Goal: Transaction & Acquisition: Book appointment/travel/reservation

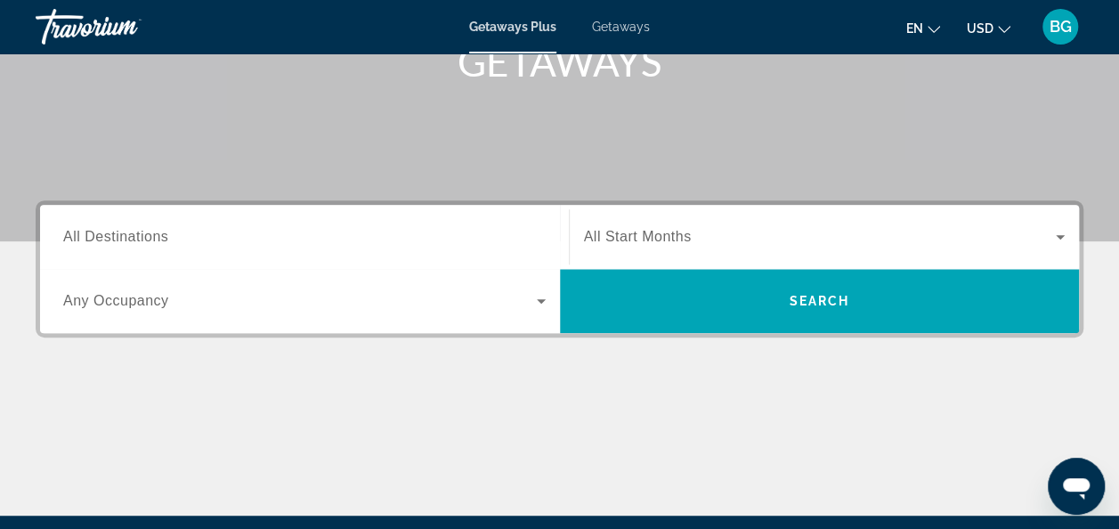
scroll to position [296, 0]
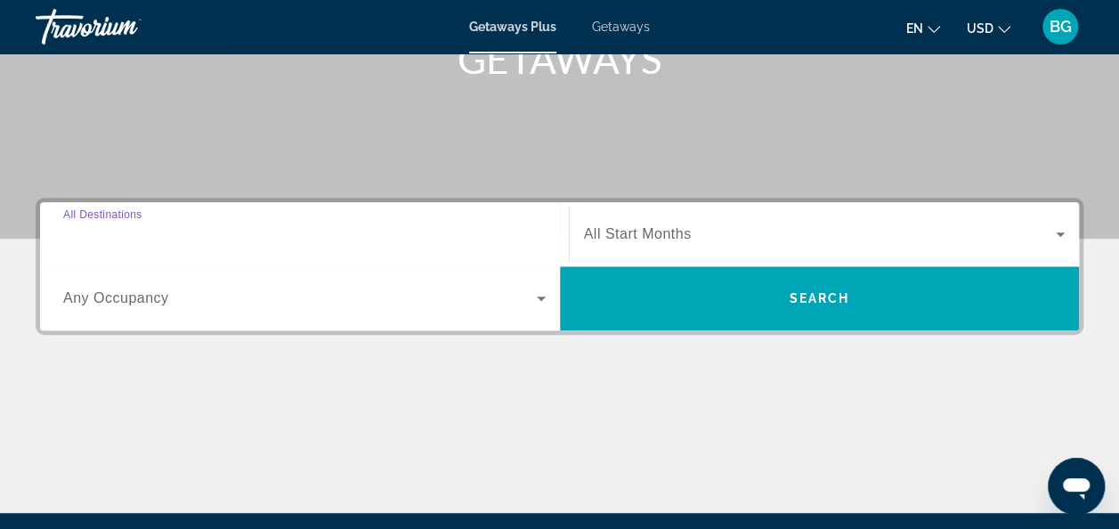
click at [353, 230] on input "Destination All Destinations" at bounding box center [304, 234] width 483 height 21
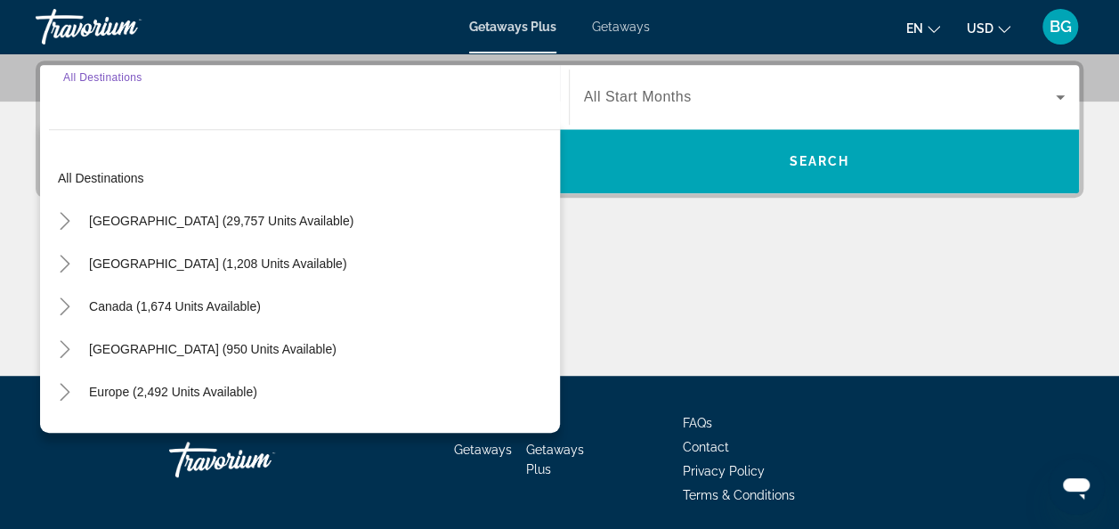
scroll to position [435, 0]
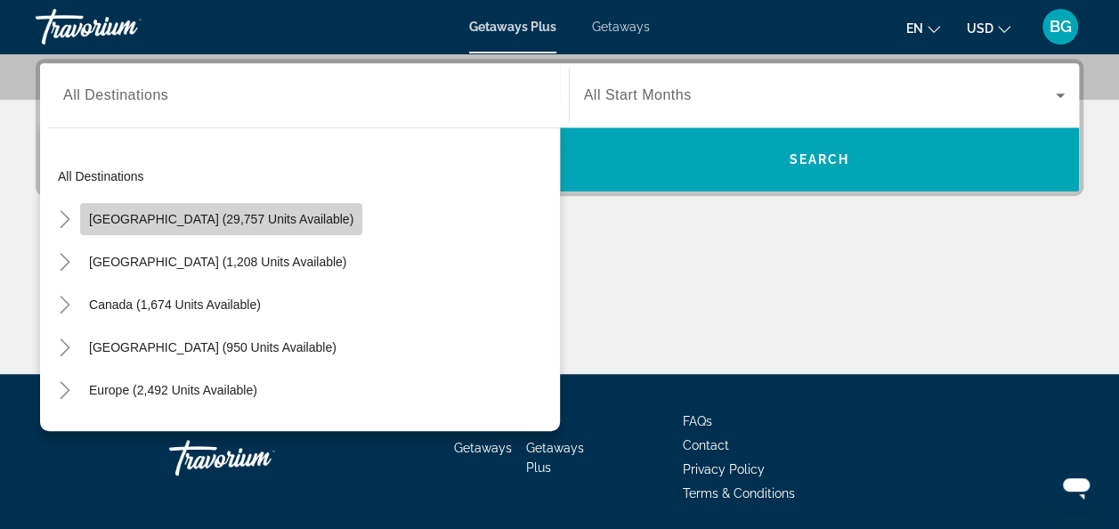
click at [286, 216] on span "[GEOGRAPHIC_DATA] (29,757 units available)" at bounding box center [221, 219] width 264 height 14
type input "**********"
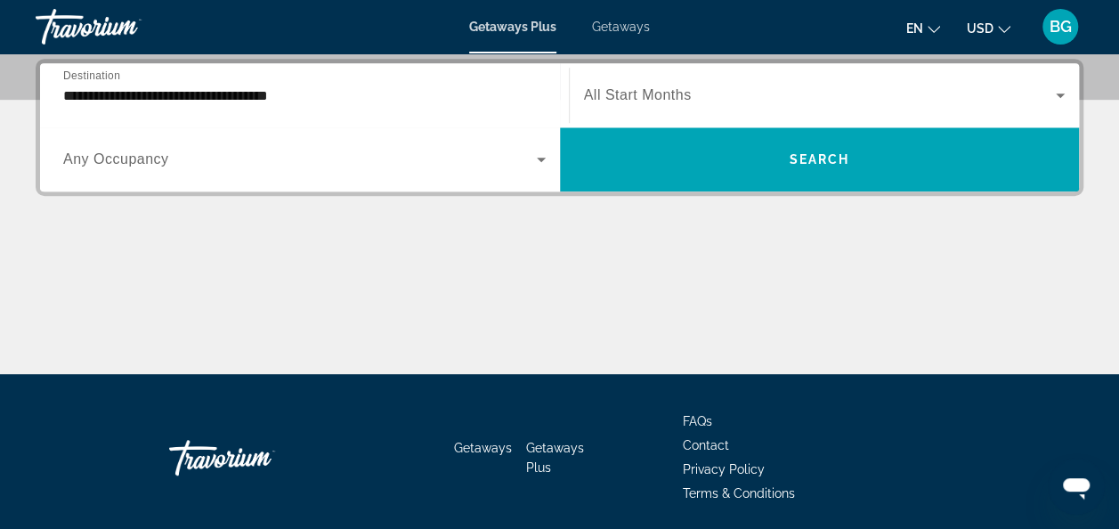
click at [618, 91] on span "All Start Months" at bounding box center [638, 94] width 108 height 15
click at [648, 240] on div "Main content" at bounding box center [560, 307] width 1048 height 134
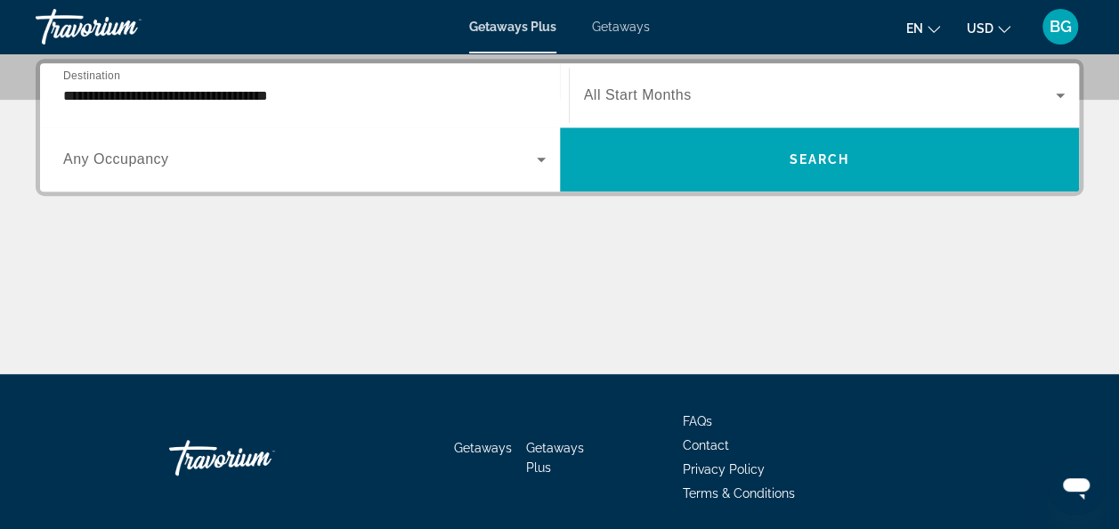
click at [644, 92] on span "All Start Months" at bounding box center [638, 94] width 108 height 15
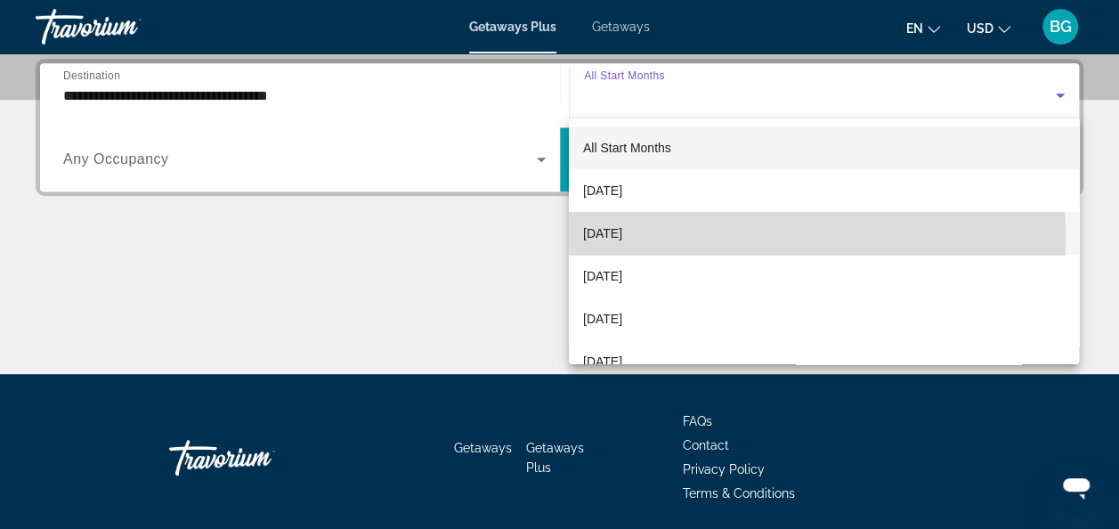
click at [620, 237] on span "[DATE]" at bounding box center [602, 233] width 39 height 21
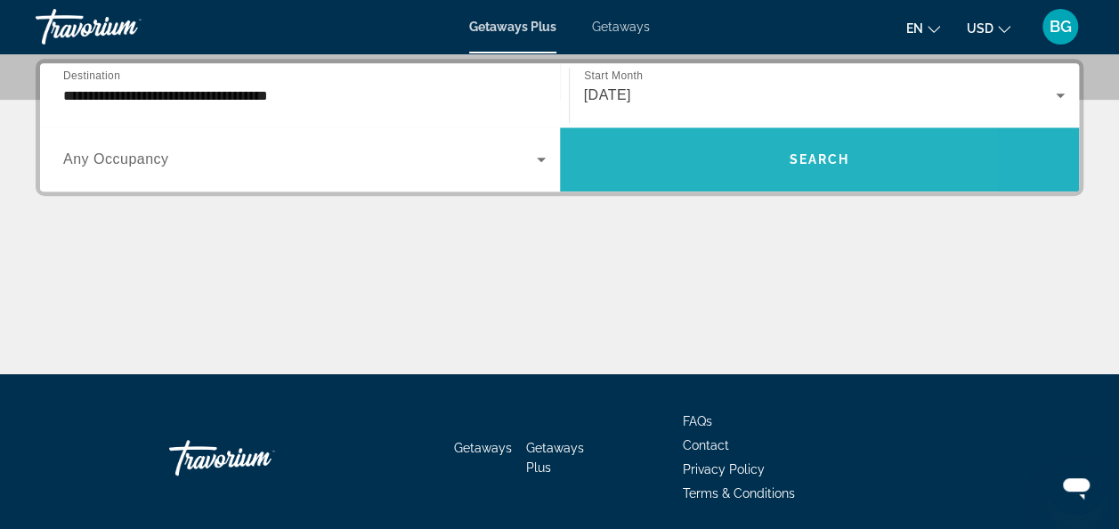
click at [700, 155] on span "Search widget" at bounding box center [820, 159] width 520 height 43
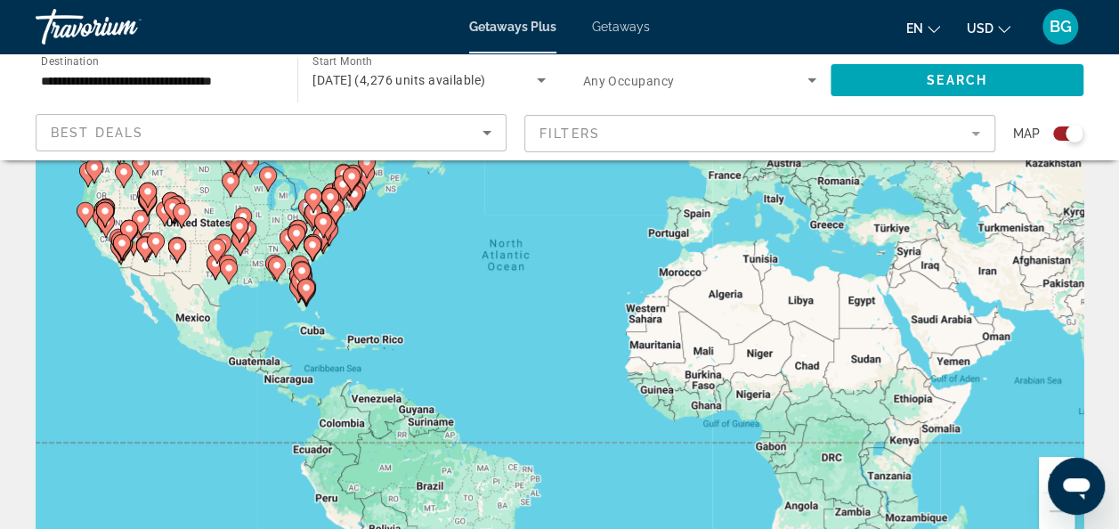
scroll to position [153, 0]
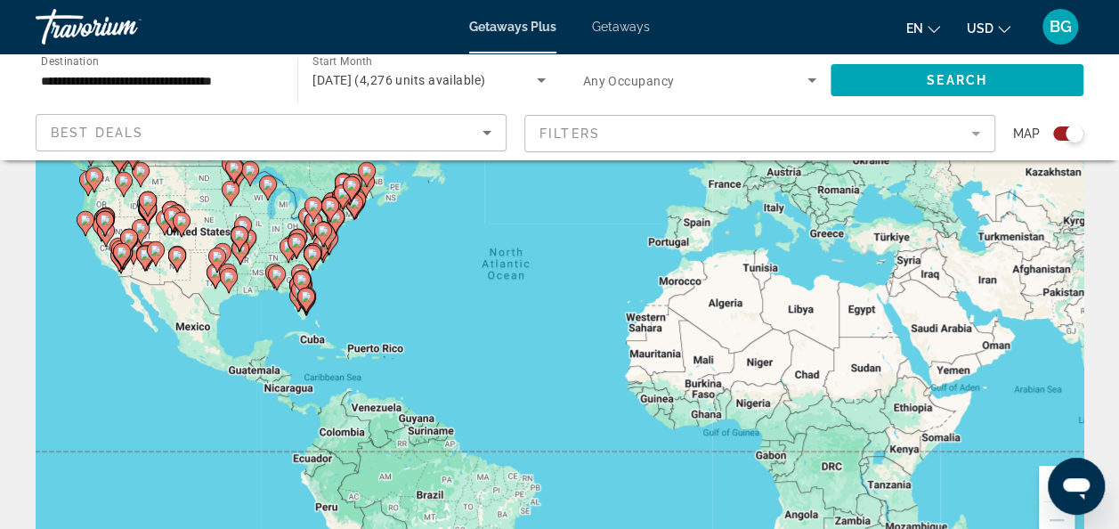
click at [240, 240] on image "Main content" at bounding box center [239, 235] width 11 height 11
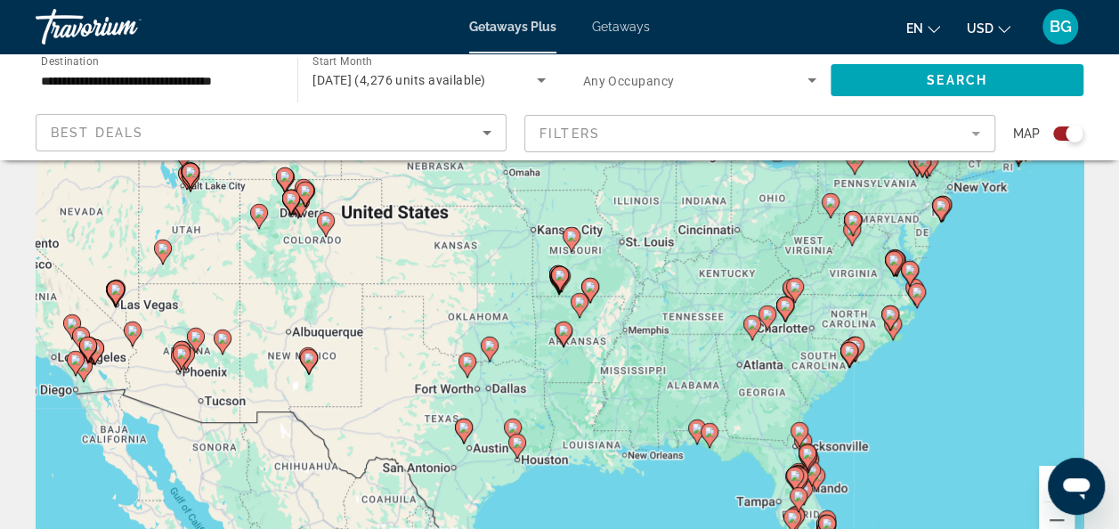
click at [303, 207] on icon "Main content" at bounding box center [300, 204] width 16 height 23
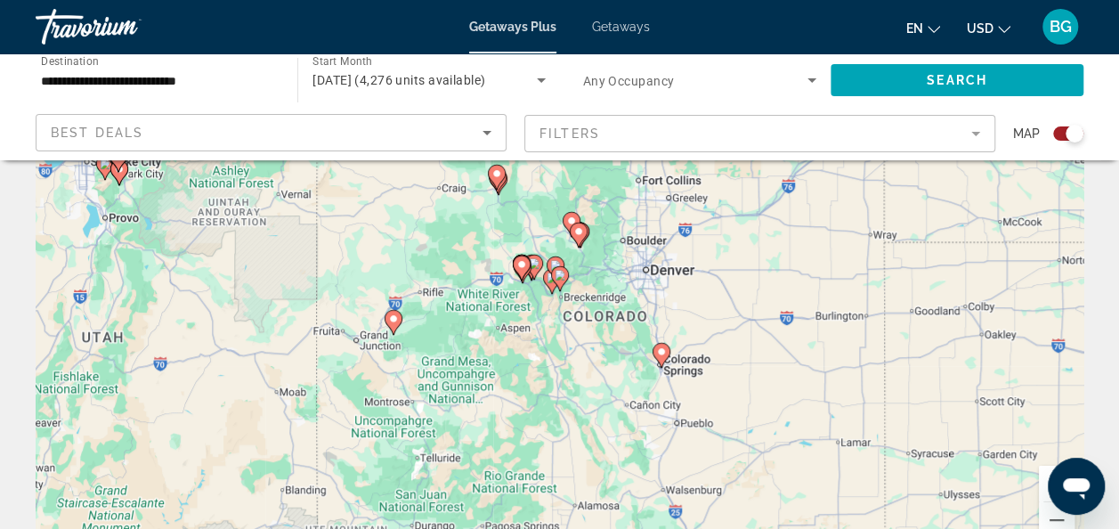
click at [527, 262] on icon "Main content" at bounding box center [521, 267] width 16 height 23
type input "**********"
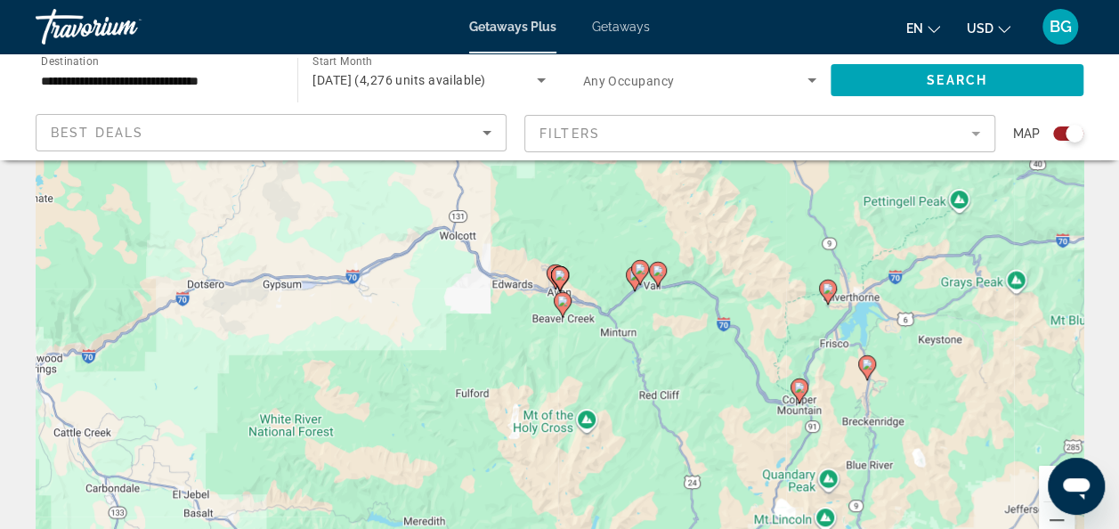
click at [562, 276] on image "Main content" at bounding box center [560, 275] width 11 height 11
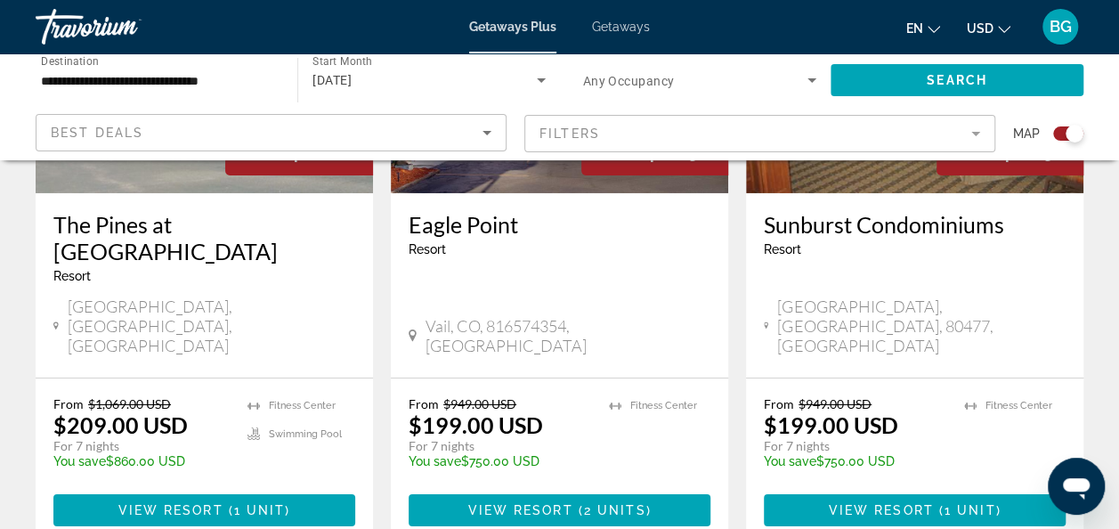
scroll to position [2901, 0]
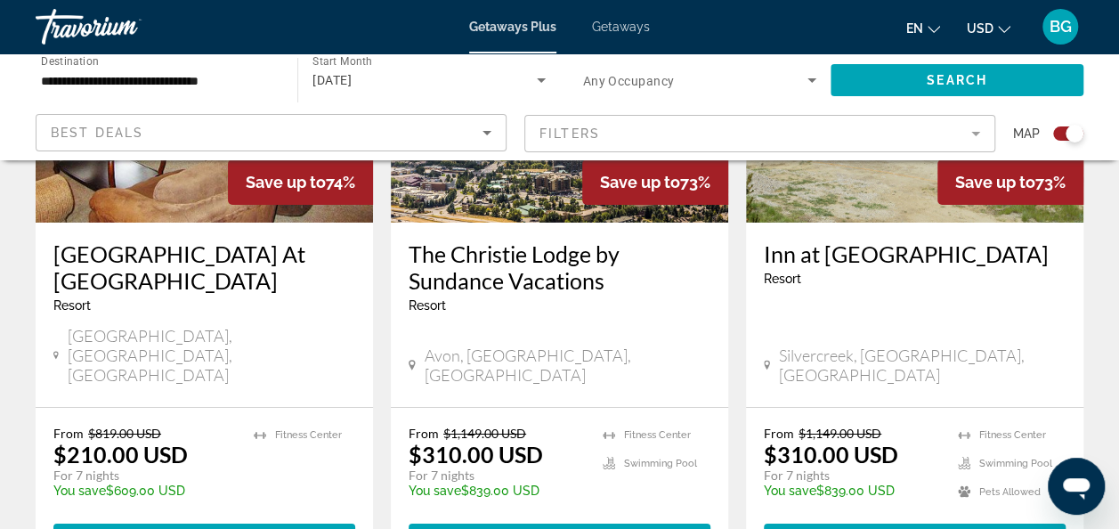
scroll to position [2913, 0]
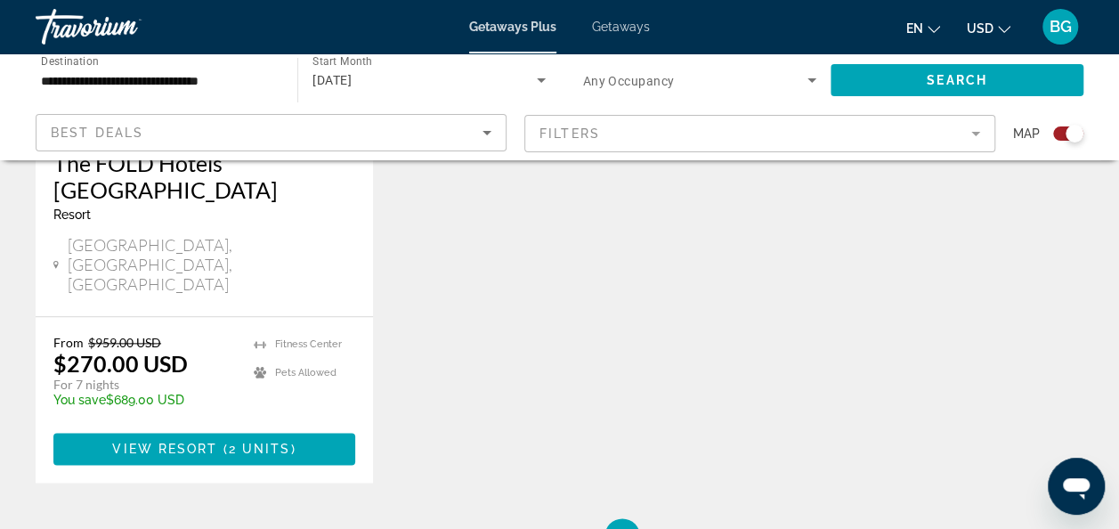
scroll to position [937, 0]
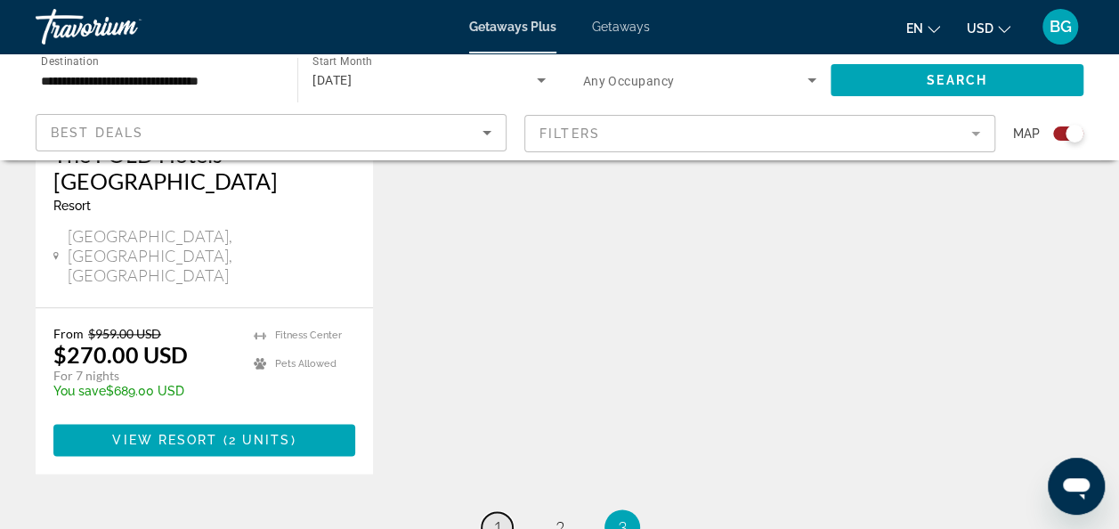
click at [497, 517] on span "1" at bounding box center [497, 527] width 9 height 20
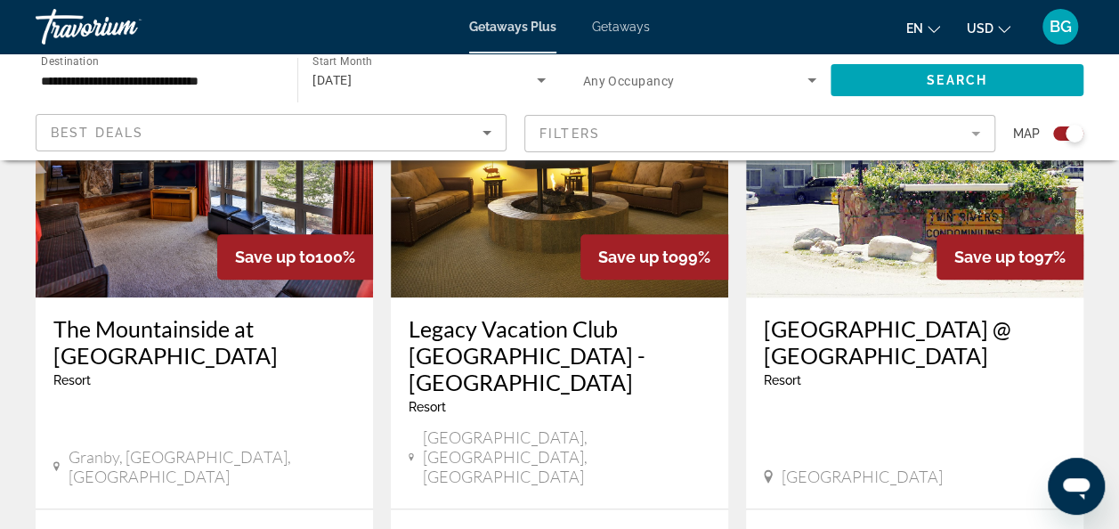
scroll to position [832, 0]
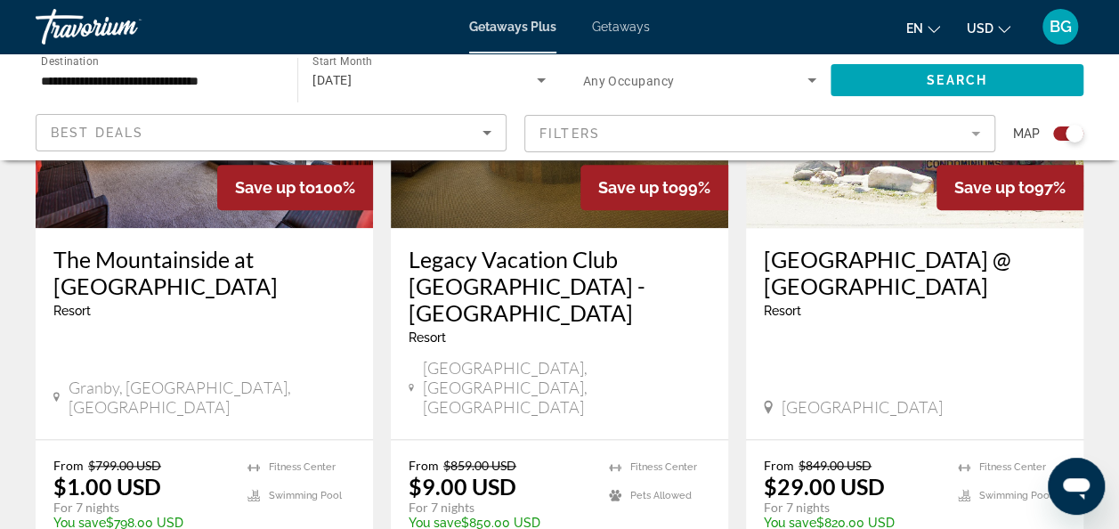
click at [236, 207] on div "Save up to 100%" at bounding box center [295, 187] width 156 height 45
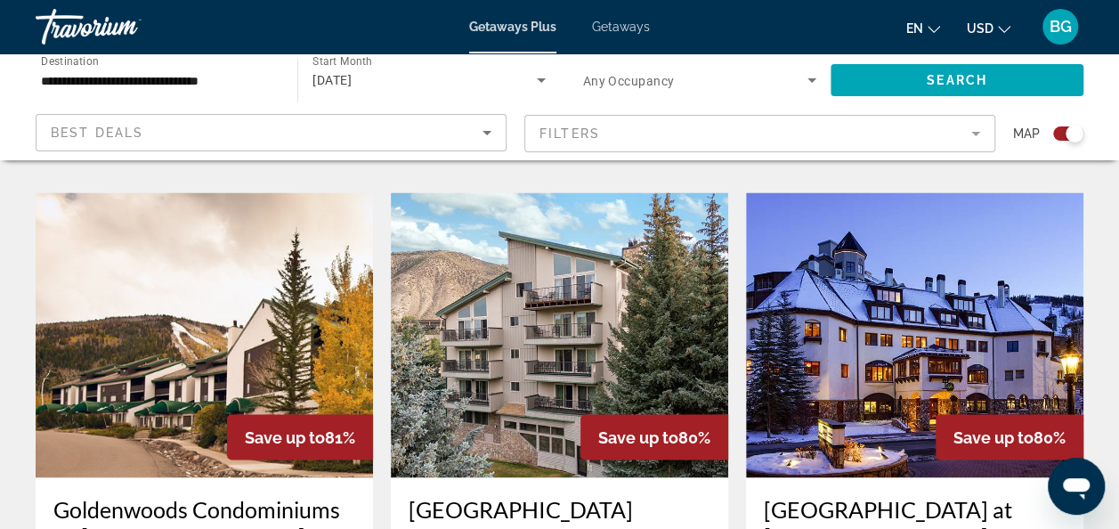
scroll to position [1276, 0]
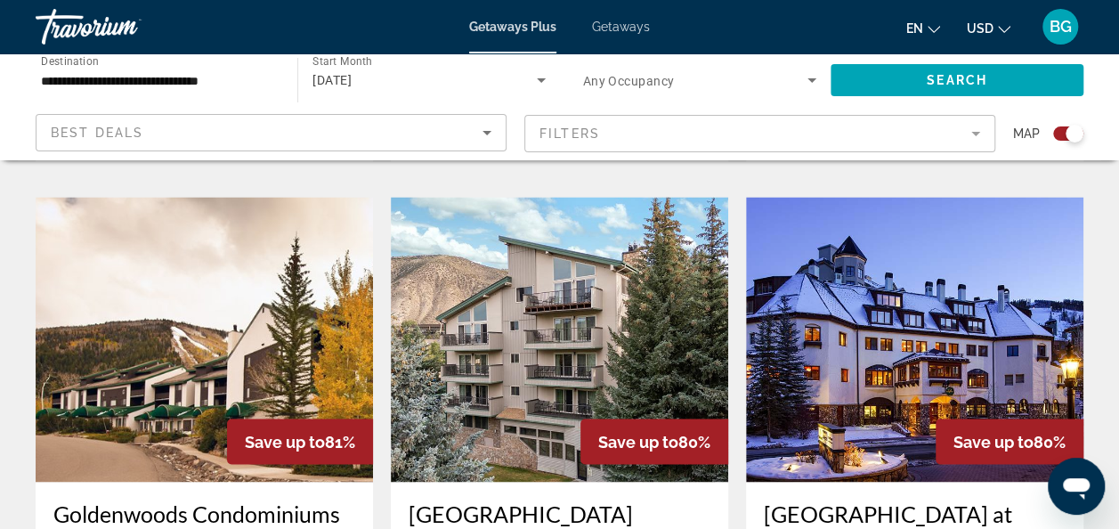
click at [975, 232] on img "Main content" at bounding box center [914, 339] width 337 height 285
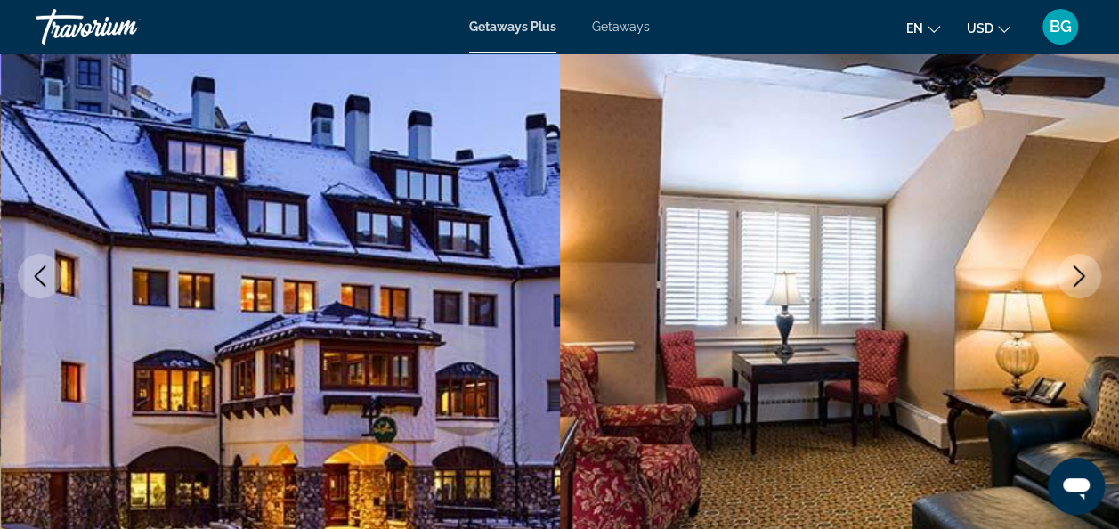
scroll to position [94, 0]
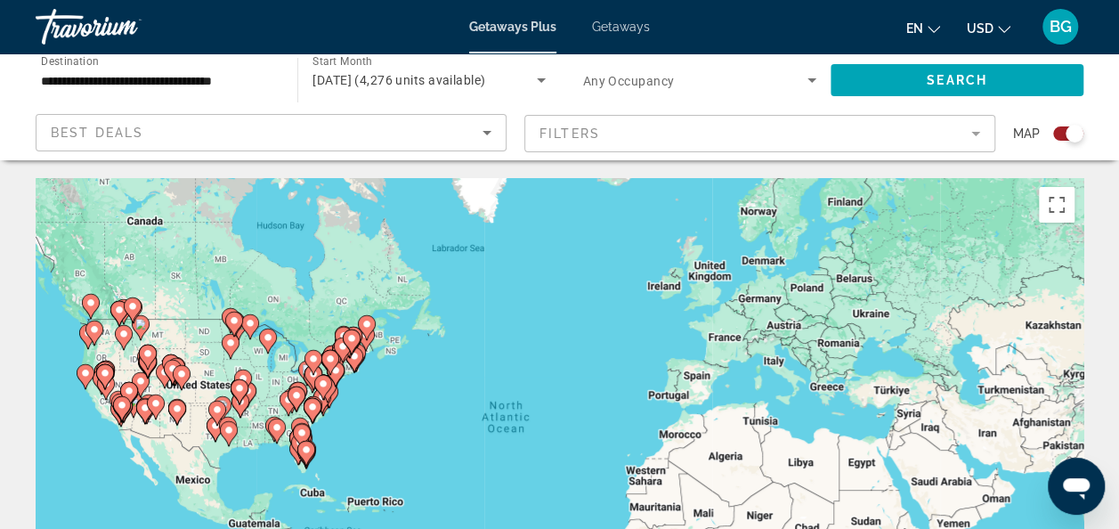
click at [246, 410] on gmp-advanced-marker "Main content" at bounding box center [240, 405] width 18 height 27
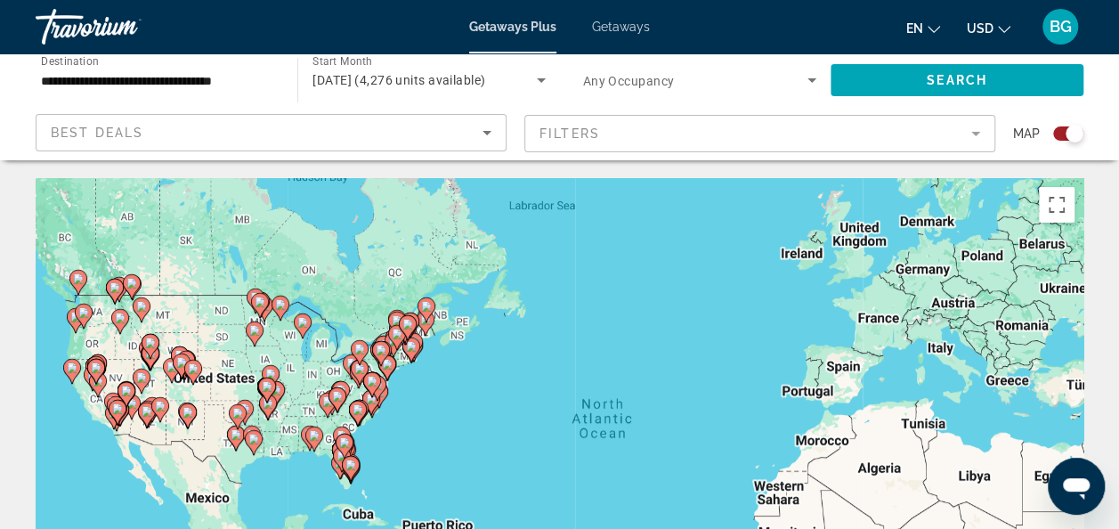
click at [560, 445] on div "Main content" at bounding box center [1084, 445] width 1048 height 0
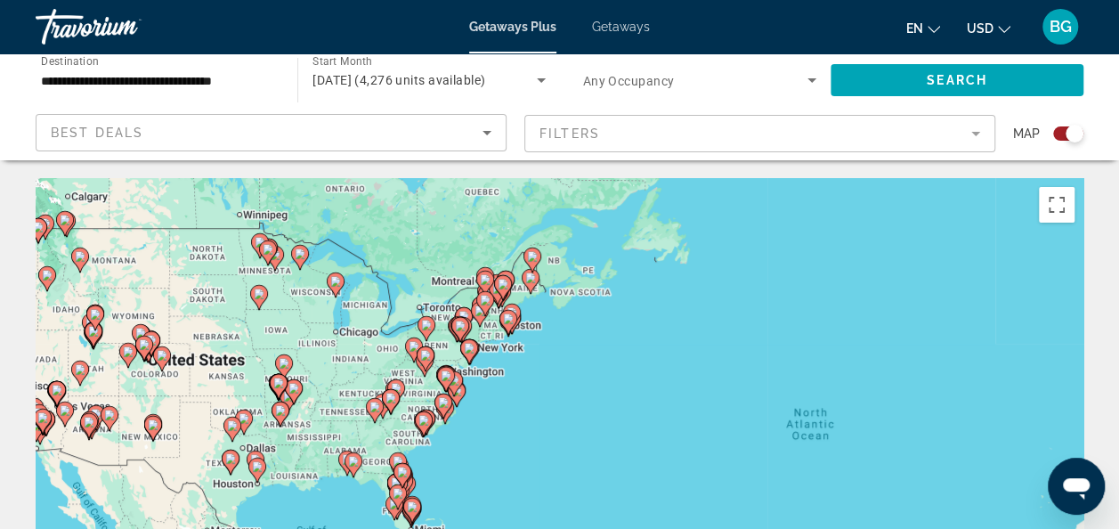
drag, startPoint x: 246, startPoint y: 410, endPoint x: 258, endPoint y: 406, distance: 13.0
click at [258, 406] on div "To activate drag with keyboard, press Alt + Enter. Once in keyboard drag state,…" at bounding box center [560, 445] width 1048 height 534
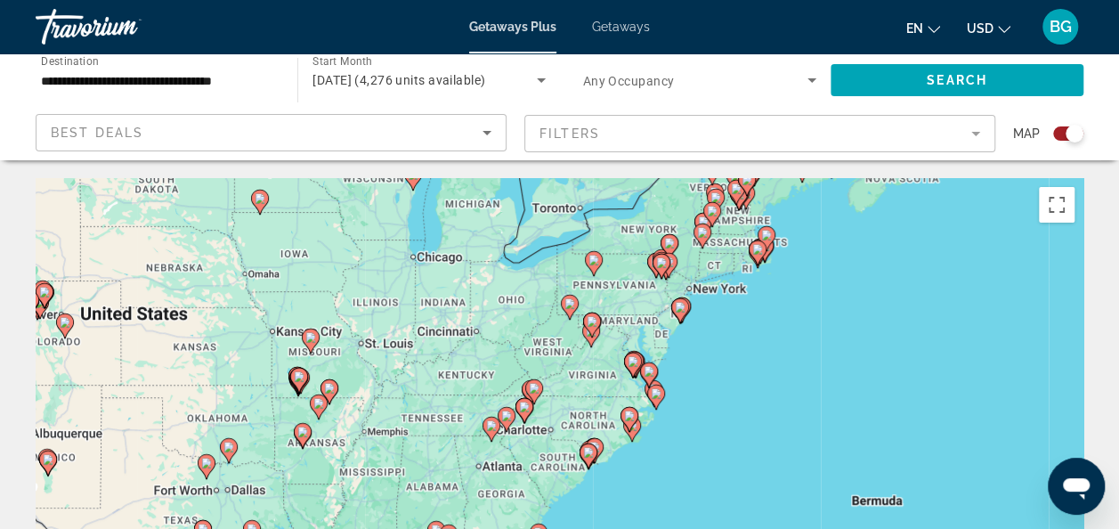
drag, startPoint x: 258, startPoint y: 406, endPoint x: 243, endPoint y: 418, distance: 19.1
click at [243, 418] on div "To activate drag with keyboard, press Alt + Enter. Once in keyboard drag state,…" at bounding box center [560, 445] width 1048 height 534
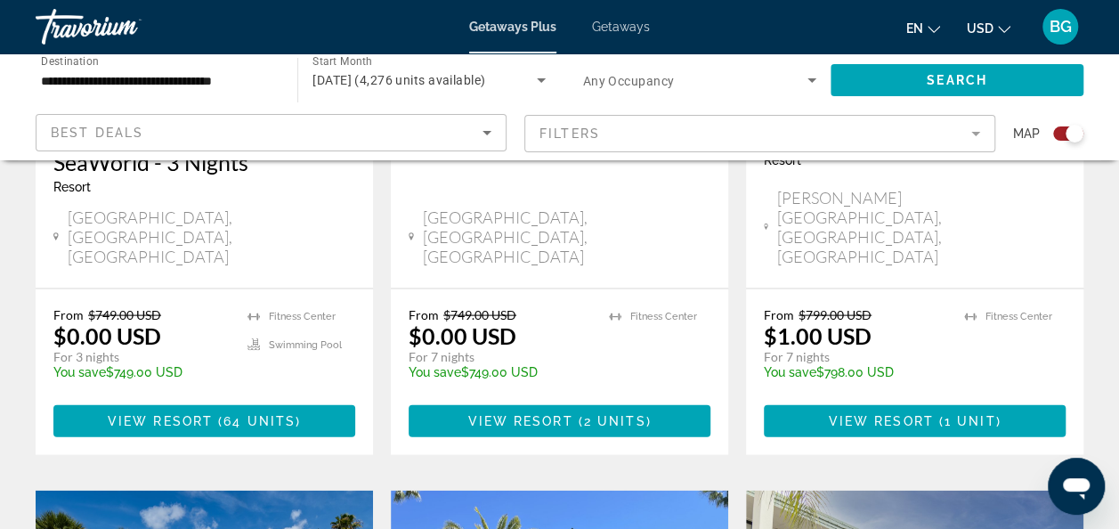
drag, startPoint x: 243, startPoint y: 418, endPoint x: 464, endPoint y: 569, distance: 267.7
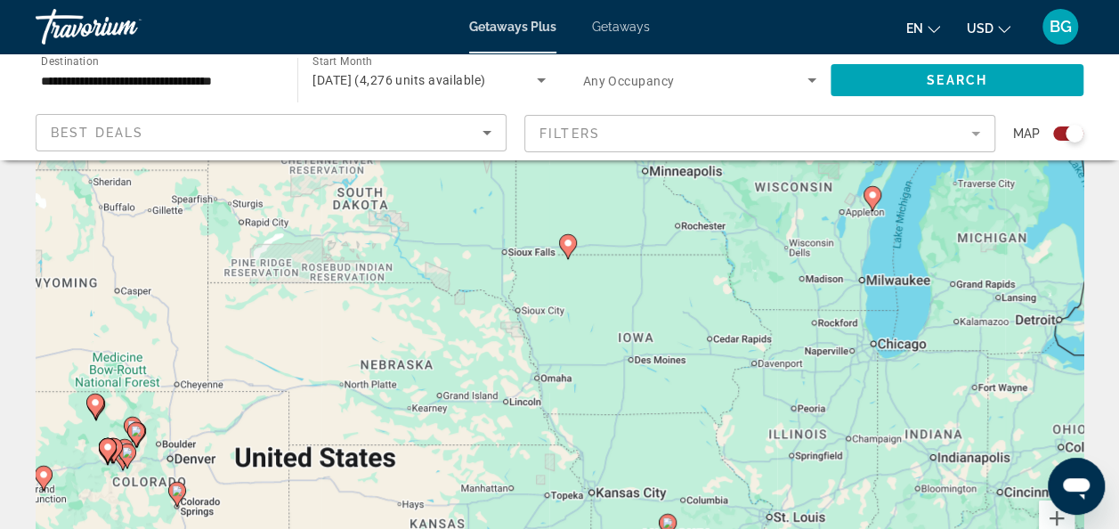
scroll to position [37, 0]
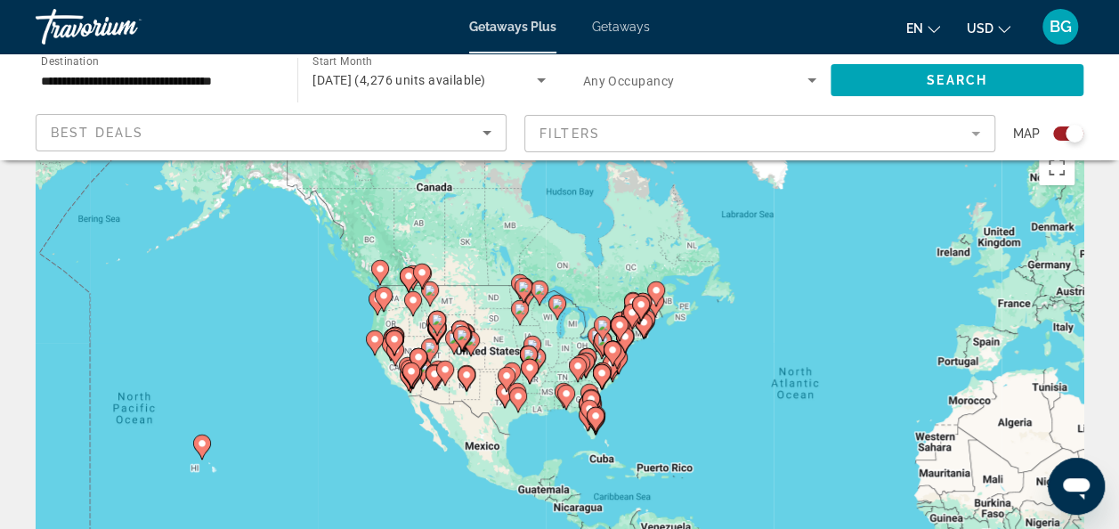
click at [538, 371] on gmp-advanced-marker "Main content" at bounding box center [530, 371] width 18 height 27
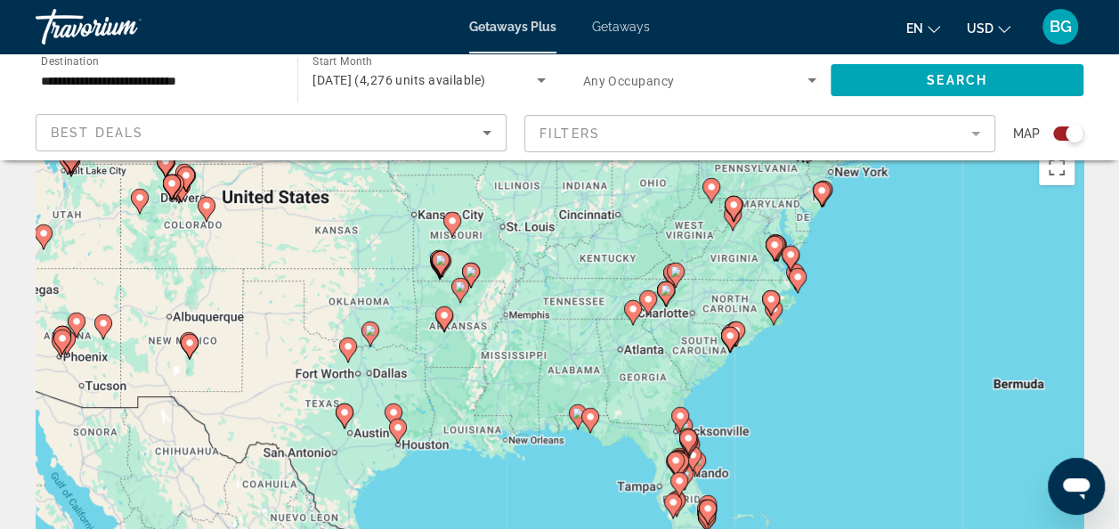
scroll to position [34, 0]
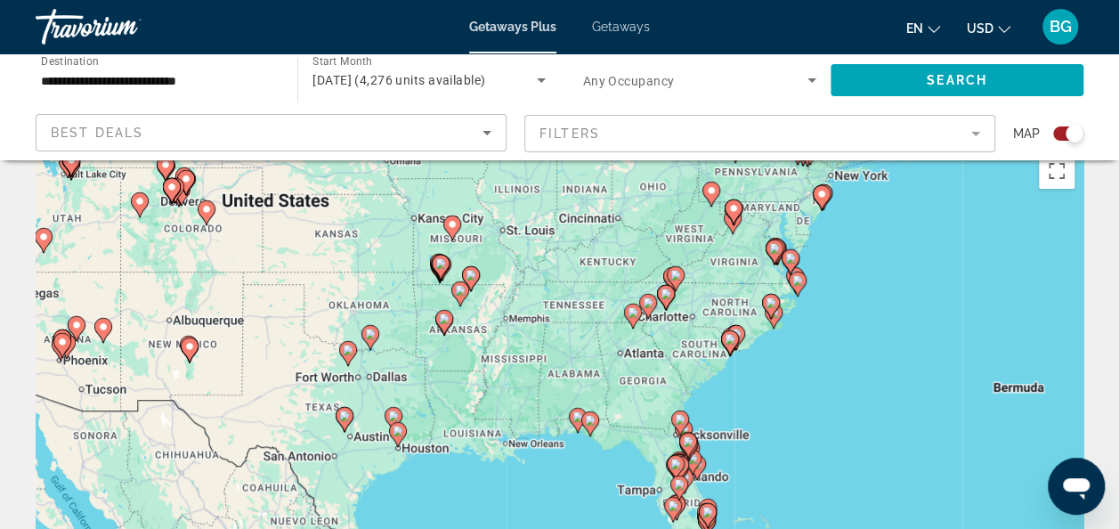
click at [208, 223] on gmp-advanced-marker "Main content" at bounding box center [207, 212] width 18 height 27
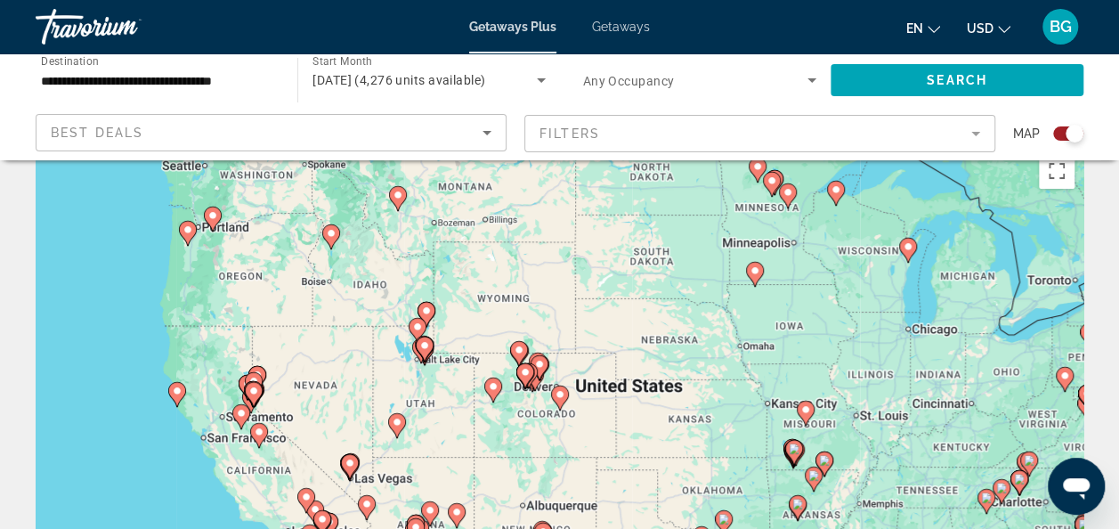
click at [565, 400] on icon "Main content" at bounding box center [560, 398] width 18 height 25
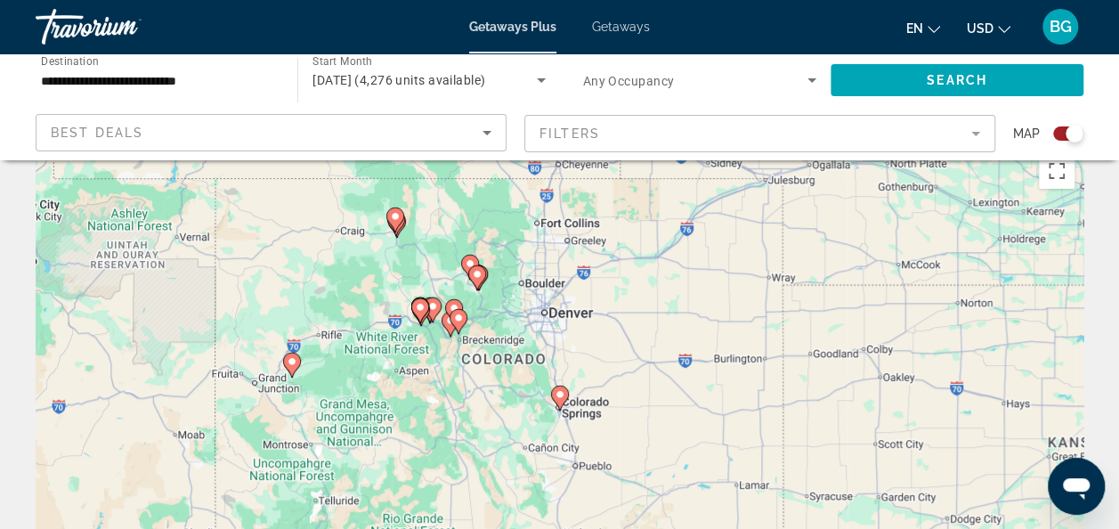
click at [565, 403] on gmp-advanced-marker "Main content" at bounding box center [560, 398] width 18 height 27
type input "**********"
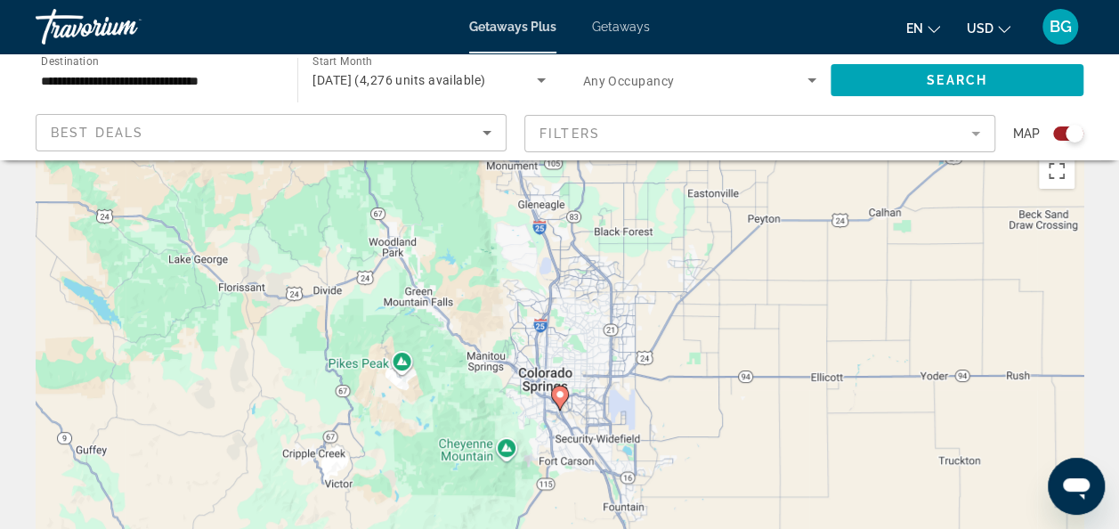
click at [561, 399] on icon "Main content" at bounding box center [559, 397] width 16 height 23
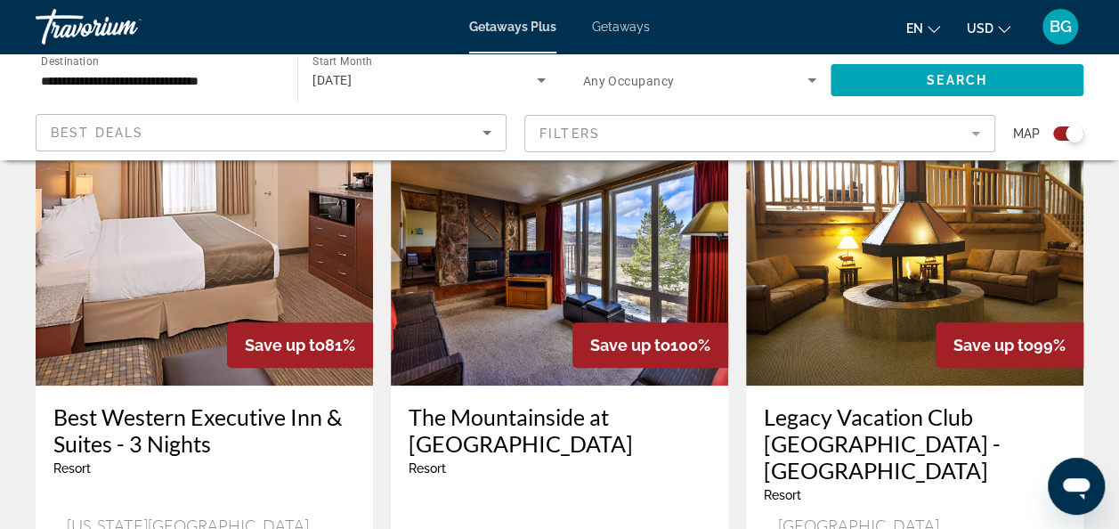
scroll to position [678, 0]
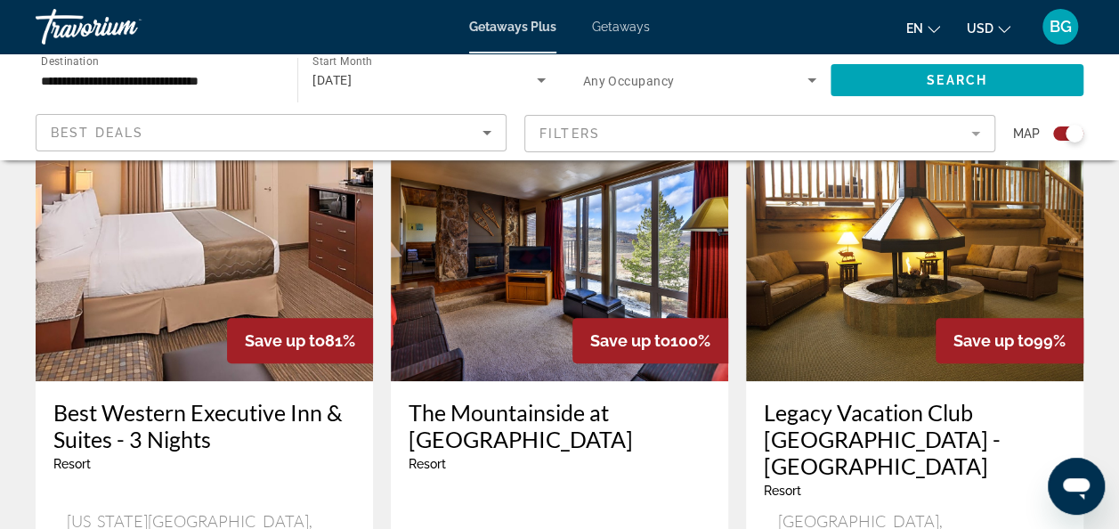
click at [542, 304] on img "Main content" at bounding box center [559, 238] width 337 height 285
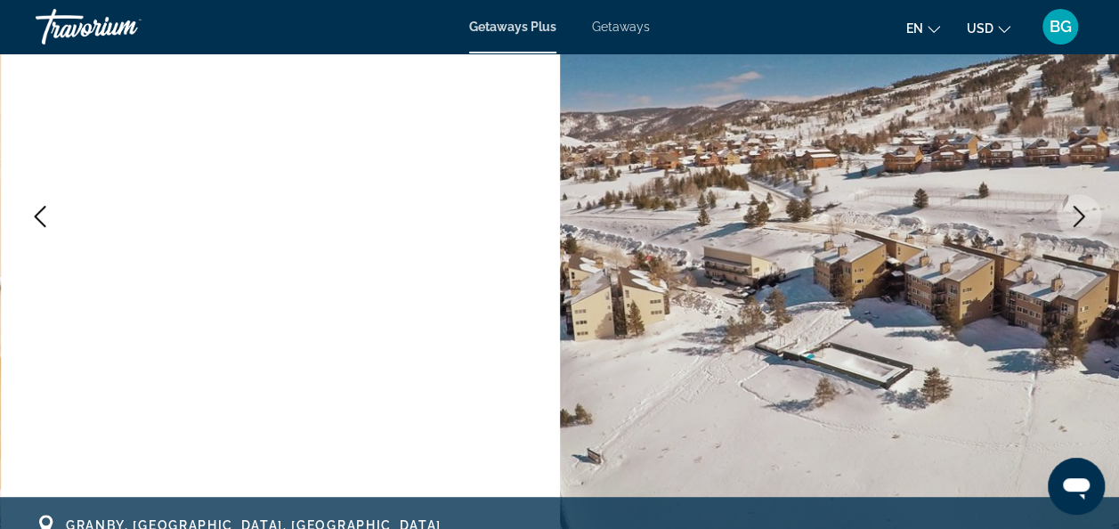
scroll to position [265, 0]
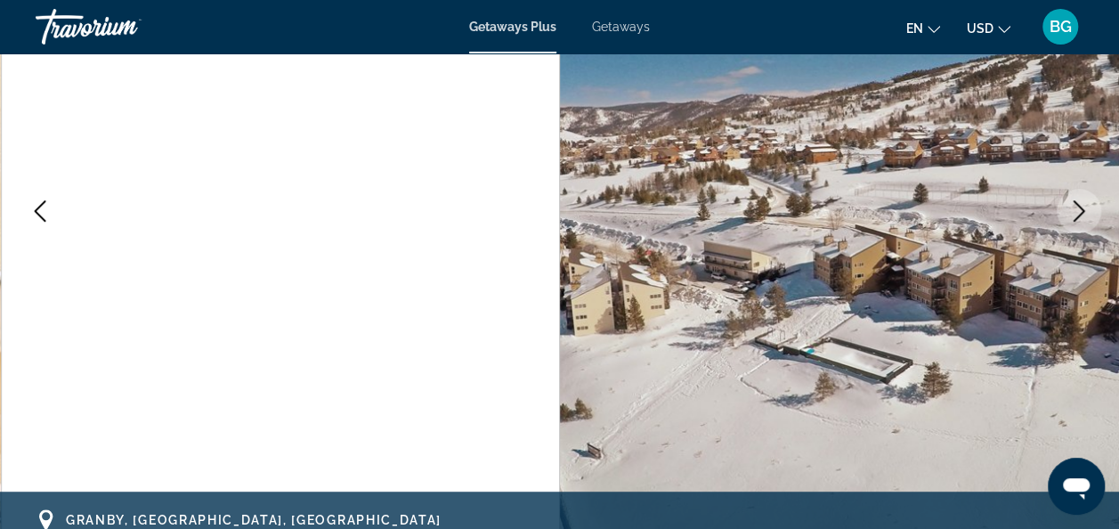
click at [1067, 223] on button "Next image" at bounding box center [1079, 211] width 45 height 45
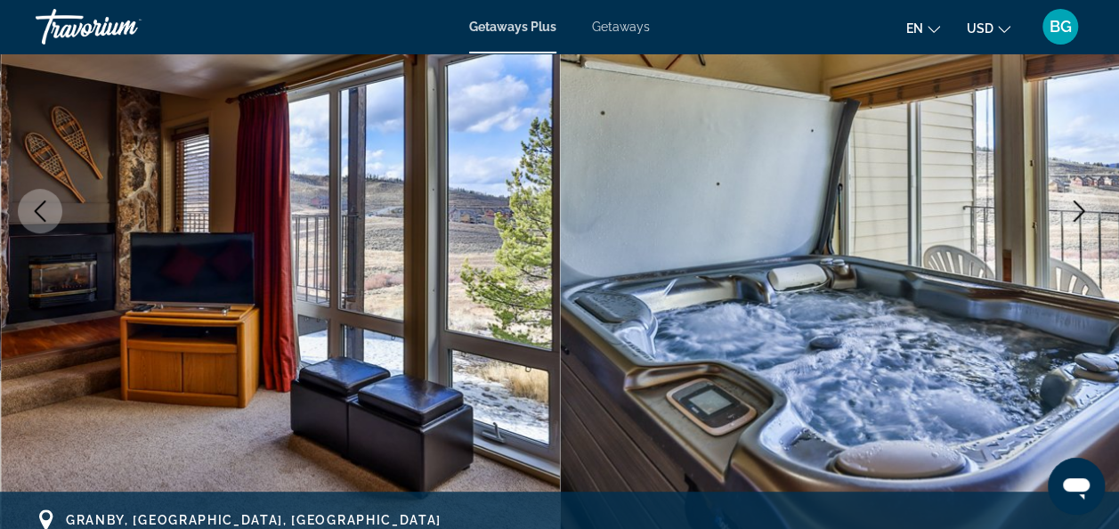
click at [1077, 215] on icon "Next image" at bounding box center [1078, 210] width 21 height 21
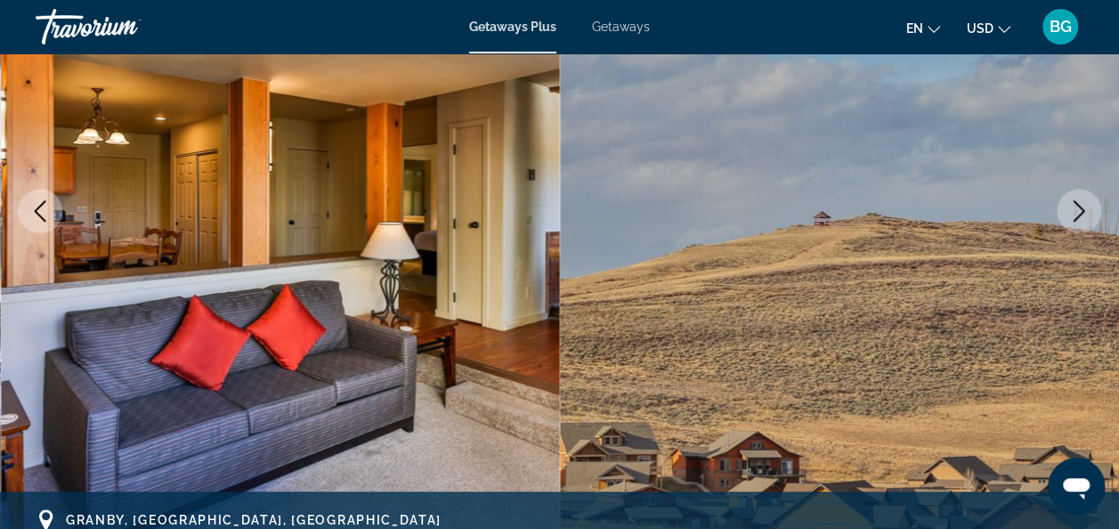
click at [1073, 214] on icon "Next image" at bounding box center [1078, 210] width 21 height 21
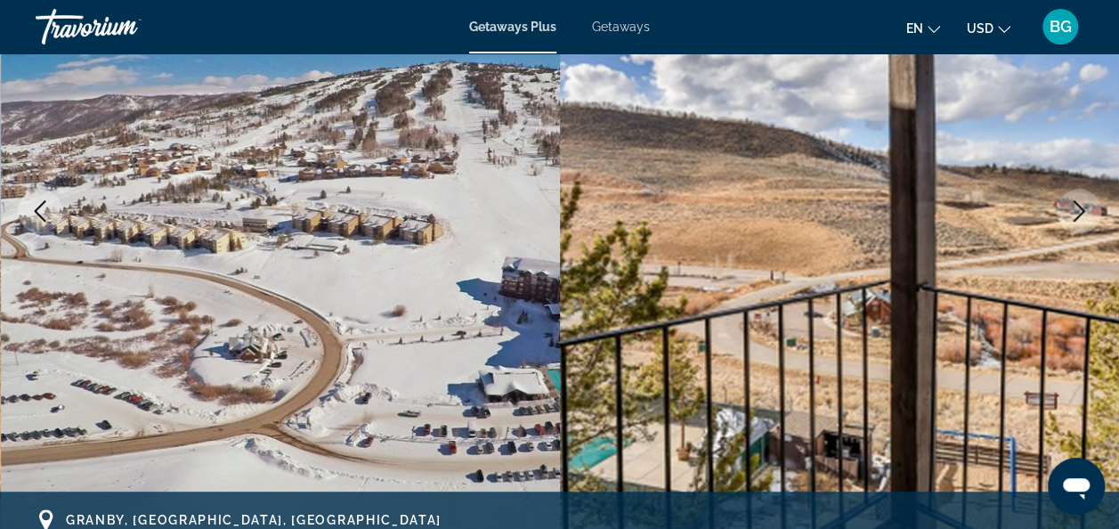
click at [1081, 215] on icon "Next image" at bounding box center [1078, 210] width 21 height 21
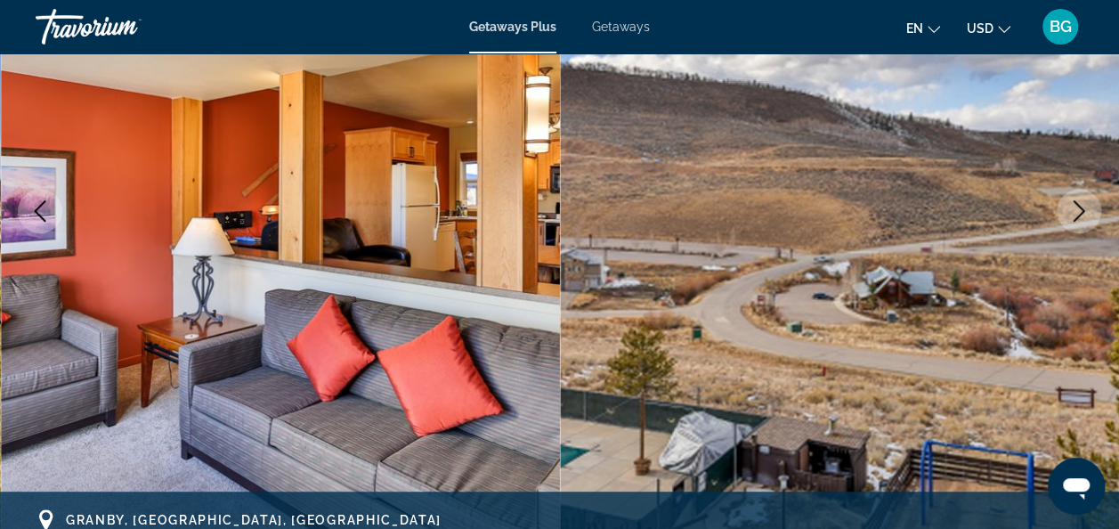
click at [1084, 214] on icon "Next image" at bounding box center [1078, 210] width 21 height 21
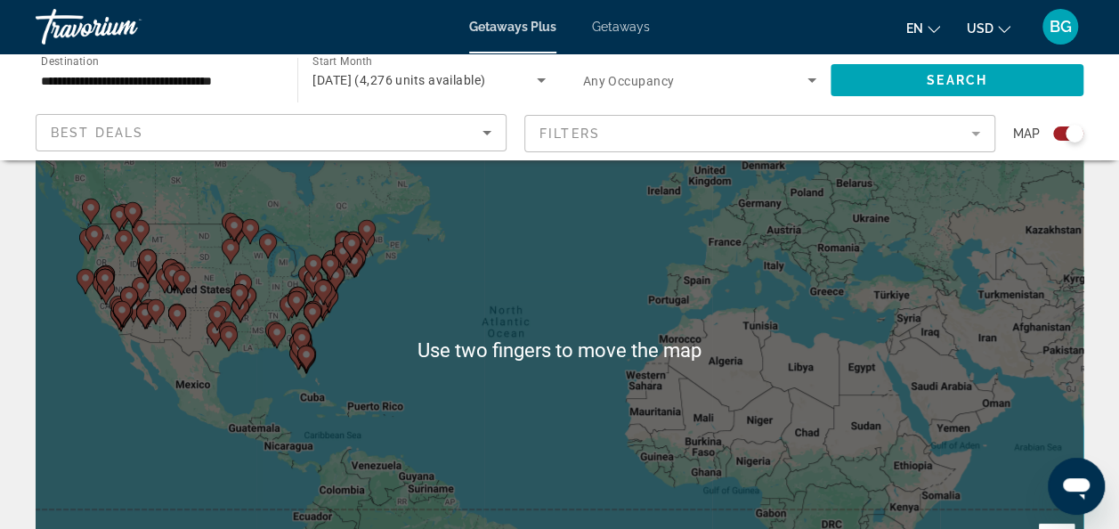
scroll to position [106, 0]
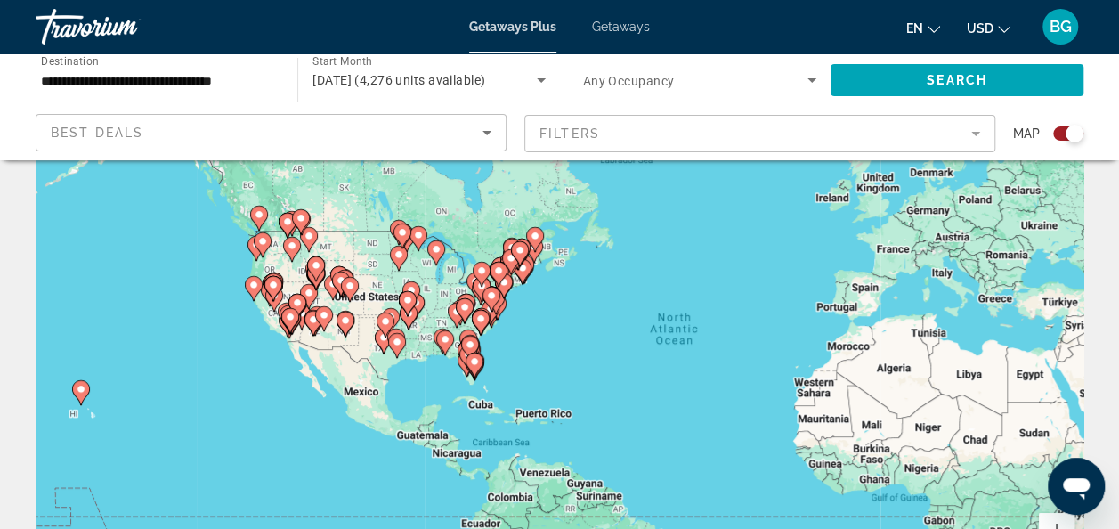
click at [407, 299] on image "Main content" at bounding box center [407, 300] width 11 height 11
click at [415, 310] on div "To activate drag with keyboard, press Alt + Enter. Once in keyboard drag state,…" at bounding box center [560, 339] width 1048 height 534
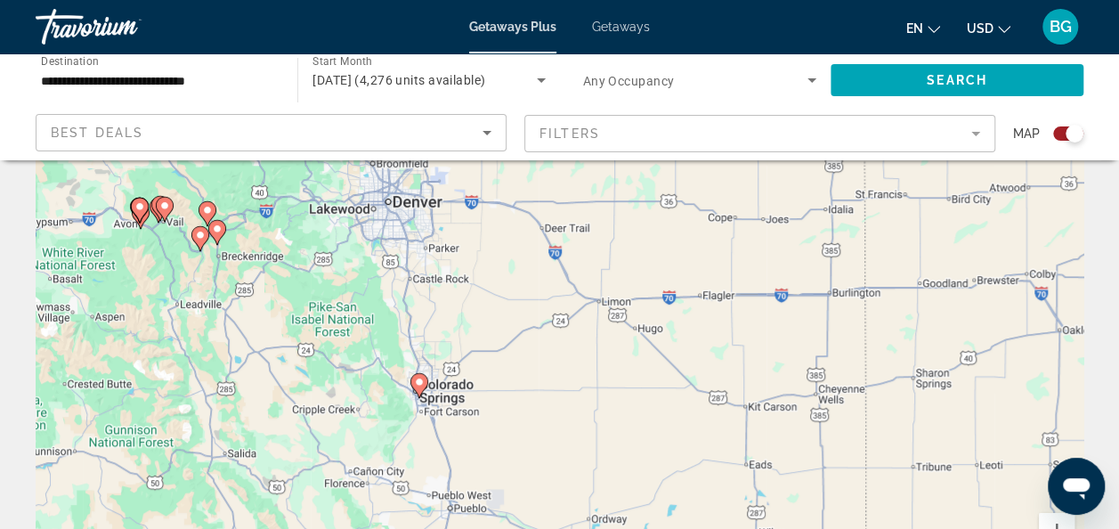
scroll to position [113, 0]
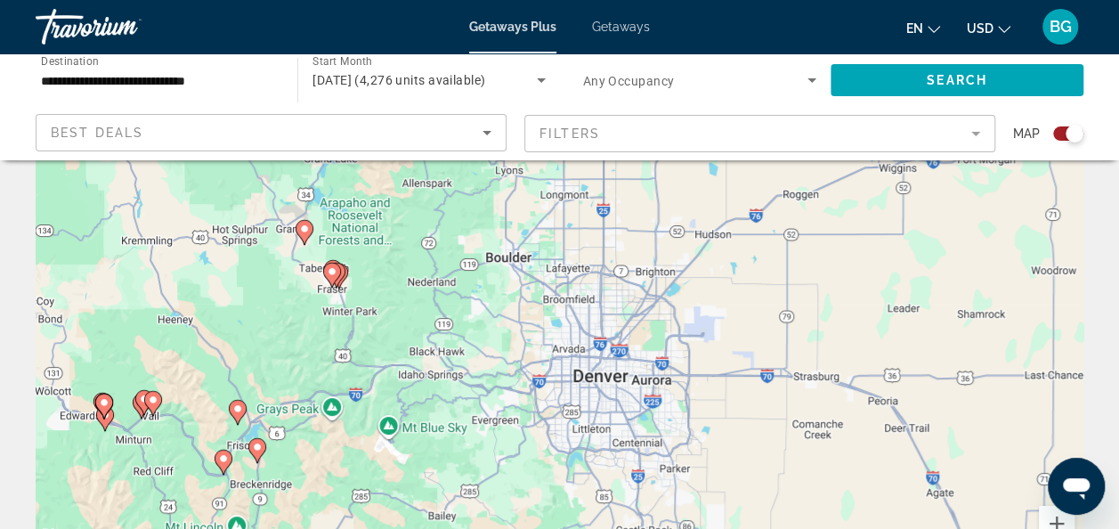
click at [305, 244] on icon "Main content" at bounding box center [305, 232] width 18 height 25
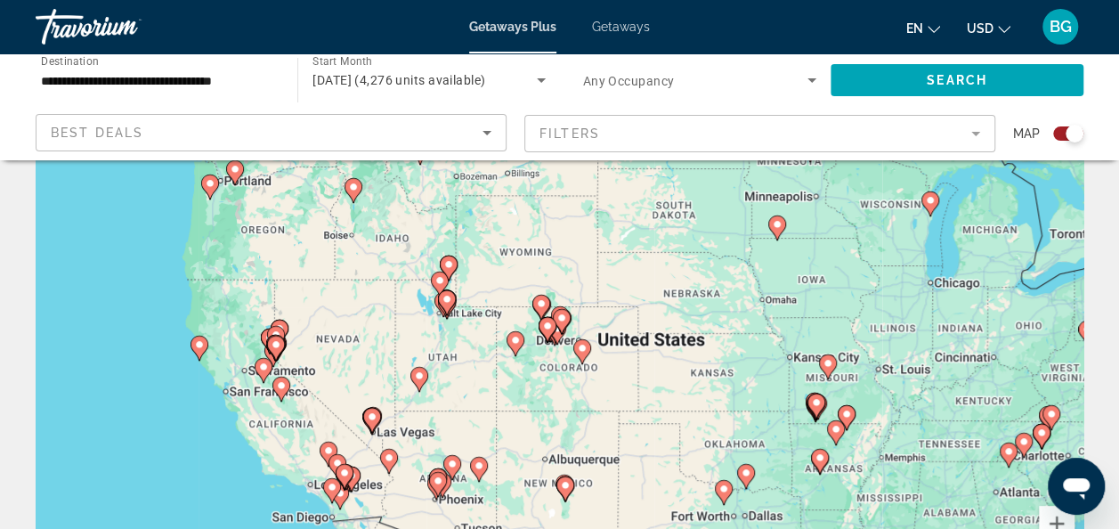
click at [554, 329] on icon "Main content" at bounding box center [547, 329] width 16 height 23
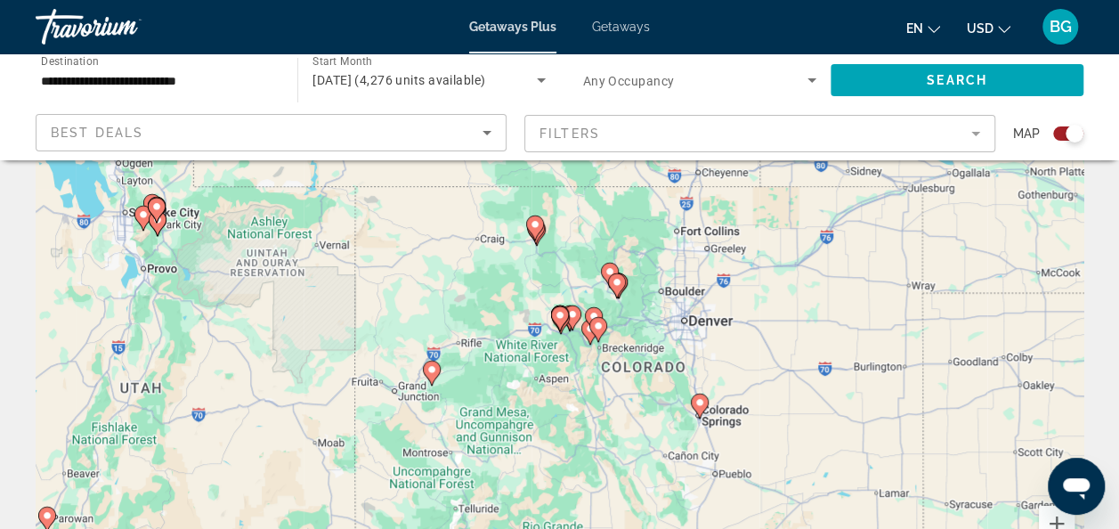
click at [536, 229] on div "To navigate, press the arrow keys. To activate drag with keyboard, press Alt + …" at bounding box center [560, 332] width 1048 height 534
type input "**********"
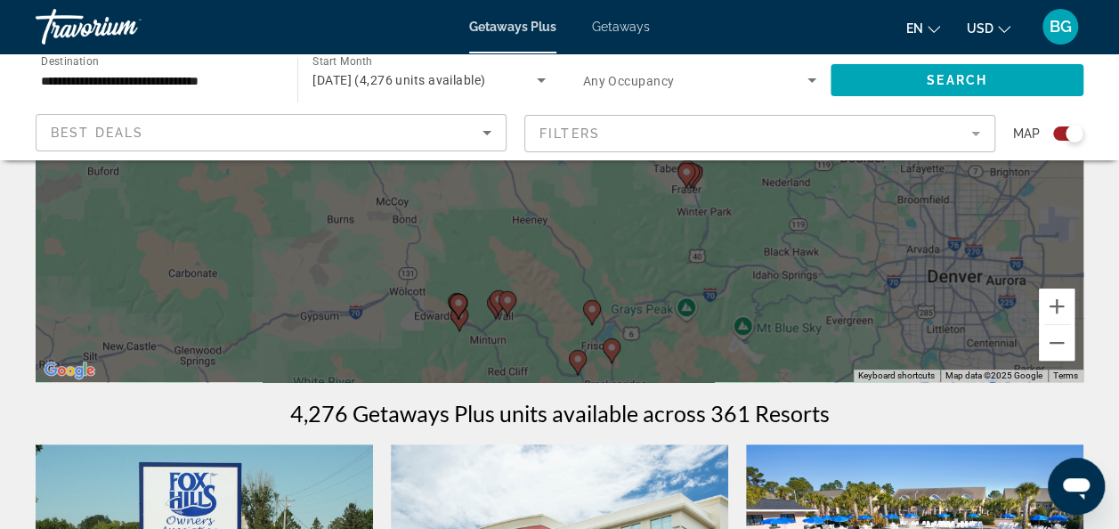
scroll to position [337, 0]
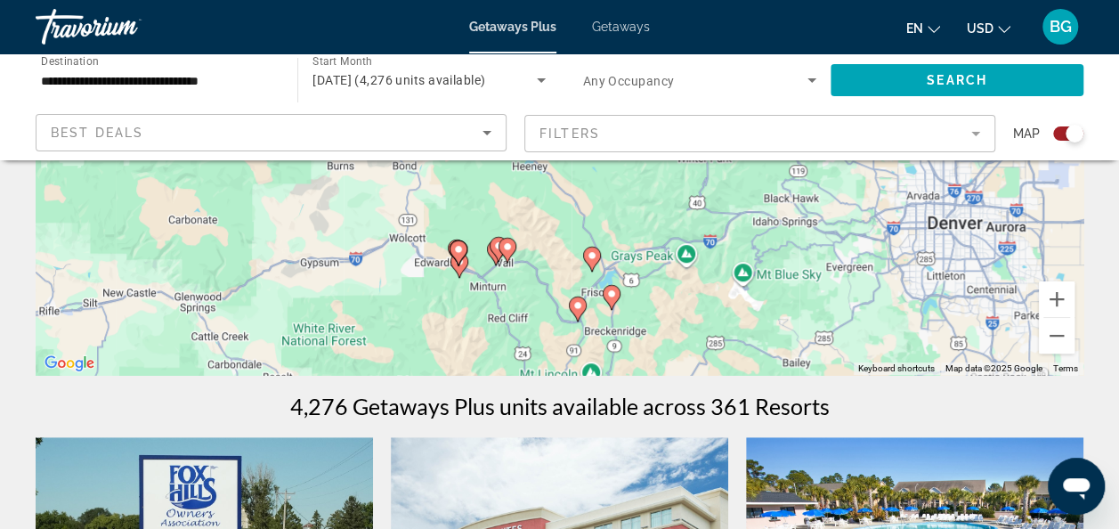
click at [615, 303] on div "To activate drag with keyboard, press Alt + Enter. Once in keyboard drag state,…" at bounding box center [560, 108] width 1048 height 534
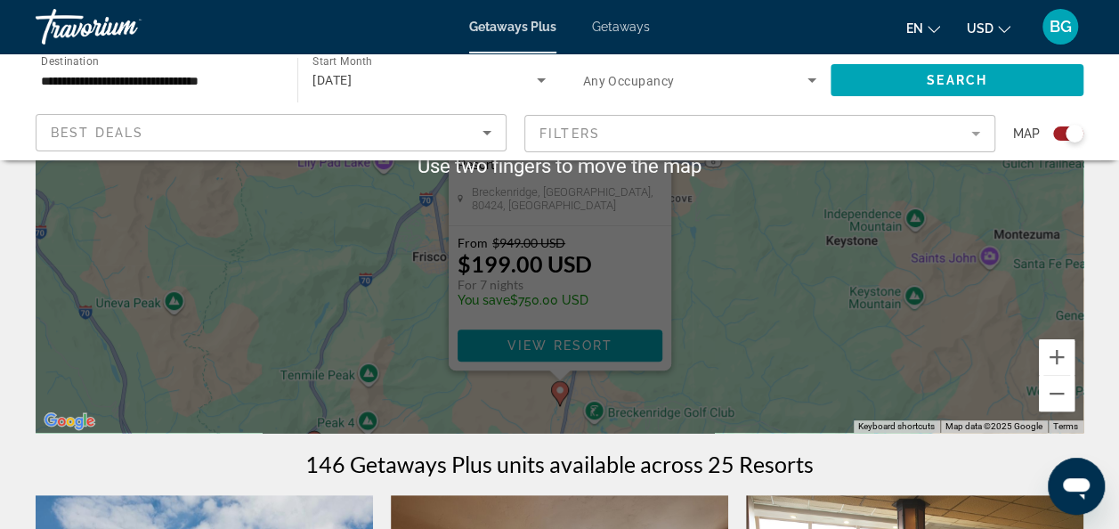
scroll to position [286, 0]
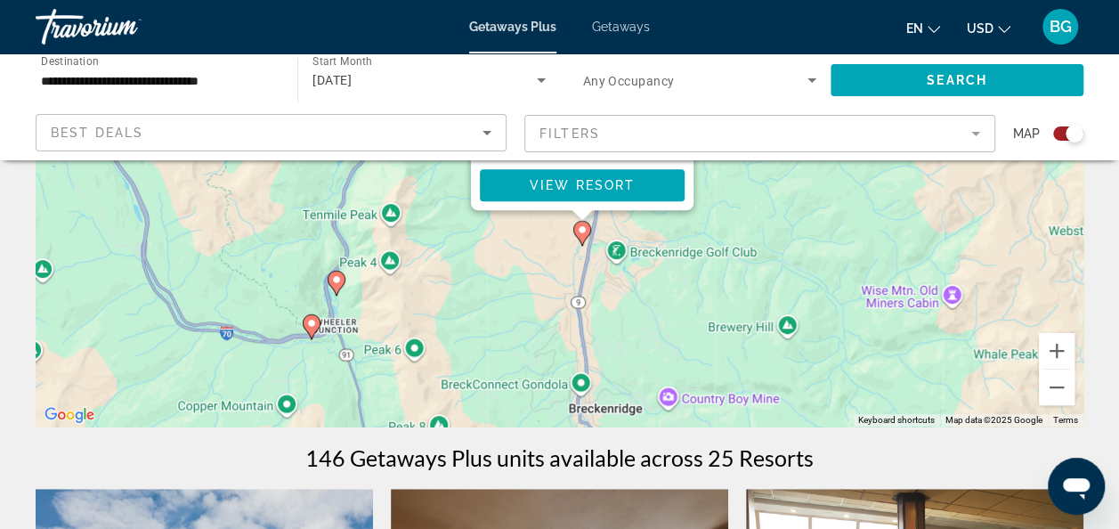
click at [307, 322] on div "To activate drag with keyboard, press Alt + Enter. Once in keyboard drag state,…" at bounding box center [560, 159] width 1048 height 534
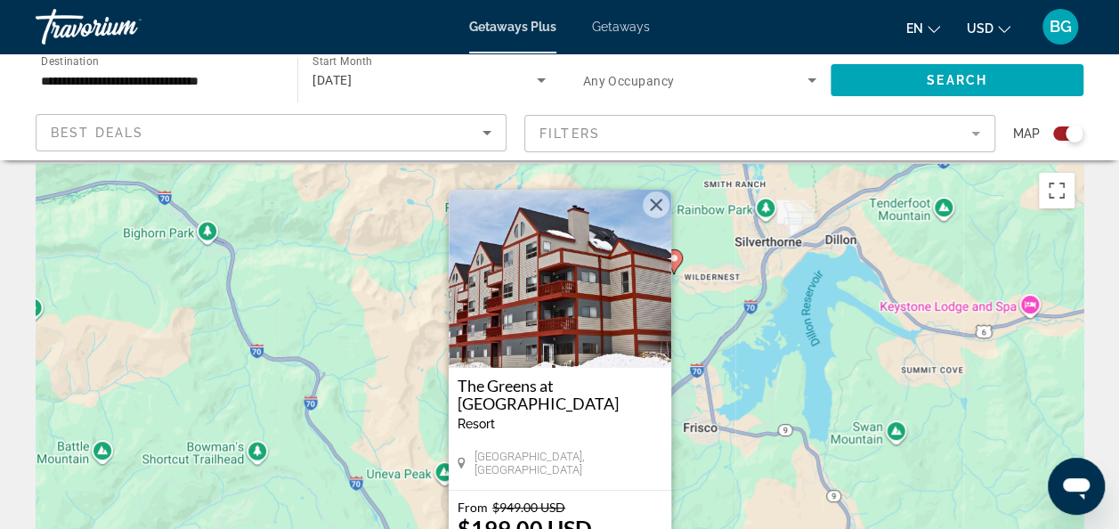
scroll to position [13, 0]
click at [655, 206] on button "Close" at bounding box center [656, 205] width 27 height 27
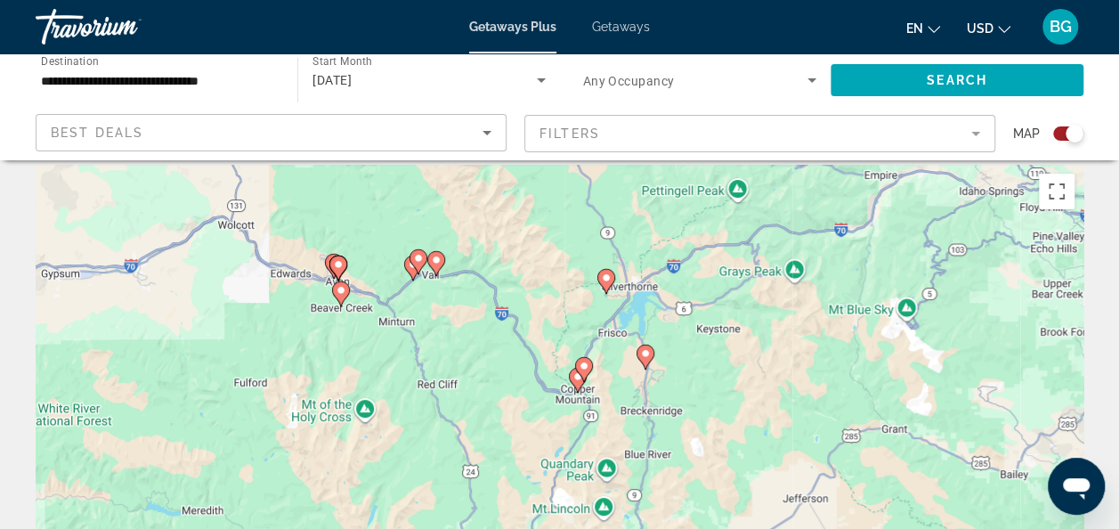
click at [646, 360] on icon "Main content" at bounding box center [645, 356] width 16 height 23
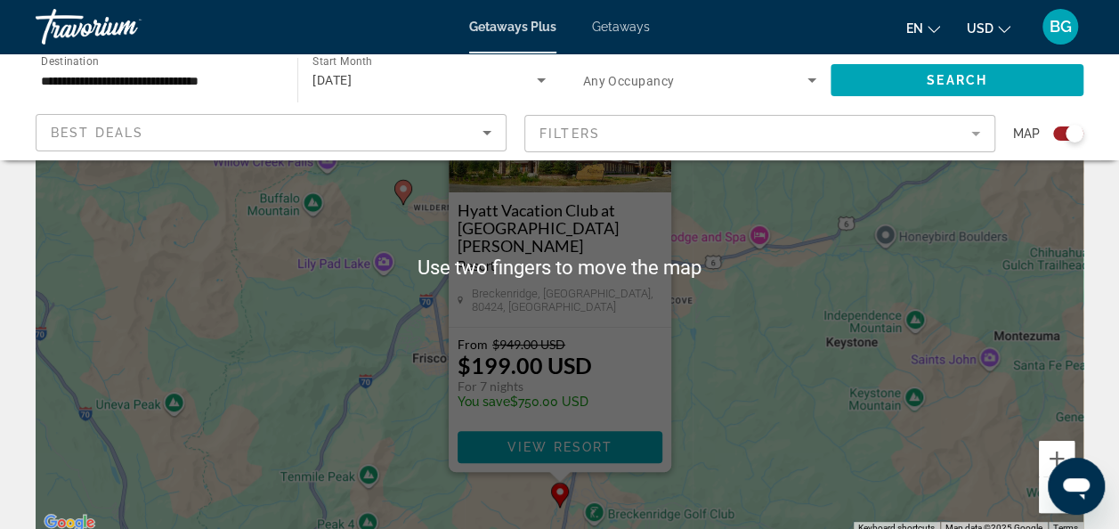
scroll to position [178, 0]
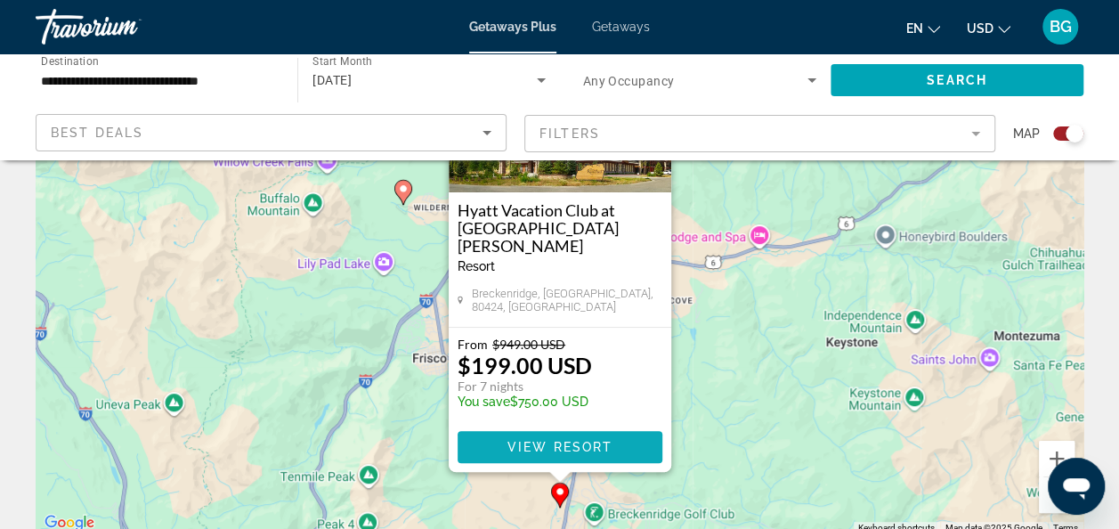
click at [614, 452] on span "Main content" at bounding box center [560, 447] width 205 height 43
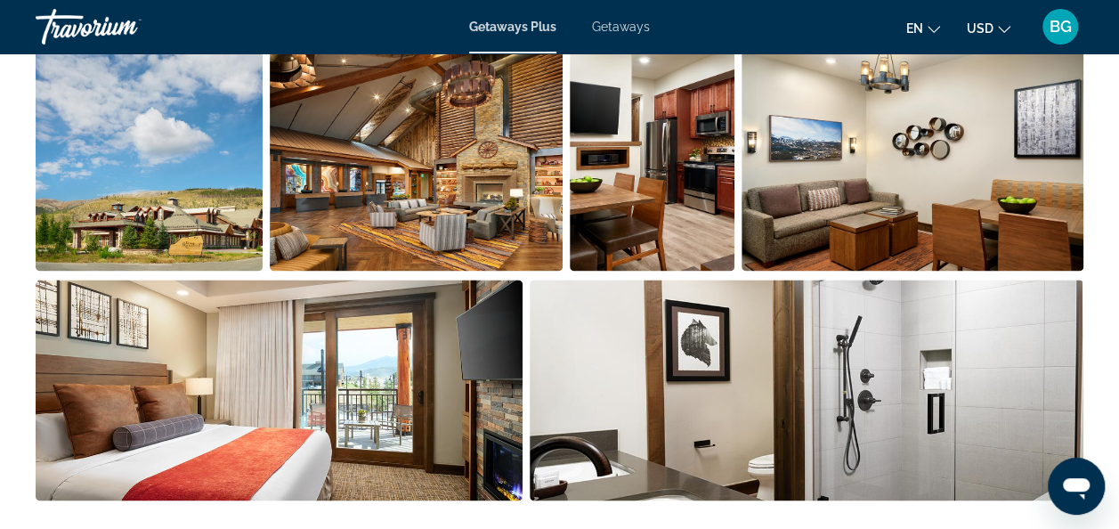
scroll to position [1275, 0]
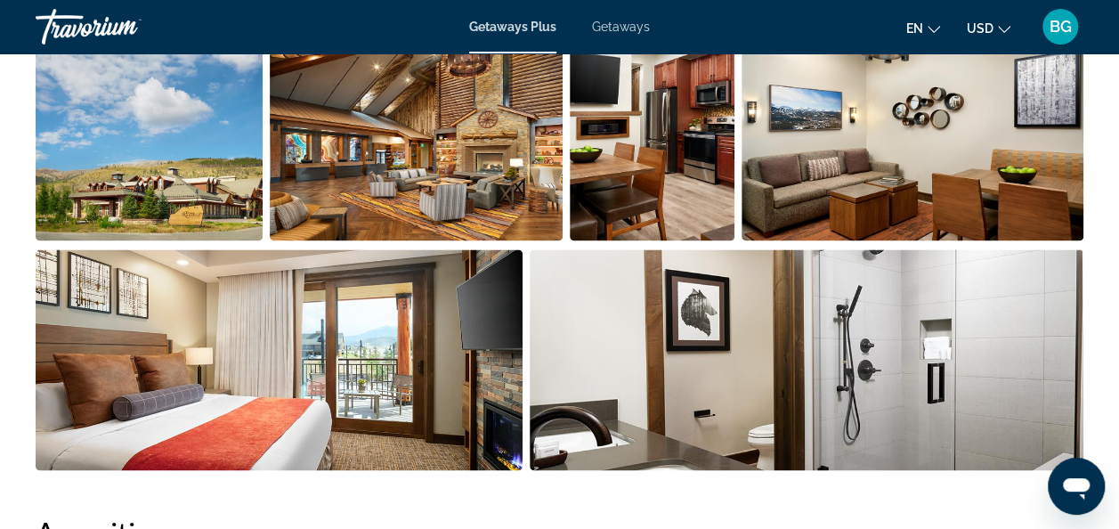
click at [340, 401] on img "Open full-screen image slider" at bounding box center [279, 359] width 487 height 221
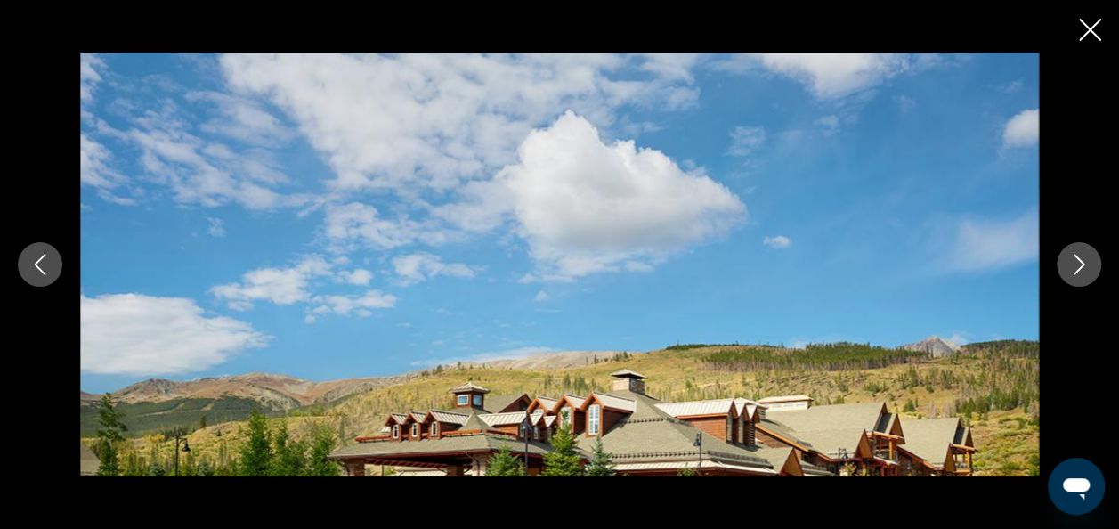
scroll to position [2080, 0]
click at [1079, 255] on icon "Next image" at bounding box center [1078, 264] width 21 height 21
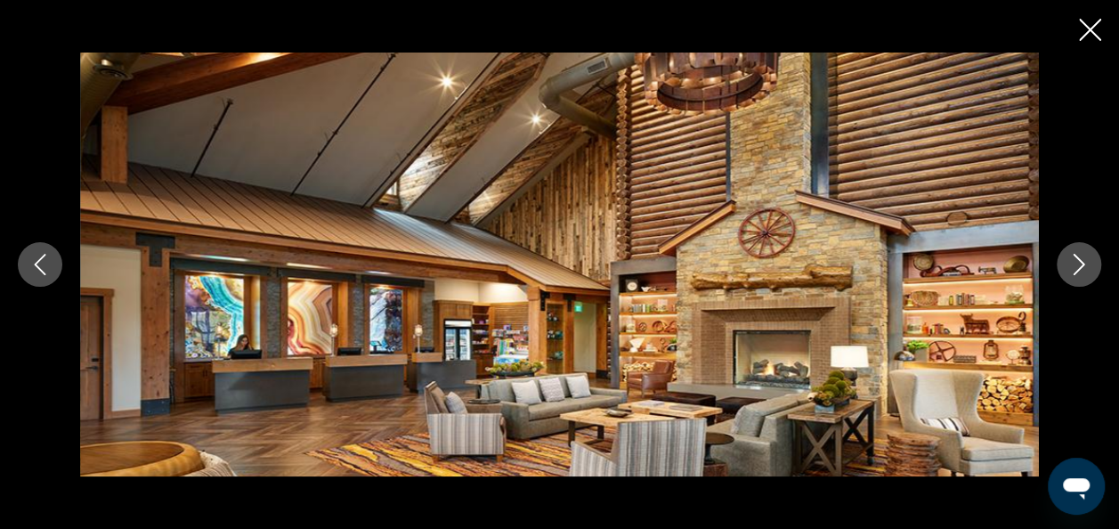
click at [1079, 255] on icon "Next image" at bounding box center [1078, 264] width 21 height 21
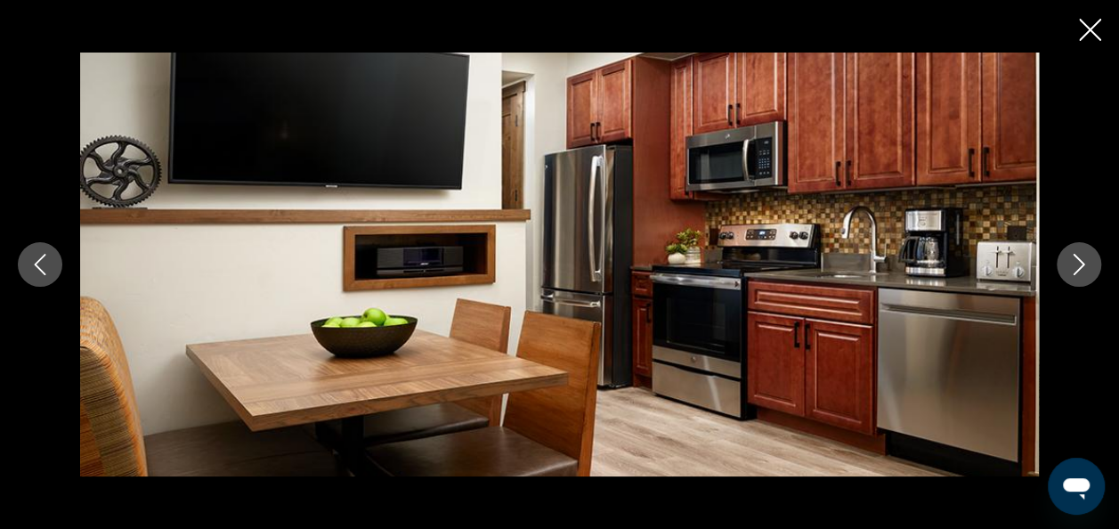
click at [1079, 255] on icon "Next image" at bounding box center [1078, 264] width 21 height 21
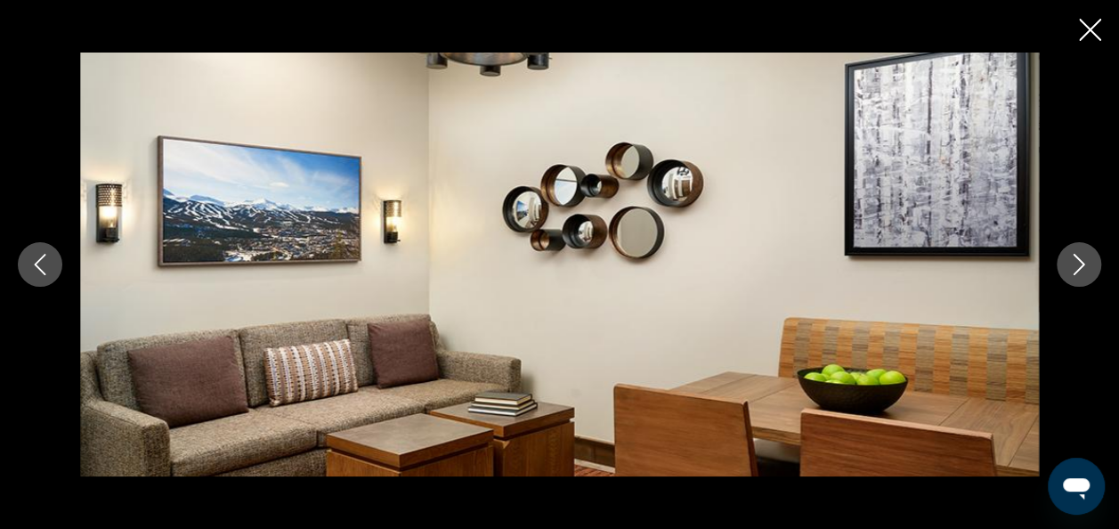
click at [1079, 255] on icon "Next image" at bounding box center [1078, 264] width 21 height 21
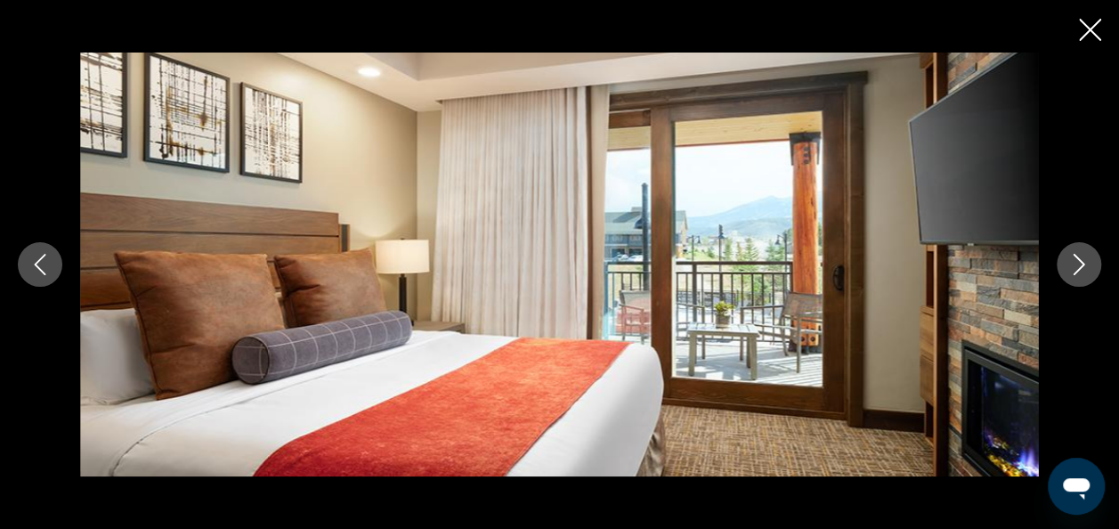
click at [1079, 255] on icon "Next image" at bounding box center [1078, 264] width 21 height 21
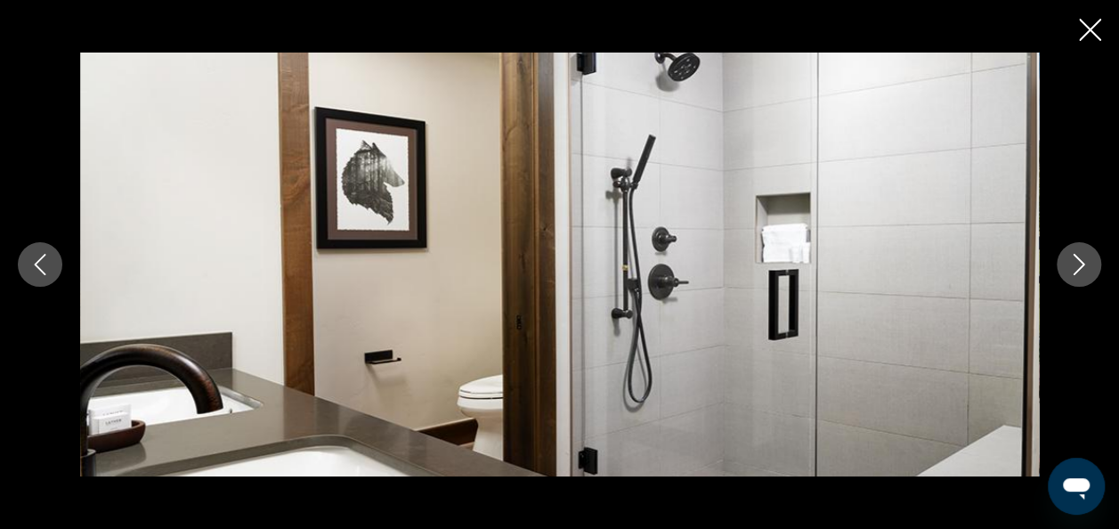
click at [1079, 255] on icon "Next image" at bounding box center [1078, 264] width 21 height 21
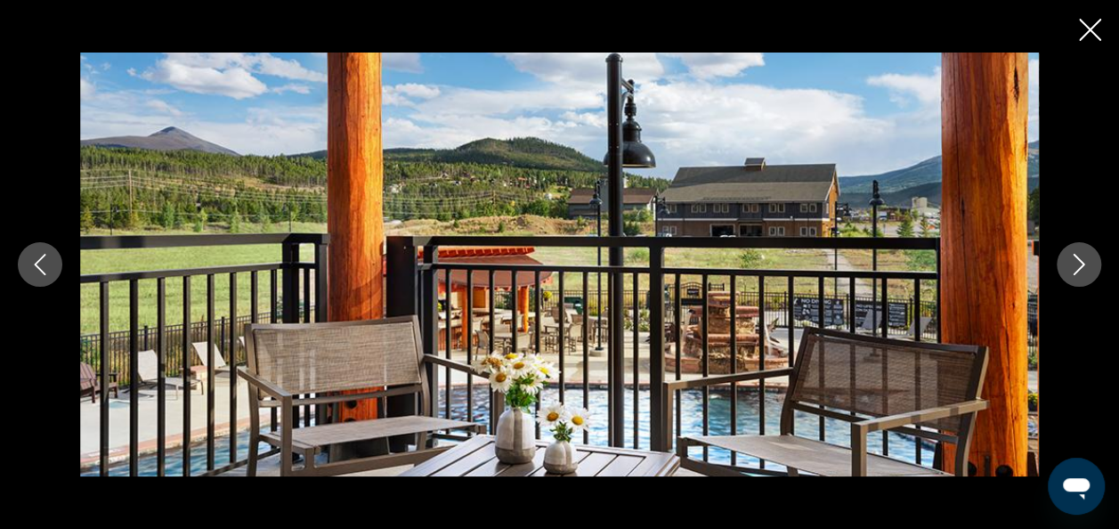
click at [1079, 255] on icon "Next image" at bounding box center [1078, 264] width 21 height 21
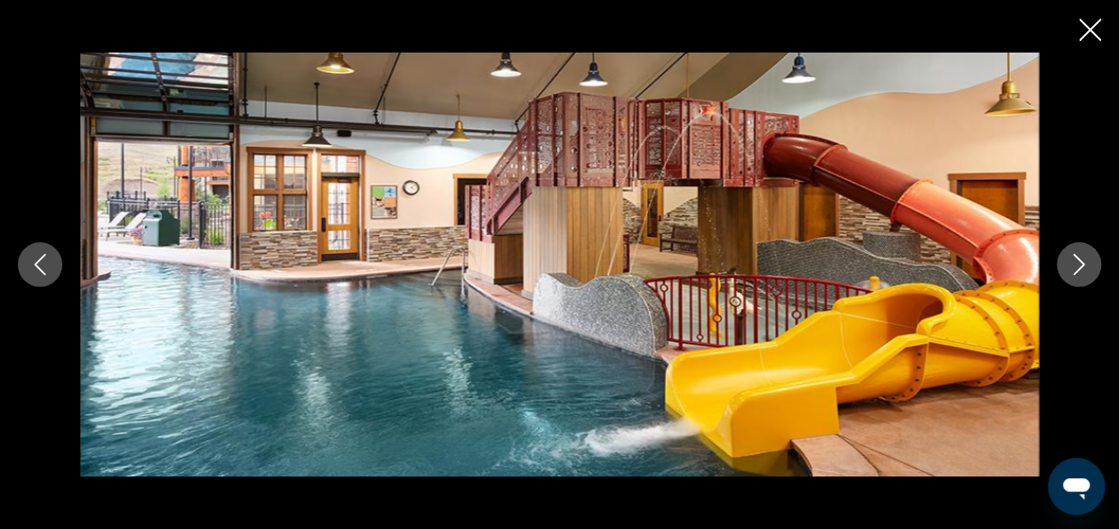
click at [1079, 255] on icon "Next image" at bounding box center [1078, 264] width 21 height 21
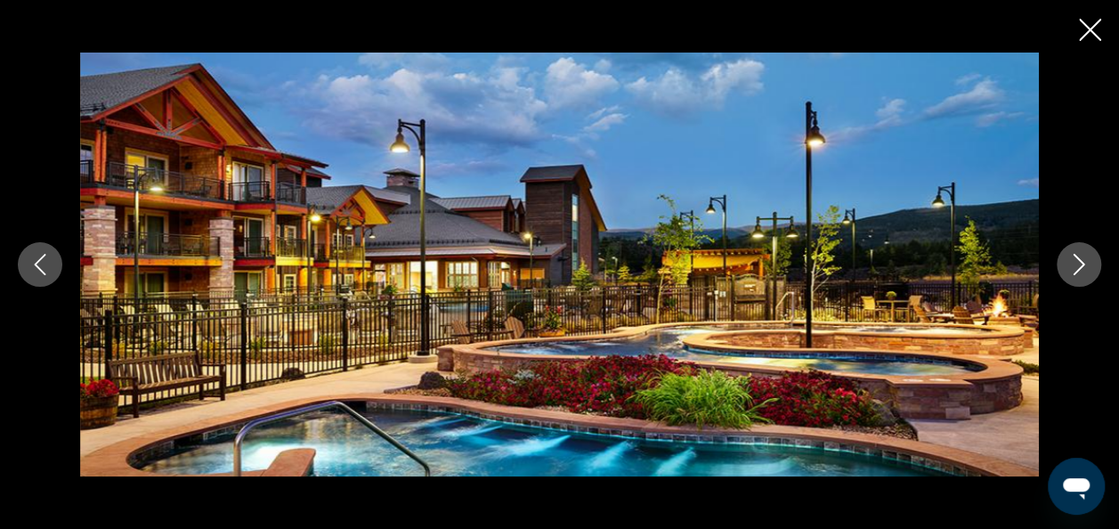
click at [1079, 255] on icon "Next image" at bounding box center [1078, 264] width 21 height 21
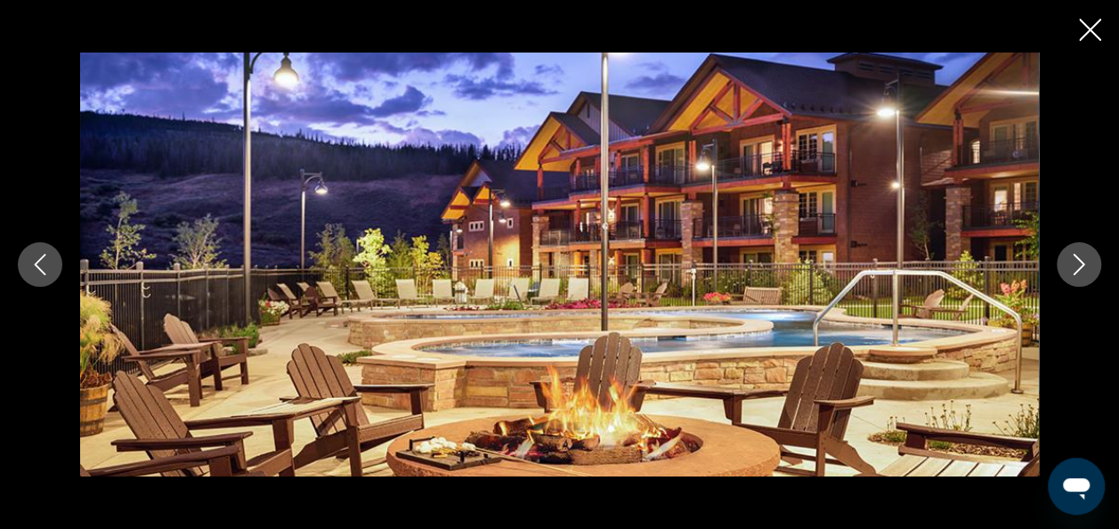
click at [1085, 35] on icon "Close slideshow" at bounding box center [1090, 30] width 22 height 22
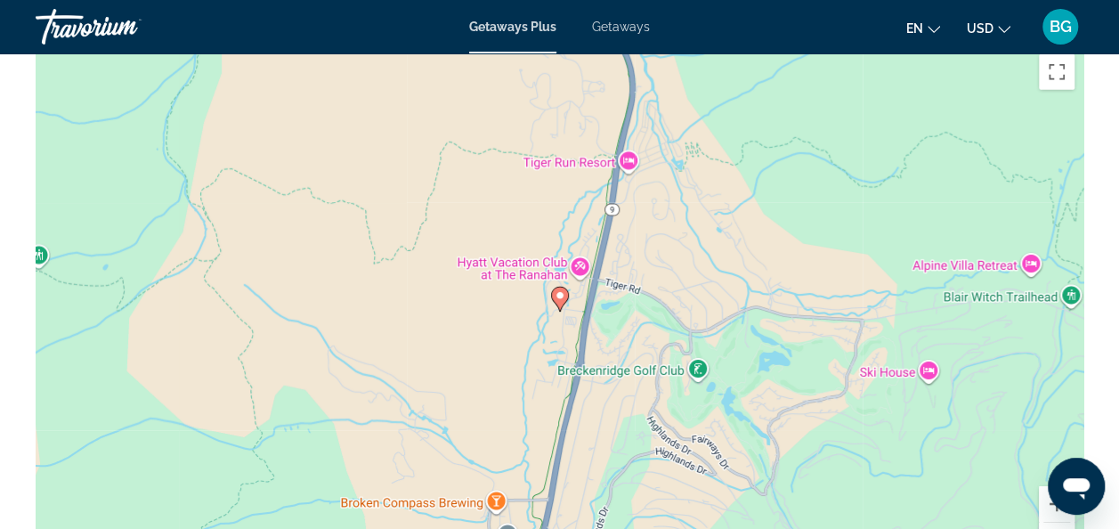
scroll to position [2756, 0]
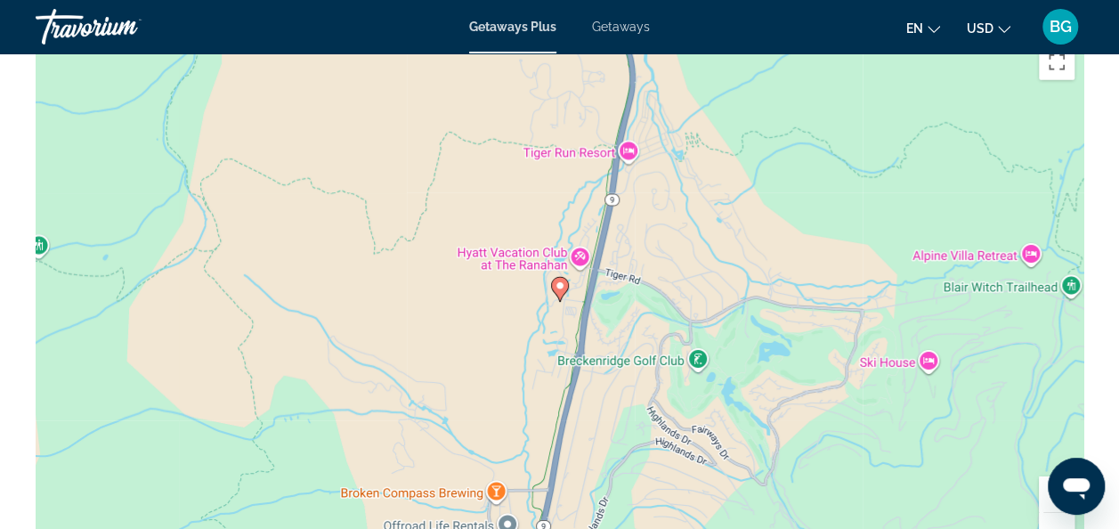
click at [557, 290] on image "Main content" at bounding box center [560, 285] width 11 height 11
click at [551, 283] on icon "Main content" at bounding box center [560, 289] width 18 height 25
click at [561, 281] on image "Main content" at bounding box center [560, 285] width 11 height 11
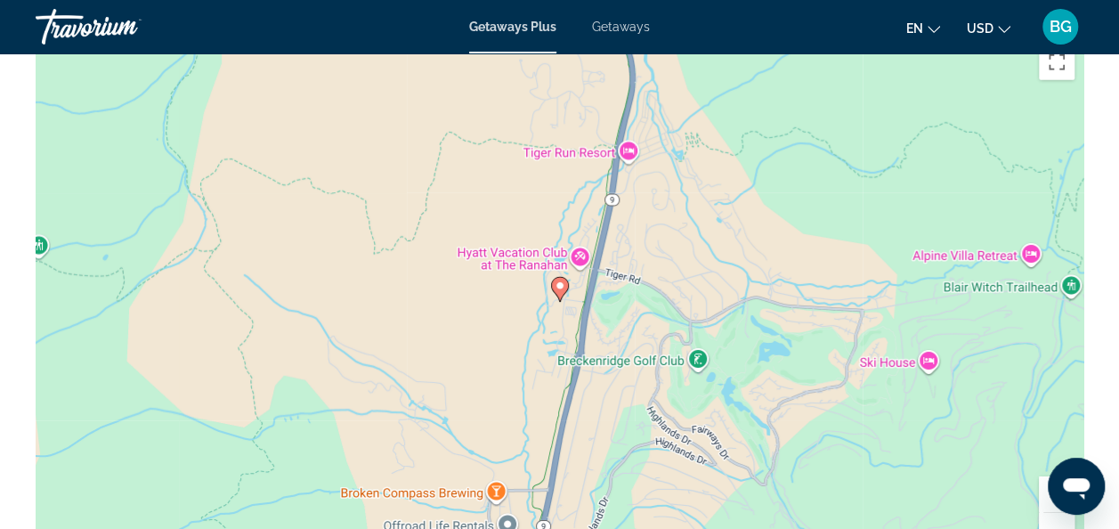
click at [561, 281] on image "Main content" at bounding box center [560, 285] width 11 height 11
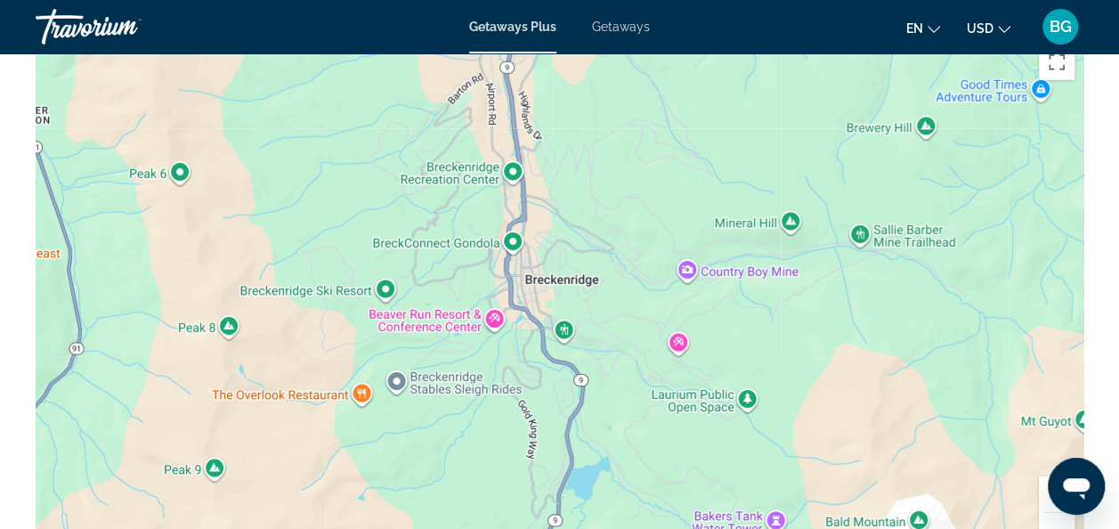
click at [516, 253] on div "To activate drag with keyboard, press Alt + Enter. Once in keyboard drag state,…" at bounding box center [560, 303] width 1048 height 534
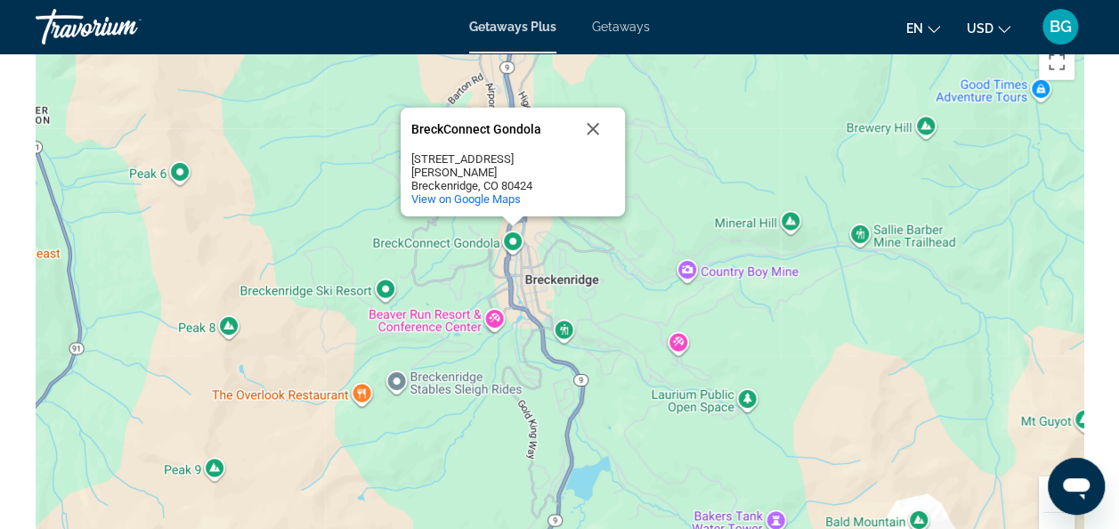
click at [608, 260] on div "To activate drag with keyboard, press Alt + Enter. Once in keyboard drag state,…" at bounding box center [560, 303] width 1048 height 534
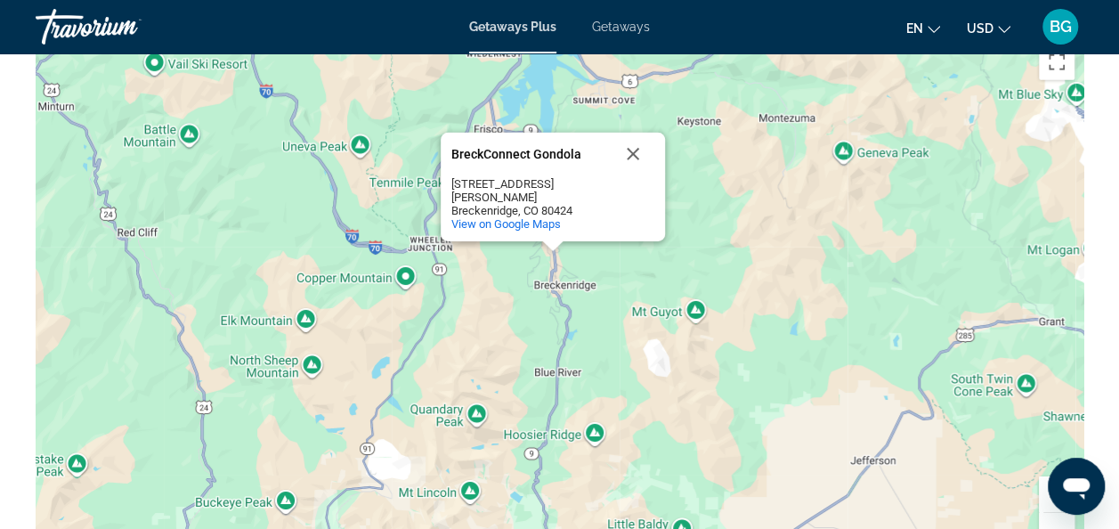
click at [657, 275] on div "To activate drag with keyboard, press Alt + Enter. Once in keyboard drag state,…" at bounding box center [560, 303] width 1048 height 534
click at [639, 171] on button "Close" at bounding box center [633, 154] width 43 height 43
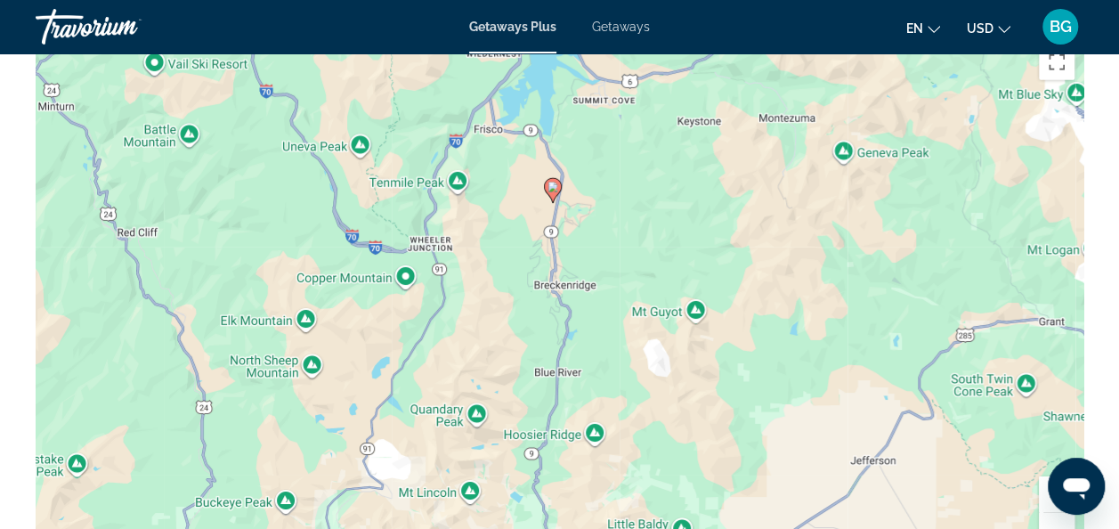
click at [552, 186] on image "Main content" at bounding box center [553, 187] width 11 height 11
click at [553, 186] on image "Main content" at bounding box center [553, 187] width 11 height 11
click at [557, 194] on gmp-advanced-marker "Main content" at bounding box center [553, 190] width 18 height 27
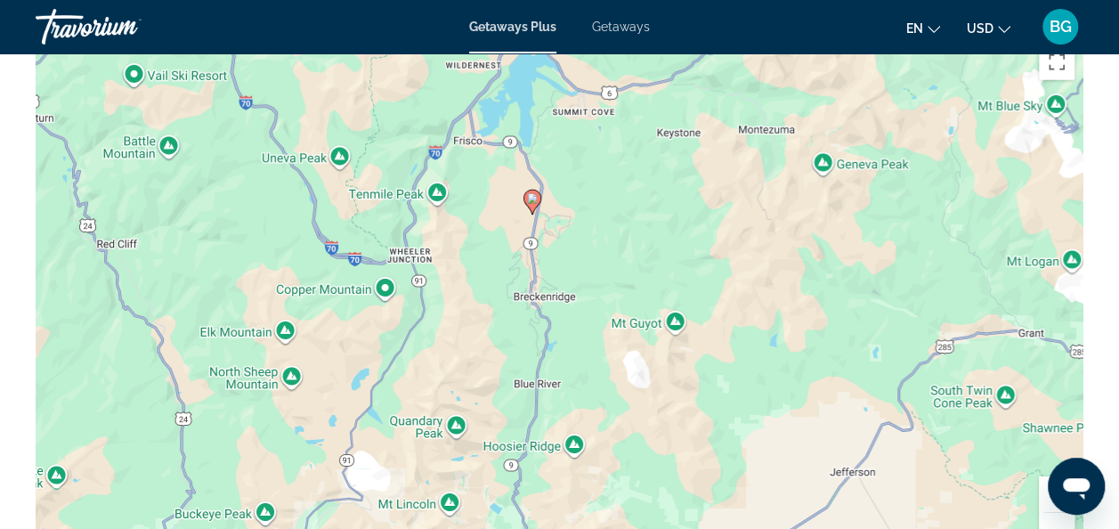
click at [542, 224] on div "To activate drag with keyboard, press Alt + Enter. Once in keyboard drag state,…" at bounding box center [560, 303] width 1048 height 534
click at [532, 206] on icon "Main content" at bounding box center [532, 202] width 16 height 23
click at [621, 399] on div "To navigate, press the arrow keys. To activate drag with keyboard, press Alt + …" at bounding box center [560, 303] width 1048 height 534
click at [621, 402] on div "To activate drag with keyboard, press Alt + Enter. Once in keyboard drag state,…" at bounding box center [560, 303] width 1048 height 534
click at [616, 415] on div "To activate drag with keyboard, press Alt + Enter. Once in keyboard drag state,…" at bounding box center [560, 303] width 1048 height 534
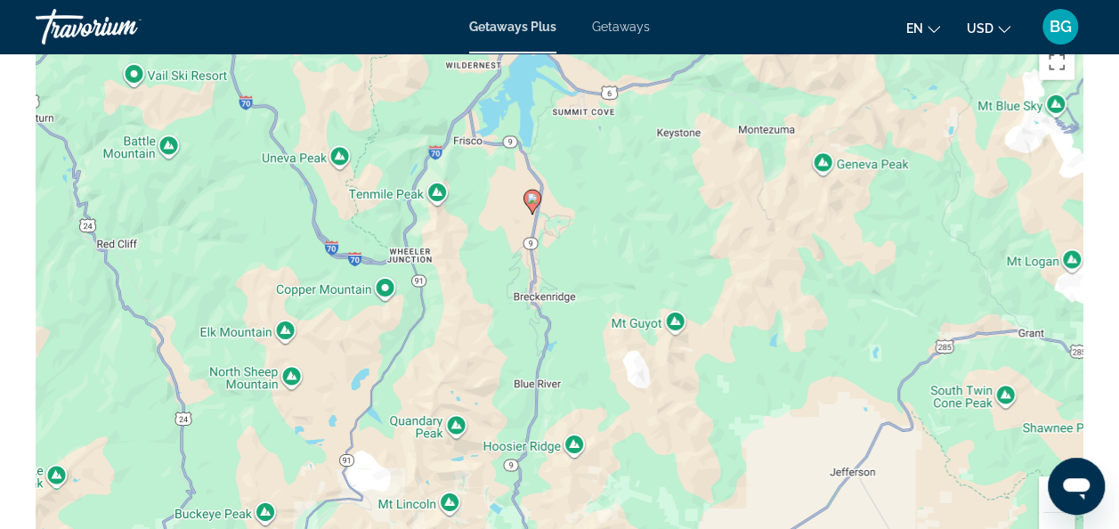
click at [616, 415] on div "To activate drag with keyboard, press Alt + Enter. Once in keyboard drag state,…" at bounding box center [560, 303] width 1048 height 534
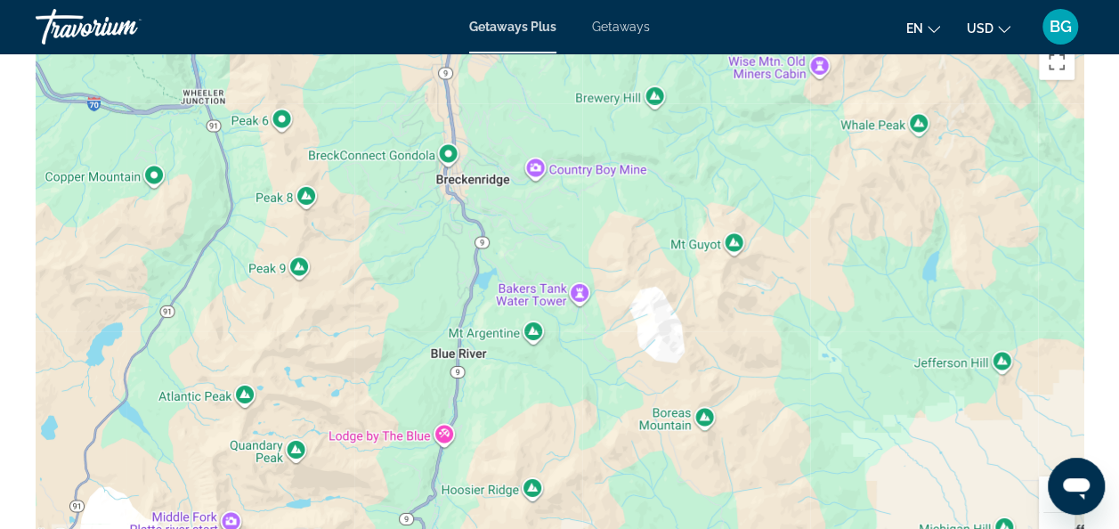
click at [616, 415] on div "To activate drag with keyboard, press Alt + Enter. Once in keyboard drag state,…" at bounding box center [560, 303] width 1048 height 534
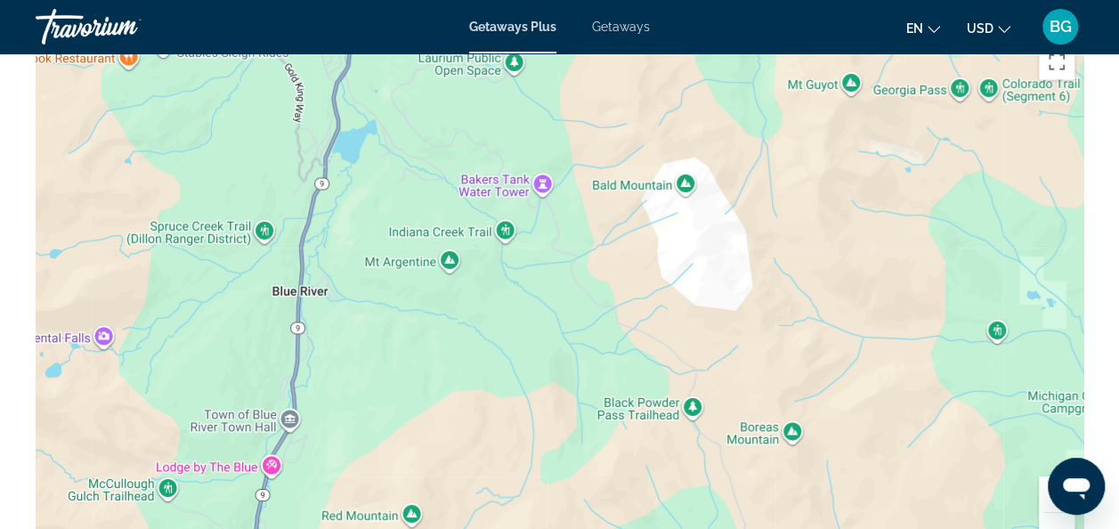
click at [616, 415] on div "To activate drag with keyboard, press Alt + Enter. Once in keyboard drag state,…" at bounding box center [560, 303] width 1048 height 534
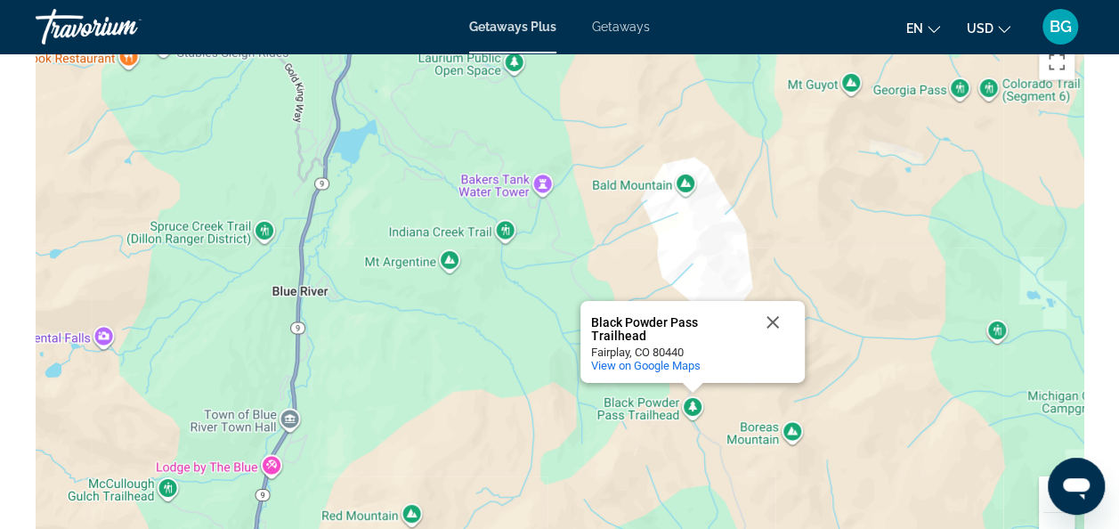
drag, startPoint x: 616, startPoint y: 415, endPoint x: 605, endPoint y: 417, distance: 10.8
click at [616, 415] on div "To activate drag with keyboard, press Alt + Enter. Once in keyboard drag state,…" at bounding box center [560, 303] width 1048 height 534
click at [830, 217] on div "To activate drag with keyboard, press Alt + Enter. Once in keyboard drag state,…" at bounding box center [560, 303] width 1048 height 534
click at [779, 319] on button "Close" at bounding box center [772, 322] width 43 height 43
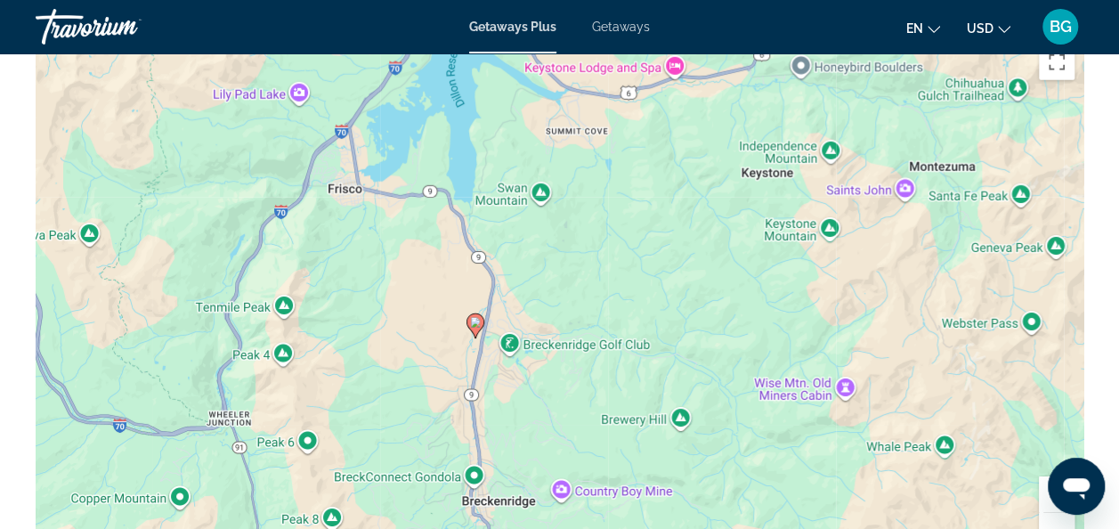
click at [782, 321] on div "To activate drag with keyboard, press Alt + Enter. Once in keyboard drag state,…" at bounding box center [560, 303] width 1048 height 534
click at [477, 321] on image "Main content" at bounding box center [475, 322] width 11 height 11
click at [474, 328] on icon "Main content" at bounding box center [475, 325] width 16 height 23
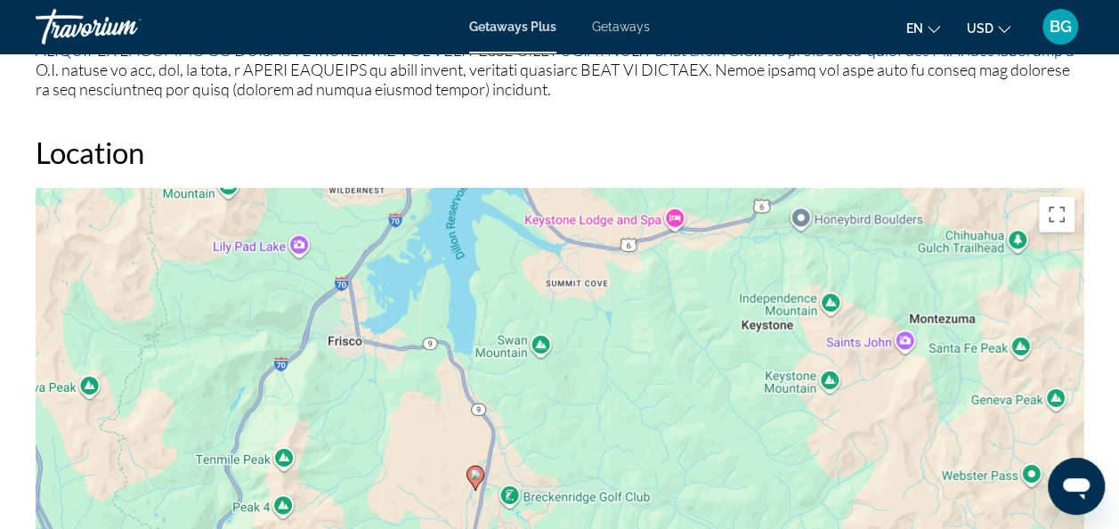
scroll to position [2603, 0]
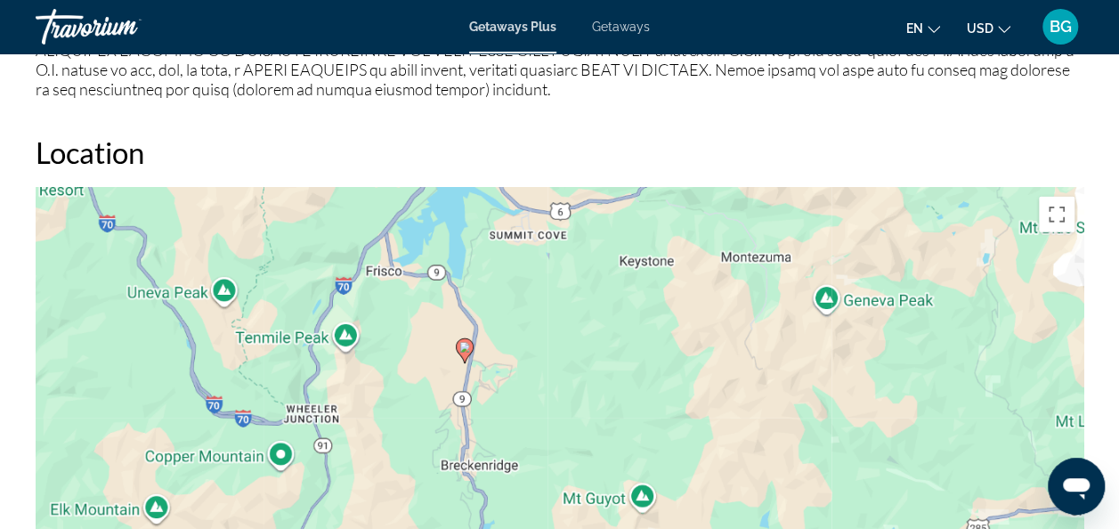
click at [460, 359] on div "To navigate, press the arrow keys. To activate drag with keyboard, press Alt + …" at bounding box center [560, 455] width 1048 height 534
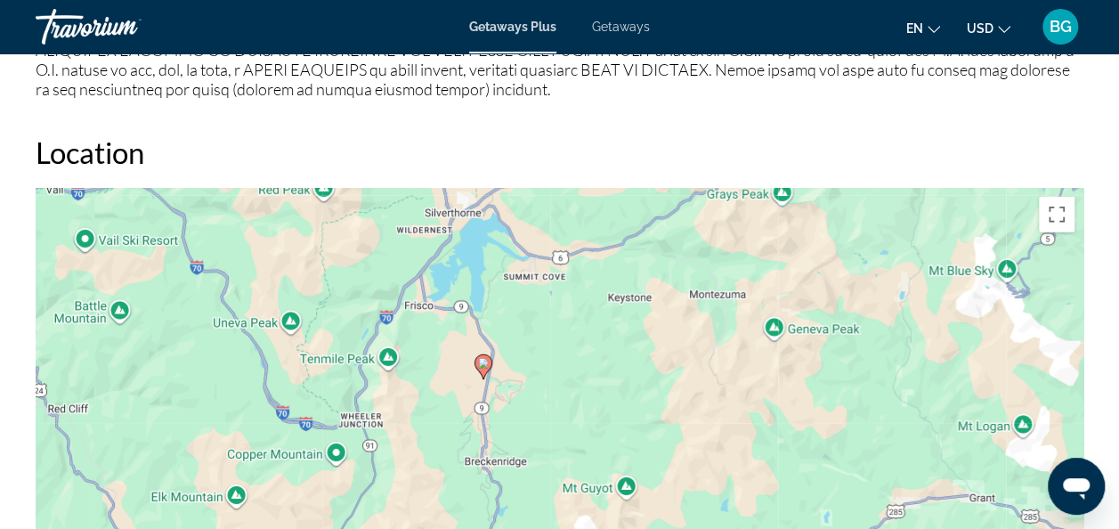
click at [490, 372] on gmp-advanced-marker "Main content" at bounding box center [484, 366] width 18 height 27
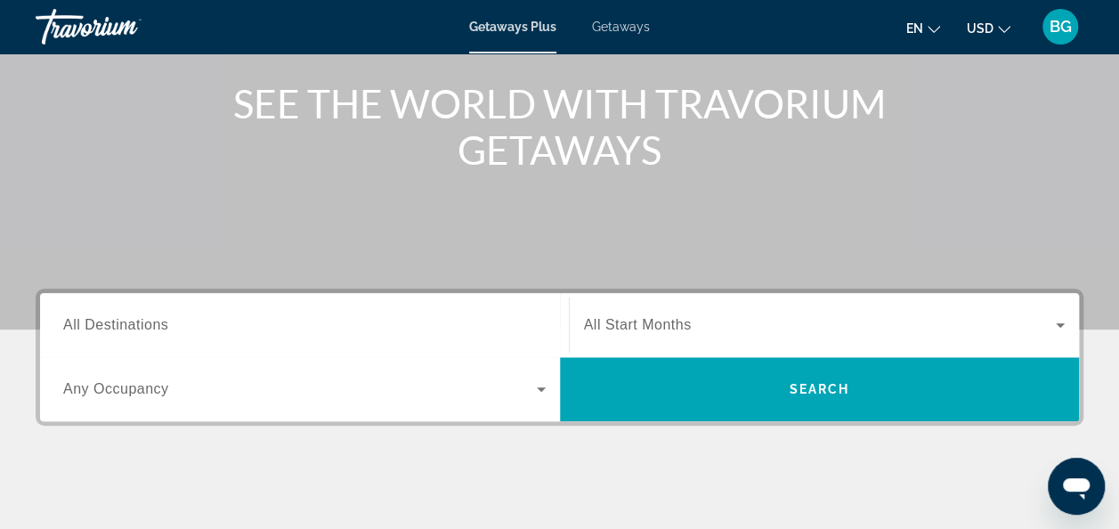
scroll to position [207, 0]
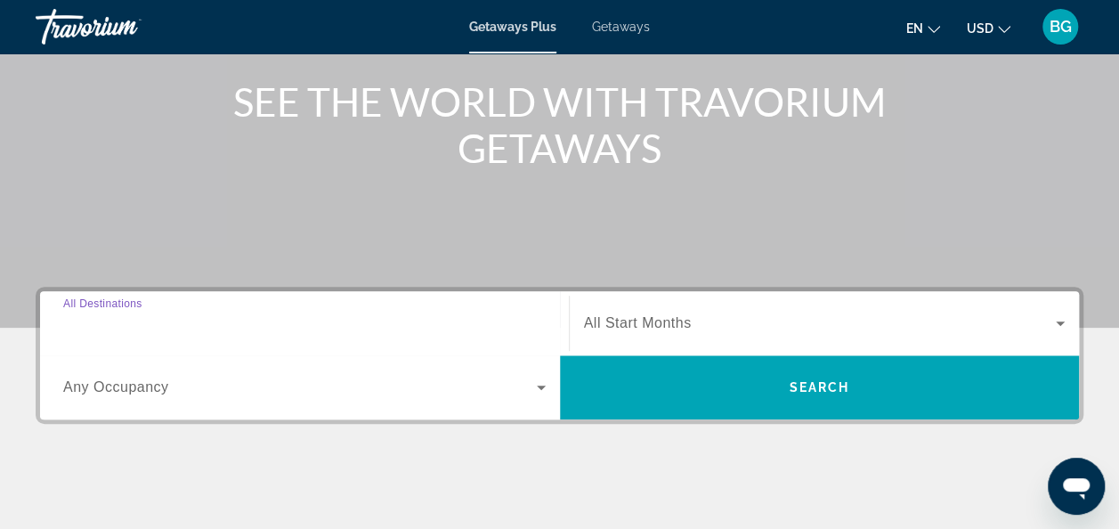
click at [224, 313] on input "Destination All Destinations" at bounding box center [304, 323] width 483 height 21
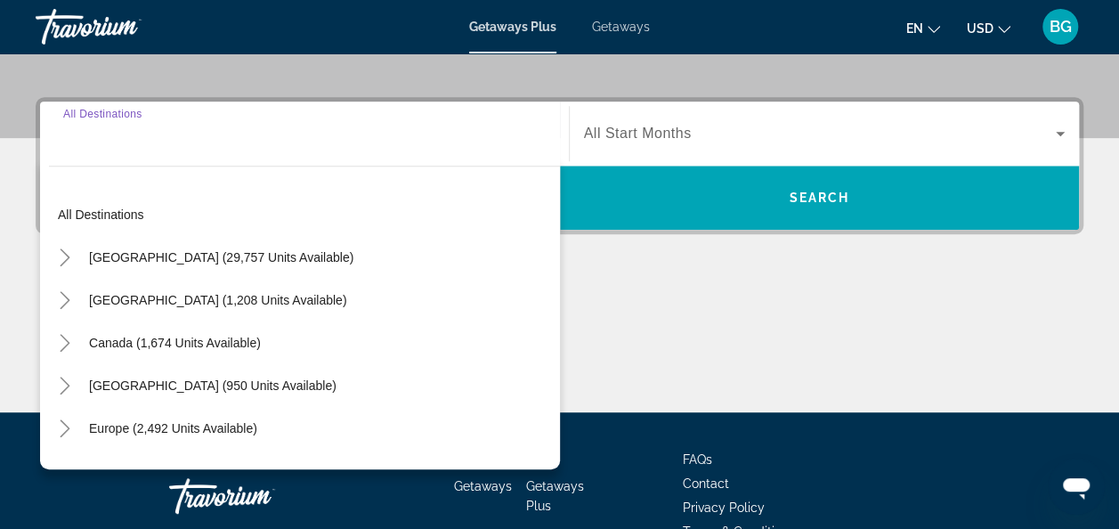
scroll to position [435, 0]
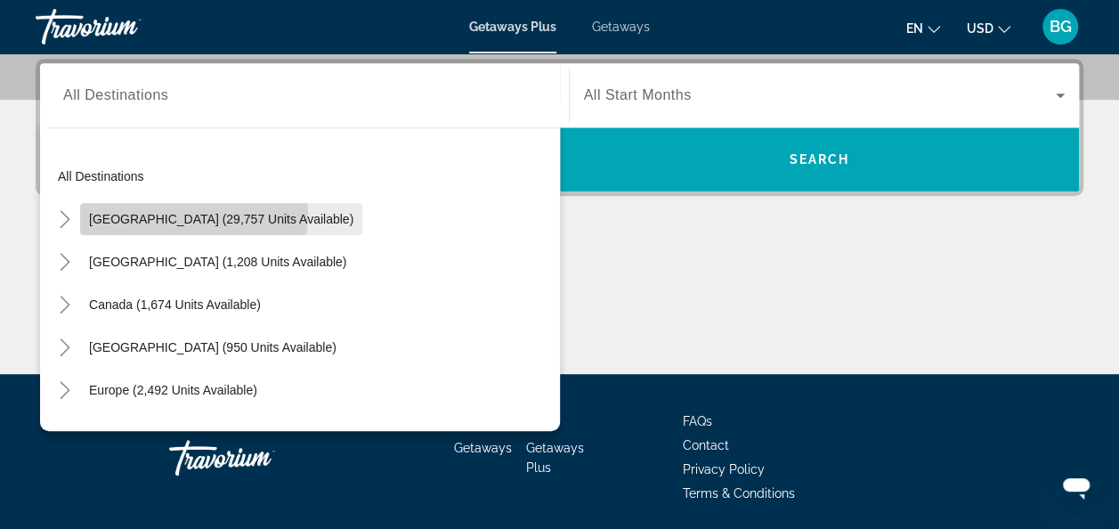
click at [185, 212] on span "[GEOGRAPHIC_DATA] (29,757 units available)" at bounding box center [221, 219] width 264 height 14
type input "**********"
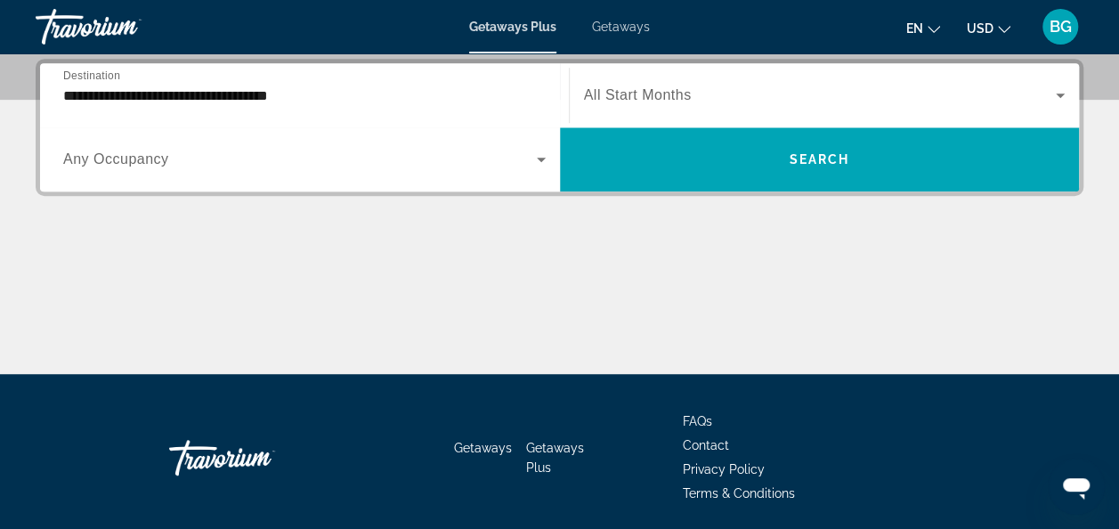
click at [662, 82] on div "Search widget" at bounding box center [825, 95] width 482 height 50
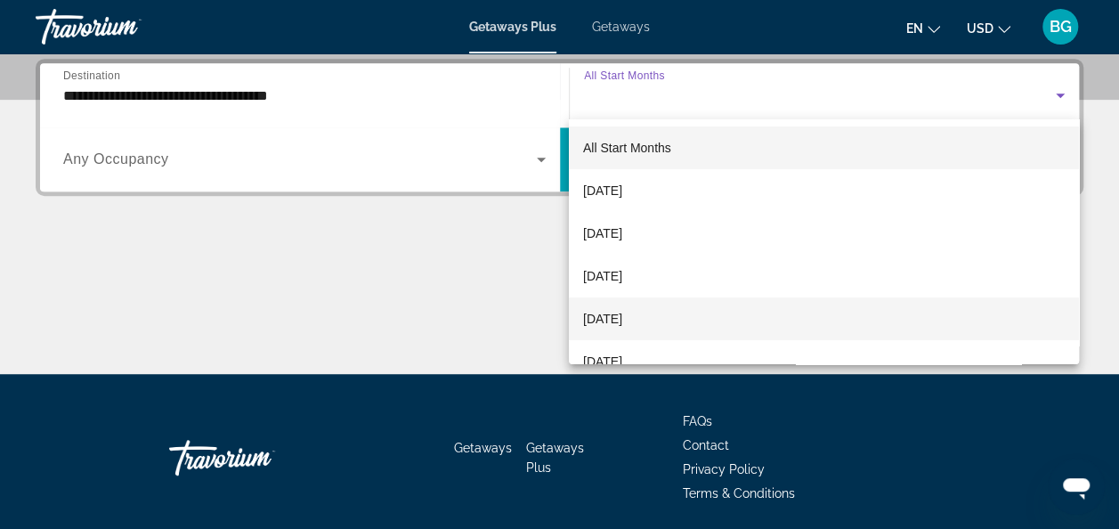
click at [622, 315] on span "[DATE]" at bounding box center [602, 318] width 39 height 21
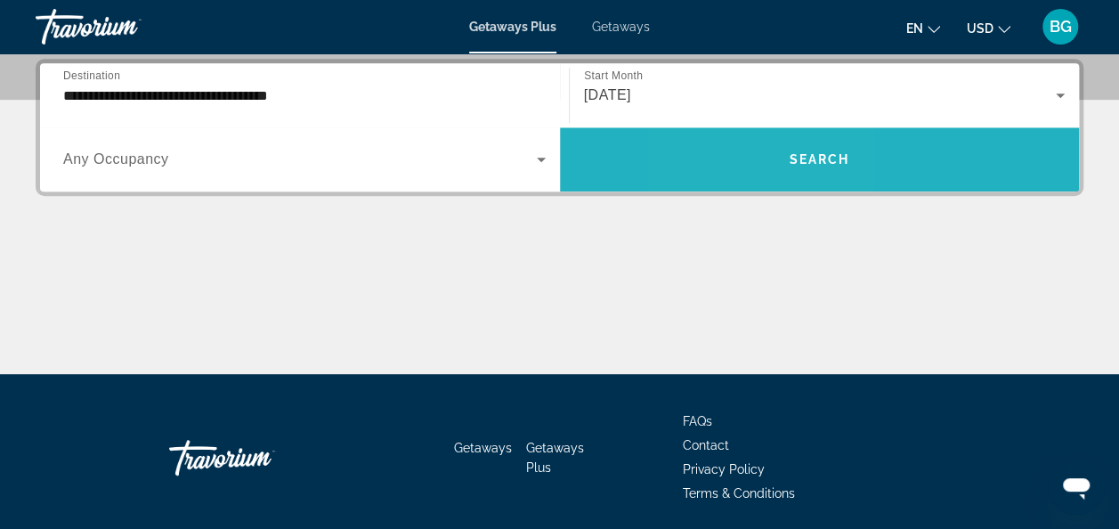
click at [751, 144] on span "Search widget" at bounding box center [820, 159] width 520 height 43
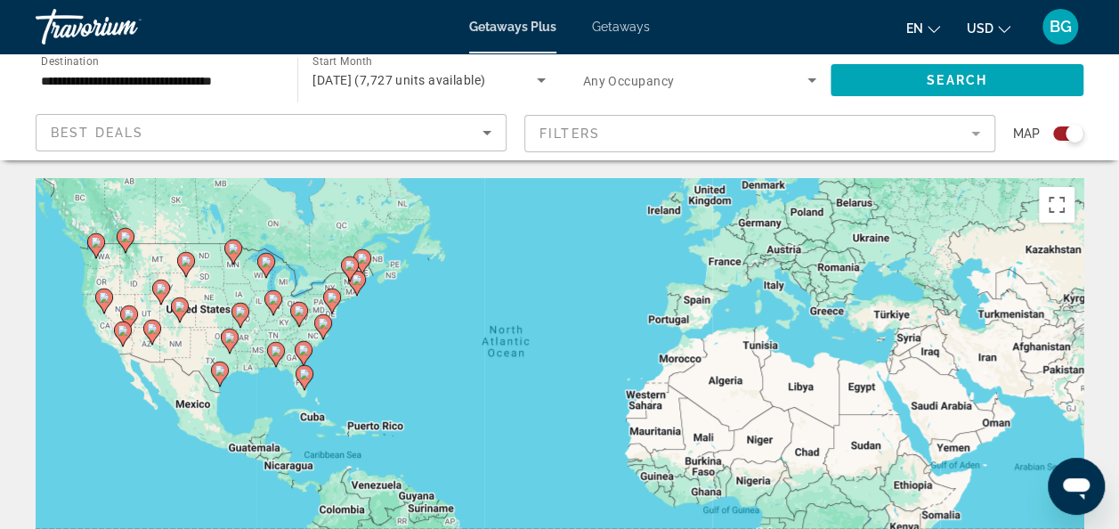
click at [247, 303] on div "To activate drag with keyboard, press Alt + Enter. Once in keyboard drag state,…" at bounding box center [560, 445] width 1048 height 534
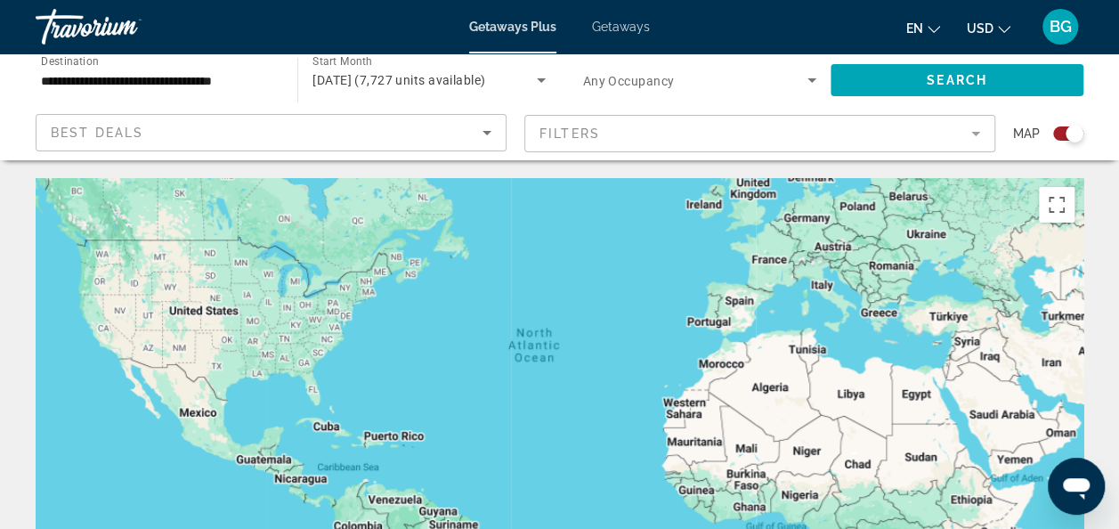
click at [254, 299] on div "Main content" at bounding box center [560, 445] width 1048 height 534
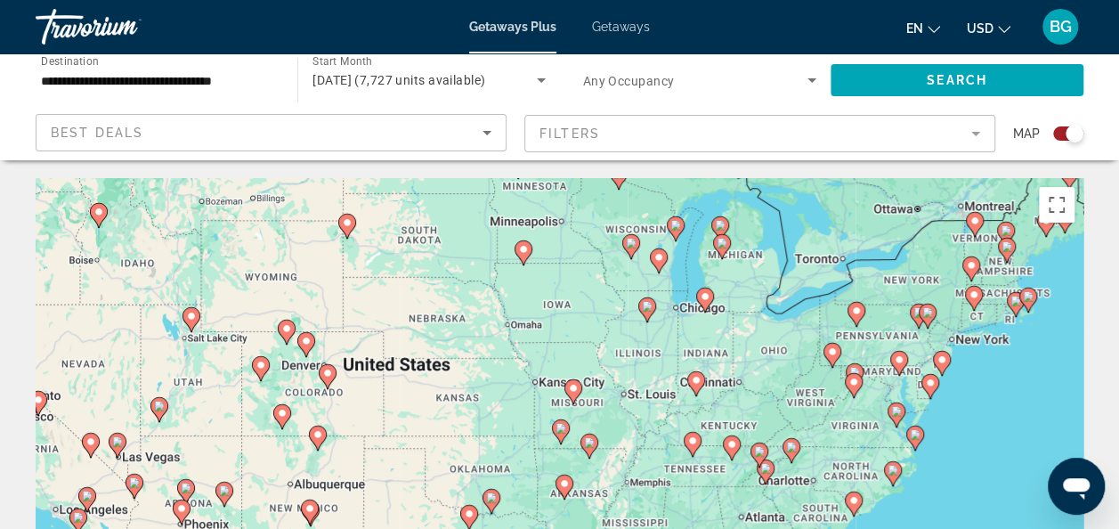
click at [322, 370] on div "To navigate, press the arrow keys. To activate drag with keyboard, press Alt + …" at bounding box center [560, 445] width 1048 height 534
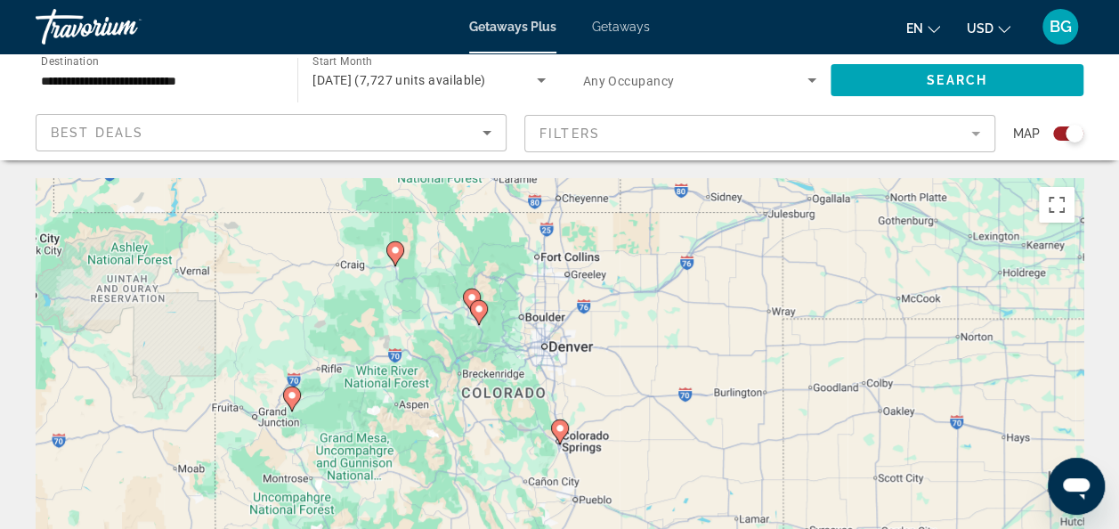
type input "**********"
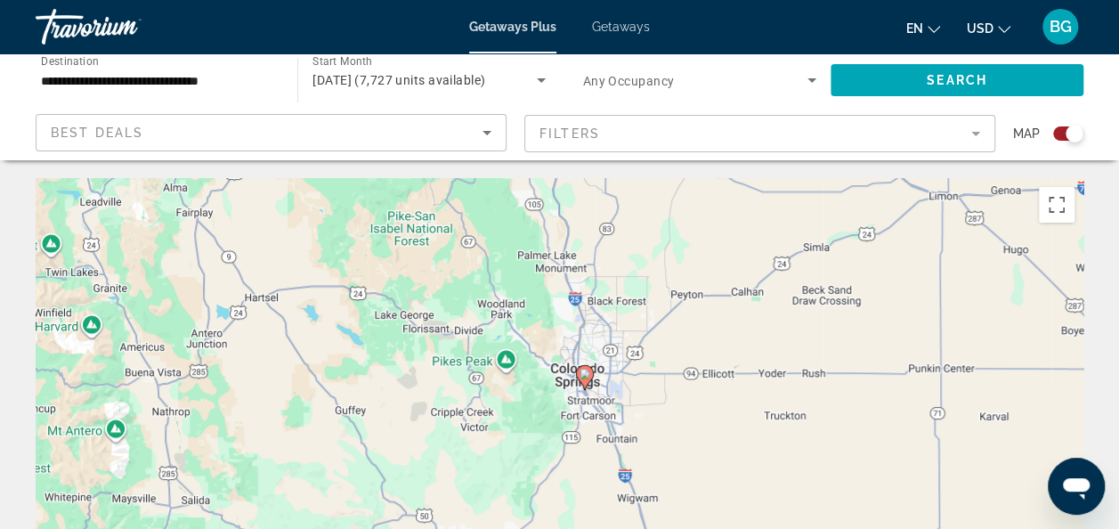
click at [584, 373] on image "Main content" at bounding box center [585, 374] width 11 height 11
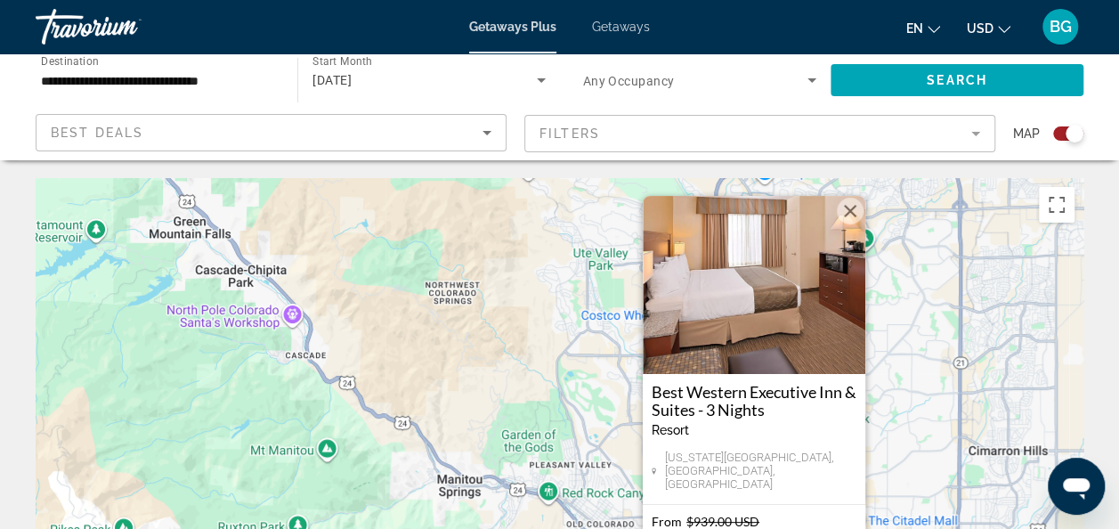
click at [853, 222] on button "Close" at bounding box center [850, 211] width 27 height 27
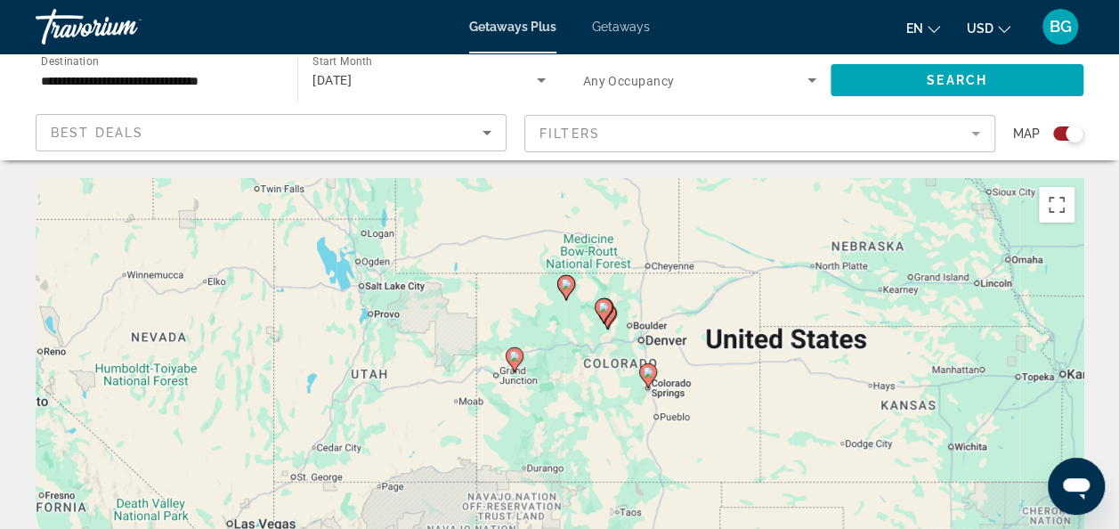
click at [588, 333] on div "To activate drag with keyboard, press Alt + Enter. Once in keyboard drag state,…" at bounding box center [560, 445] width 1048 height 534
click at [597, 321] on gmp-advanced-marker "Main content" at bounding box center [604, 310] width 18 height 27
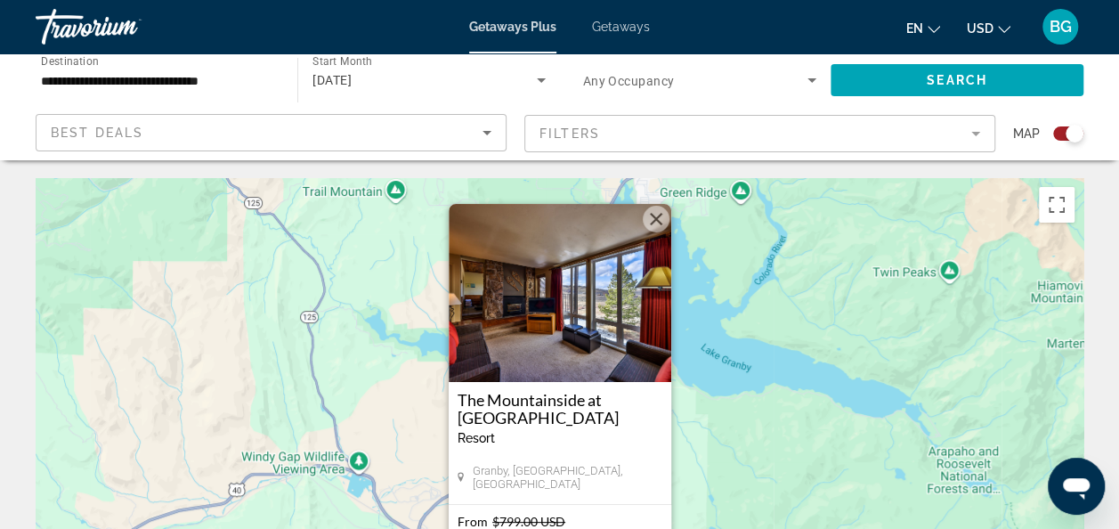
click at [664, 217] on button "Close" at bounding box center [656, 219] width 27 height 27
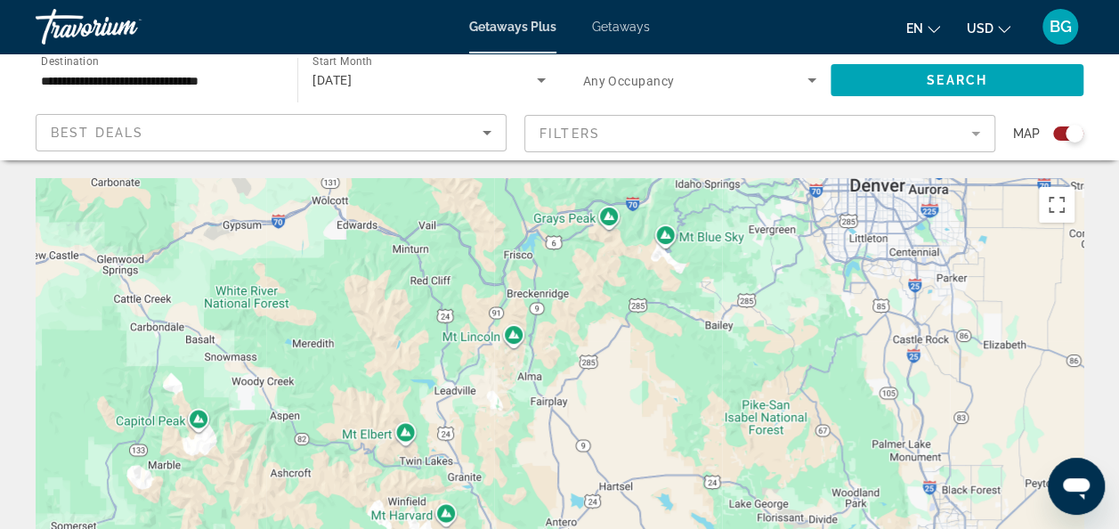
click at [511, 329] on div "To activate drag with keyboard, press Alt + Enter. Once in keyboard drag state,…" at bounding box center [560, 445] width 1048 height 534
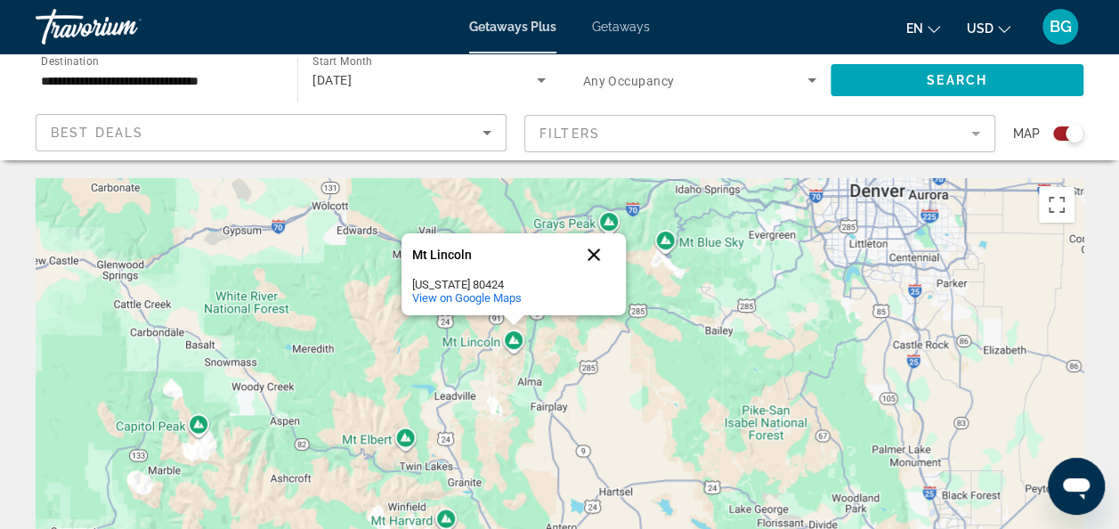
click at [597, 247] on button "Close" at bounding box center [594, 254] width 43 height 43
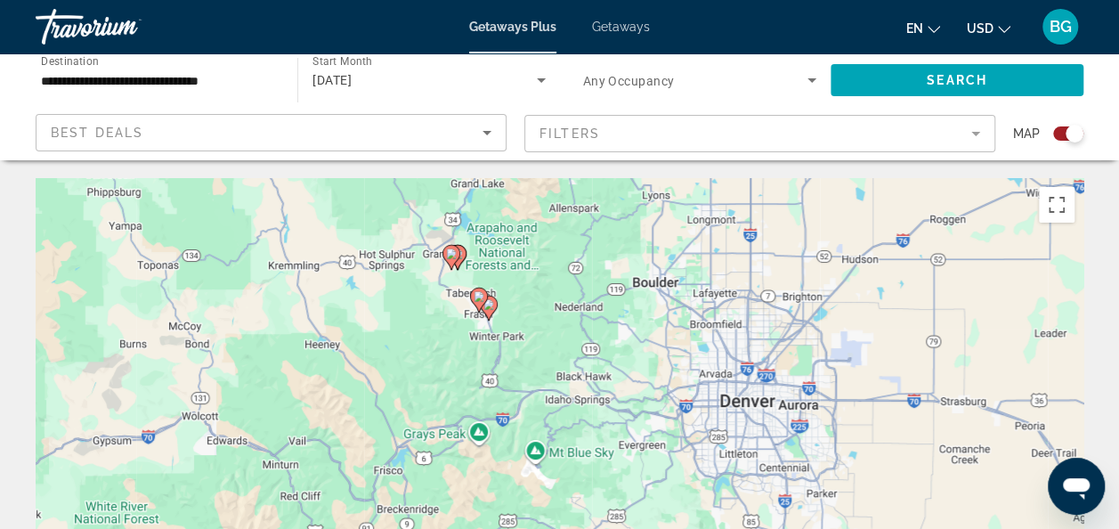
click at [456, 253] on icon "Main content" at bounding box center [451, 257] width 16 height 23
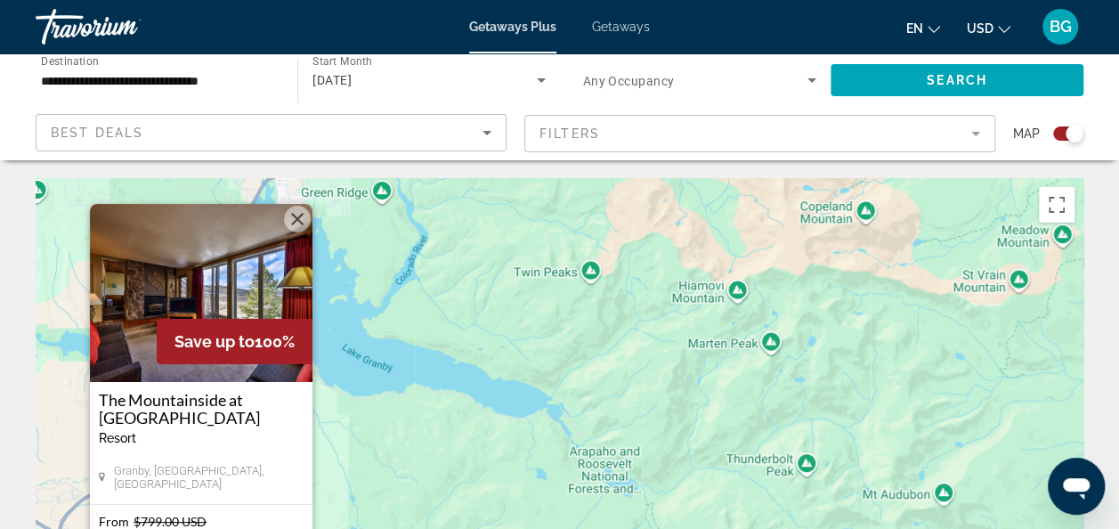
click at [296, 219] on button "Close" at bounding box center [297, 219] width 27 height 27
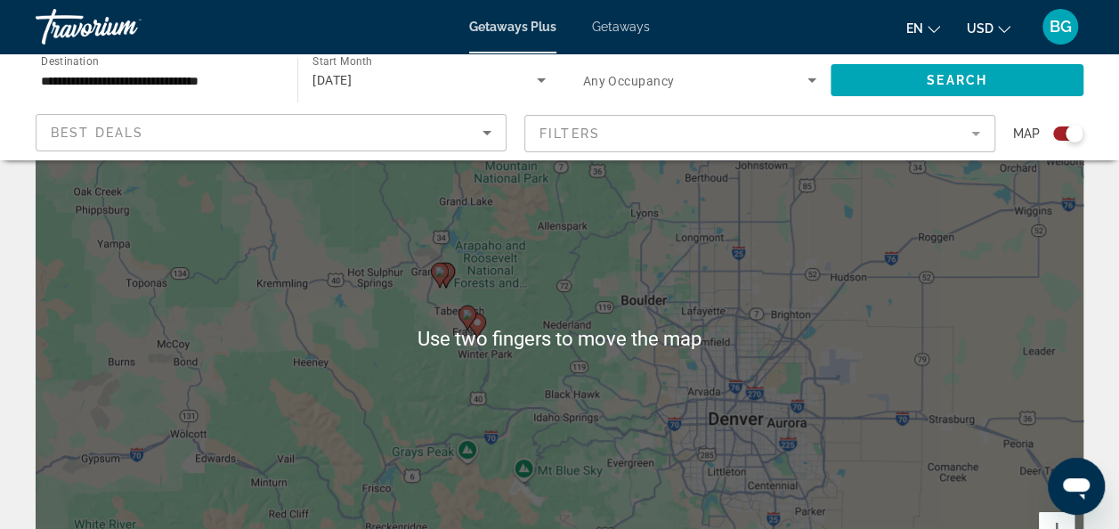
scroll to position [109, 0]
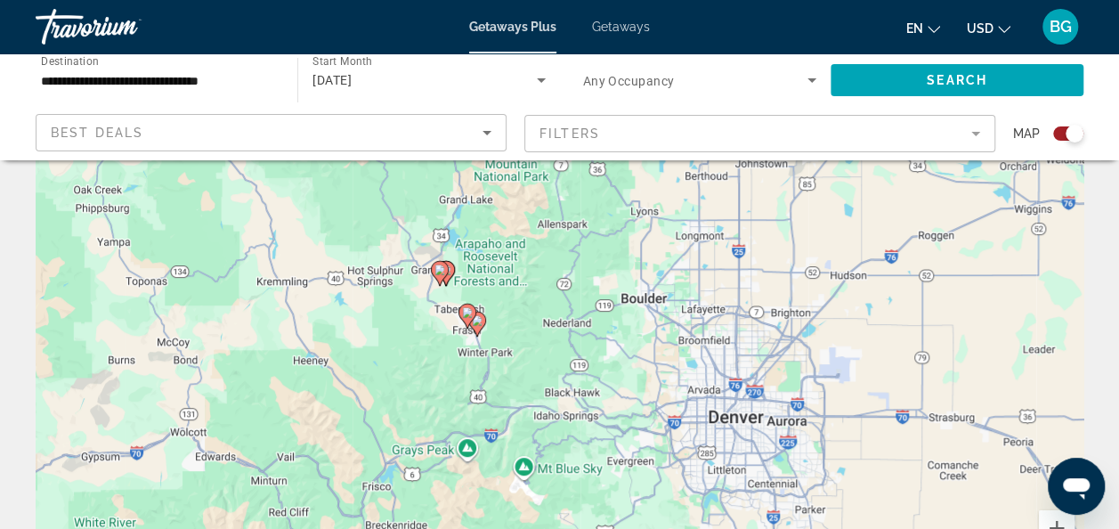
click at [378, 324] on div "To activate drag with keyboard, press Alt + Enter. Once in keyboard drag state,…" at bounding box center [560, 336] width 1048 height 534
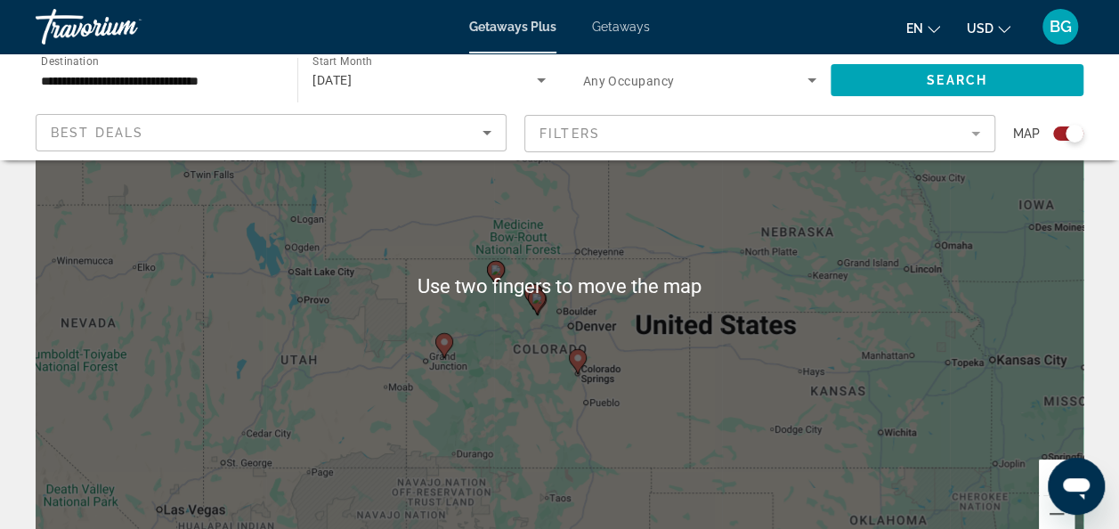
scroll to position [161, 0]
click at [490, 337] on div "To activate drag with keyboard, press Alt + Enter. Once in keyboard drag state,…" at bounding box center [560, 284] width 1048 height 534
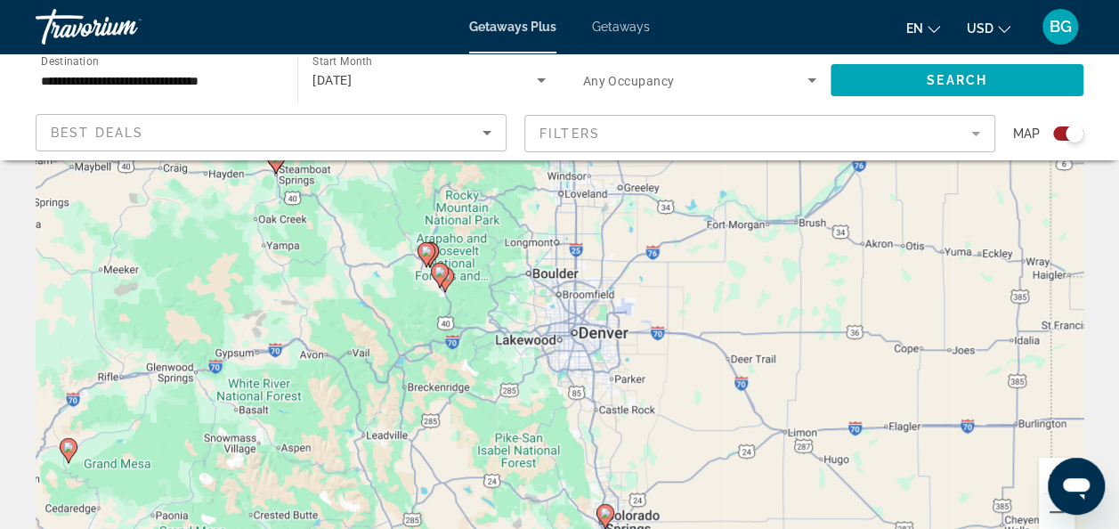
click at [606, 510] on image "Main content" at bounding box center [605, 513] width 11 height 11
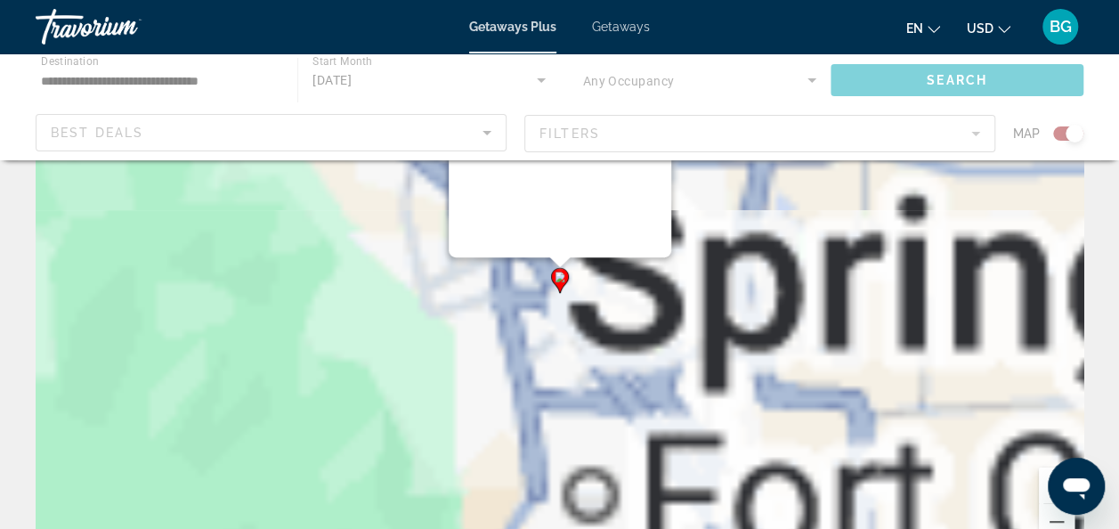
scroll to position [0, 0]
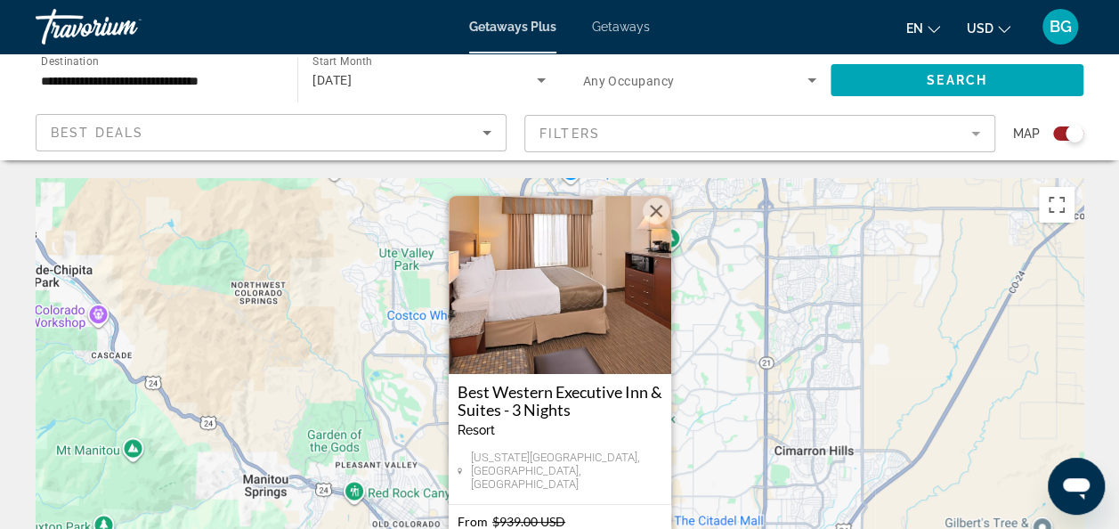
click at [652, 224] on button "Close" at bounding box center [656, 211] width 27 height 27
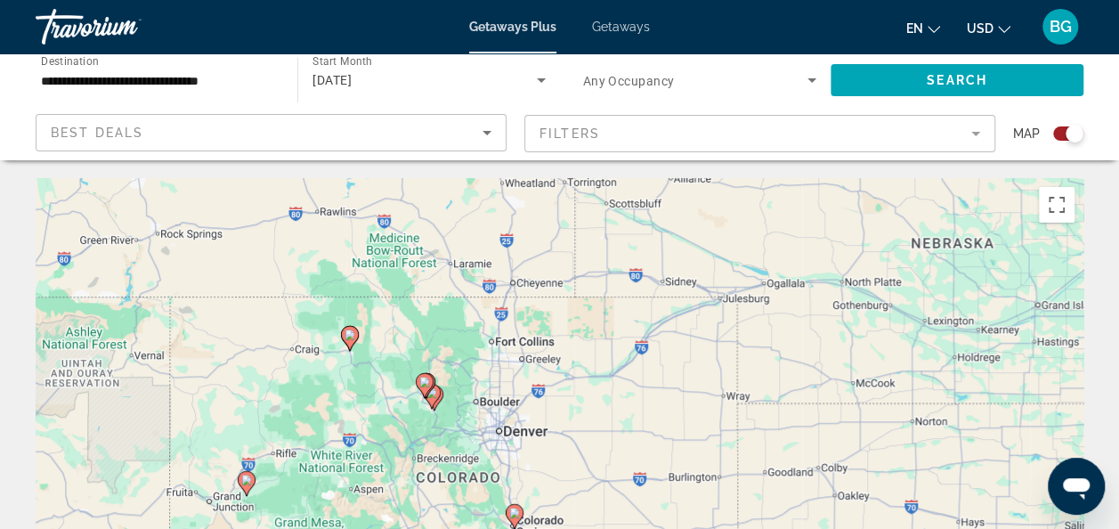
click at [424, 402] on div "To activate drag with keyboard, press Alt + Enter. Once in keyboard drag state,…" at bounding box center [560, 445] width 1048 height 534
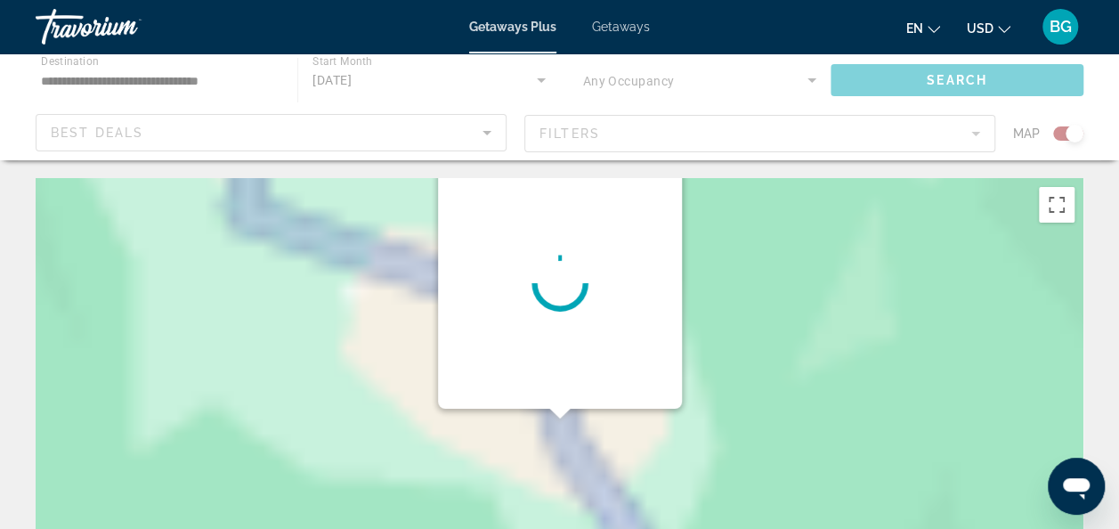
click at [420, 389] on div "Main content" at bounding box center [560, 445] width 1048 height 534
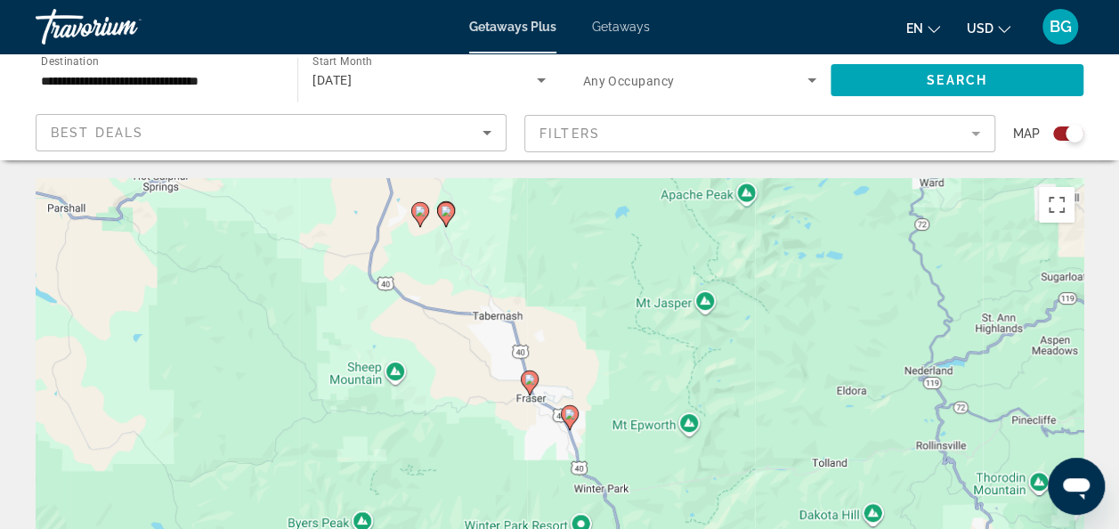
click at [565, 423] on icon "Main content" at bounding box center [570, 417] width 18 height 25
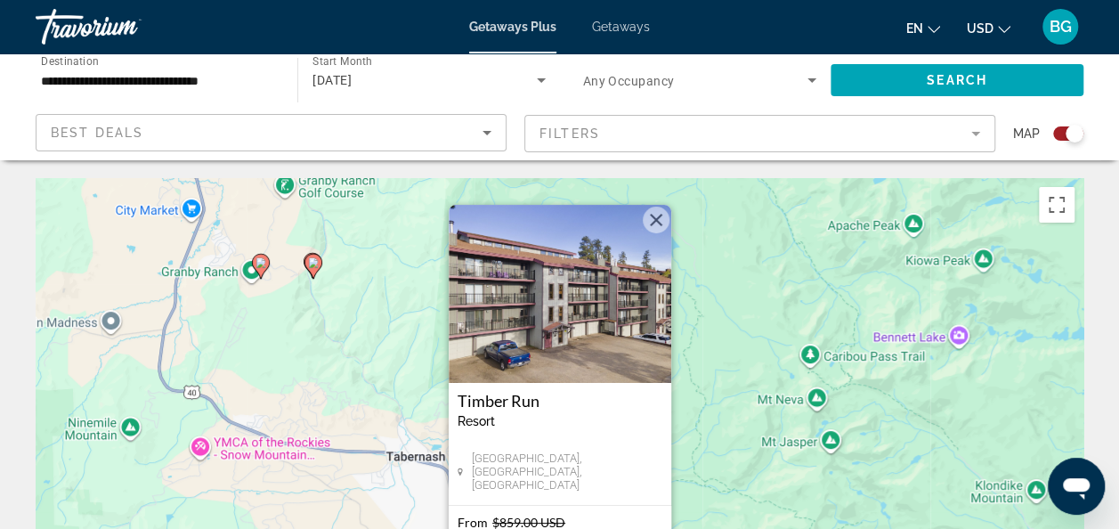
click at [312, 257] on div "To navigate, press the arrow keys. To activate drag with keyboard, press Alt + …" at bounding box center [560, 445] width 1048 height 534
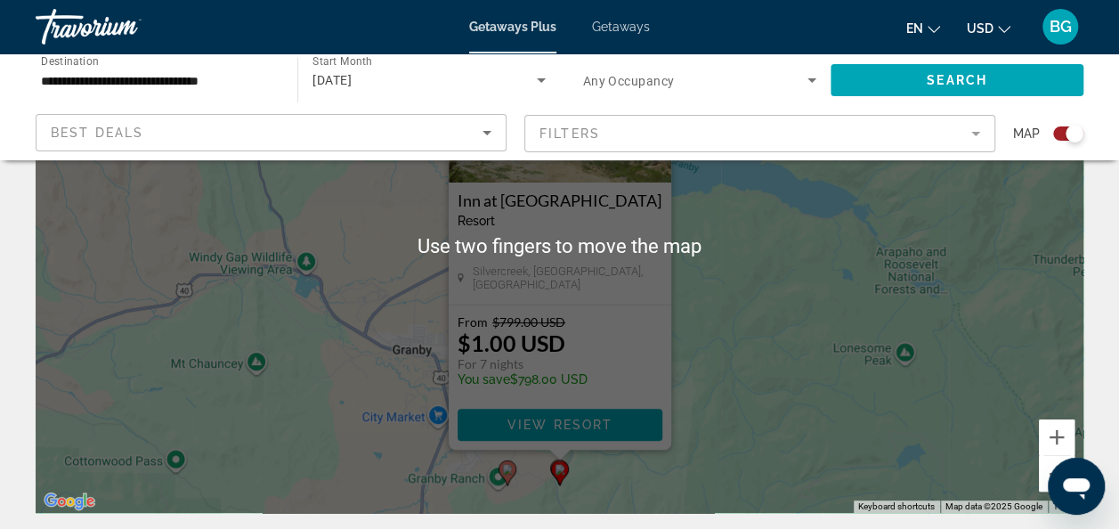
scroll to position [201, 0]
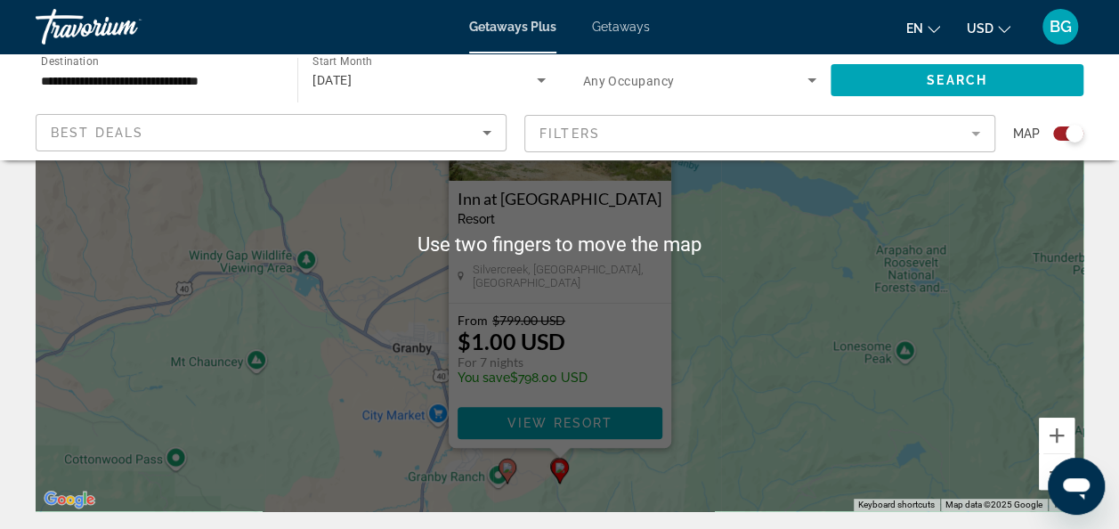
click at [292, 321] on div "To activate drag with keyboard, press Alt + Enter. Once in keyboard drag state,…" at bounding box center [560, 244] width 1048 height 534
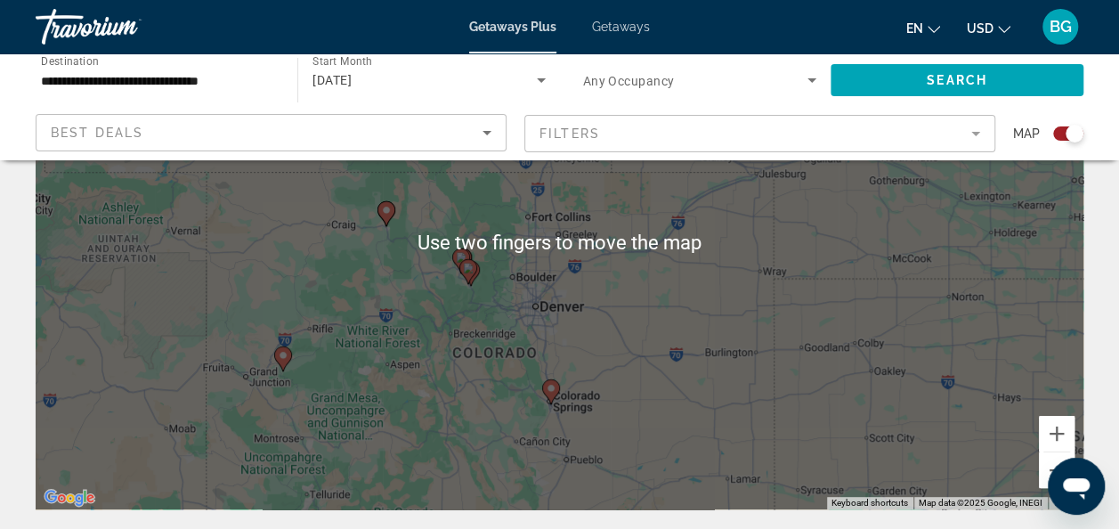
scroll to position [215, 0]
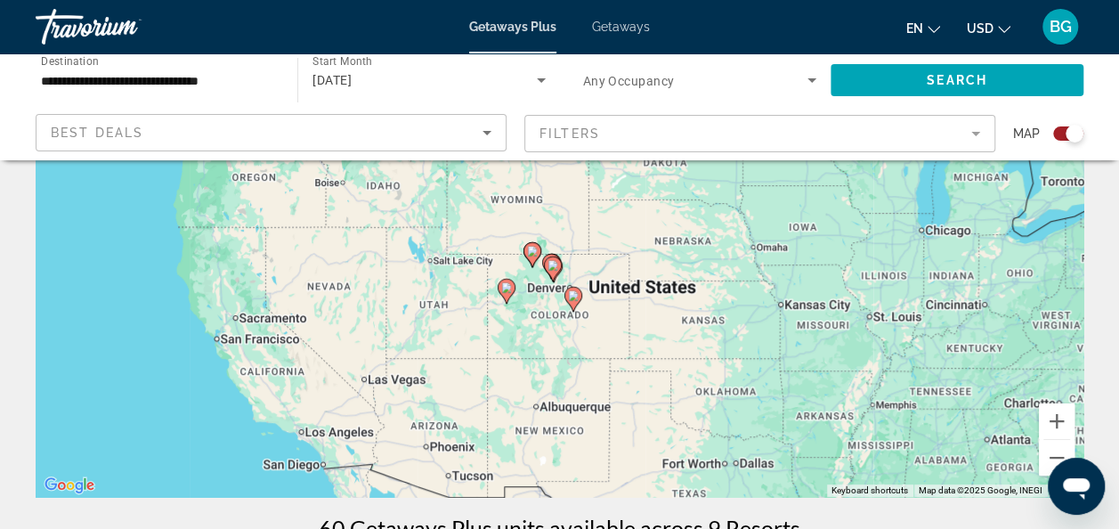
click at [573, 306] on div "To activate drag with keyboard, press Alt + Enter. Once in keyboard drag state,…" at bounding box center [560, 230] width 1048 height 534
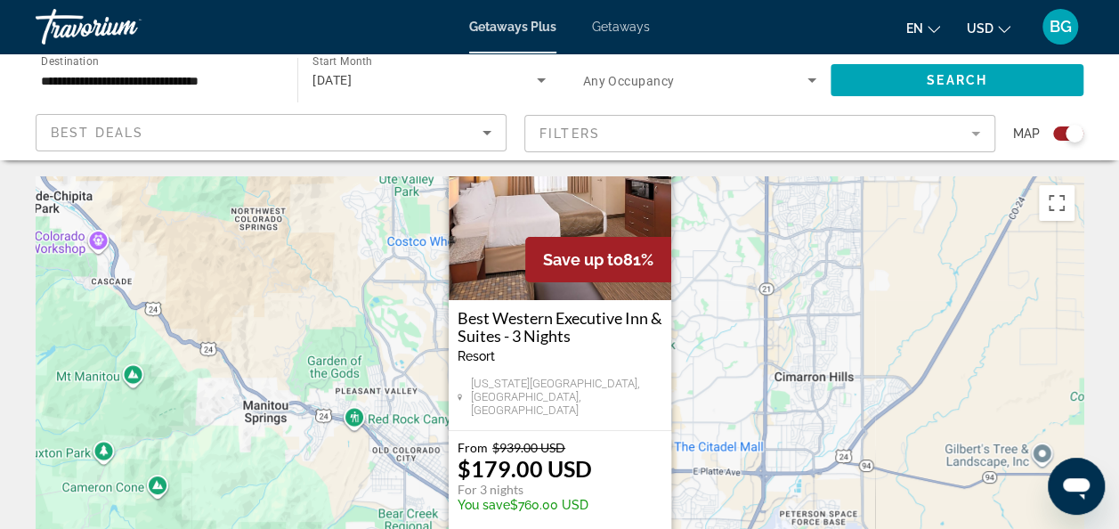
scroll to position [0, 0]
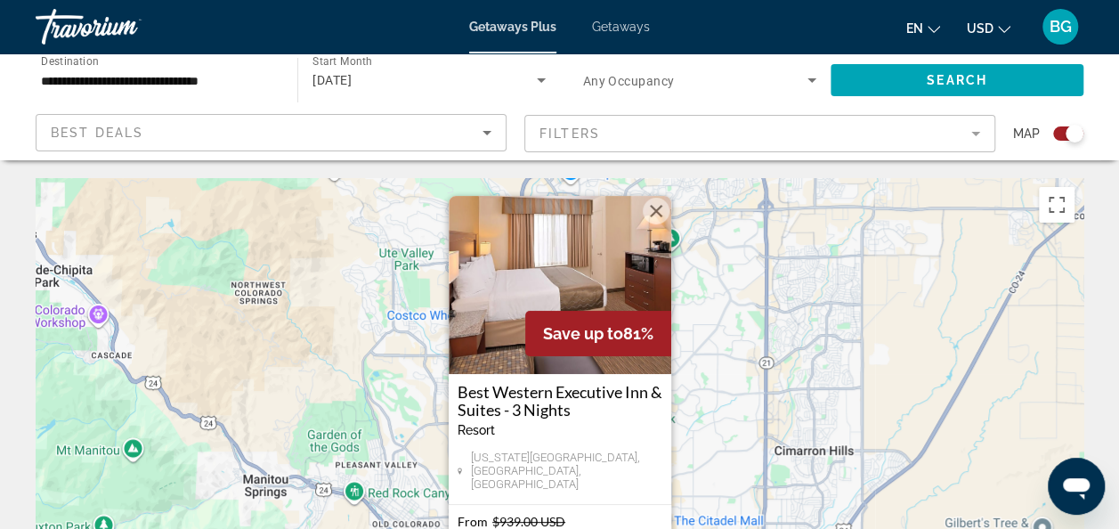
click at [654, 214] on button "Close" at bounding box center [656, 211] width 27 height 27
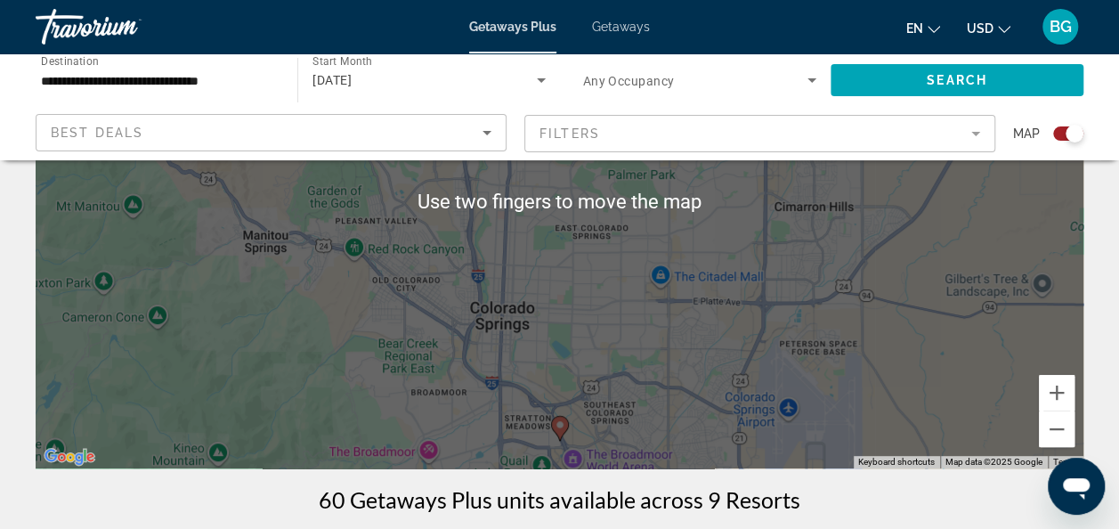
scroll to position [251, 0]
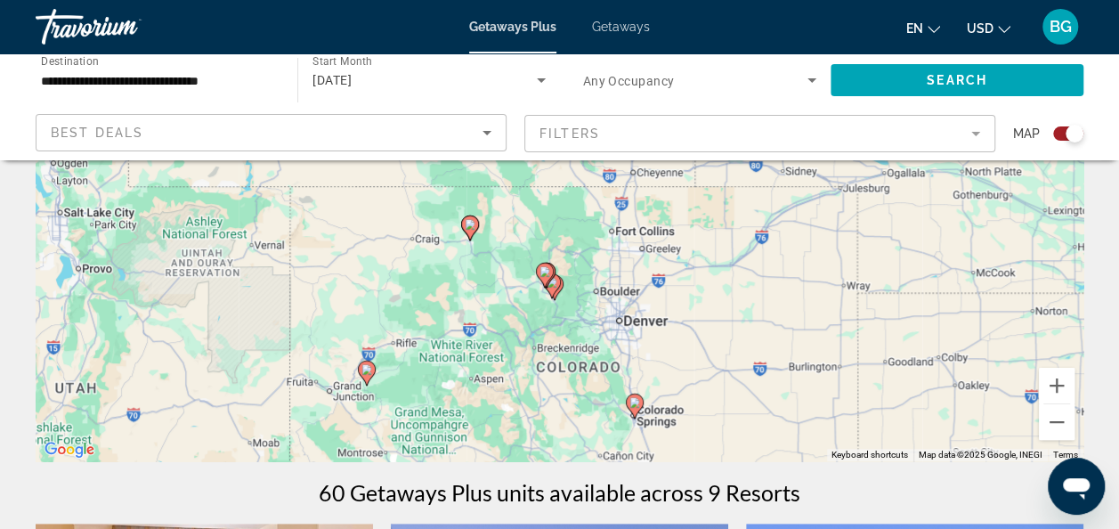
click at [543, 287] on div "To activate drag with keyboard, press Alt + Enter. Once in keyboard drag state,…" at bounding box center [560, 194] width 1048 height 534
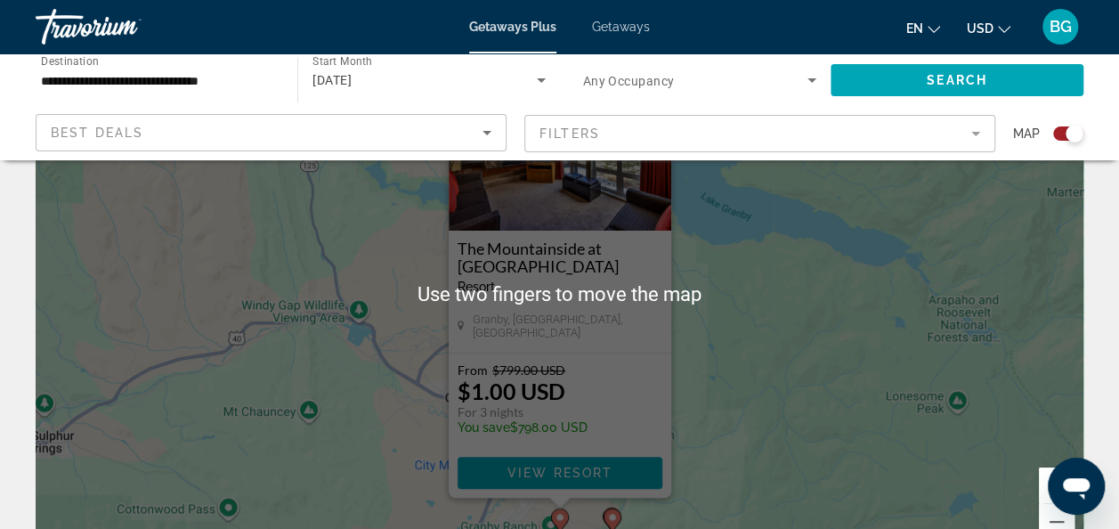
scroll to position [153, 0]
click at [634, 329] on div "Granby, [GEOGRAPHIC_DATA], [GEOGRAPHIC_DATA]" at bounding box center [560, 324] width 205 height 27
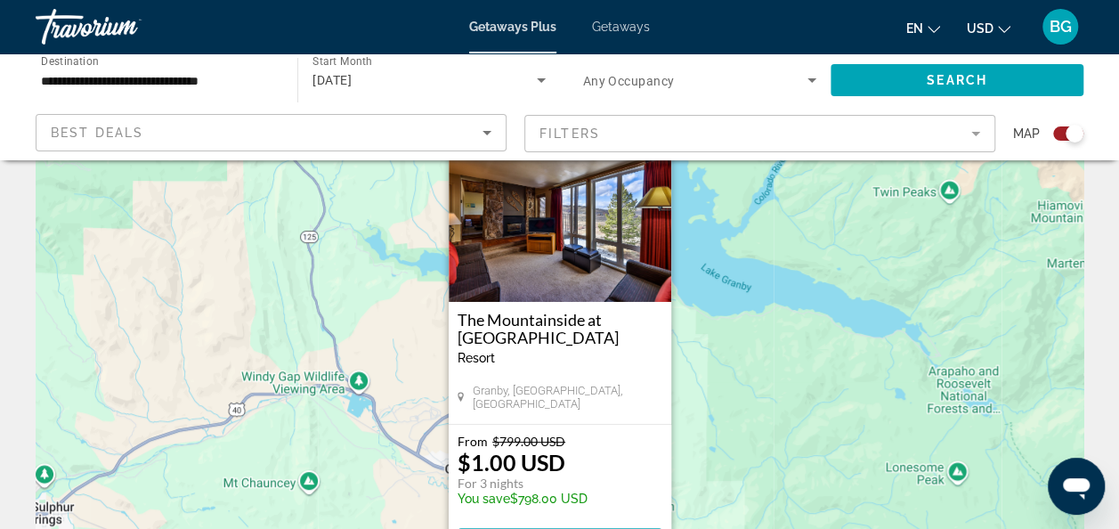
scroll to position [0, 0]
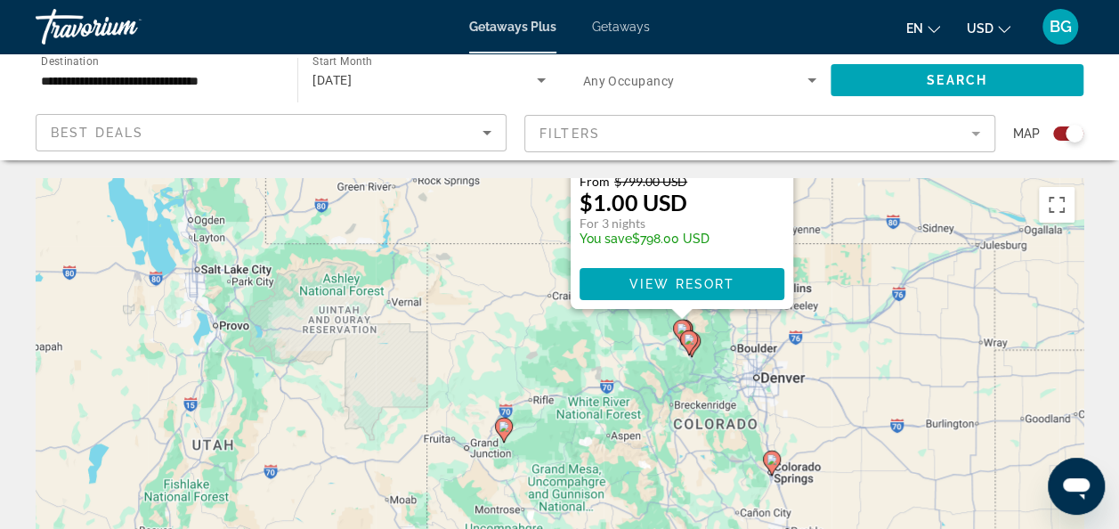
click at [402, 347] on div "To activate drag with keyboard, press Alt + Enter. Once in keyboard drag state,…" at bounding box center [560, 445] width 1048 height 534
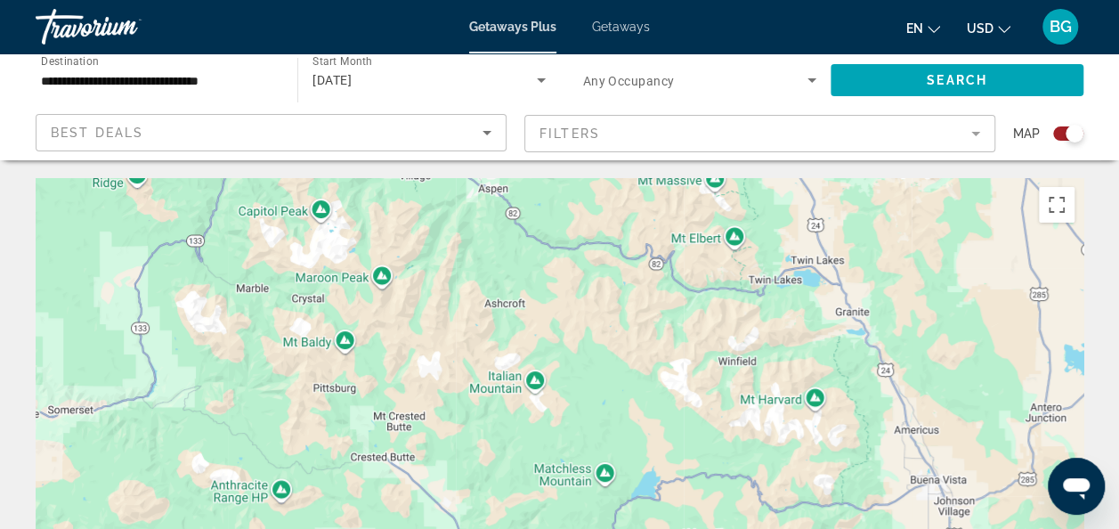
click at [417, 77] on div "[DATE]" at bounding box center [424, 79] width 223 height 21
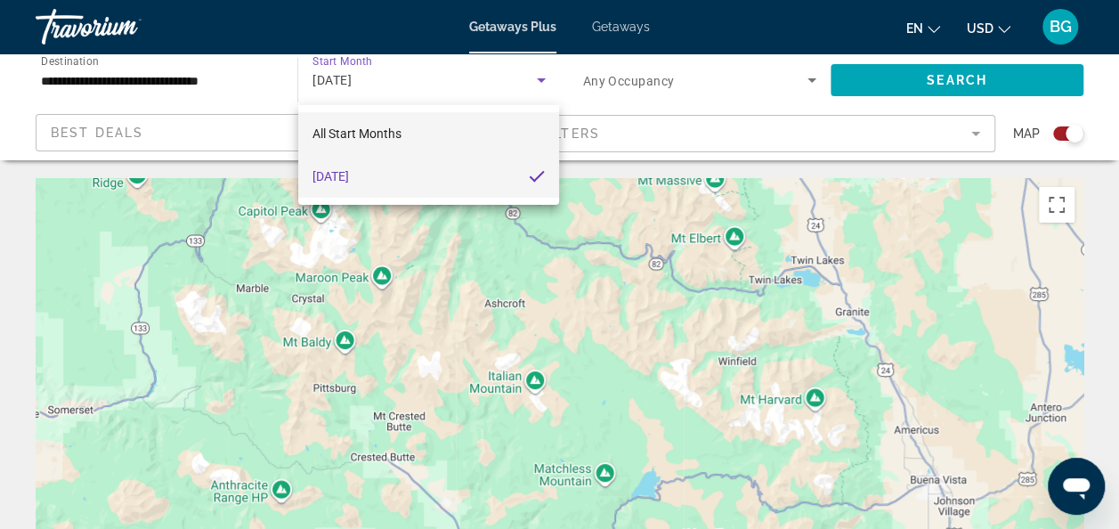
click at [458, 135] on mat-option "All Start Months" at bounding box center [429, 133] width 262 height 43
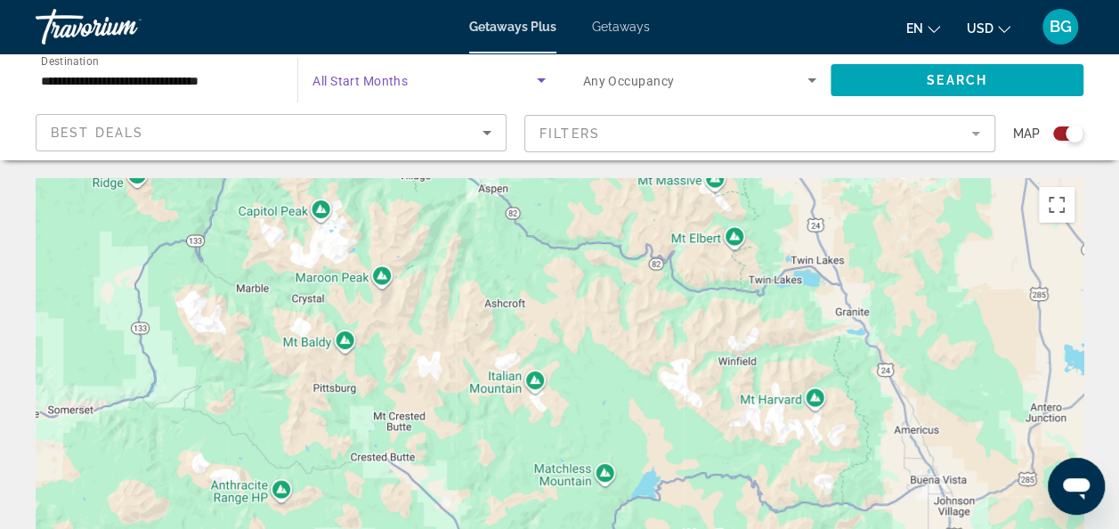
click at [451, 86] on span "Search widget" at bounding box center [424, 79] width 223 height 21
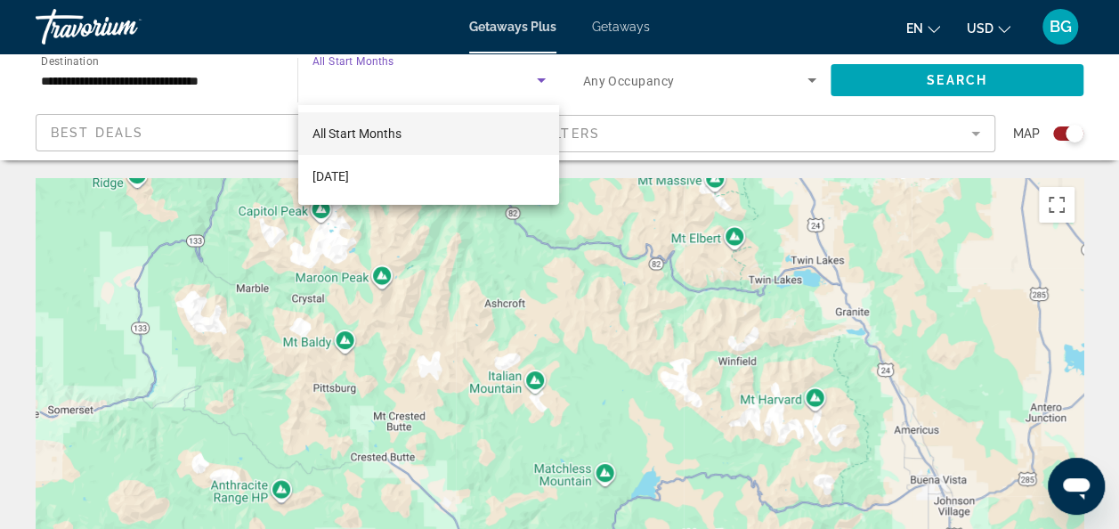
scroll to position [1, 0]
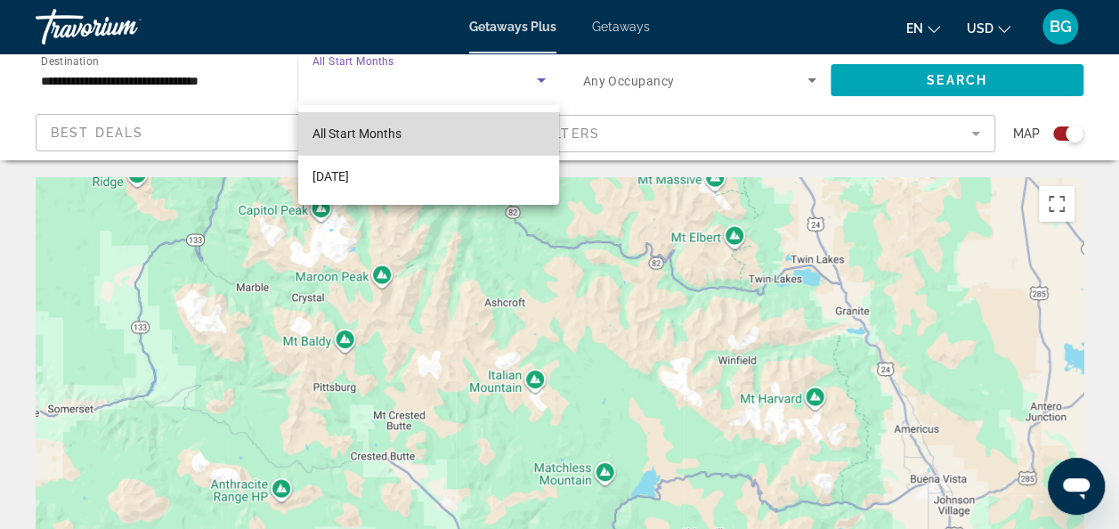
click at [479, 141] on mat-option "All Start Months" at bounding box center [429, 133] width 262 height 43
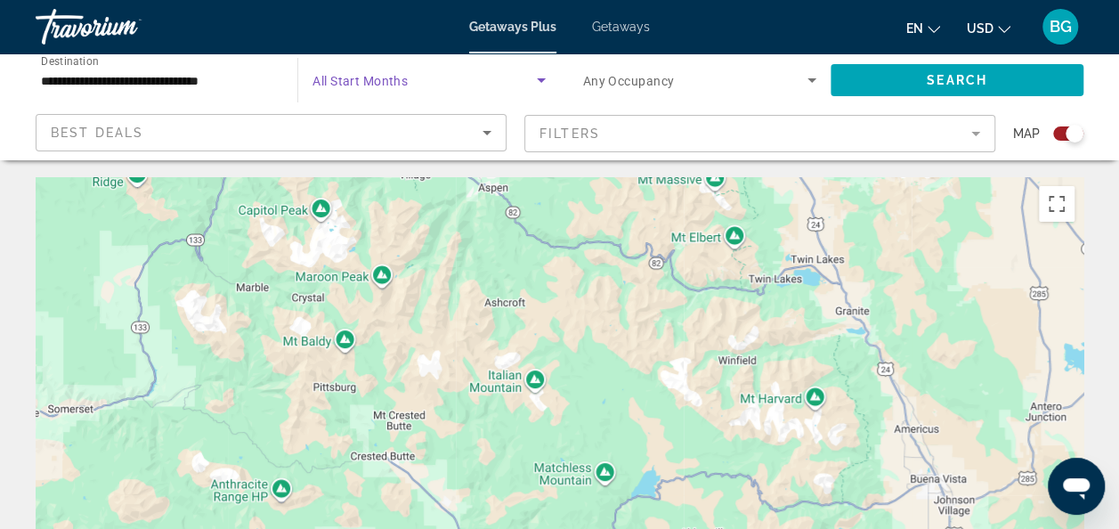
click at [500, 79] on span "Search widget" at bounding box center [424, 79] width 223 height 21
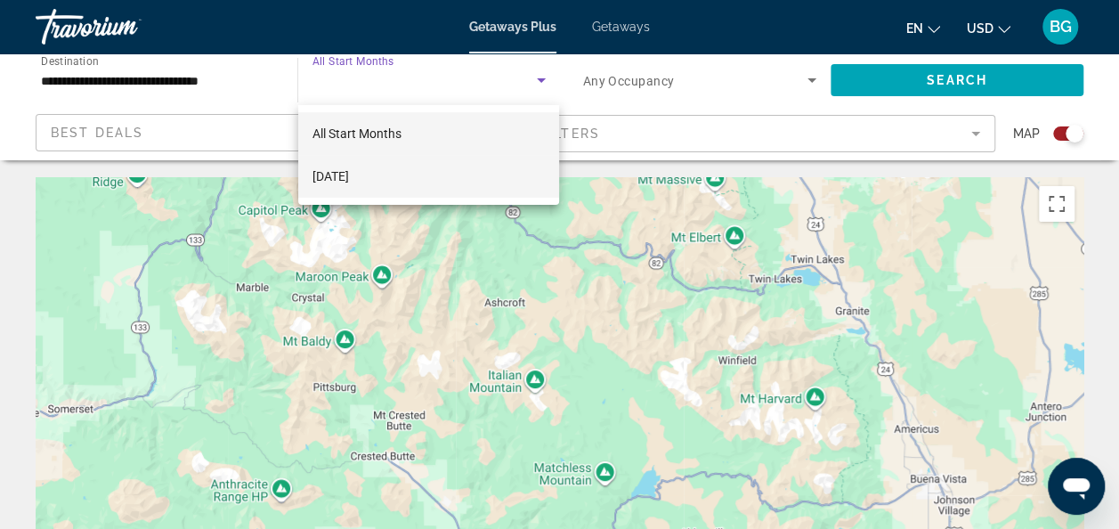
click at [483, 177] on mat-option "[DATE]" at bounding box center [429, 176] width 262 height 43
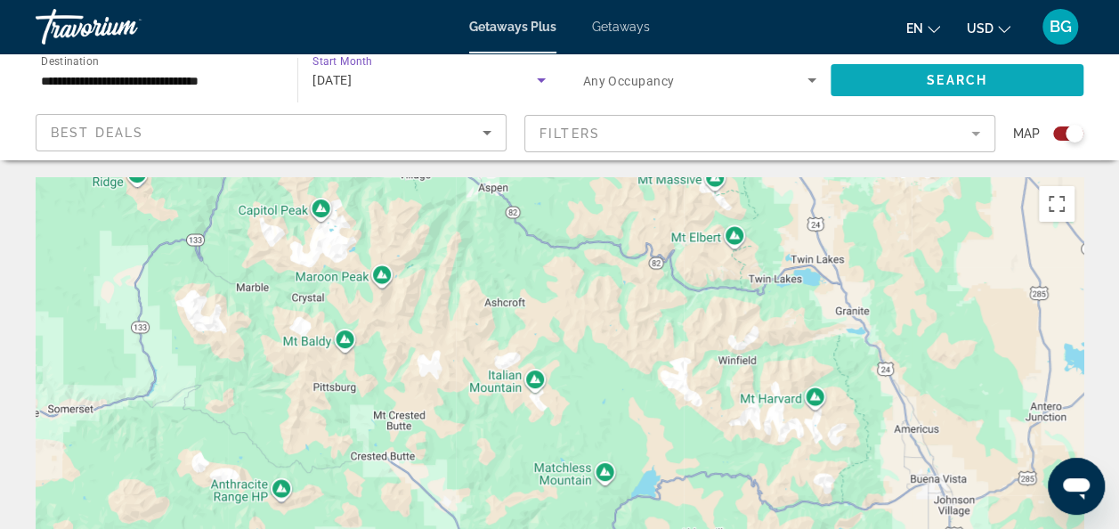
click at [1033, 97] on span "Search widget" at bounding box center [957, 80] width 253 height 43
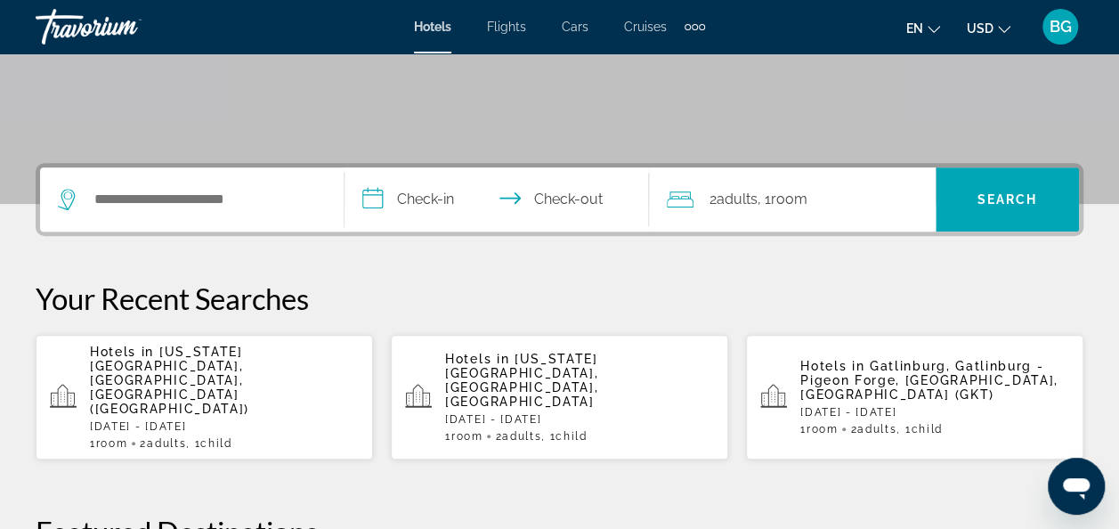
scroll to position [361, 0]
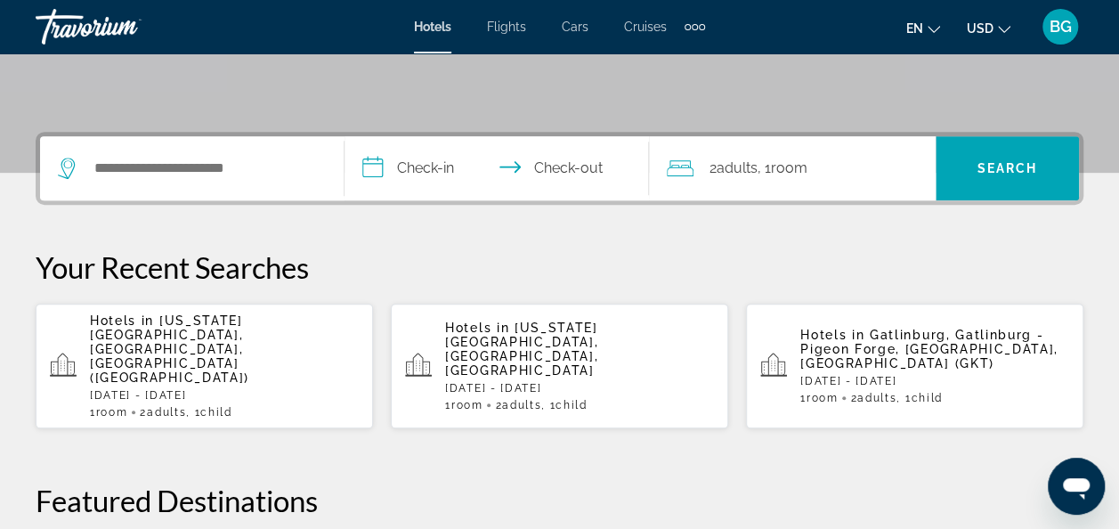
click at [224, 195] on div "Search widget" at bounding box center [192, 168] width 268 height 64
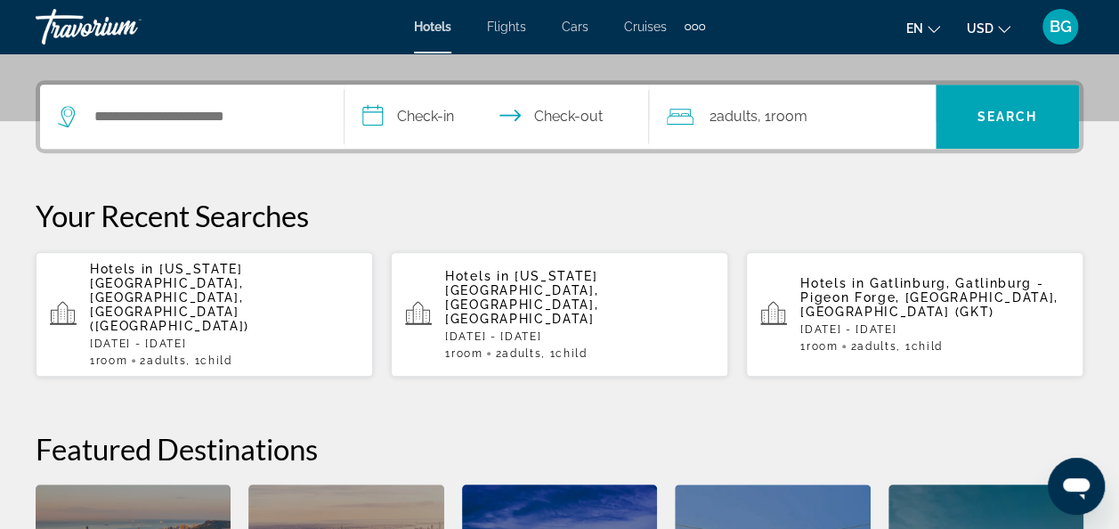
scroll to position [435, 0]
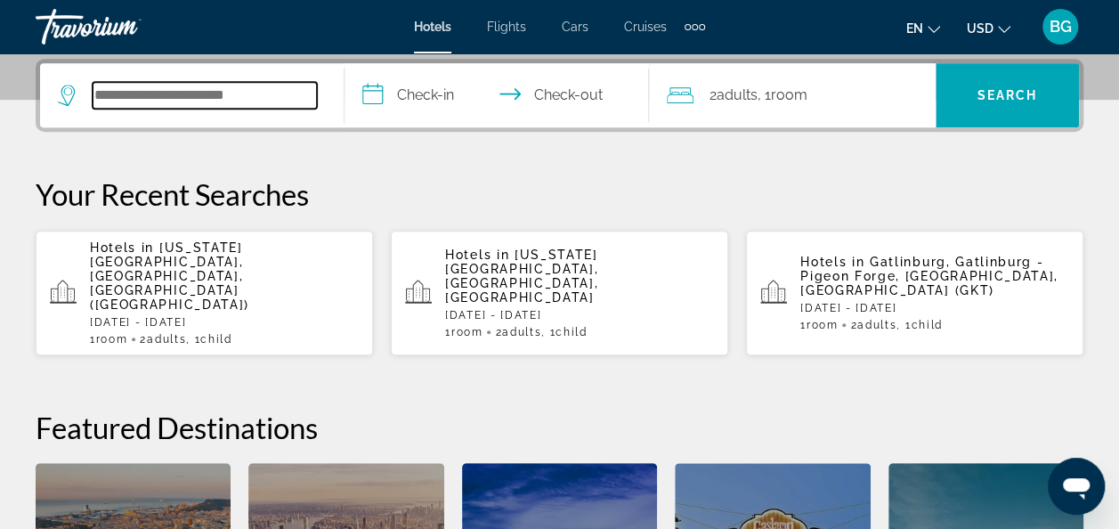
click at [194, 96] on input "Search widget" at bounding box center [205, 95] width 224 height 27
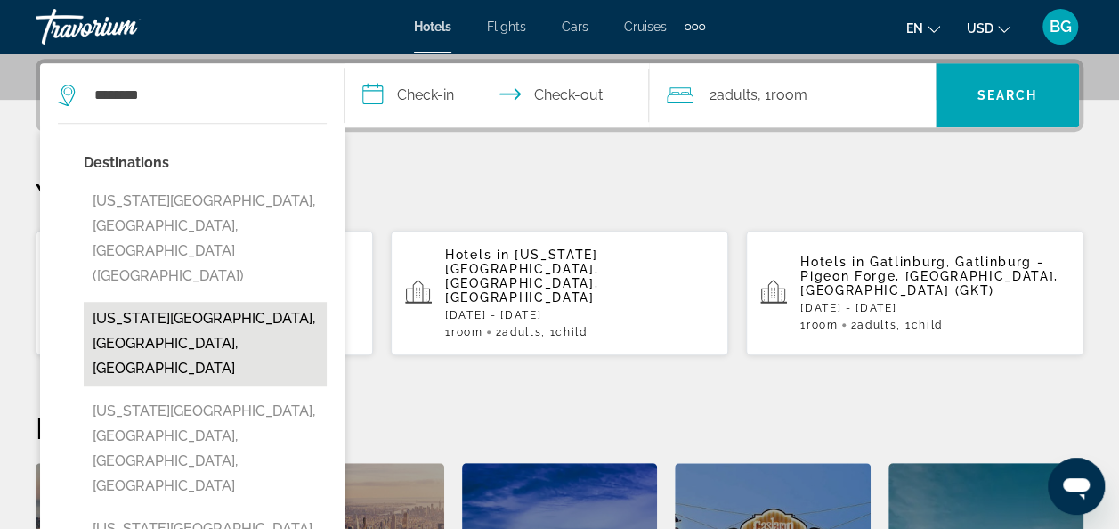
click at [207, 302] on button "[US_STATE][GEOGRAPHIC_DATA], [GEOGRAPHIC_DATA], [GEOGRAPHIC_DATA]" at bounding box center [205, 344] width 243 height 84
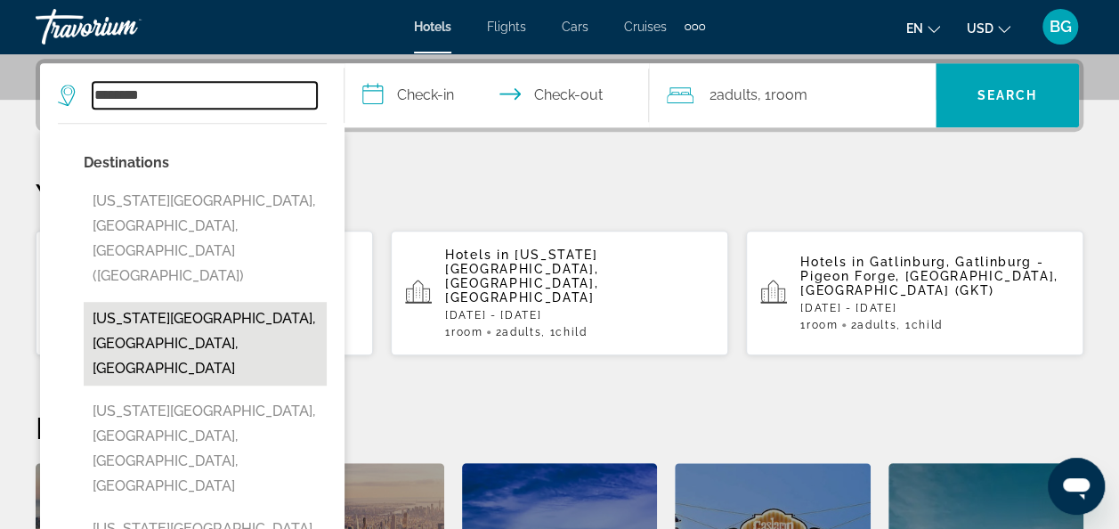
type input "**********"
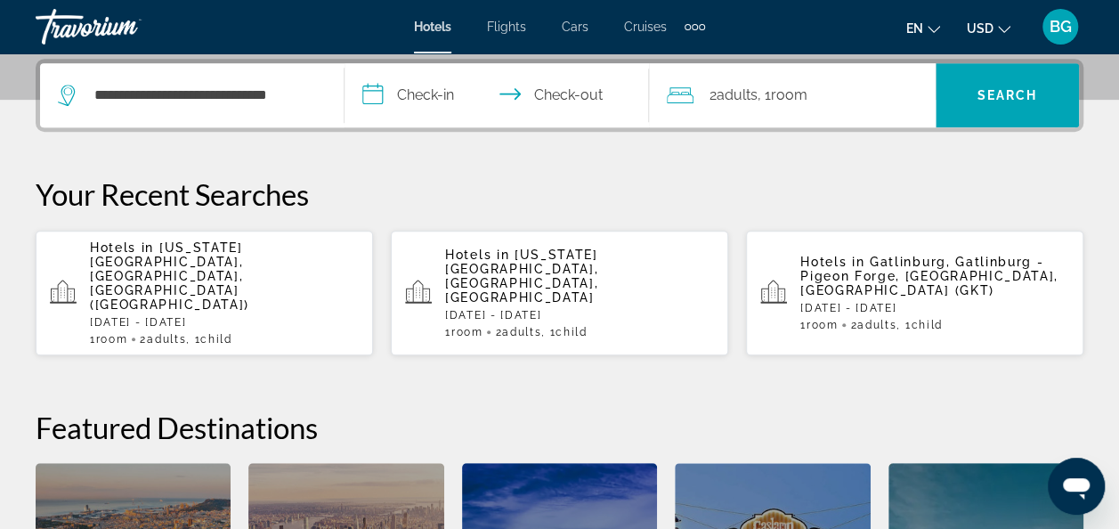
click at [433, 87] on input "**********" at bounding box center [501, 97] width 312 height 69
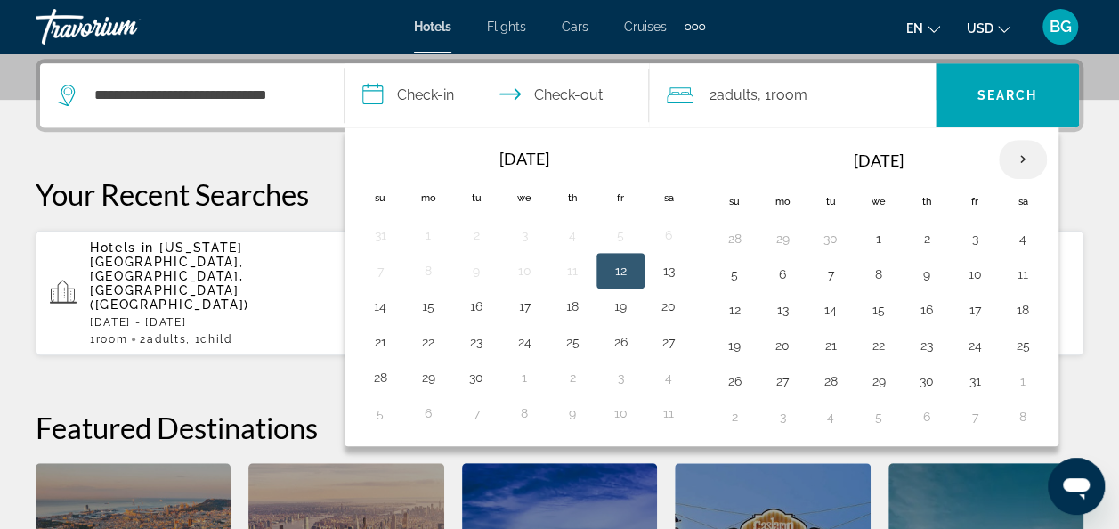
click at [1009, 149] on th "Next month" at bounding box center [1023, 159] width 48 height 39
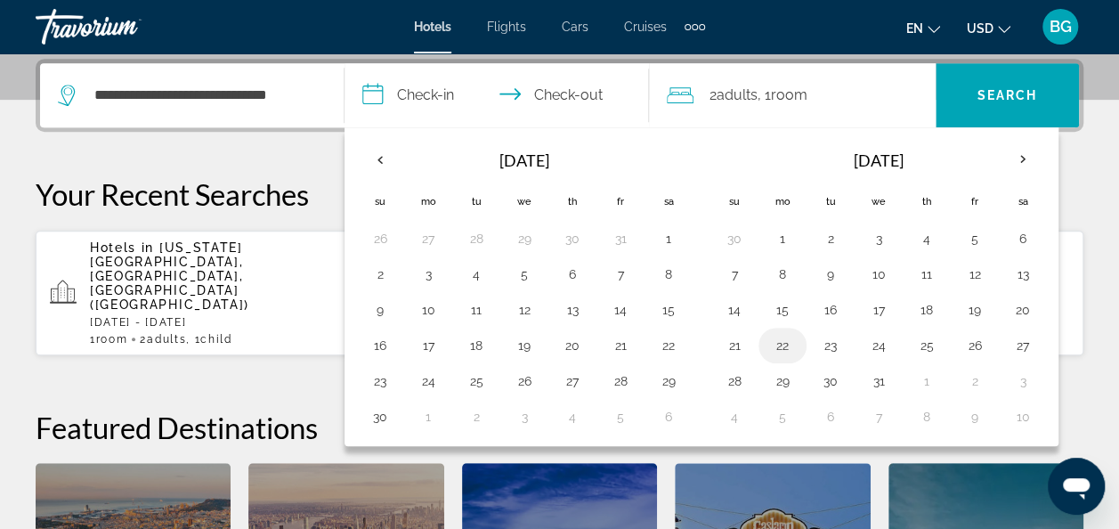
click at [775, 342] on button "22" at bounding box center [782, 345] width 28 height 25
click at [827, 340] on button "23" at bounding box center [830, 345] width 28 height 25
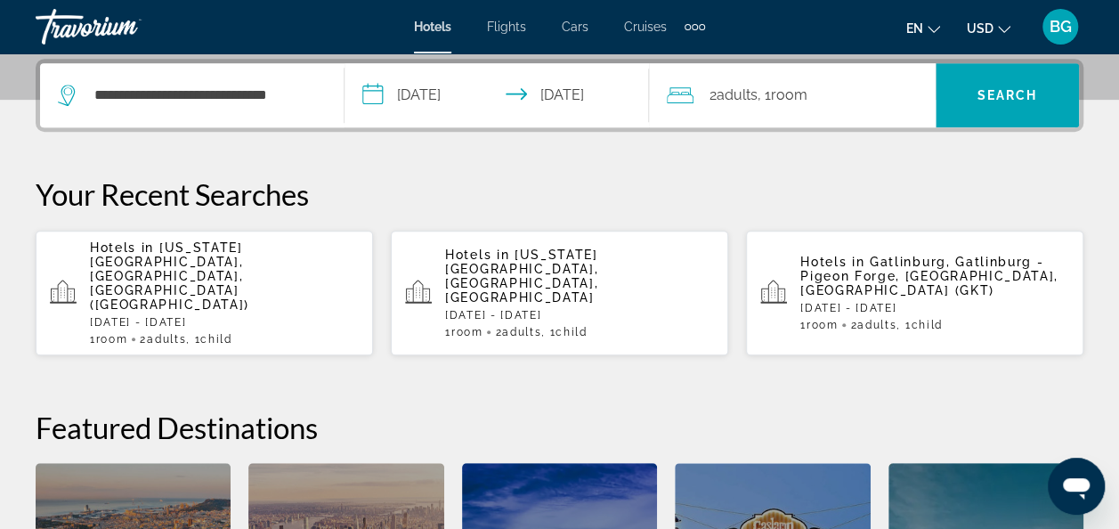
click at [465, 91] on input "**********" at bounding box center [501, 97] width 312 height 69
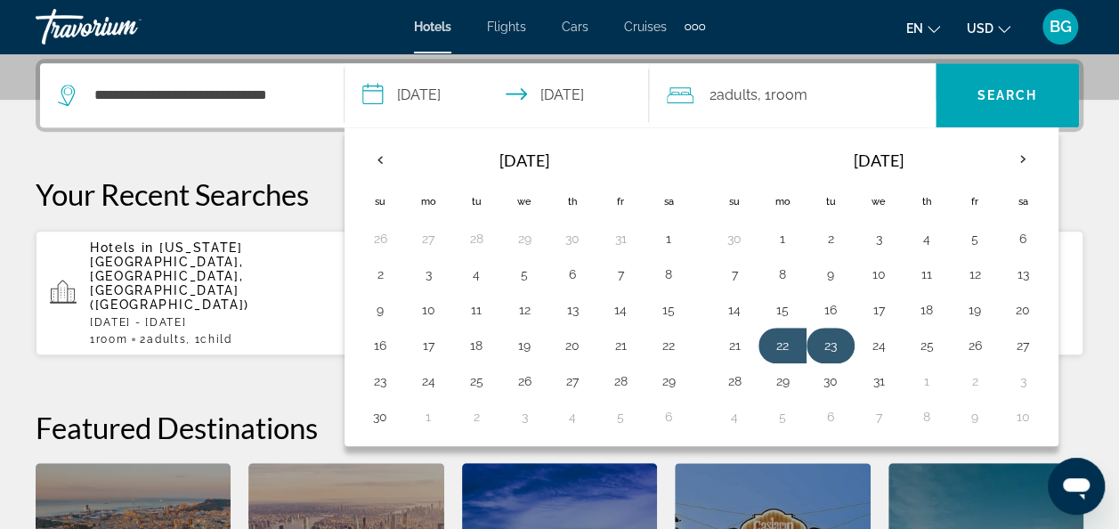
click at [822, 337] on button "23" at bounding box center [830, 345] width 28 height 25
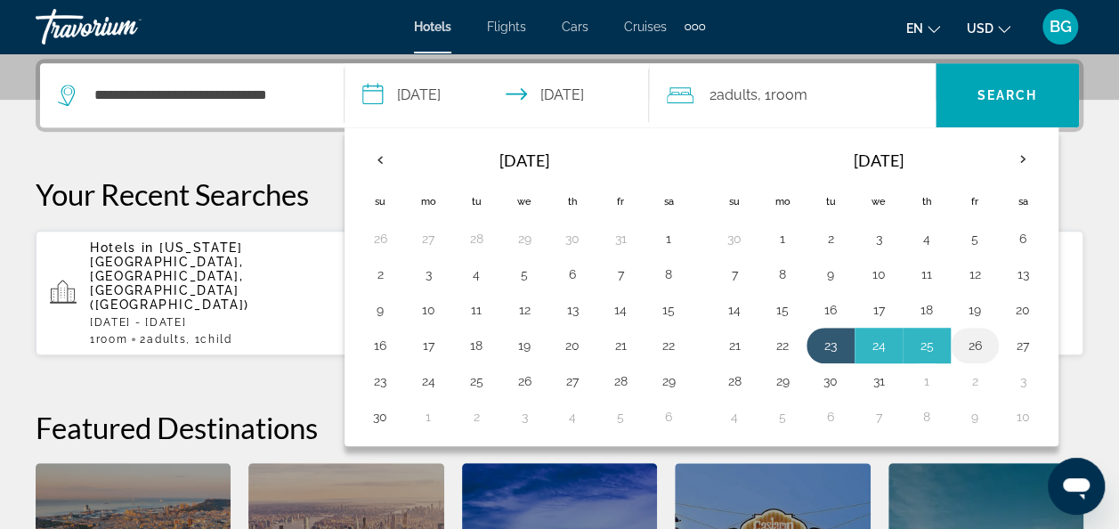
click at [975, 333] on button "26" at bounding box center [975, 345] width 28 height 25
type input "**********"
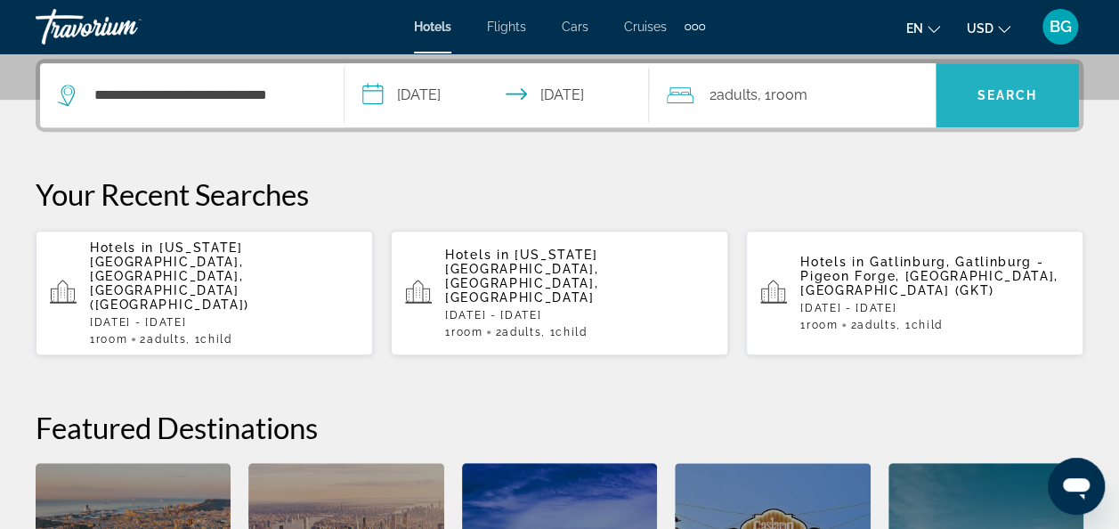
click at [996, 96] on span "Search" at bounding box center [1008, 95] width 61 height 14
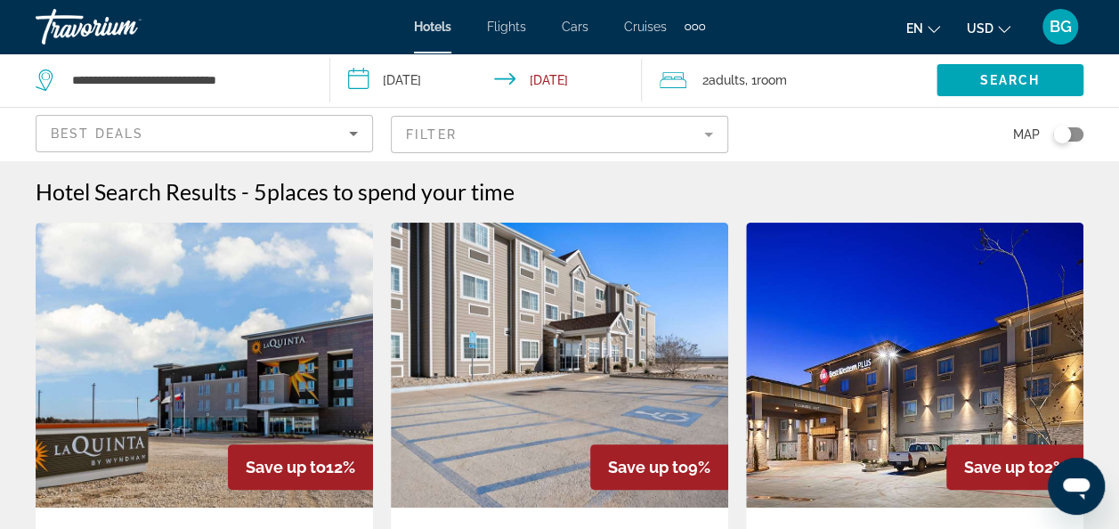
click at [1054, 126] on button "Toggle map" at bounding box center [1062, 134] width 44 height 16
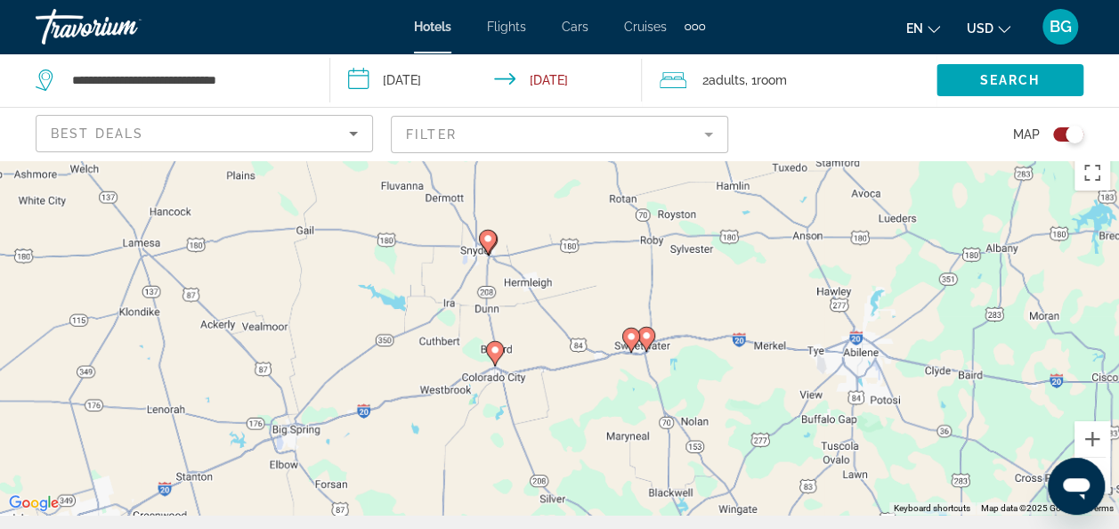
scroll to position [12, 0]
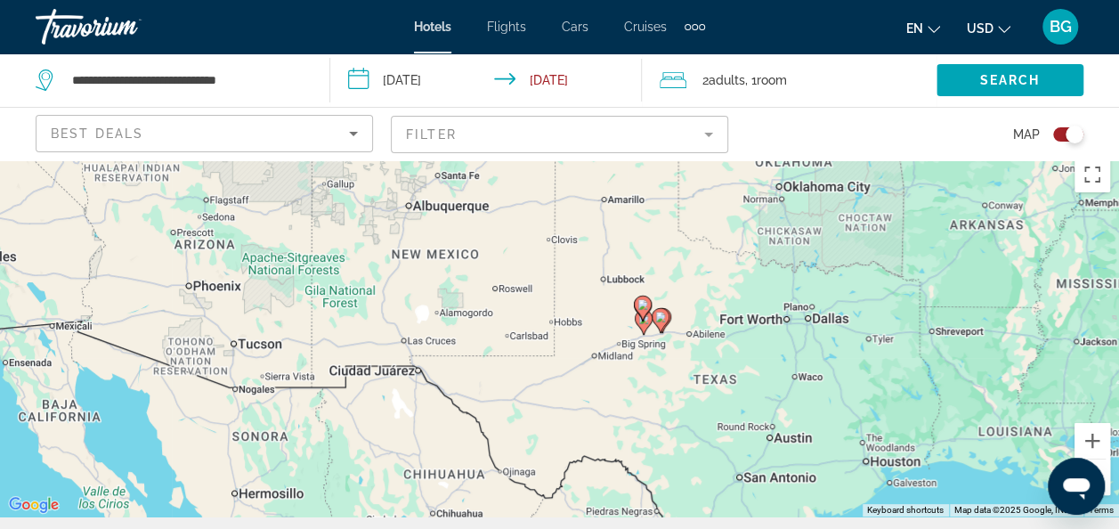
click at [683, 329] on div "To activate drag with keyboard, press Alt + Enter. Once in keyboard drag state,…" at bounding box center [559, 332] width 1119 height 369
click at [666, 345] on div "To activate drag with keyboard, press Alt + Enter. Once in keyboard drag state,…" at bounding box center [559, 332] width 1119 height 369
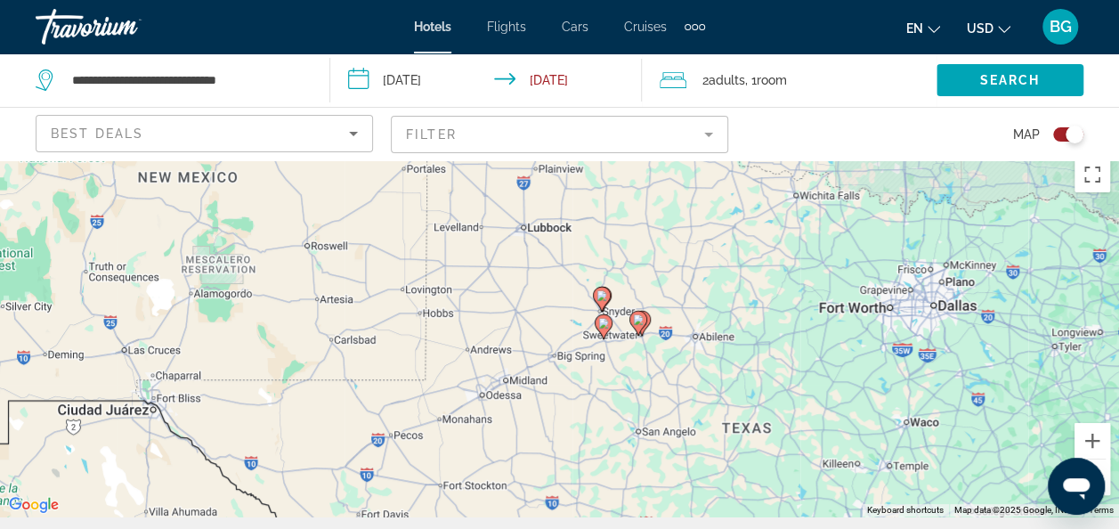
click at [633, 333] on gmp-advanced-marker "Main content" at bounding box center [638, 323] width 18 height 27
click at [611, 337] on gmp-advanced-marker "Main content" at bounding box center [604, 326] width 18 height 27
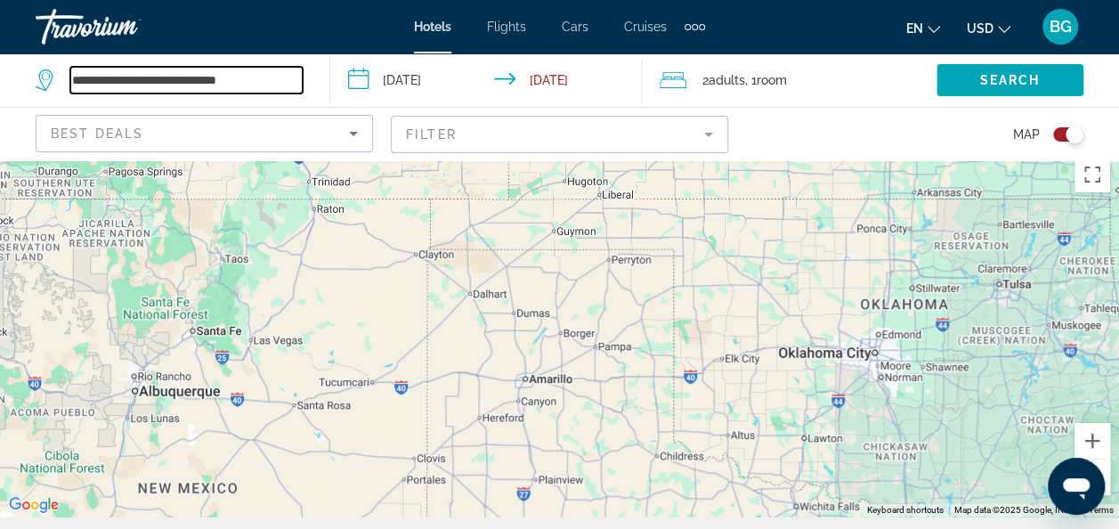
click at [266, 74] on input "**********" at bounding box center [186, 80] width 232 height 27
type input "*"
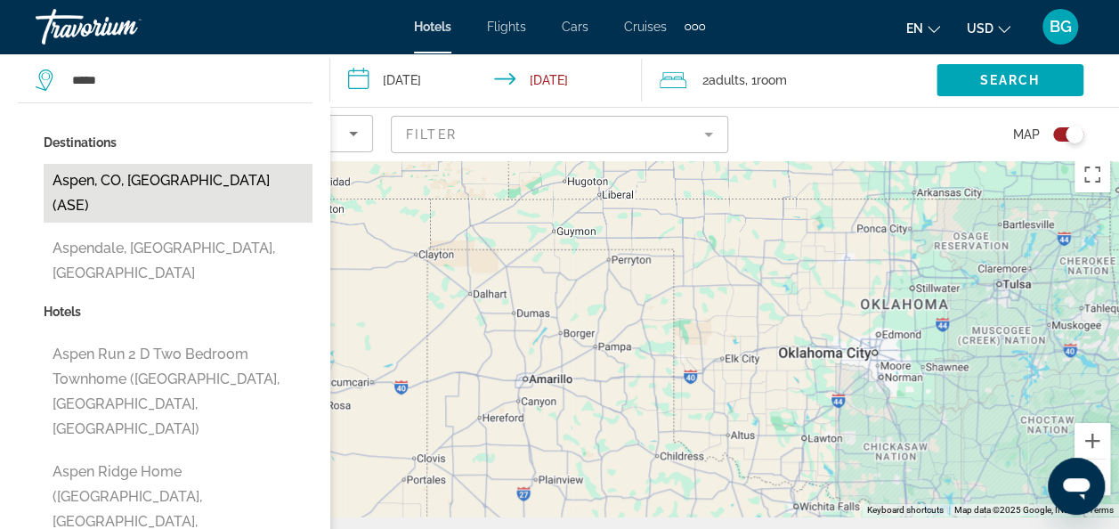
click at [219, 193] on button "Aspen, CO, United States (ASE)" at bounding box center [178, 193] width 269 height 59
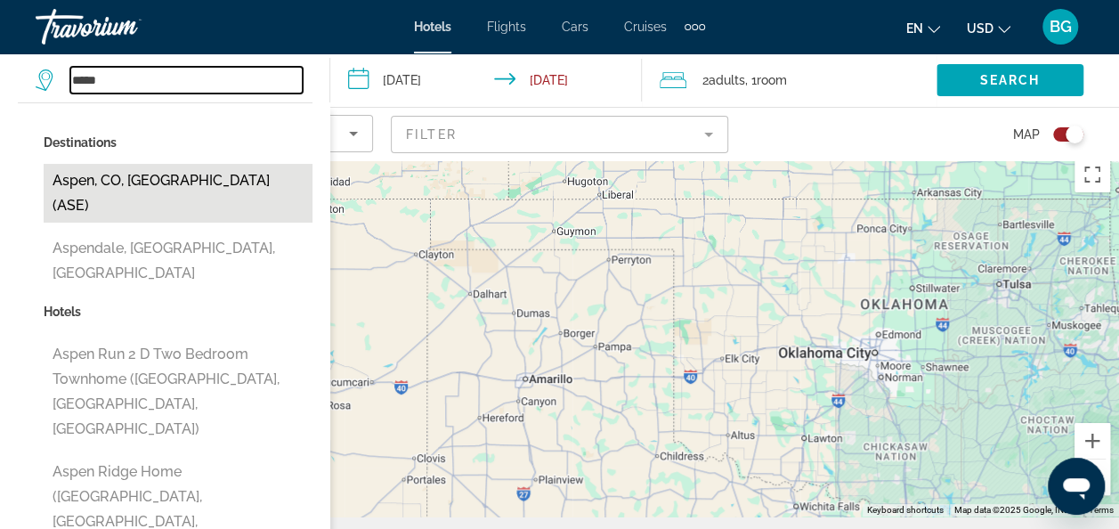
type input "**********"
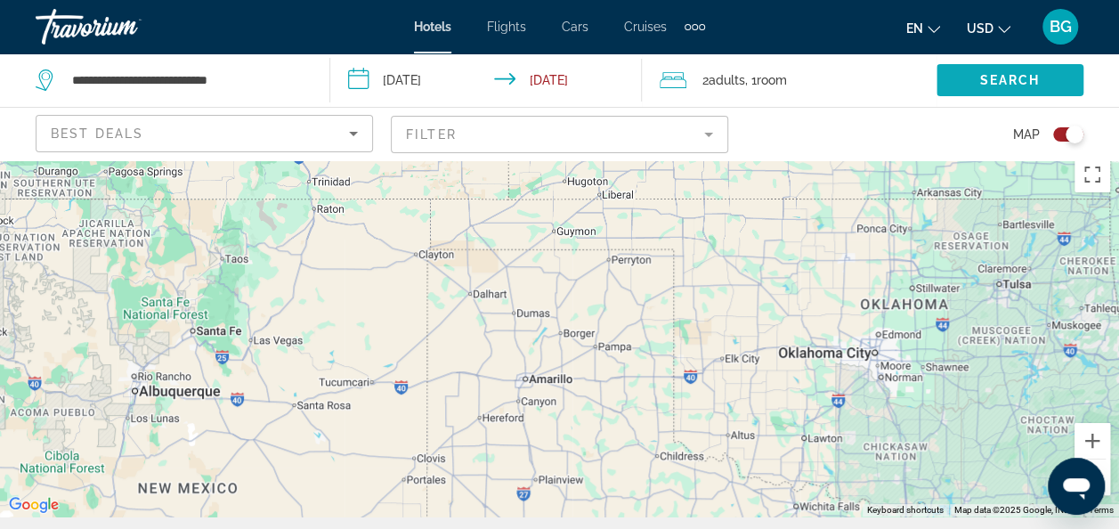
click at [1020, 82] on span "Search" at bounding box center [1010, 80] width 61 height 14
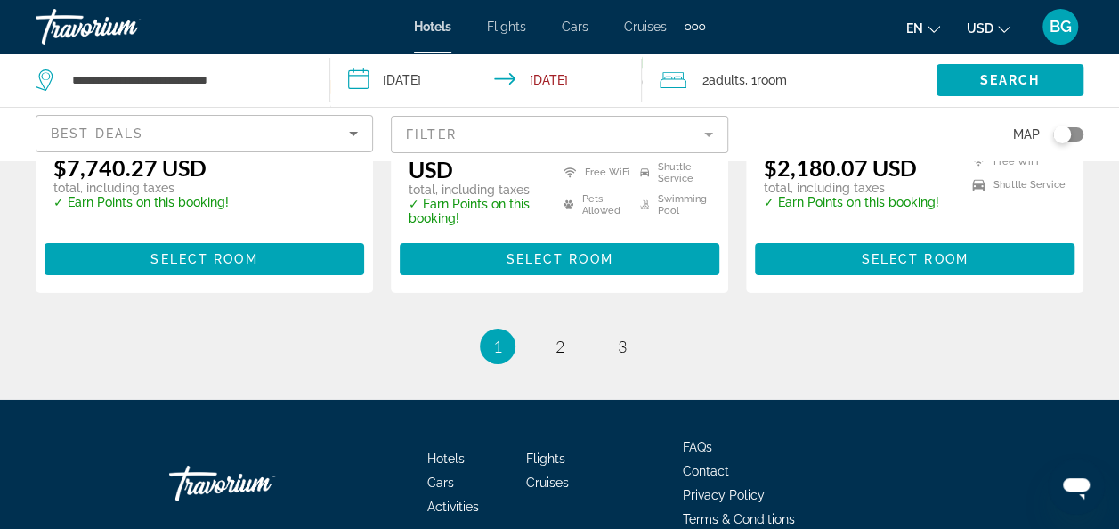
scroll to position [2807, 0]
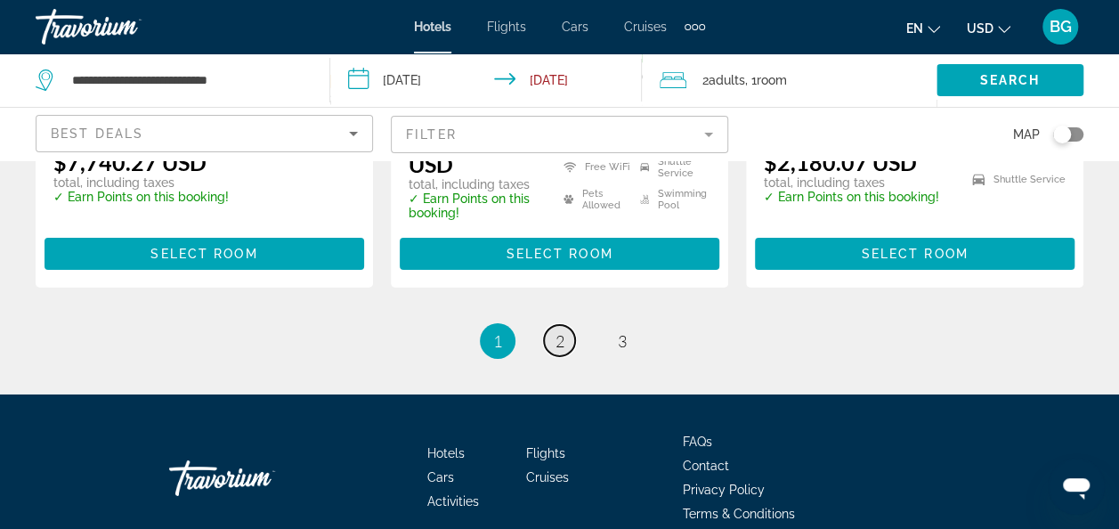
click at [558, 331] on span "2" at bounding box center [560, 341] width 9 height 20
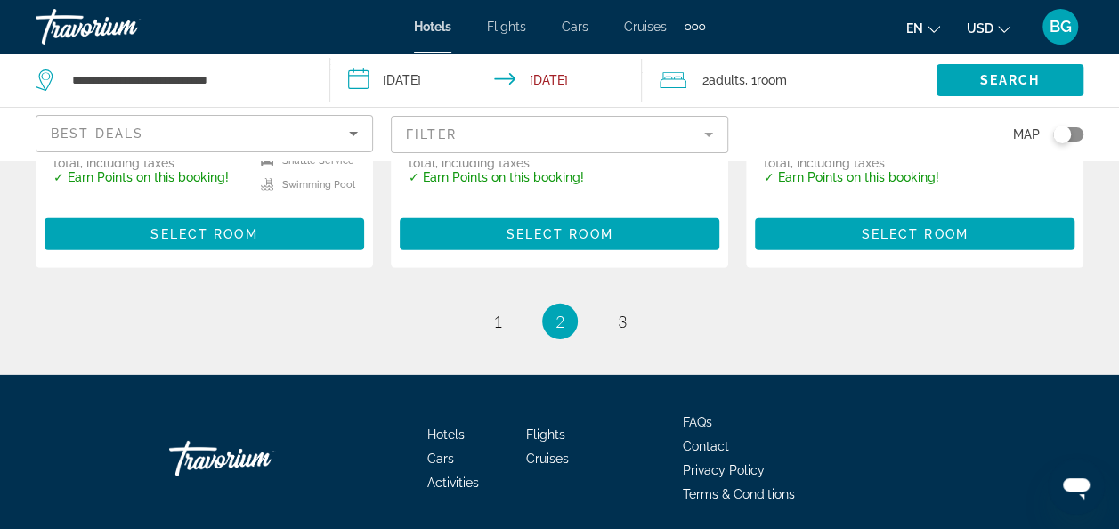
scroll to position [2649, 0]
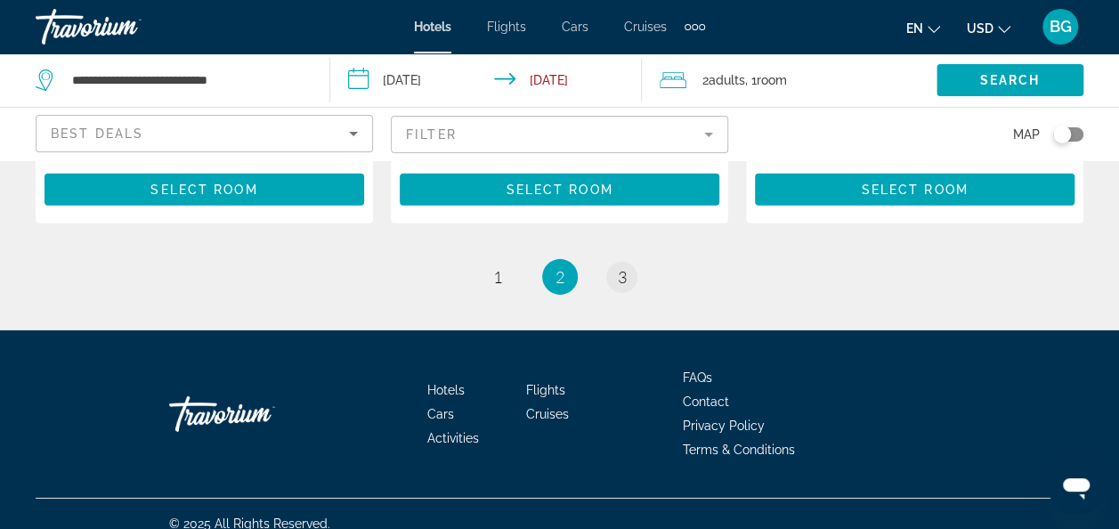
click at [624, 267] on span "3" at bounding box center [622, 277] width 9 height 20
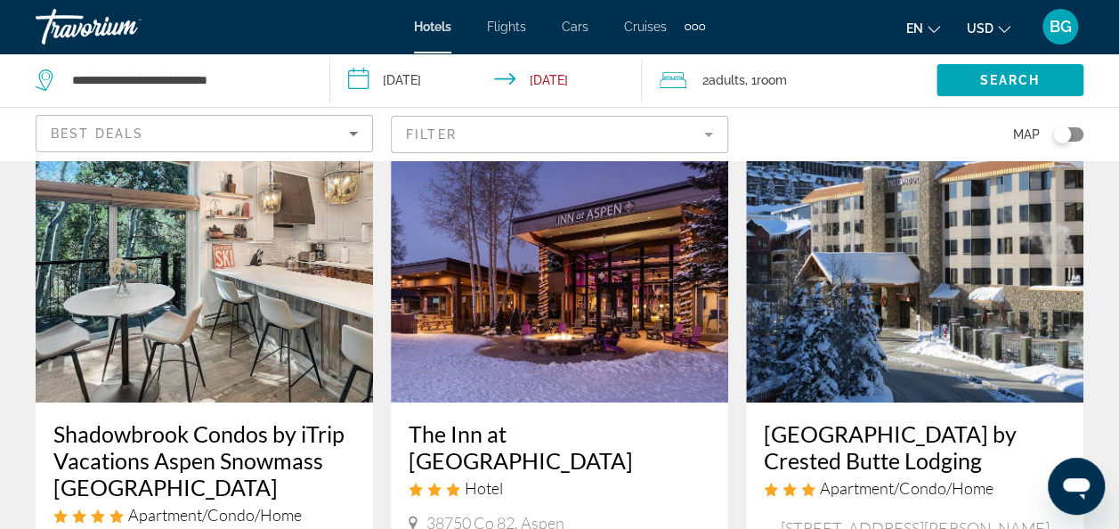
scroll to position [96, 0]
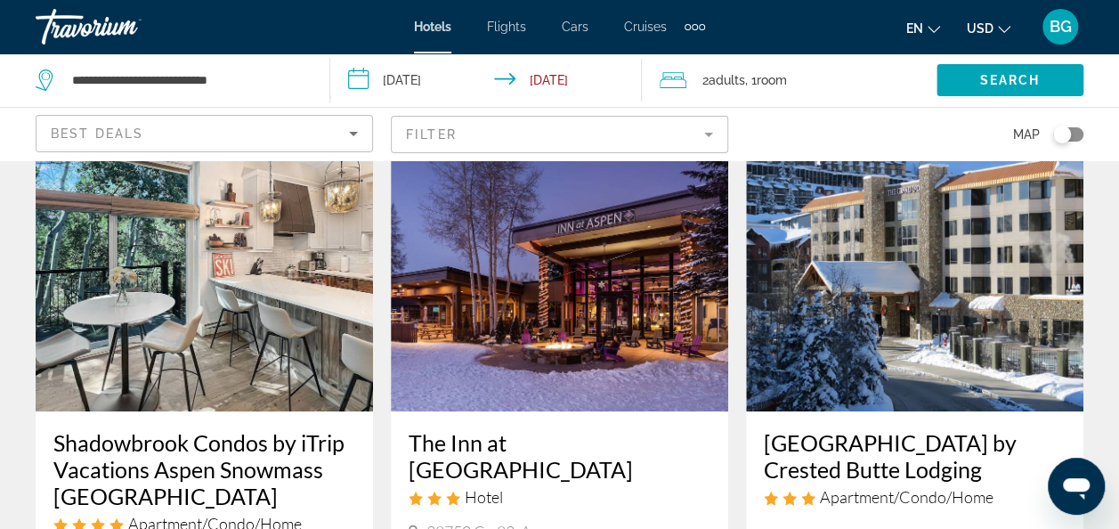
click at [687, 365] on img "Main content" at bounding box center [559, 268] width 337 height 285
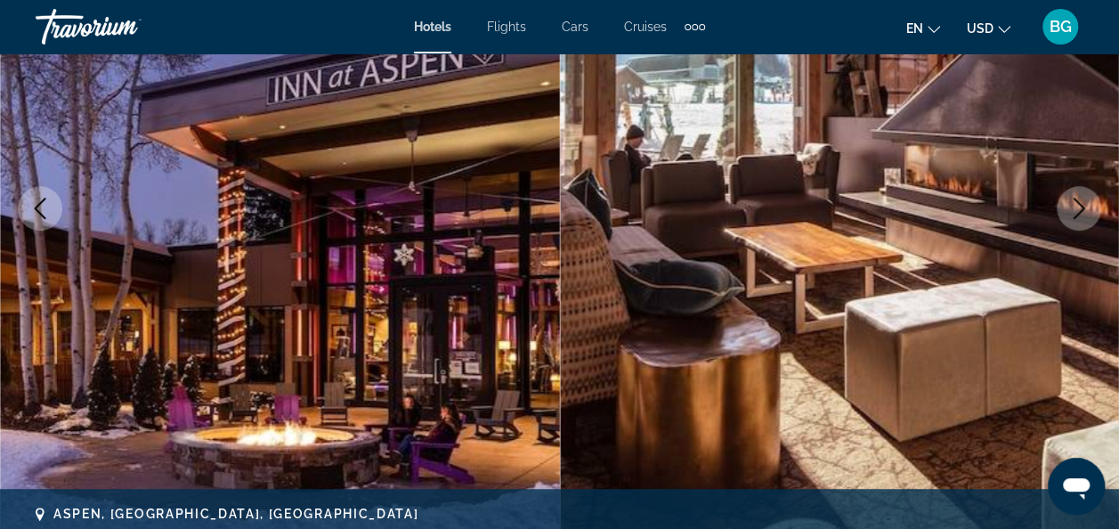
scroll to position [274, 0]
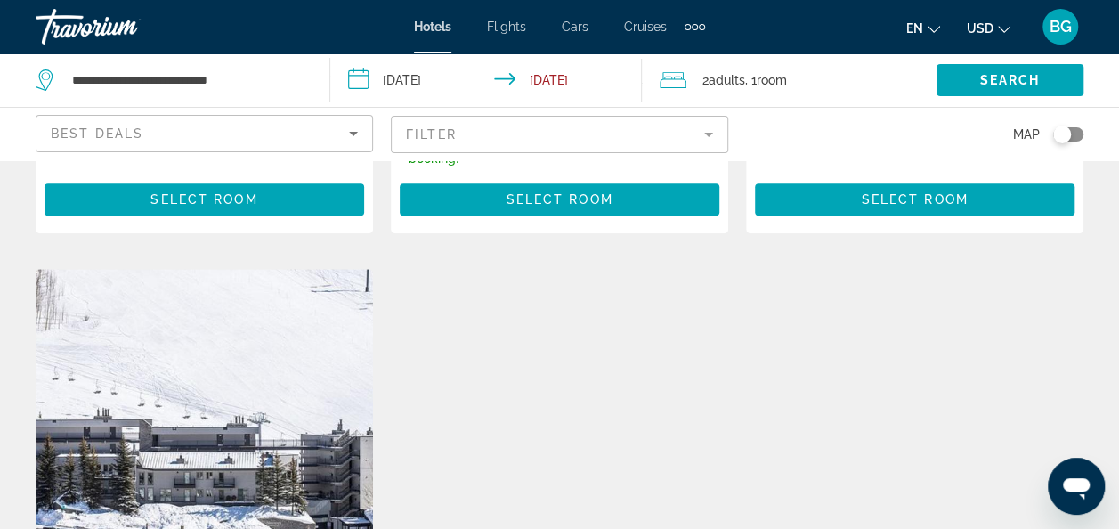
scroll to position [618, 0]
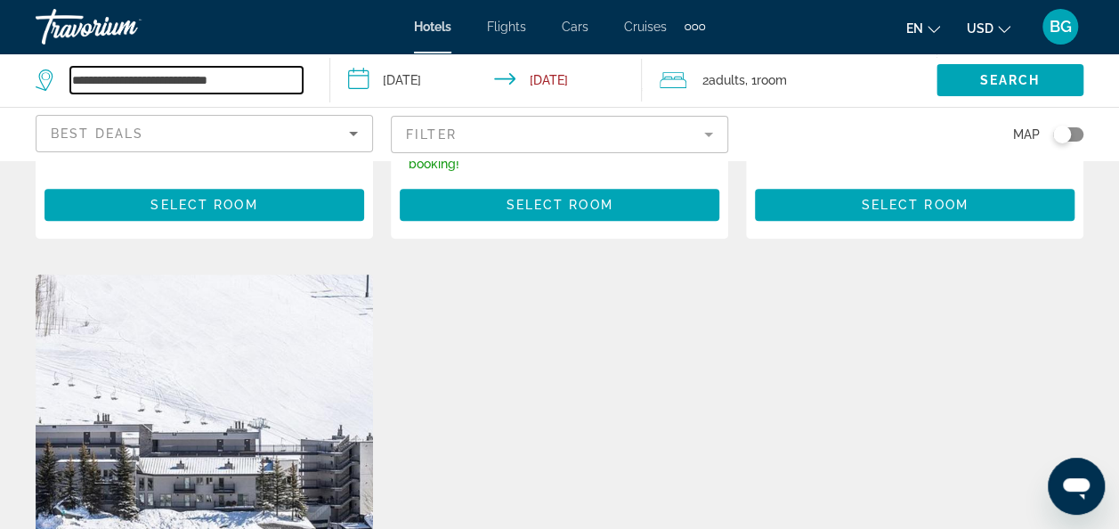
click at [261, 76] on input "**********" at bounding box center [186, 80] width 232 height 27
type input "*"
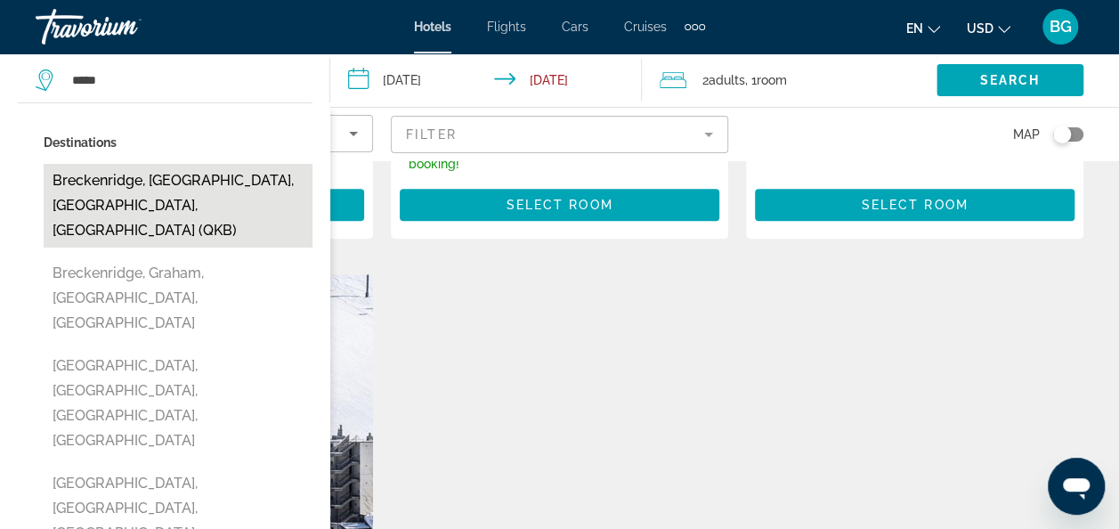
click at [258, 189] on button "Breckenridge, Summit County, CO, United States (QKB)" at bounding box center [178, 206] width 269 height 84
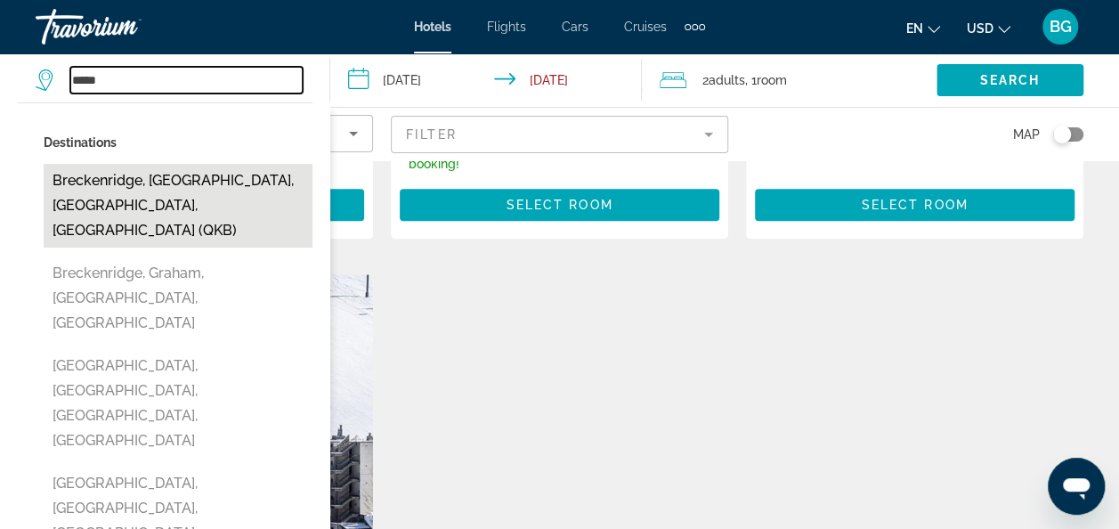
type input "**********"
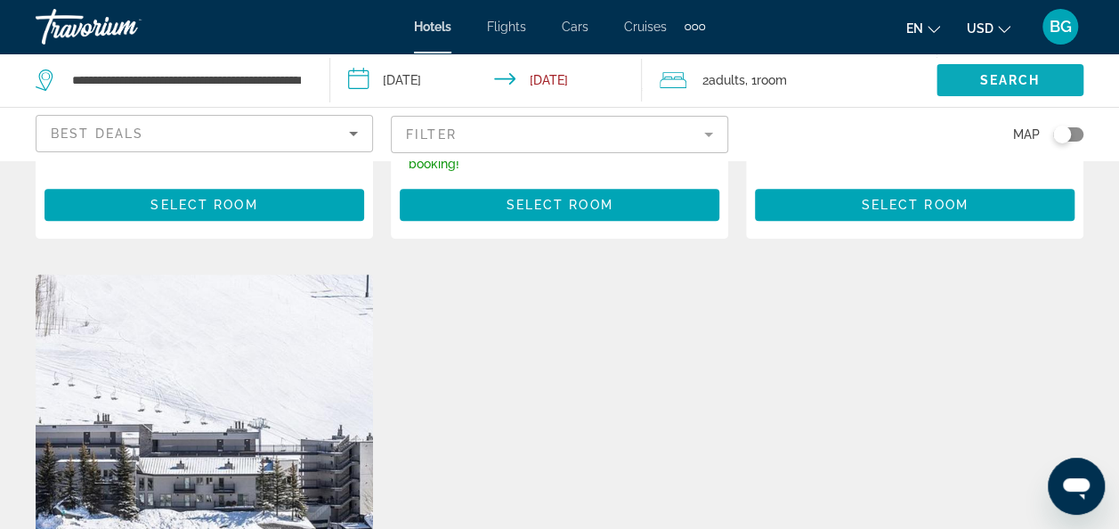
click at [981, 82] on span "Search" at bounding box center [1010, 80] width 61 height 14
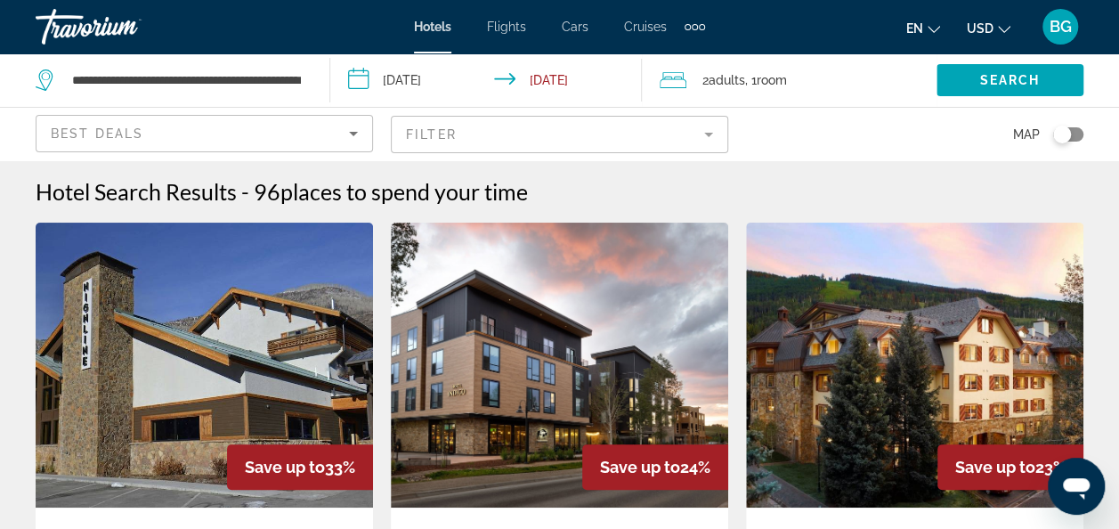
click at [766, 151] on div "Map" at bounding box center [914, 134] width 337 height 53
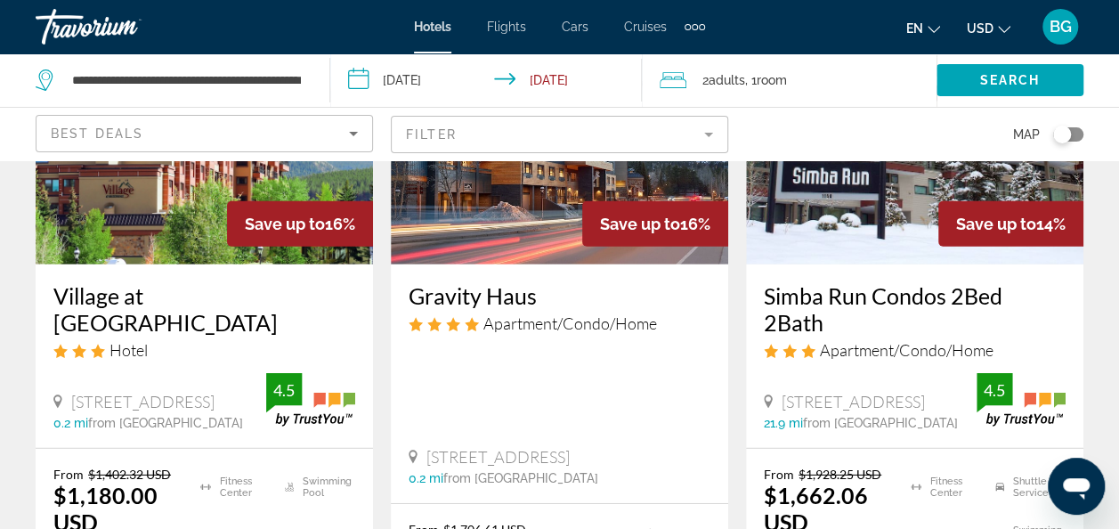
scroll to position [2738, 0]
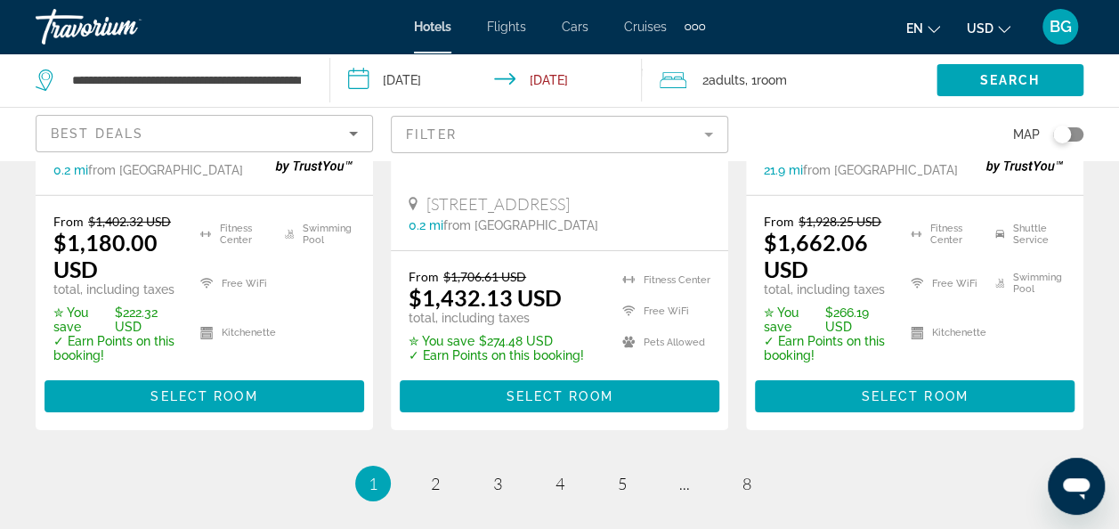
click at [435, 93] on input "**********" at bounding box center [490, 82] width 320 height 59
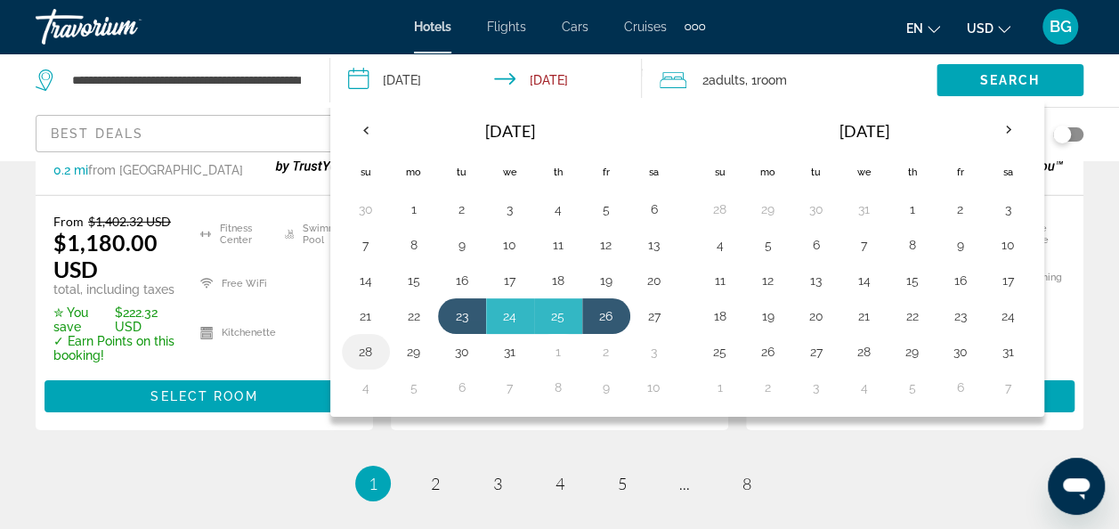
click at [354, 348] on button "28" at bounding box center [366, 351] width 28 height 25
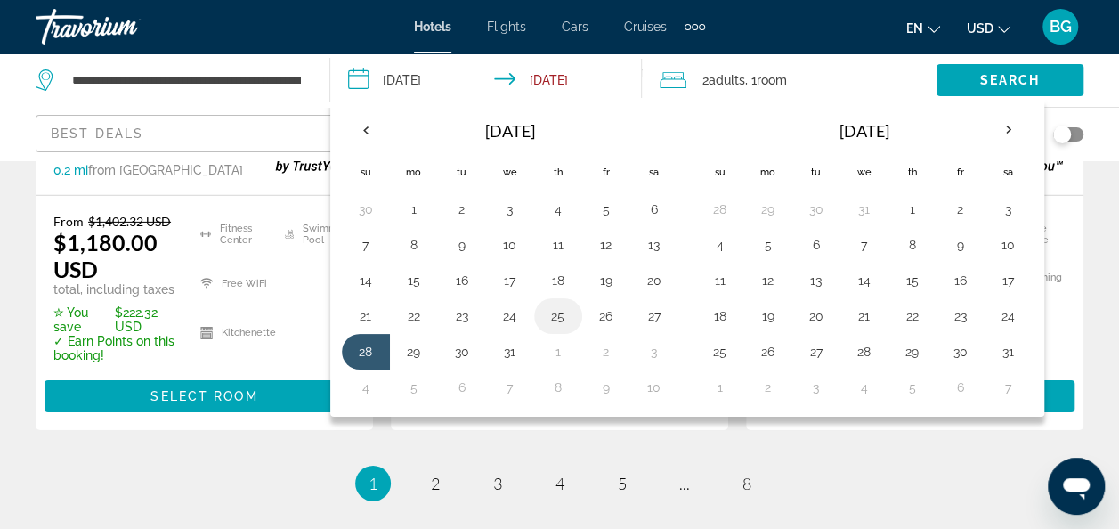
click at [556, 321] on button "25" at bounding box center [558, 316] width 28 height 25
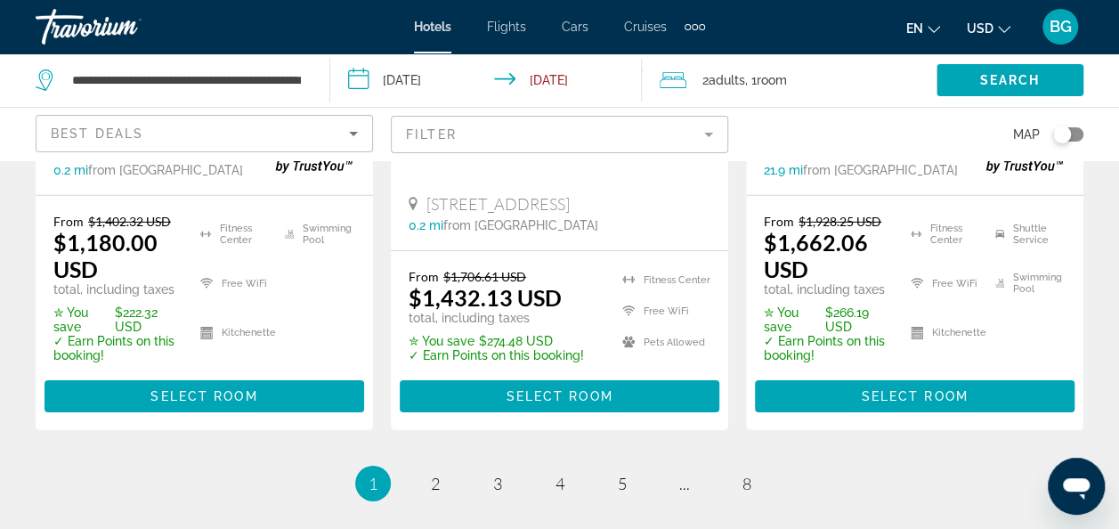
click at [462, 69] on input "**********" at bounding box center [490, 82] width 320 height 59
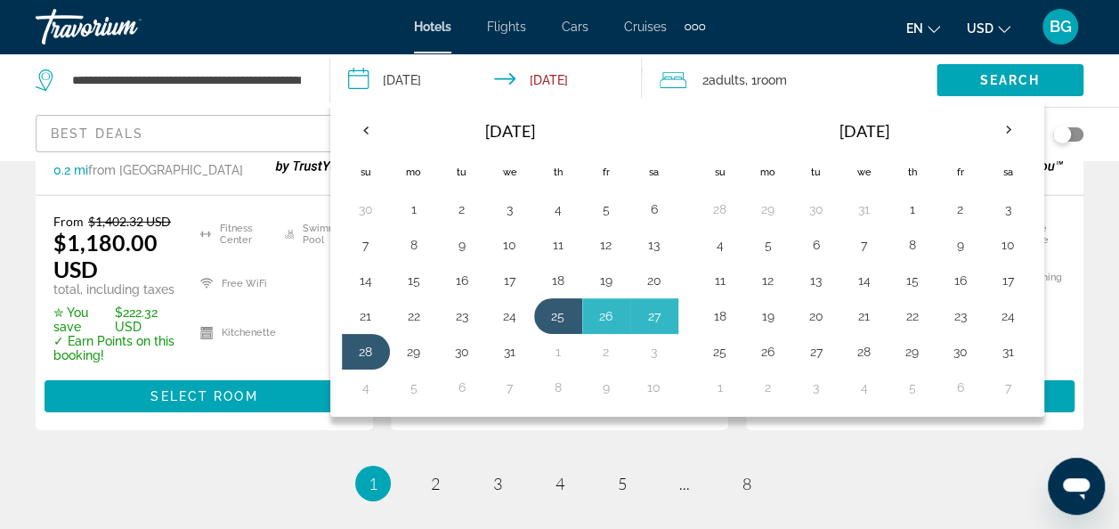
click at [557, 321] on button "25" at bounding box center [558, 316] width 28 height 25
click at [597, 313] on button "26" at bounding box center [606, 316] width 28 height 25
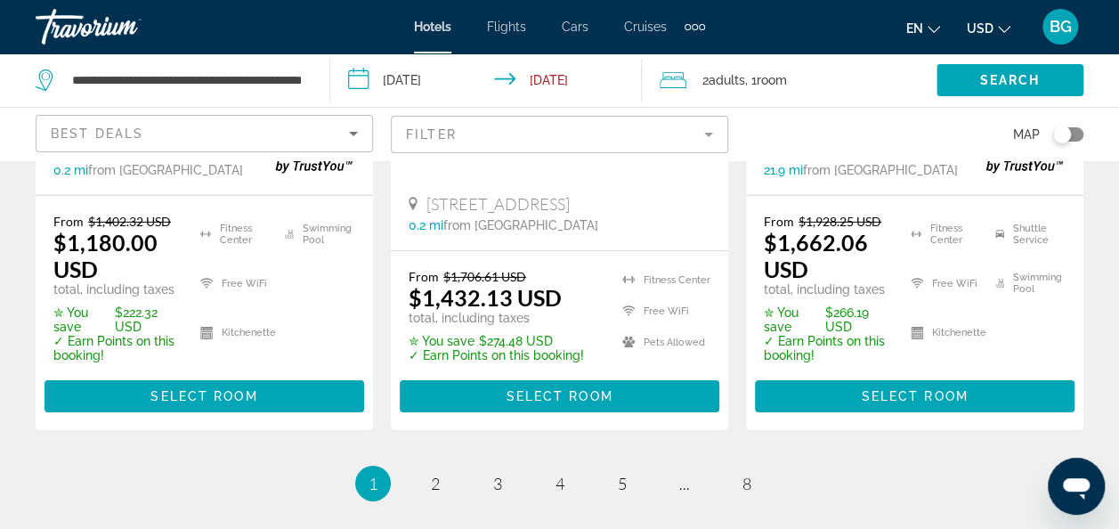
click at [458, 85] on input "**********" at bounding box center [490, 82] width 320 height 59
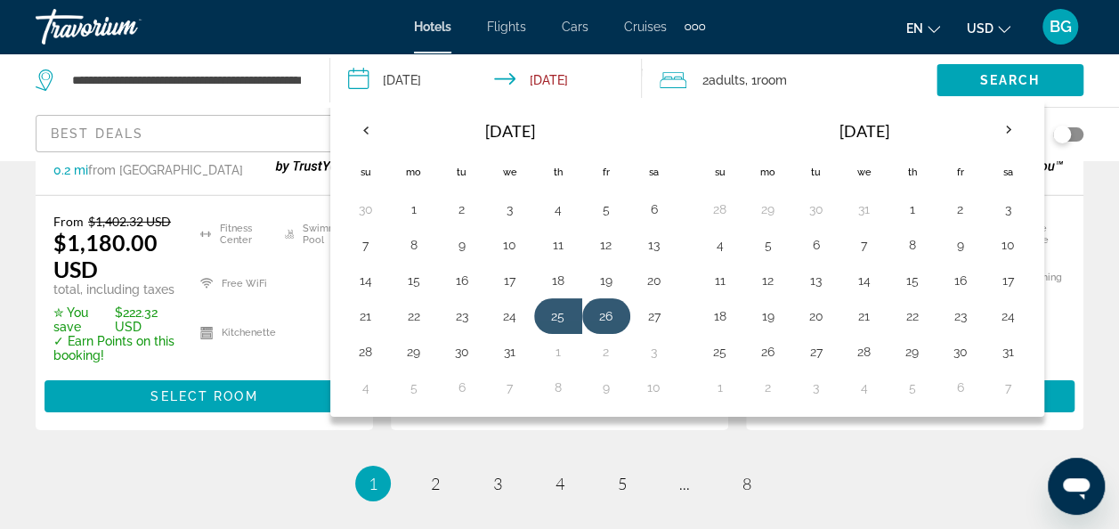
click at [602, 318] on button "26" at bounding box center [606, 316] width 28 height 25
click at [408, 357] on button "29" at bounding box center [414, 351] width 28 height 25
type input "**********"
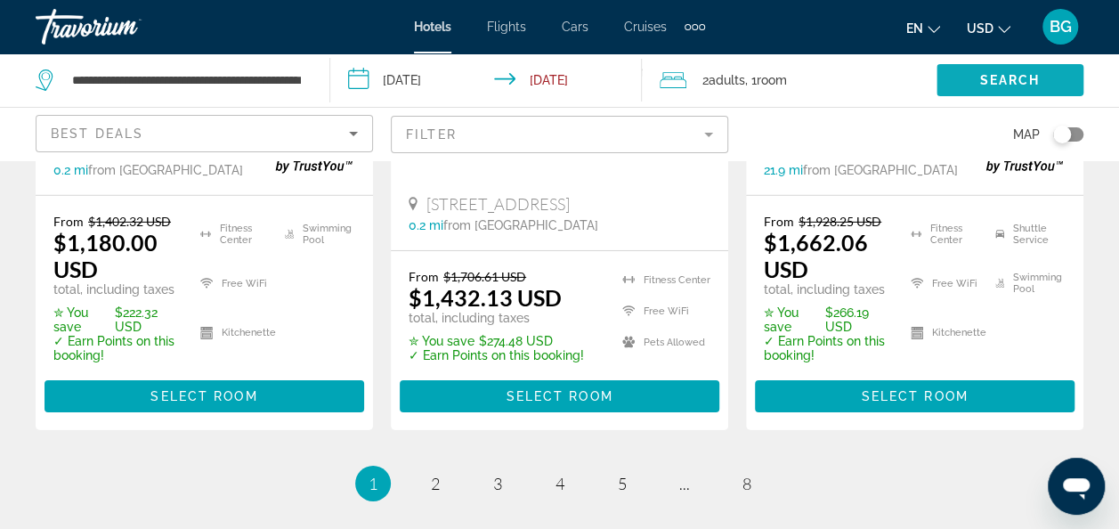
click at [1025, 76] on span "Search" at bounding box center [1010, 80] width 61 height 14
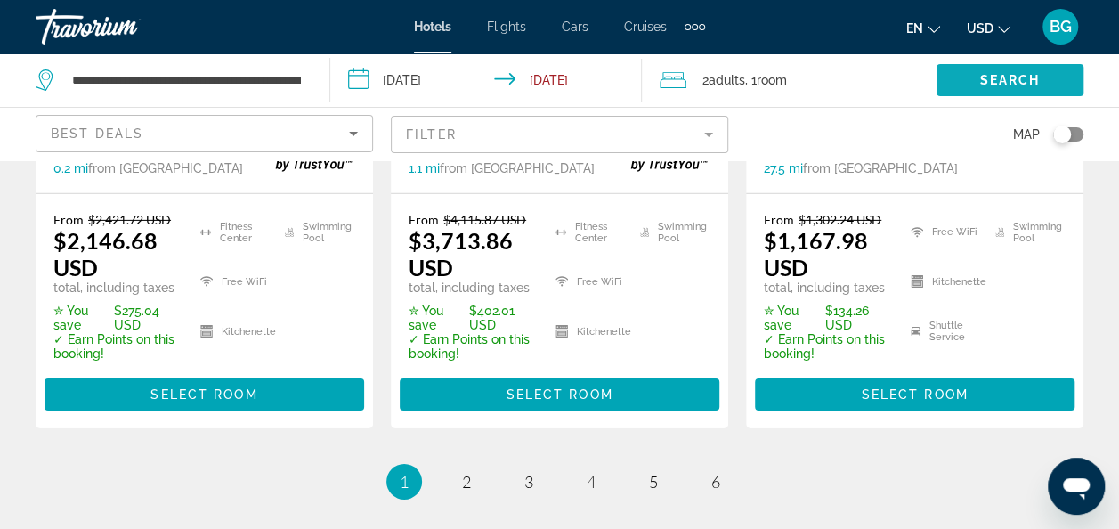
scroll to position [2741, 0]
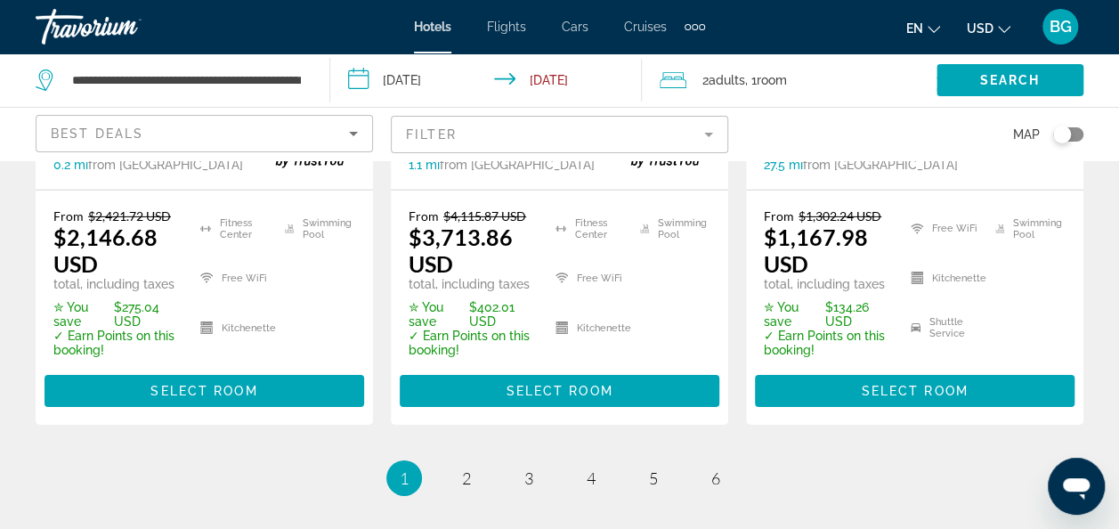
click at [463, 468] on span "2" at bounding box center [466, 478] width 9 height 20
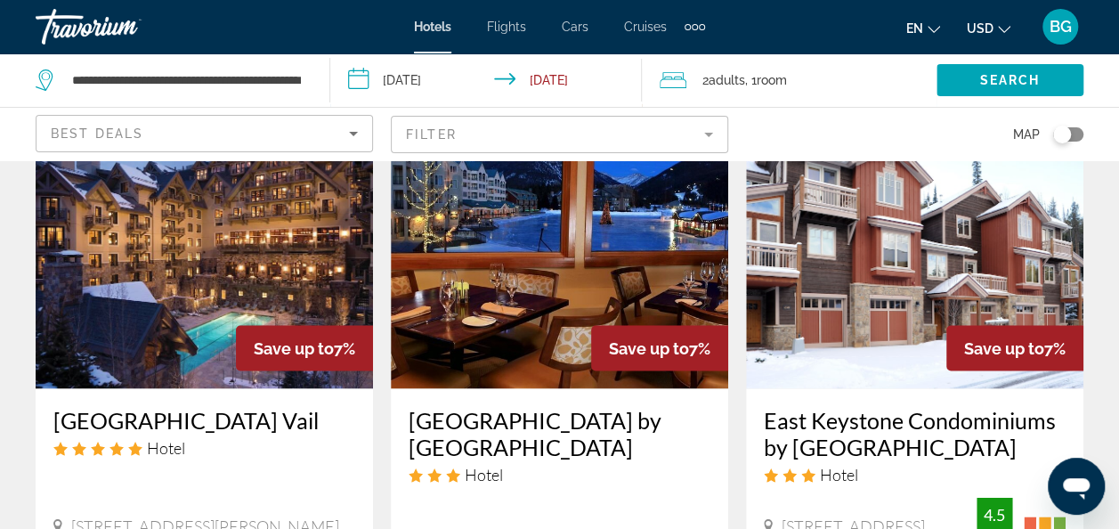
scroll to position [1548, 0]
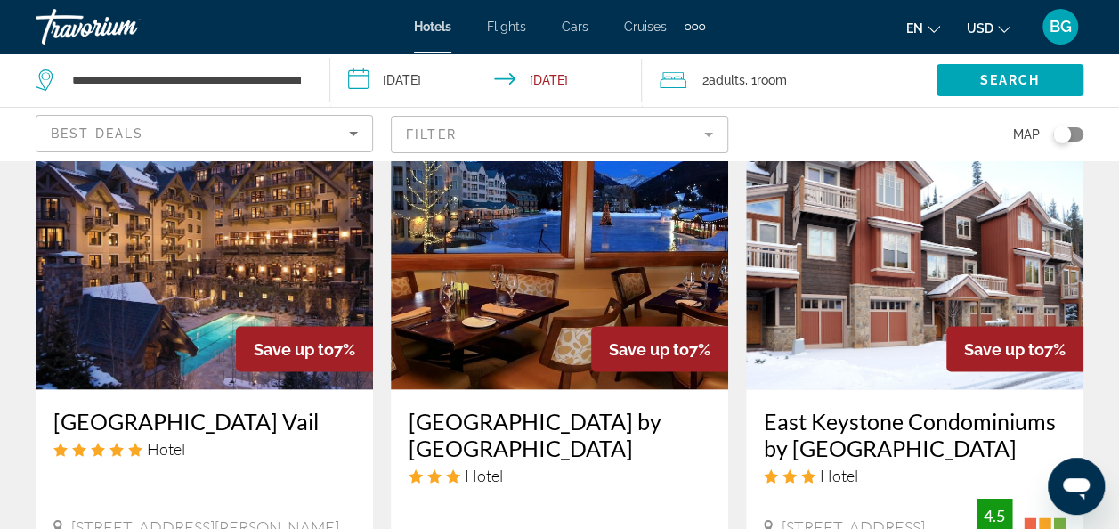
click at [659, 266] on img "Main content" at bounding box center [559, 246] width 337 height 285
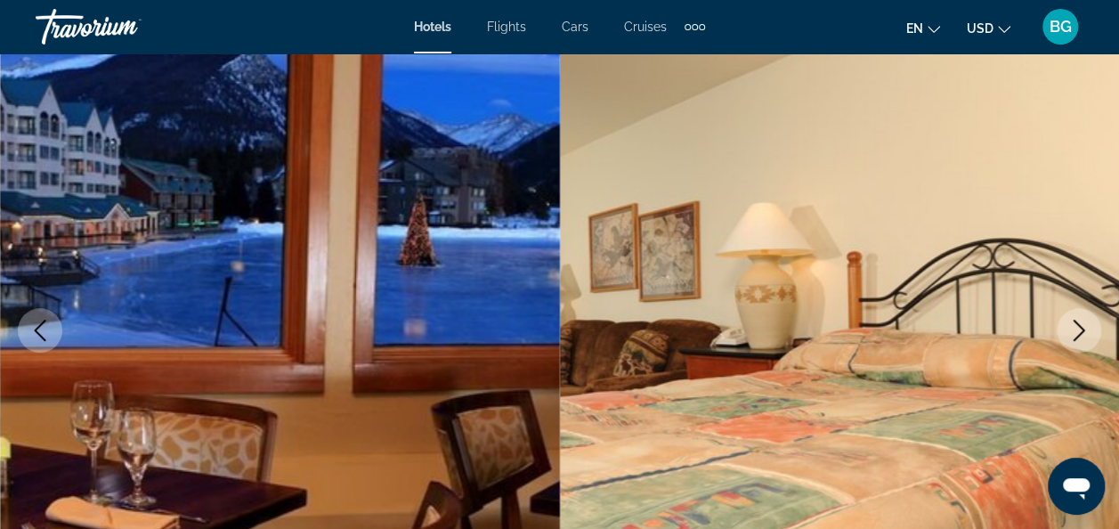
scroll to position [158, 0]
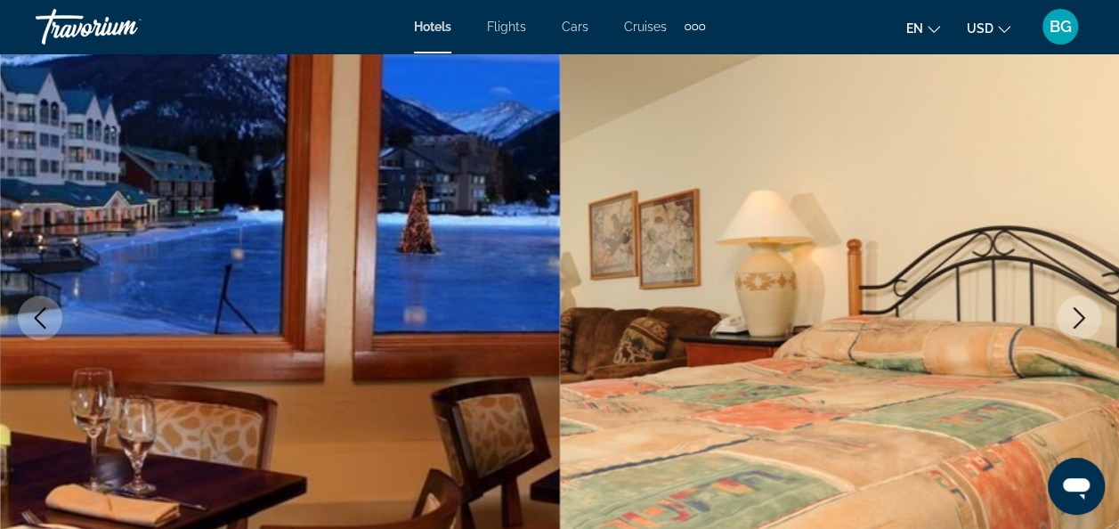
click at [1079, 324] on icon "Next image" at bounding box center [1078, 317] width 21 height 21
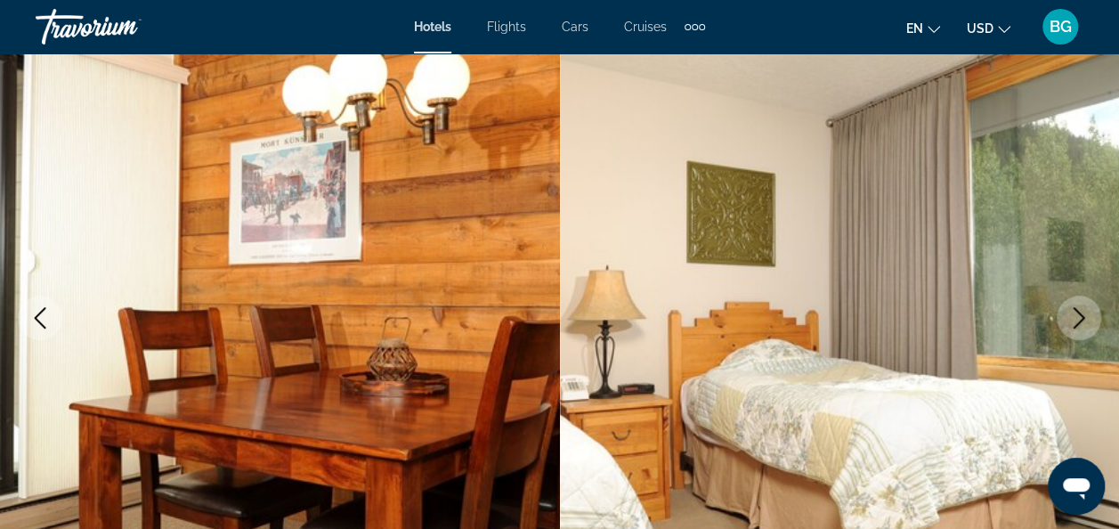
click at [1077, 328] on icon "Next image" at bounding box center [1078, 317] width 21 height 21
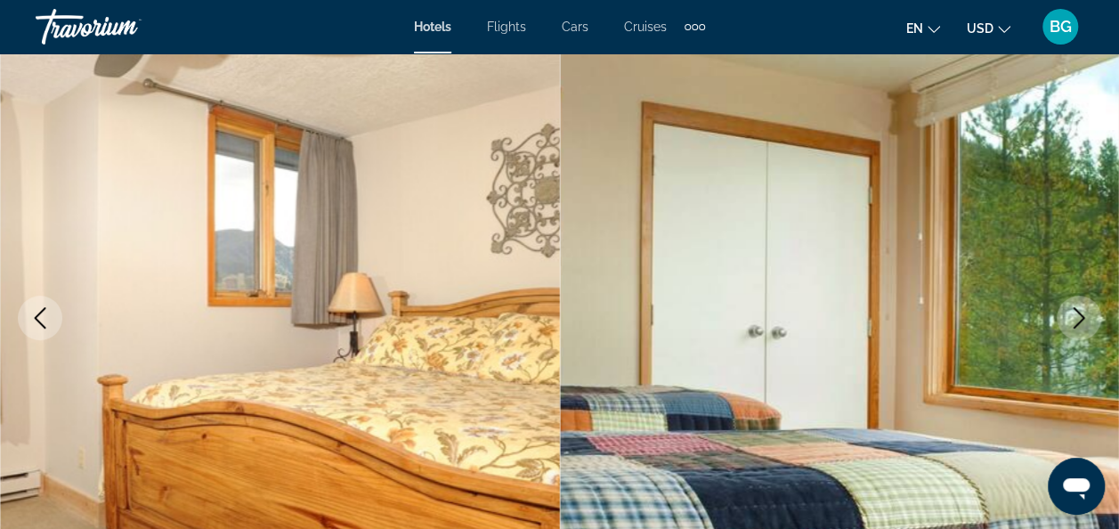
click at [1079, 323] on icon "Next image" at bounding box center [1080, 317] width 12 height 21
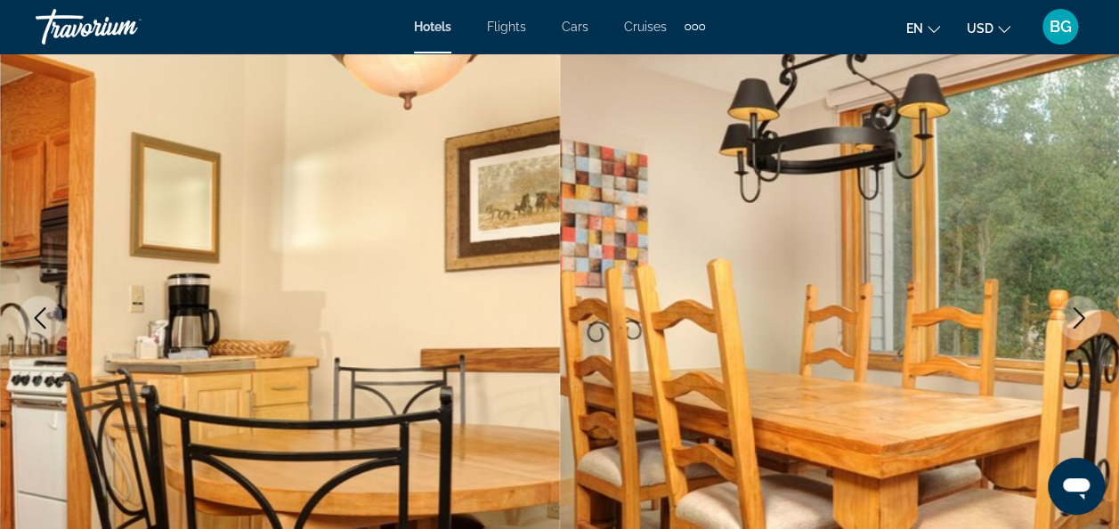
click at [1076, 317] on icon "Next image" at bounding box center [1078, 317] width 21 height 21
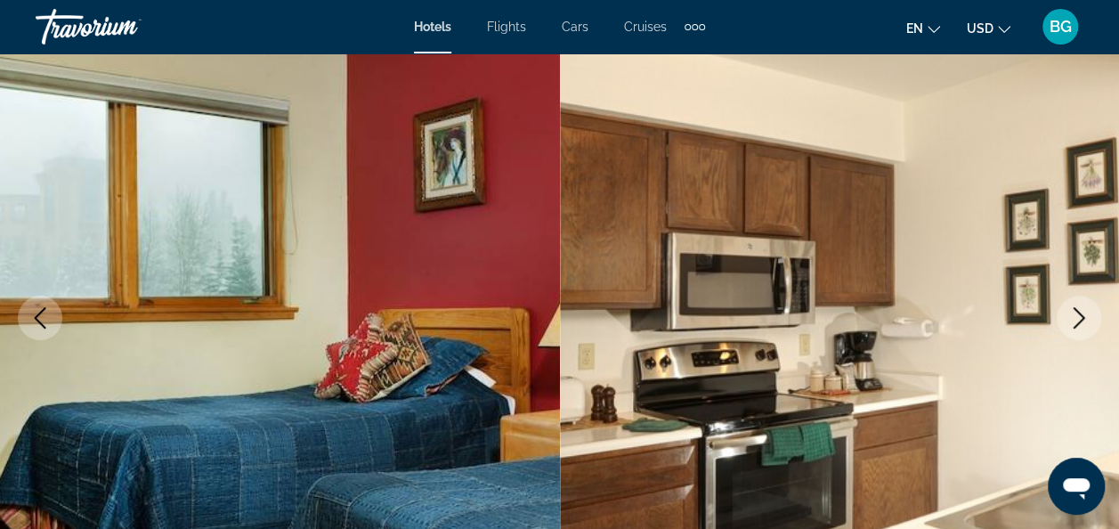
click at [1077, 317] on icon "Next image" at bounding box center [1078, 317] width 21 height 21
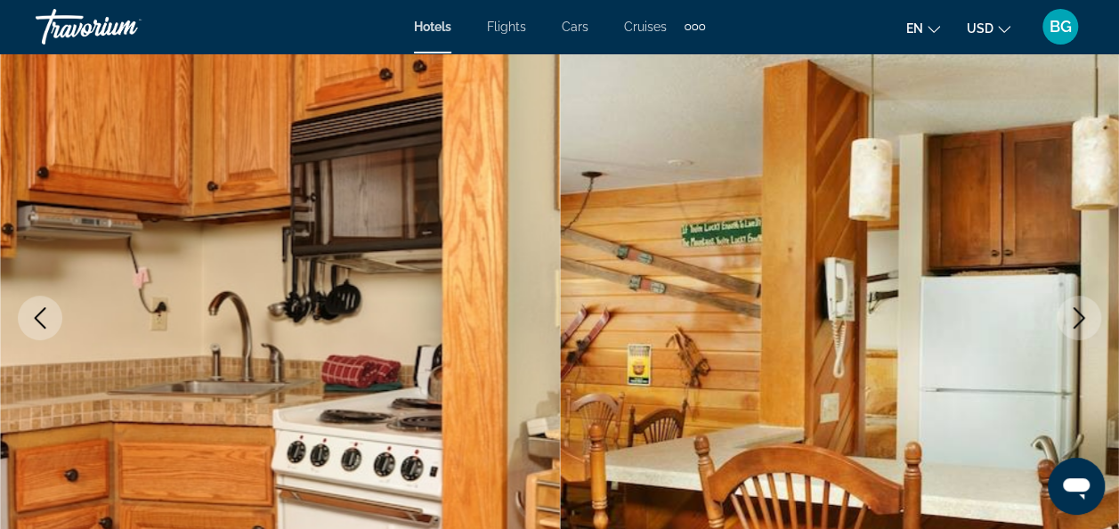
click at [1074, 321] on icon "Next image" at bounding box center [1078, 317] width 21 height 21
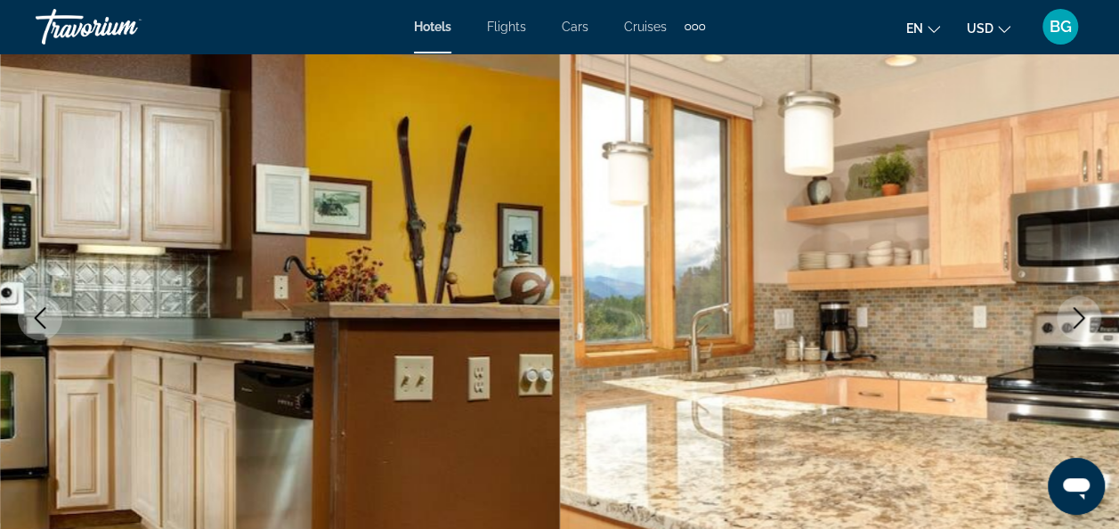
click at [1079, 322] on icon "Next image" at bounding box center [1080, 317] width 12 height 21
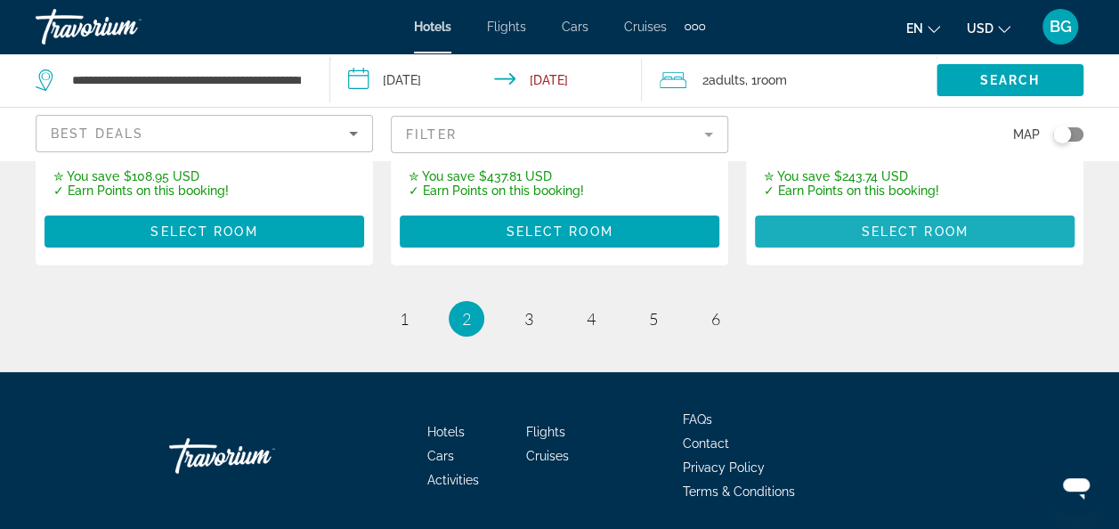
scroll to position [2837, 0]
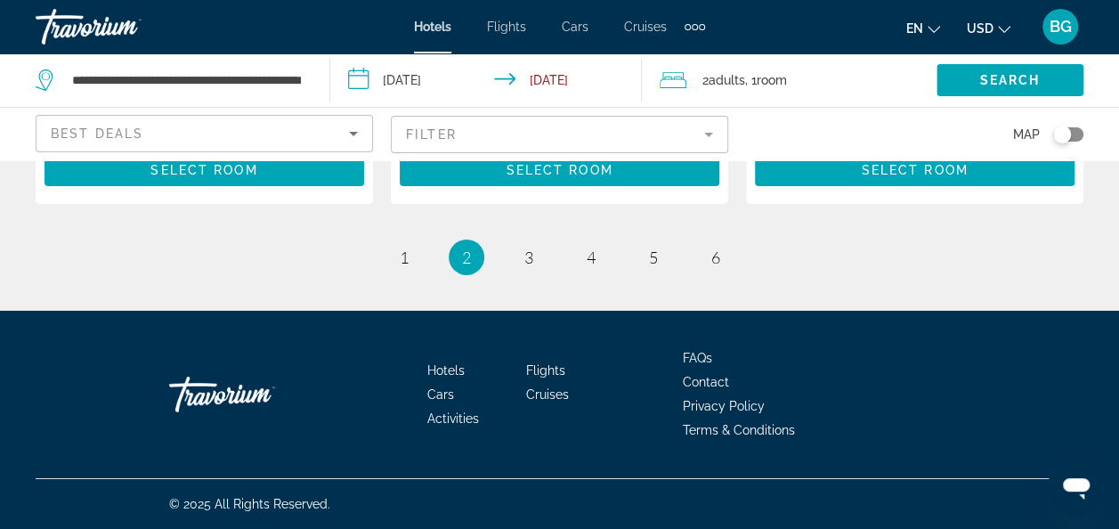
click at [541, 265] on li "page 3" at bounding box center [529, 258] width 36 height 36
click at [524, 267] on span "3" at bounding box center [528, 258] width 9 height 20
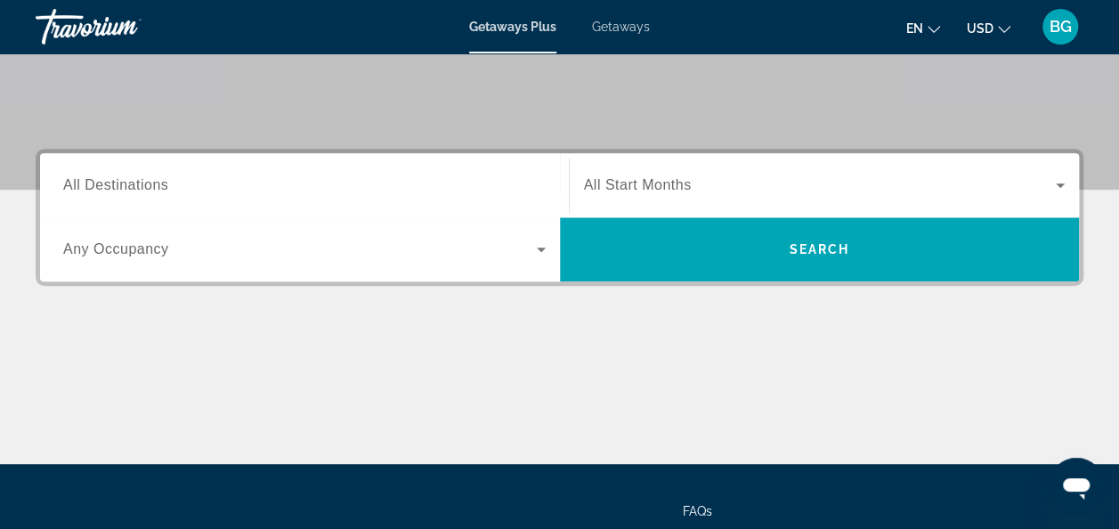
click at [449, 177] on input "Destination All Destinations" at bounding box center [304, 185] width 483 height 21
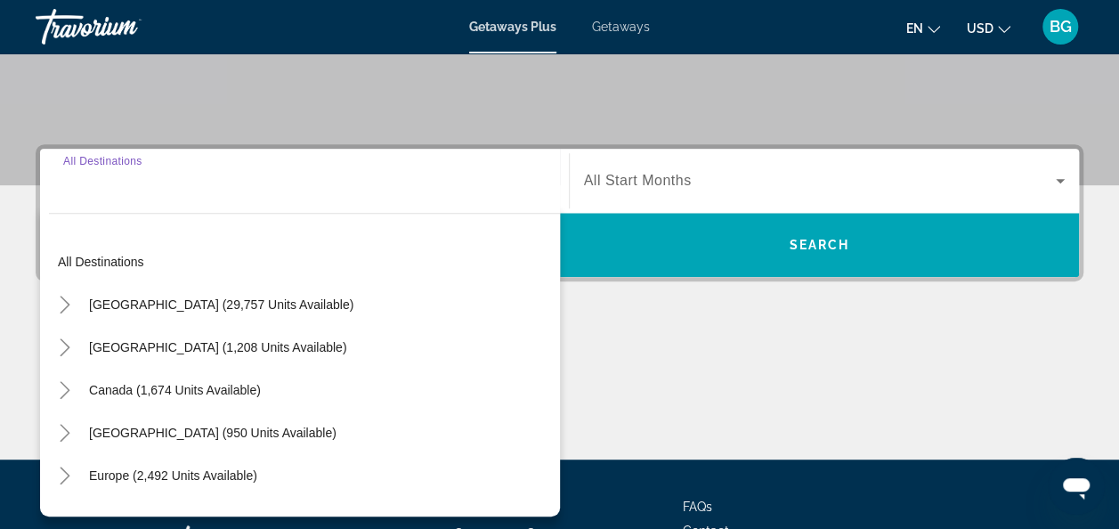
scroll to position [435, 0]
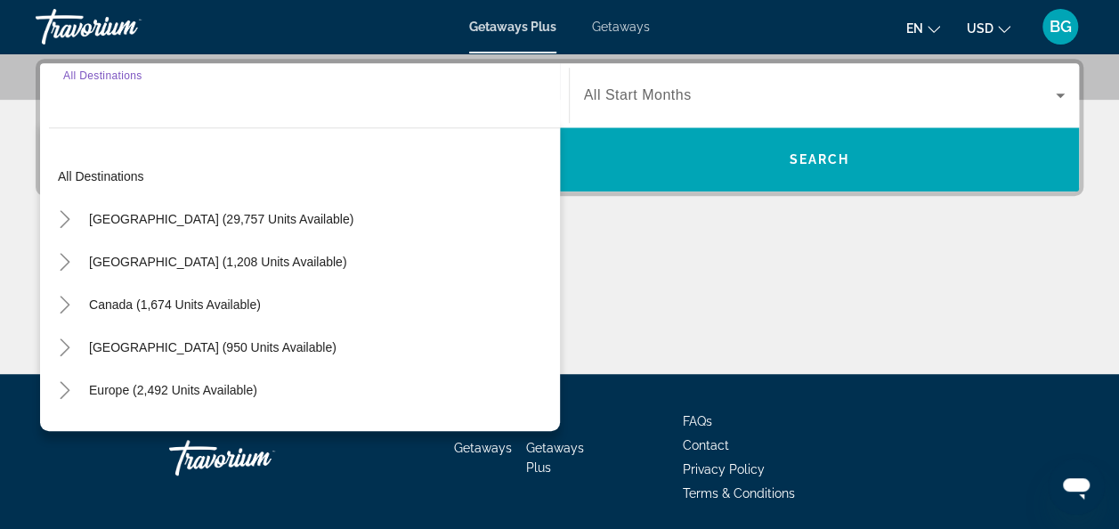
click at [412, 198] on div "United States (29,757 units available)" at bounding box center [304, 219] width 511 height 43
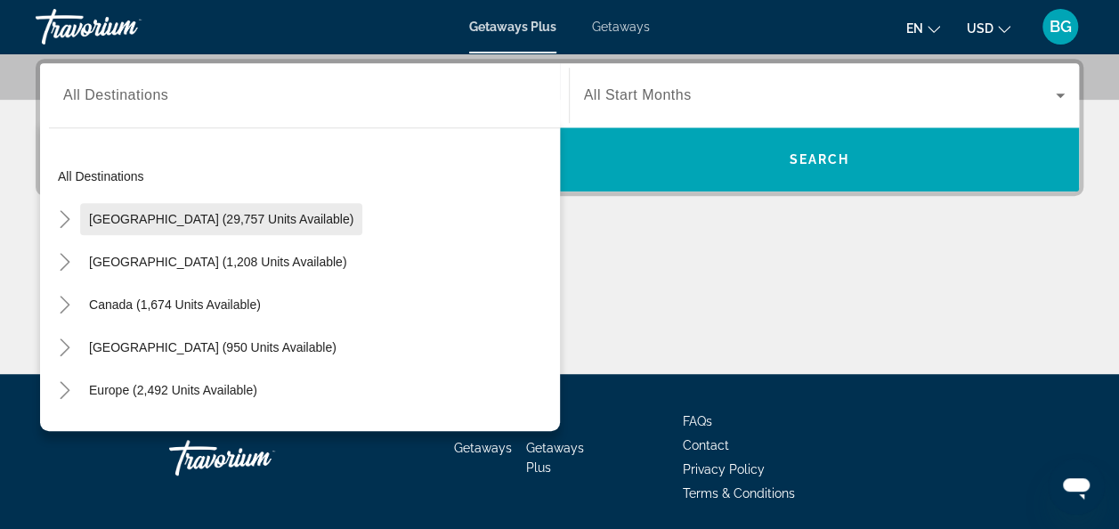
click at [305, 219] on span "Search widget" at bounding box center [221, 219] width 282 height 43
type input "**********"
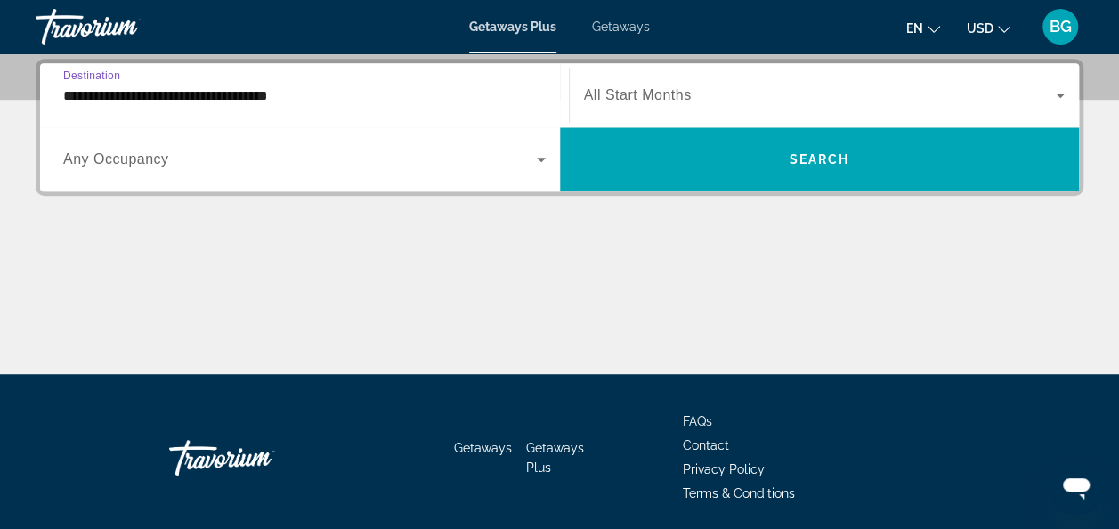
click at [713, 94] on span "Search widget" at bounding box center [820, 95] width 473 height 21
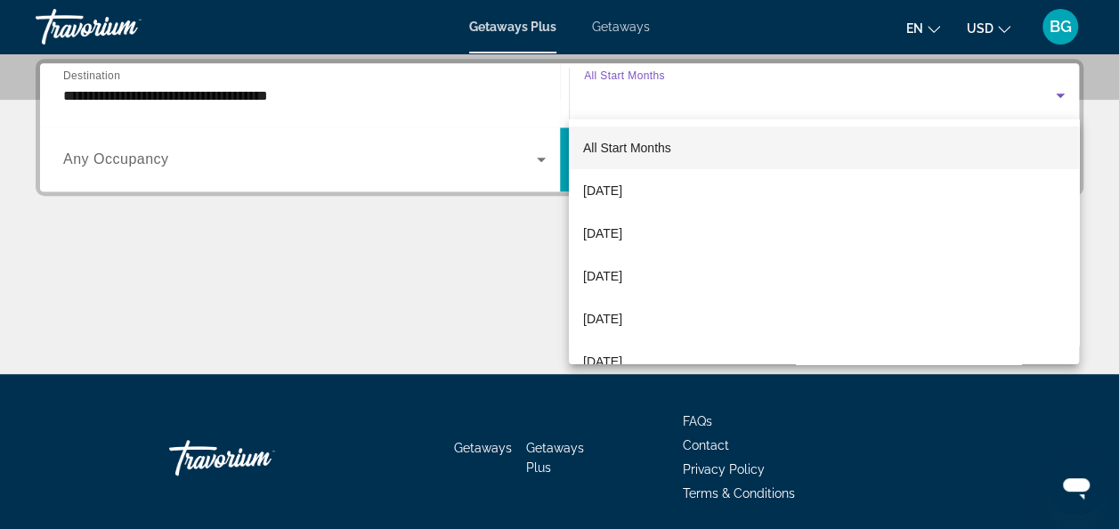
click at [717, 271] on mat-option "November 2025" at bounding box center [824, 276] width 510 height 43
click at [717, 271] on div "Main content" at bounding box center [560, 307] width 1048 height 134
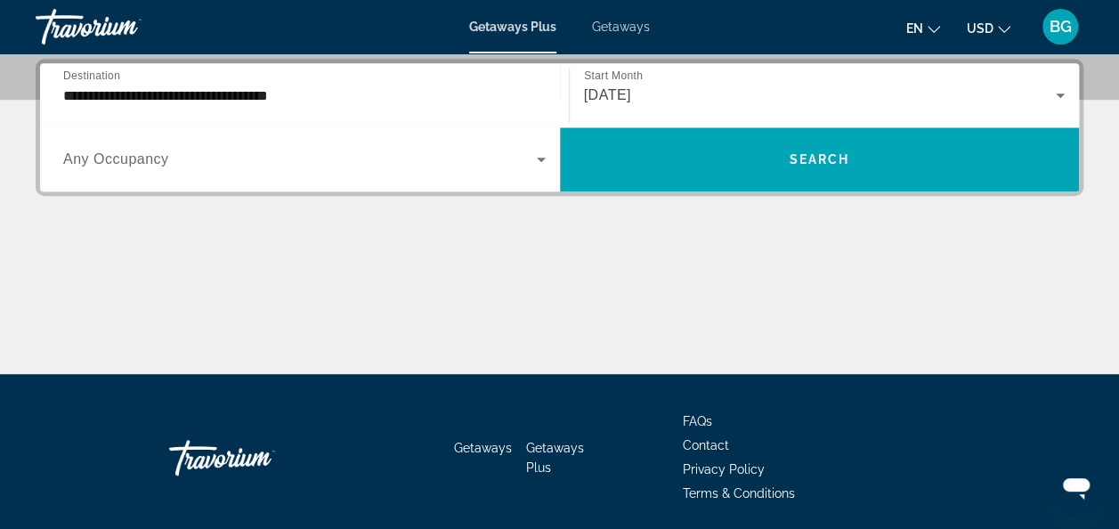
click at [1060, 94] on icon "Search widget" at bounding box center [1060, 95] width 9 height 4
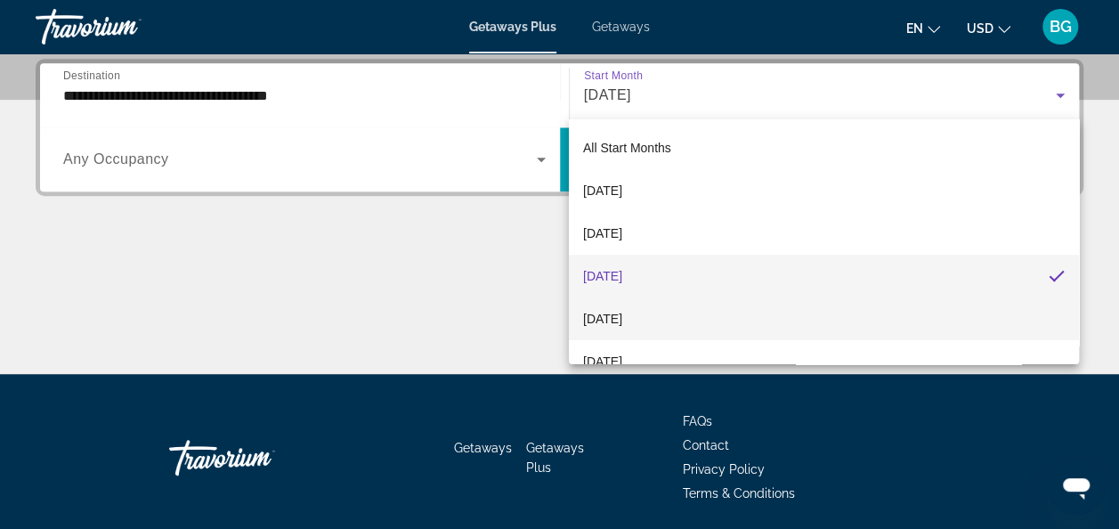
click at [764, 310] on mat-option "December 2025" at bounding box center [824, 318] width 510 height 43
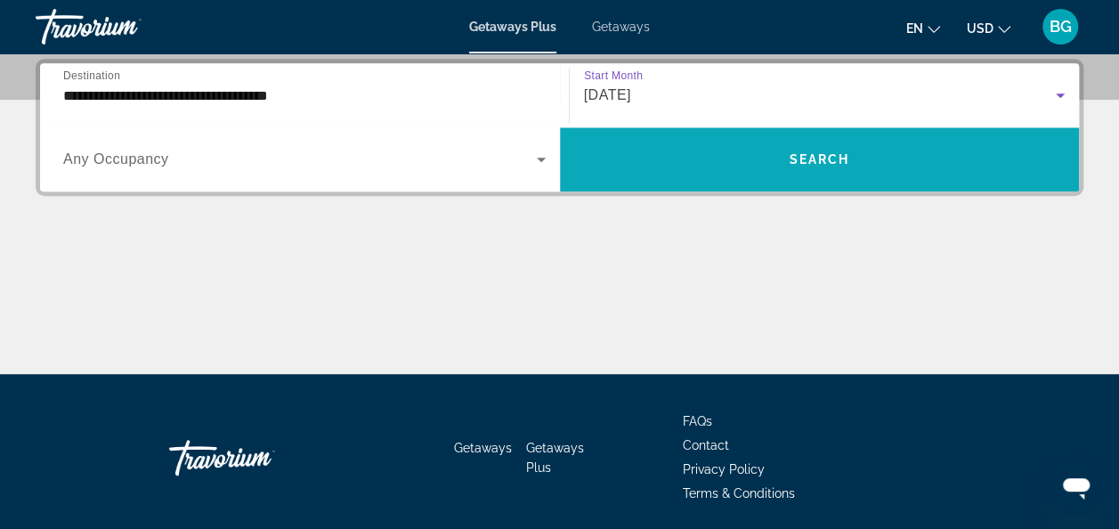
click at [836, 158] on span "Search" at bounding box center [819, 159] width 61 height 14
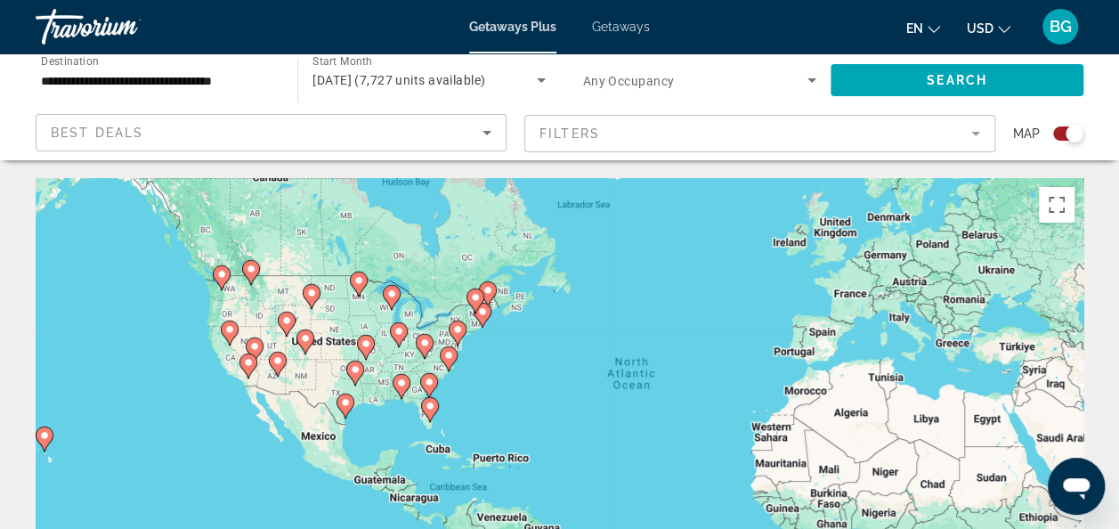
click at [372, 357] on div "To activate drag with keyboard, press Alt + Enter. Once in keyboard drag state,…" at bounding box center [560, 445] width 1048 height 534
click at [390, 353] on div "To activate drag with keyboard, press Alt + Enter. Once in keyboard drag state,…" at bounding box center [560, 445] width 1048 height 534
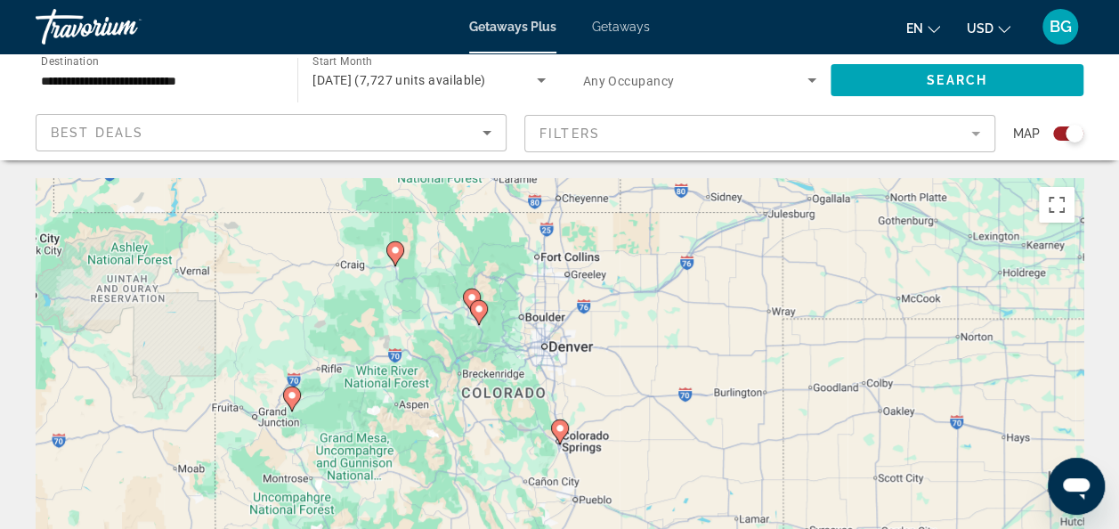
type input "**********"
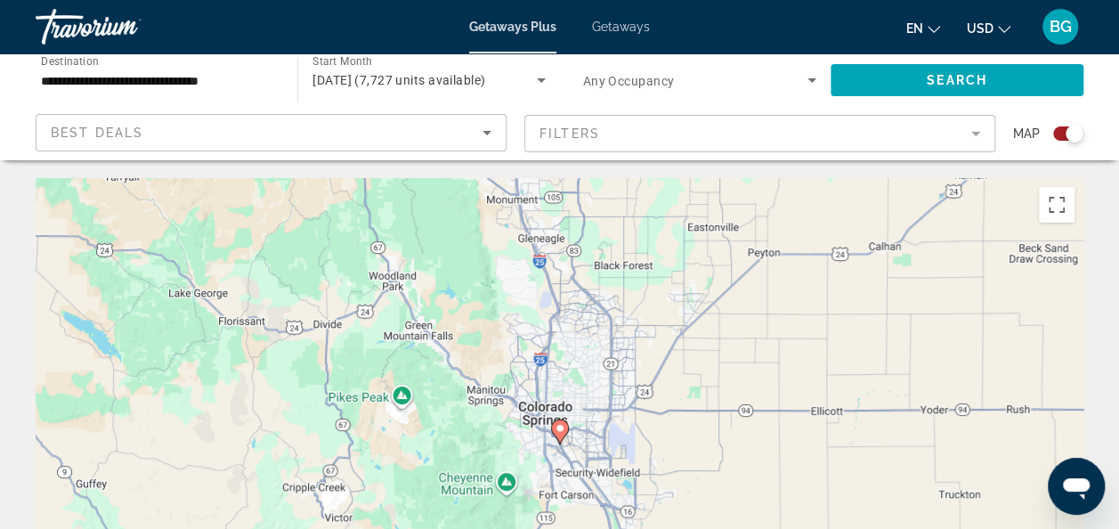
click at [557, 435] on icon "Main content" at bounding box center [559, 431] width 16 height 23
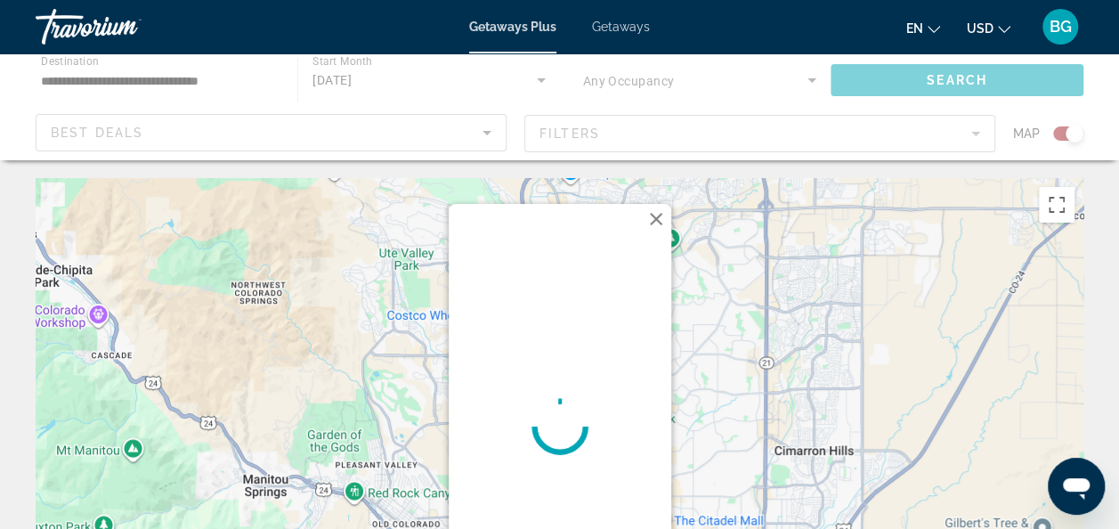
click at [704, 410] on div "To navigate, press the arrow keys. To activate drag with keyboard, press Alt + …" at bounding box center [560, 445] width 1048 height 534
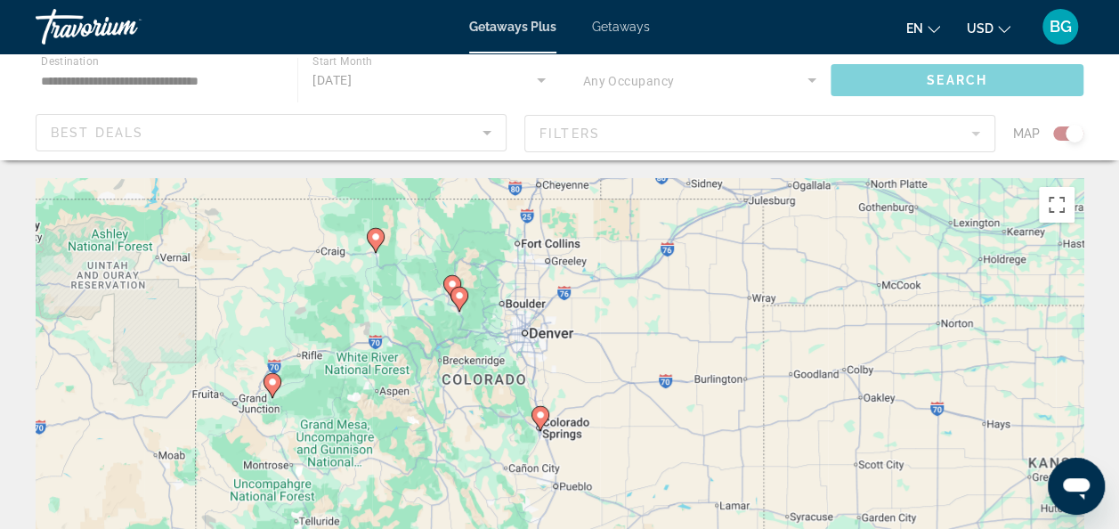
click at [445, 333] on div "To activate drag with keyboard, press Alt + Enter. Once in keyboard drag state,…" at bounding box center [560, 445] width 1048 height 534
click at [443, 337] on div "To activate drag with keyboard, press Alt + Enter. Once in keyboard drag state,…" at bounding box center [560, 445] width 1048 height 534
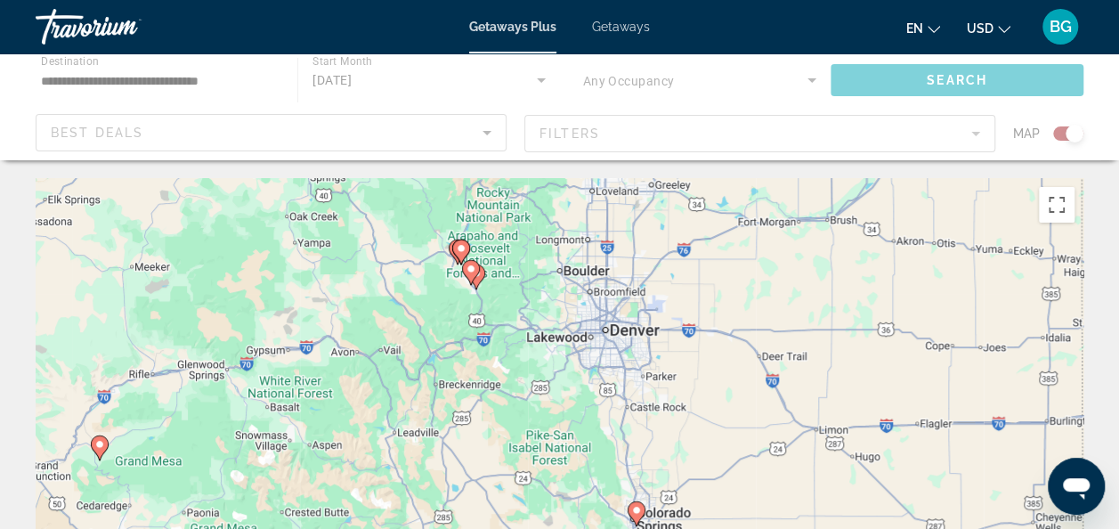
click at [475, 272] on image "Main content" at bounding box center [471, 269] width 11 height 11
click at [475, 272] on icon "Main content" at bounding box center [470, 272] width 16 height 23
click at [458, 251] on image "Main content" at bounding box center [461, 248] width 11 height 11
click at [462, 263] on gmp-advanced-marker "Main content" at bounding box center [471, 272] width 18 height 27
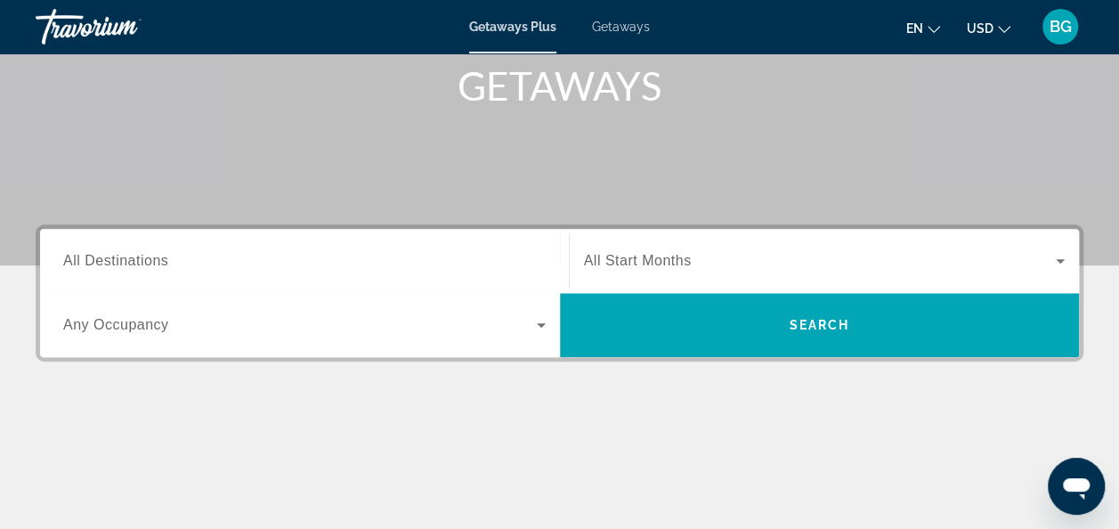
scroll to position [273, 0]
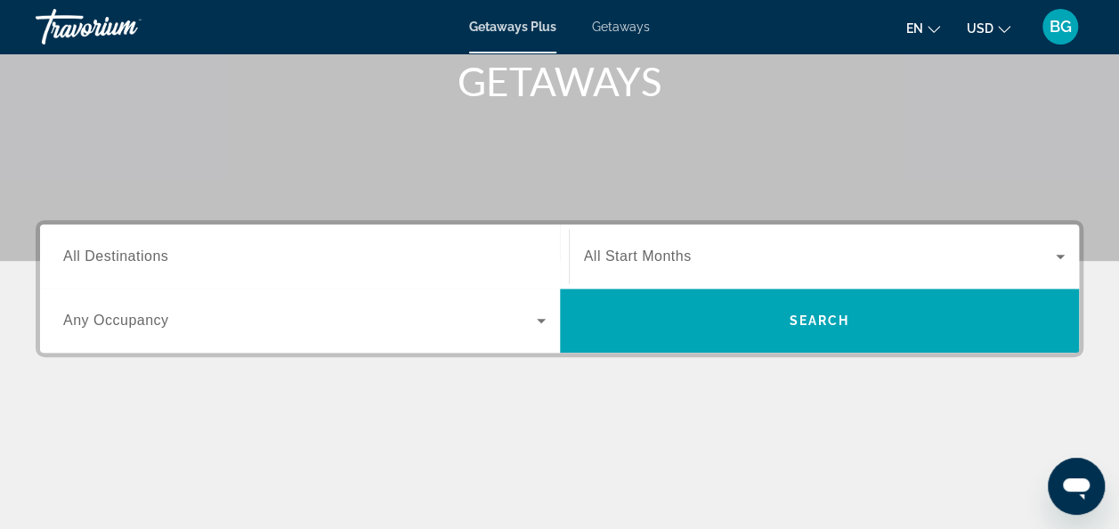
click at [309, 272] on div "Search widget" at bounding box center [304, 256] width 483 height 51
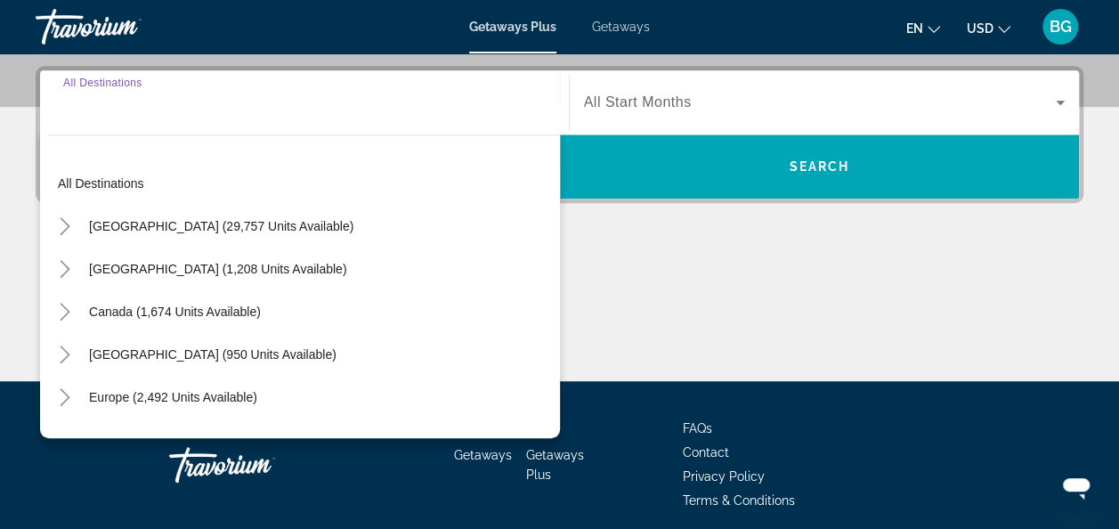
scroll to position [435, 0]
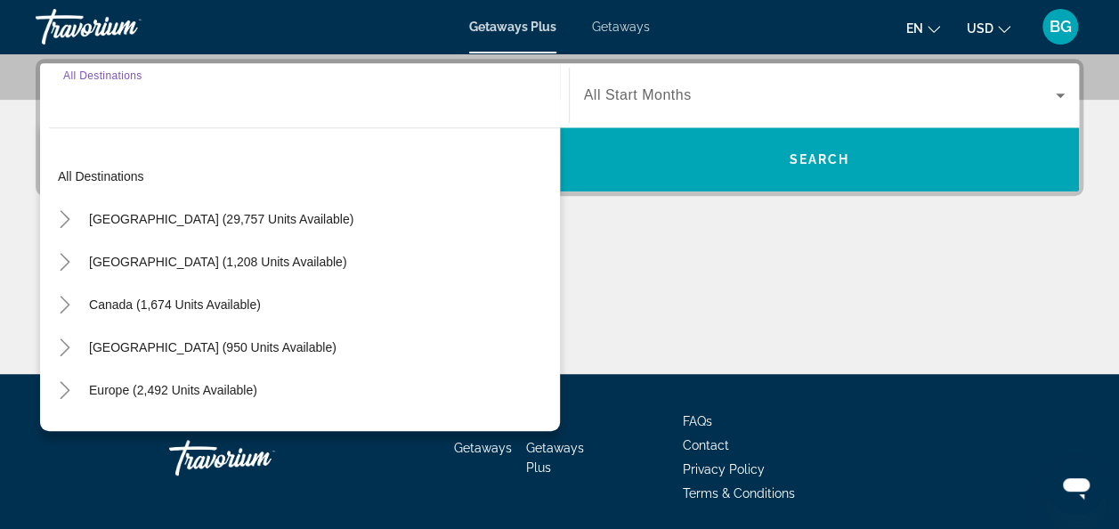
click at [331, 215] on div "[GEOGRAPHIC_DATA] (29,757 units available)" at bounding box center [304, 219] width 511 height 43
click at [327, 221] on div "[GEOGRAPHIC_DATA] (29,757 units available)" at bounding box center [304, 219] width 511 height 43
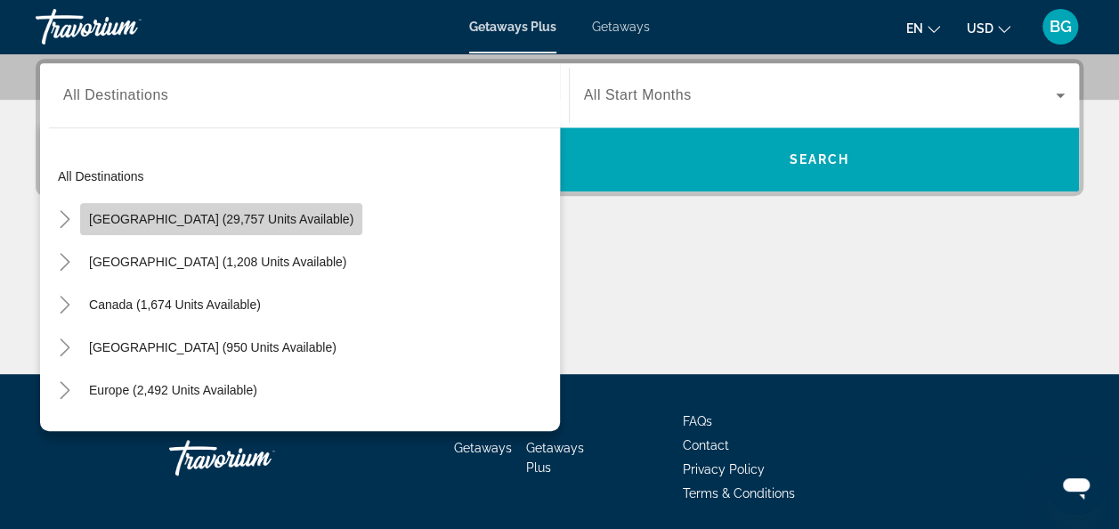
click at [242, 233] on span "Search widget" at bounding box center [221, 219] width 282 height 43
type input "**********"
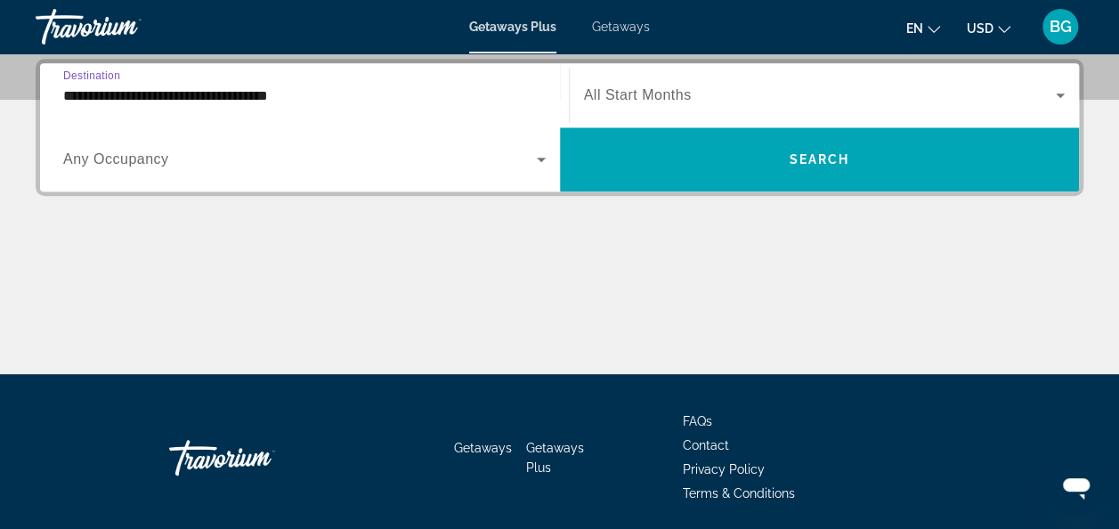
click at [833, 103] on span "Search widget" at bounding box center [820, 95] width 473 height 21
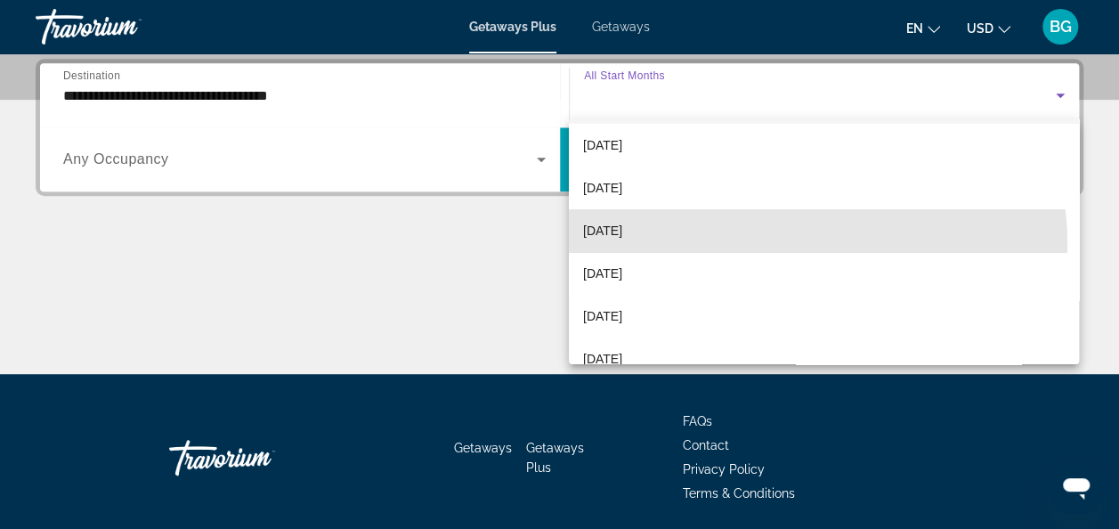
scroll to position [53, 0]
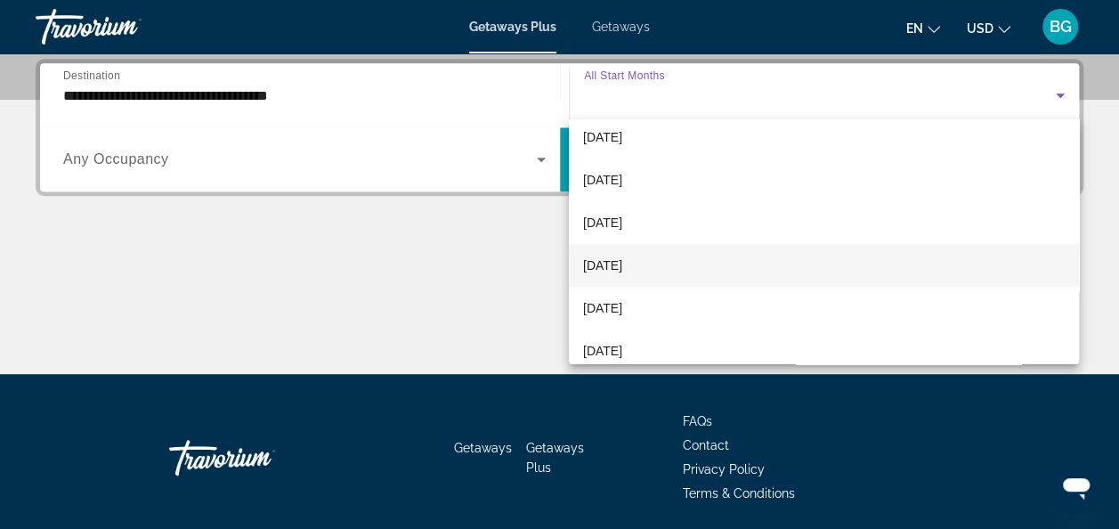
click at [759, 260] on mat-option "[DATE]" at bounding box center [824, 265] width 510 height 43
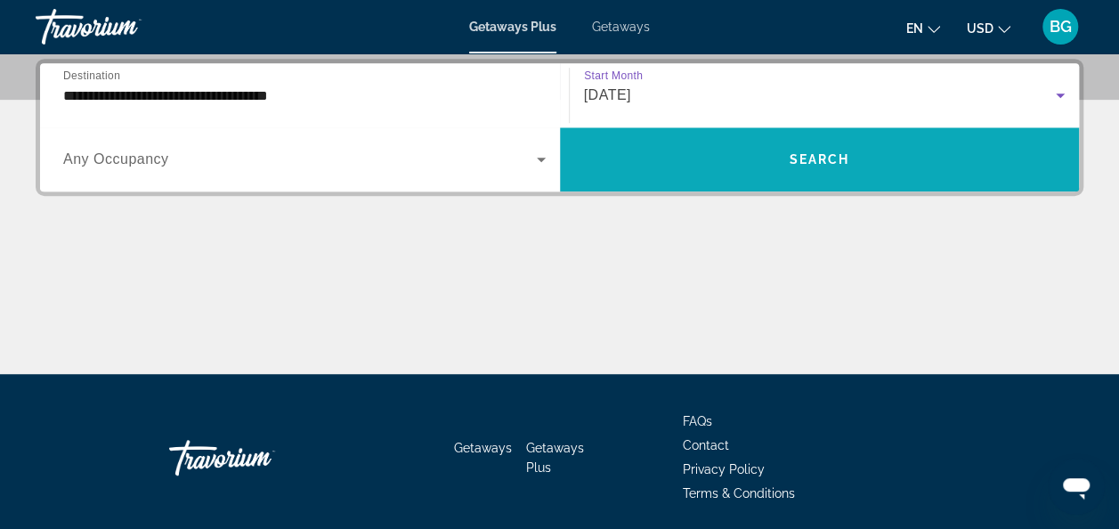
click at [745, 158] on span "Search widget" at bounding box center [820, 159] width 520 height 43
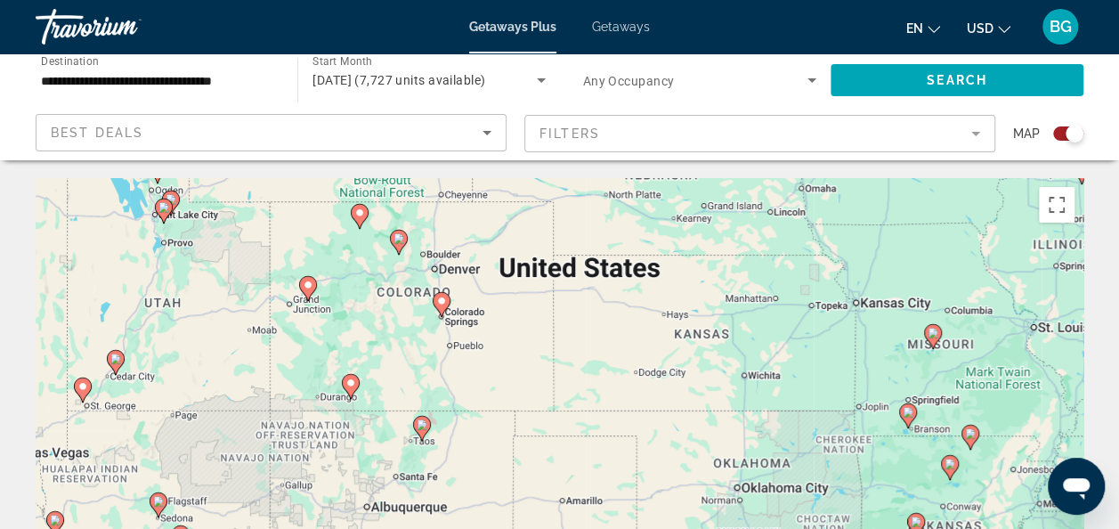
click at [442, 305] on image "Main content" at bounding box center [441, 301] width 11 height 11
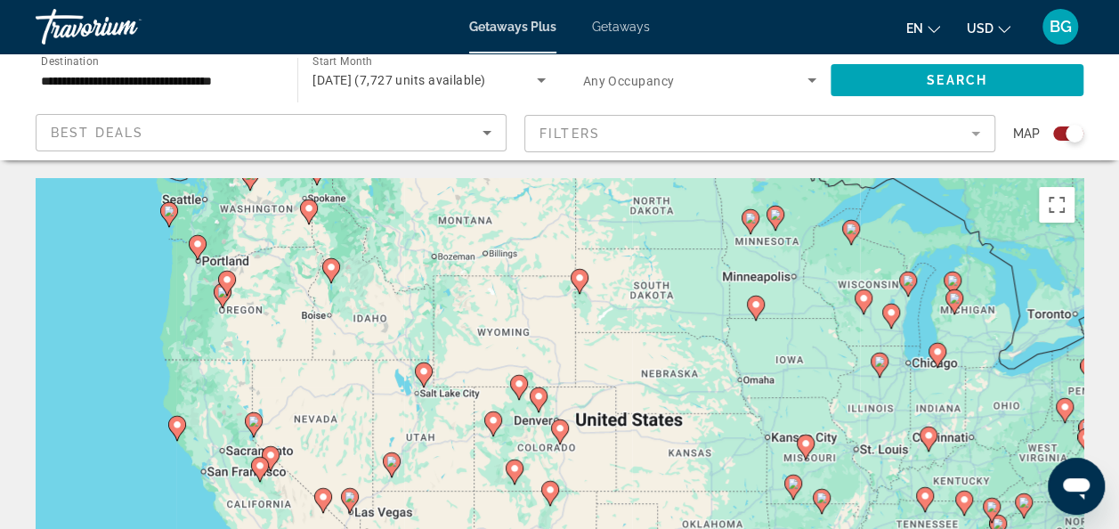
click at [558, 424] on image "Main content" at bounding box center [560, 428] width 11 height 11
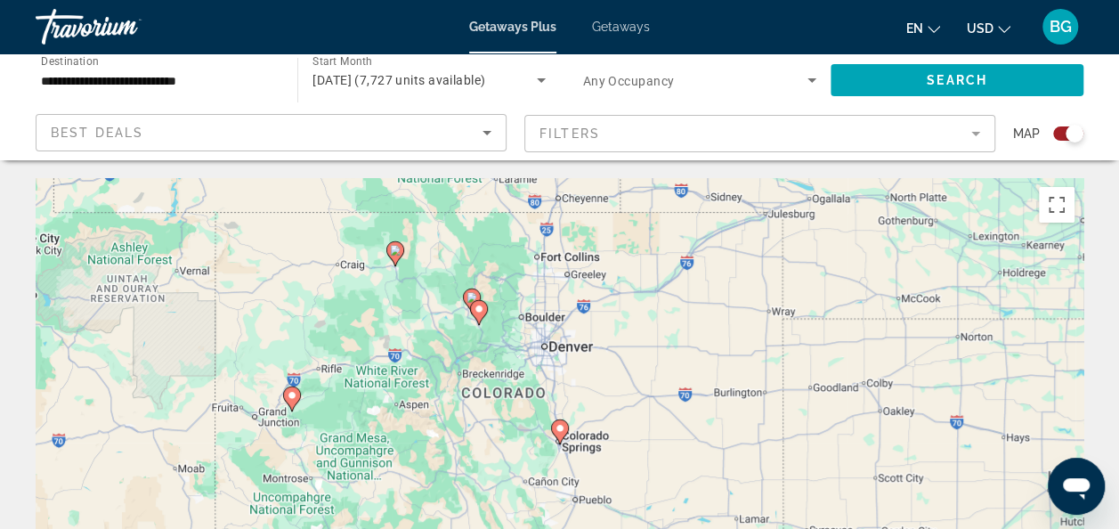
click at [292, 396] on image "Main content" at bounding box center [292, 395] width 11 height 11
type input "**********"
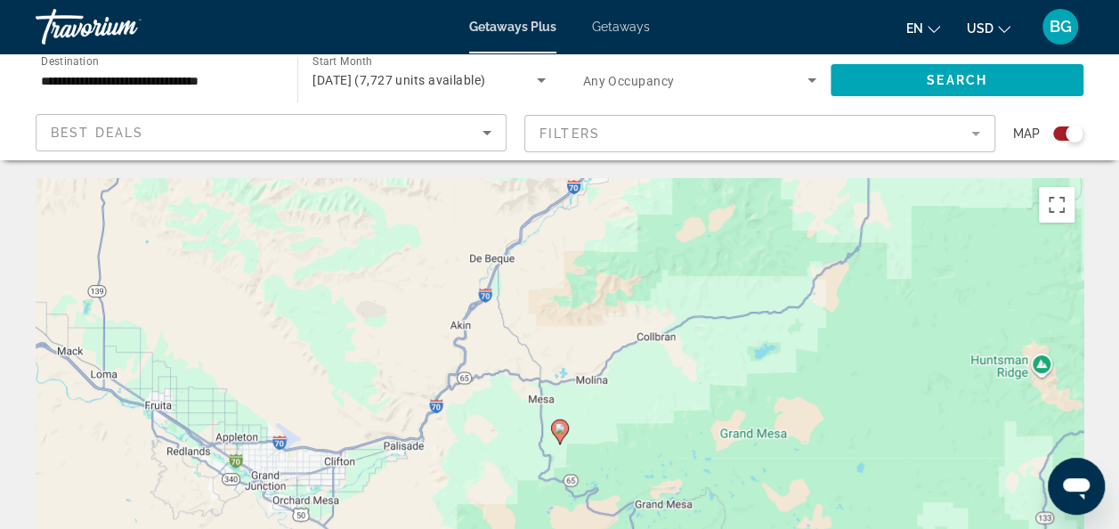
click at [281, 418] on div "To navigate, press the arrow keys. To activate drag with keyboard, press Alt + …" at bounding box center [560, 445] width 1048 height 534
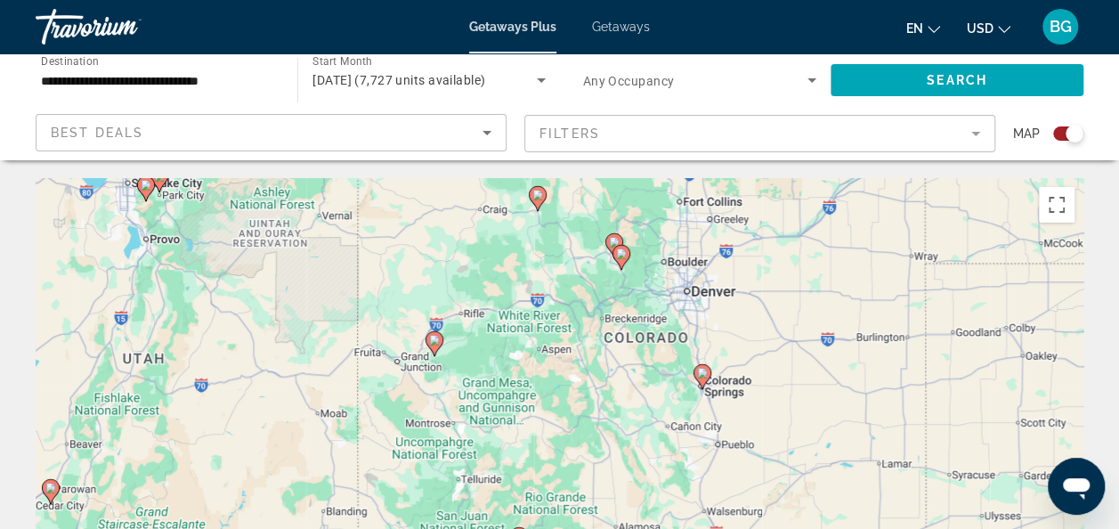
click at [621, 253] on div "To navigate, press the arrow keys. To activate drag with keyboard, press Alt + …" at bounding box center [560, 445] width 1048 height 534
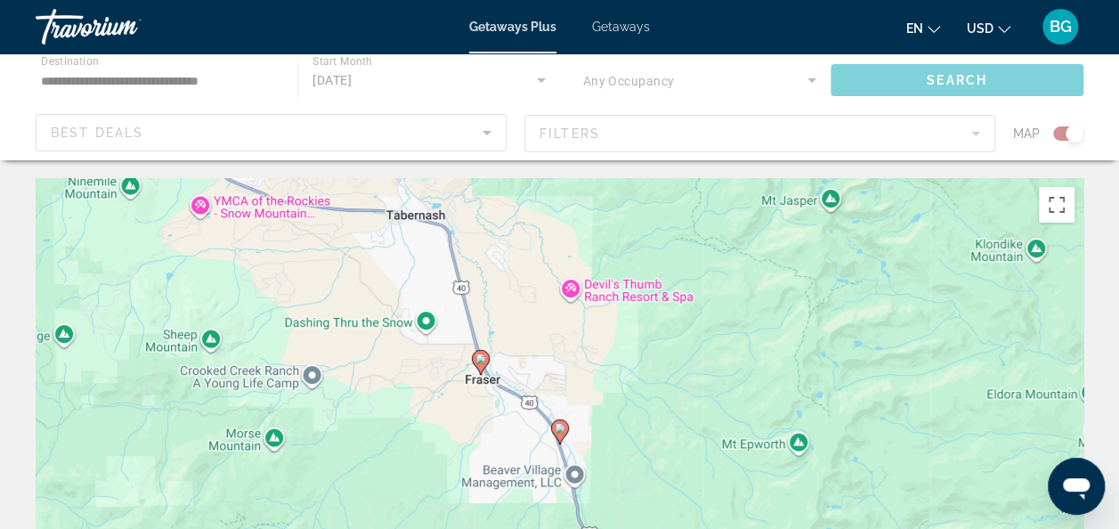
click at [552, 435] on gmp-advanced-marker "Main content" at bounding box center [560, 431] width 18 height 27
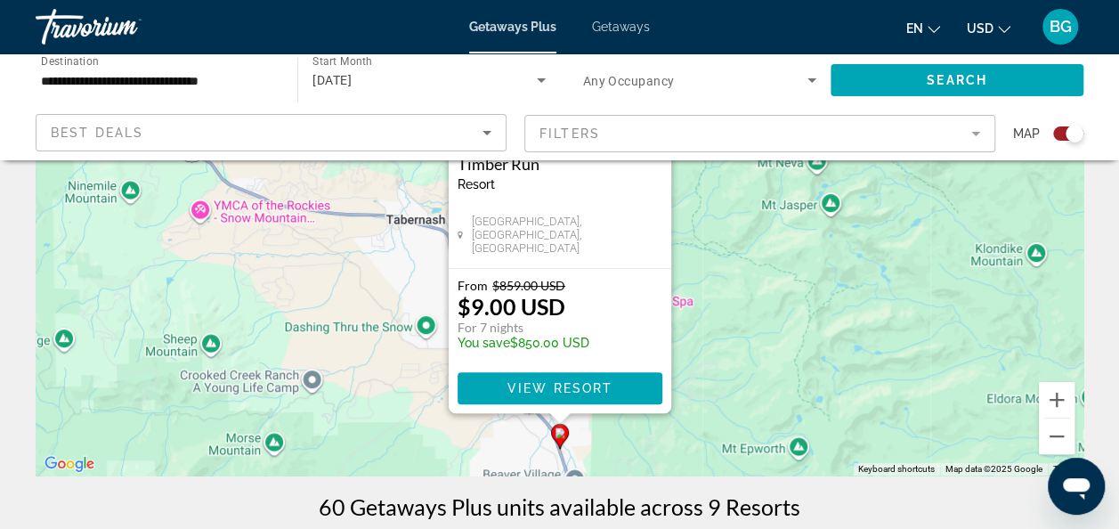
scroll to position [239, 0]
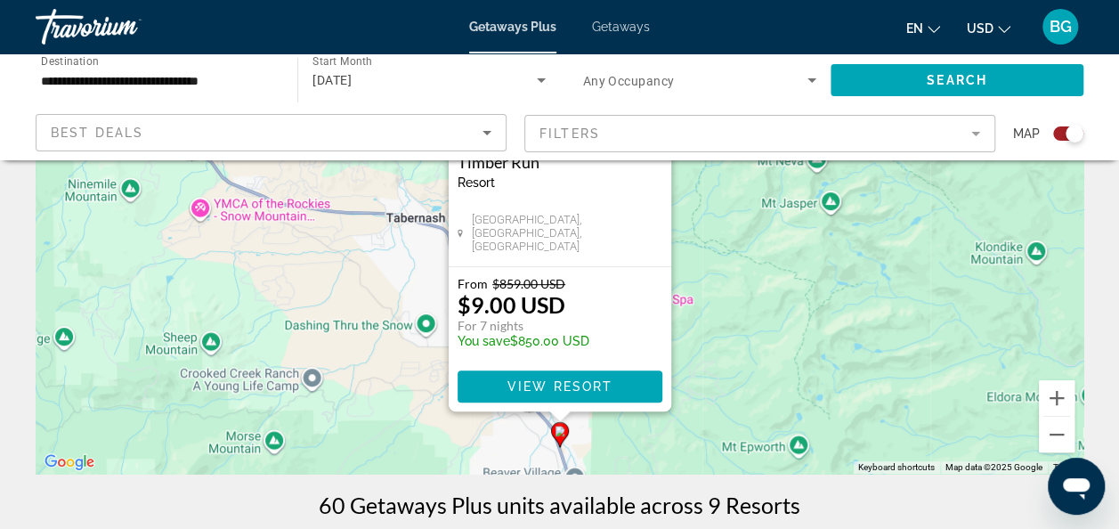
click at [719, 314] on div "To navigate, press the arrow keys. To activate drag with keyboard, press Alt + …" at bounding box center [560, 206] width 1048 height 534
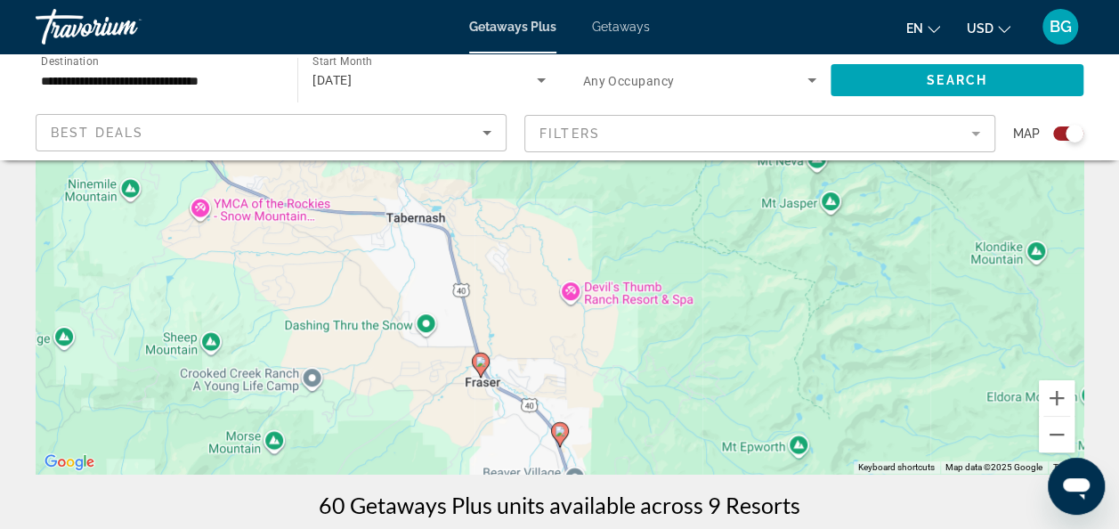
click at [472, 370] on div "To activate drag with keyboard, press Alt + Enter. Once in keyboard drag state,…" at bounding box center [560, 206] width 1048 height 534
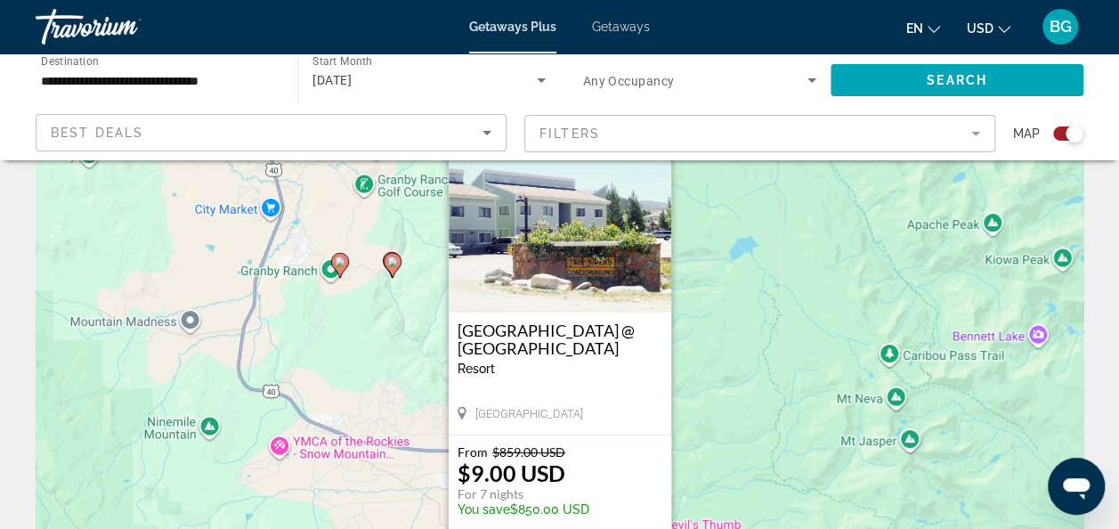
scroll to position [19, 0]
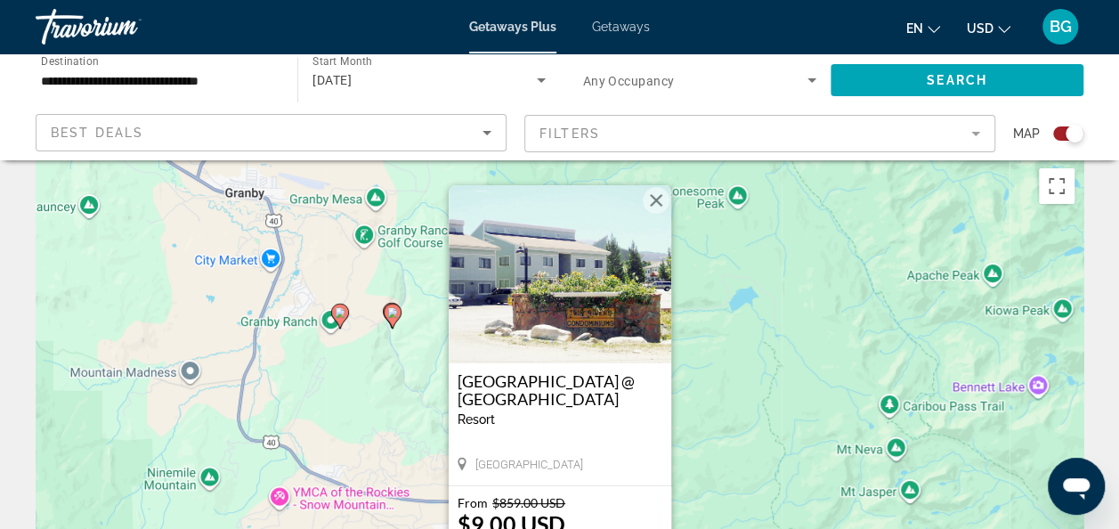
click at [663, 187] on img "Main content" at bounding box center [560, 274] width 223 height 178
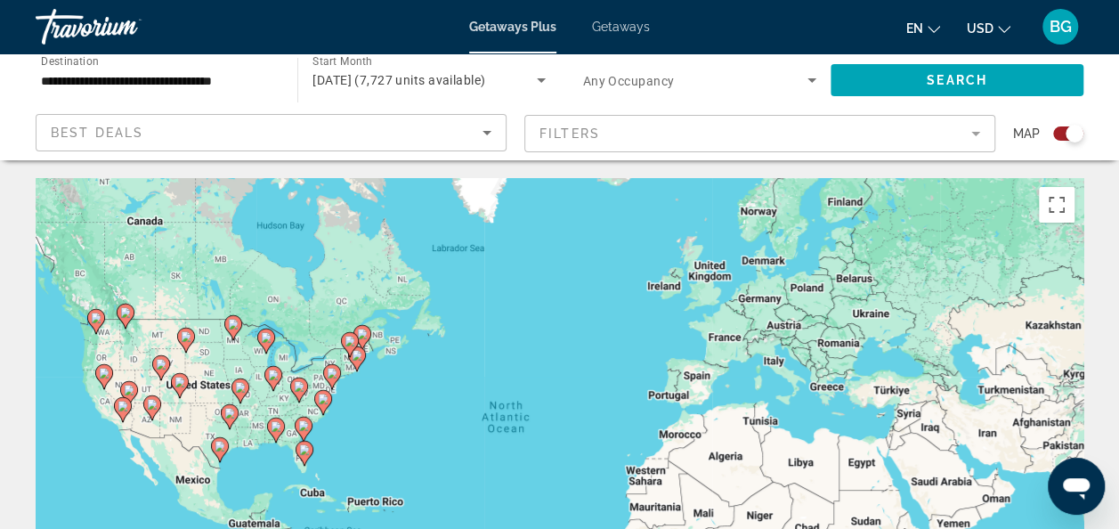
click at [239, 399] on icon "Main content" at bounding box center [239, 390] width 16 height 23
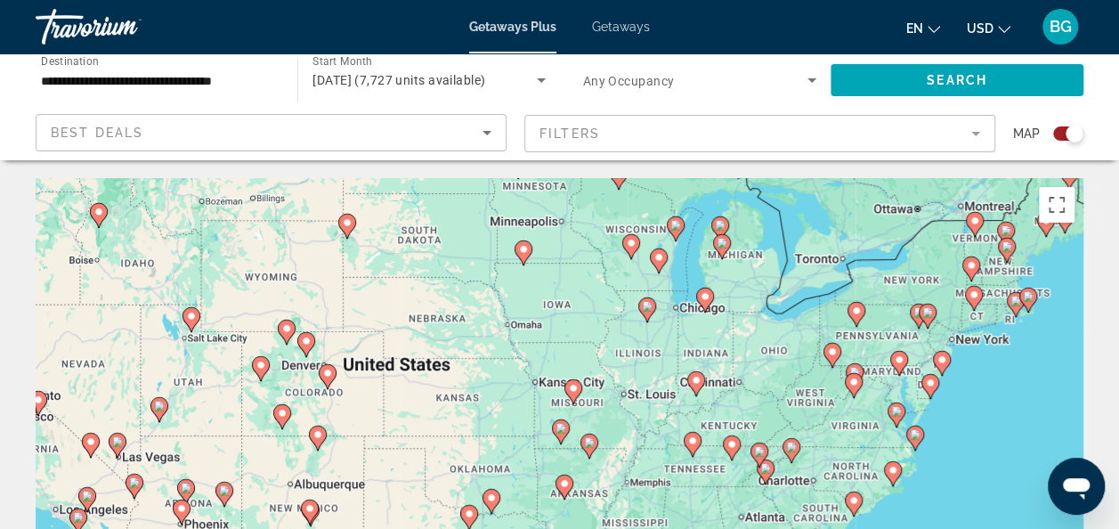
click at [278, 411] on image "Main content" at bounding box center [282, 413] width 11 height 11
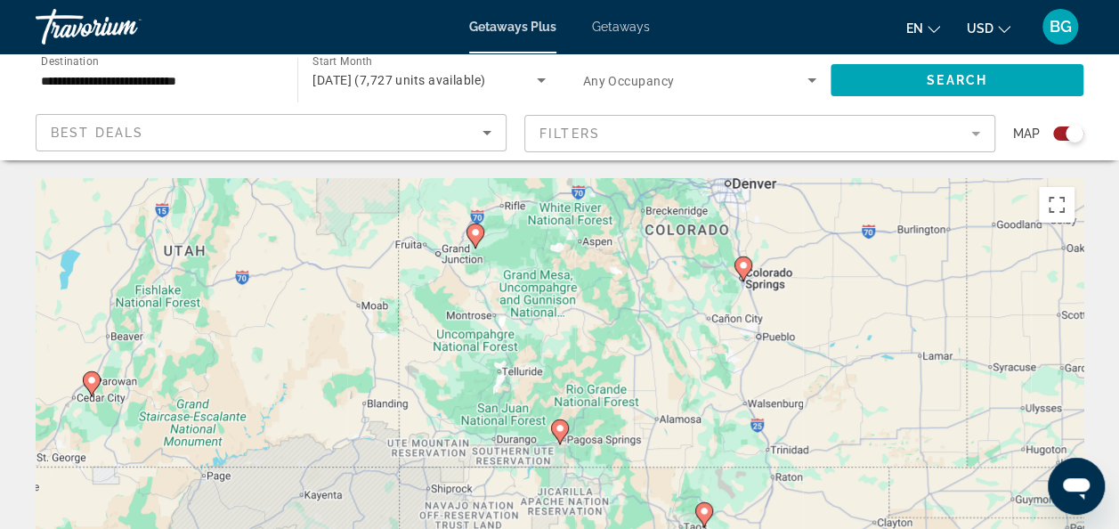
click at [559, 429] on image "Main content" at bounding box center [560, 428] width 11 height 11
type input "**********"
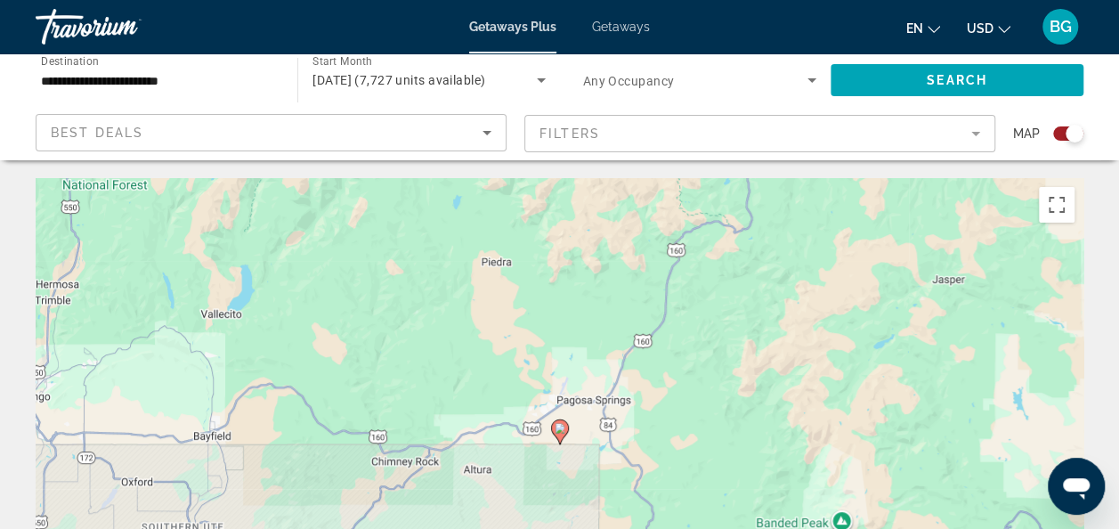
click at [559, 429] on image "Main content" at bounding box center [560, 428] width 11 height 11
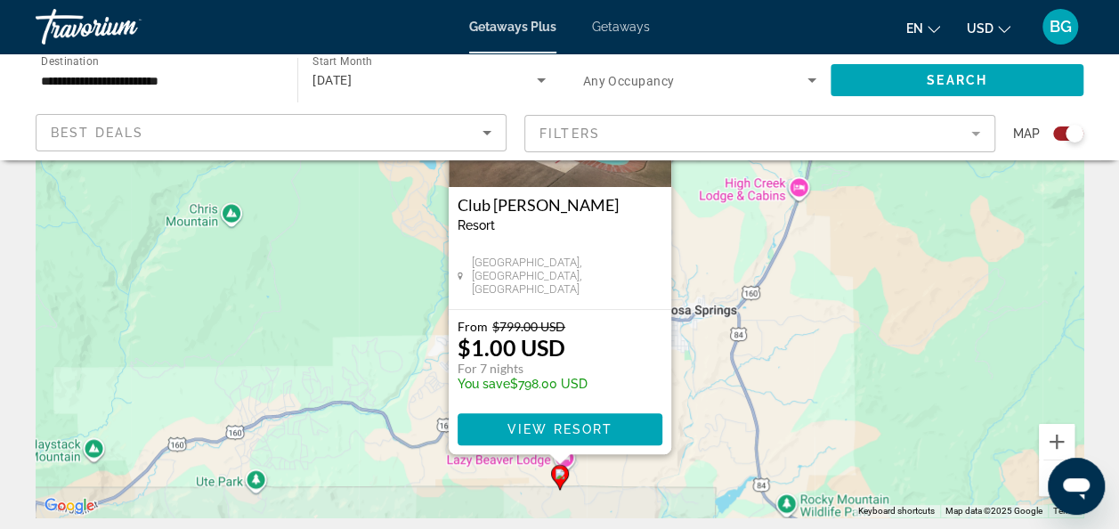
scroll to position [199, 0]
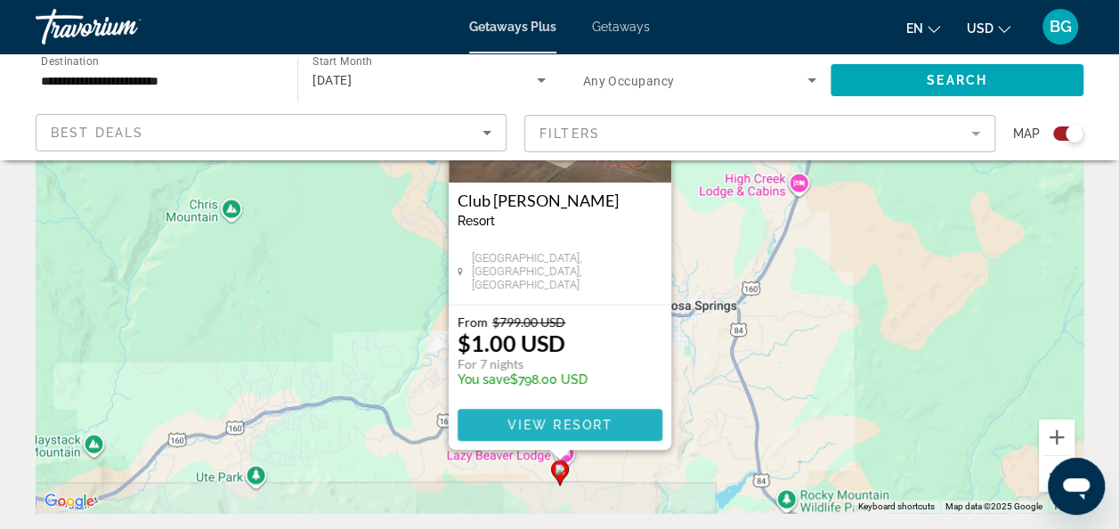
click at [548, 424] on span "View Resort" at bounding box center [559, 425] width 105 height 14
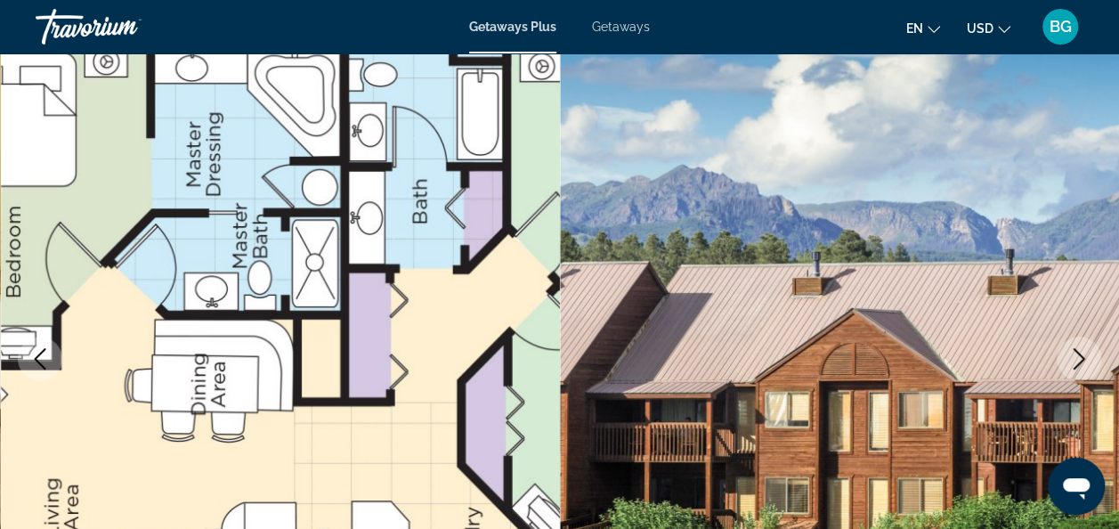
scroll to position [124, 0]
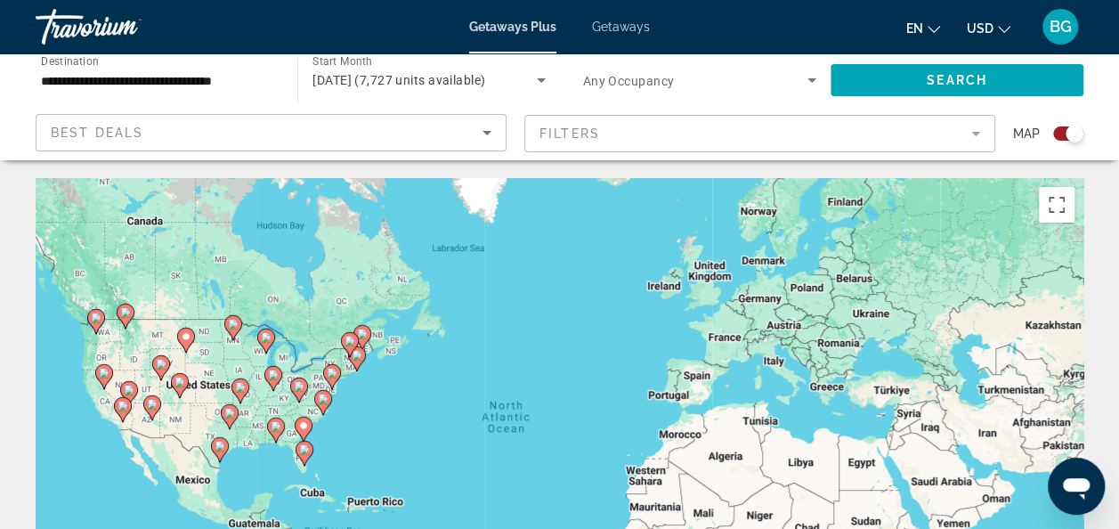
click at [195, 397] on div "To activate drag with keyboard, press Alt + Enter. Once in keyboard drag state,…" at bounding box center [560, 445] width 1048 height 534
click at [252, 397] on div "To activate drag with keyboard, press Alt + Enter. Once in keyboard drag state,…" at bounding box center [560, 445] width 1048 height 534
click at [241, 388] on image "Main content" at bounding box center [240, 387] width 11 height 11
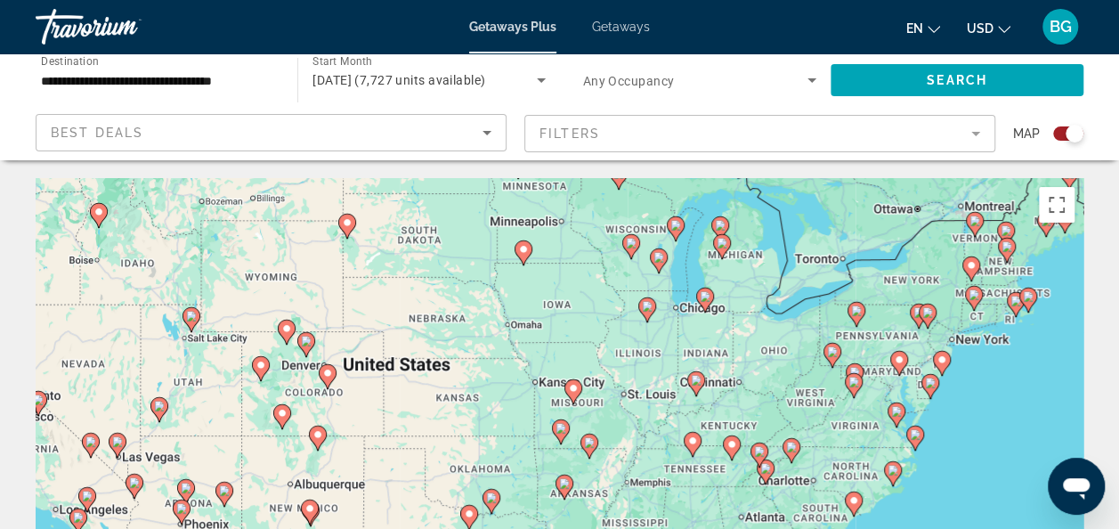
click at [305, 337] on image "Main content" at bounding box center [306, 341] width 11 height 11
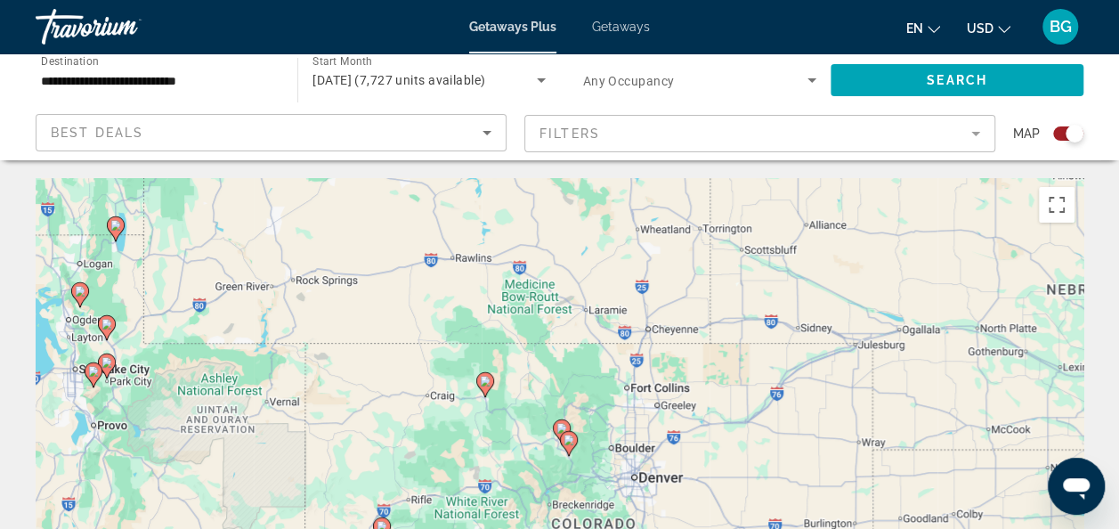
click at [567, 436] on image "Main content" at bounding box center [569, 440] width 11 height 11
type input "**********"
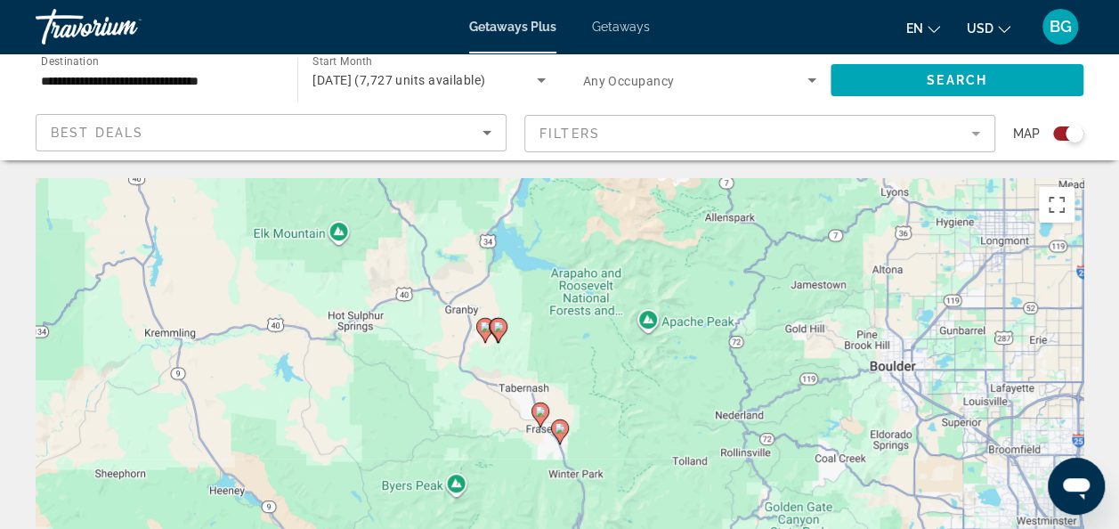
click at [561, 429] on image "Main content" at bounding box center [560, 428] width 11 height 11
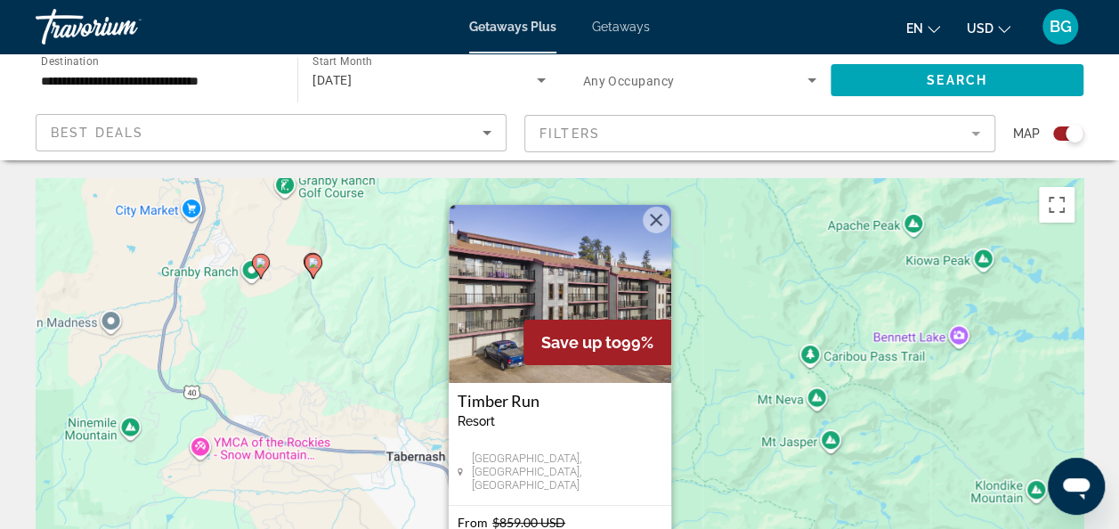
click at [649, 231] on img "Main content" at bounding box center [560, 294] width 223 height 178
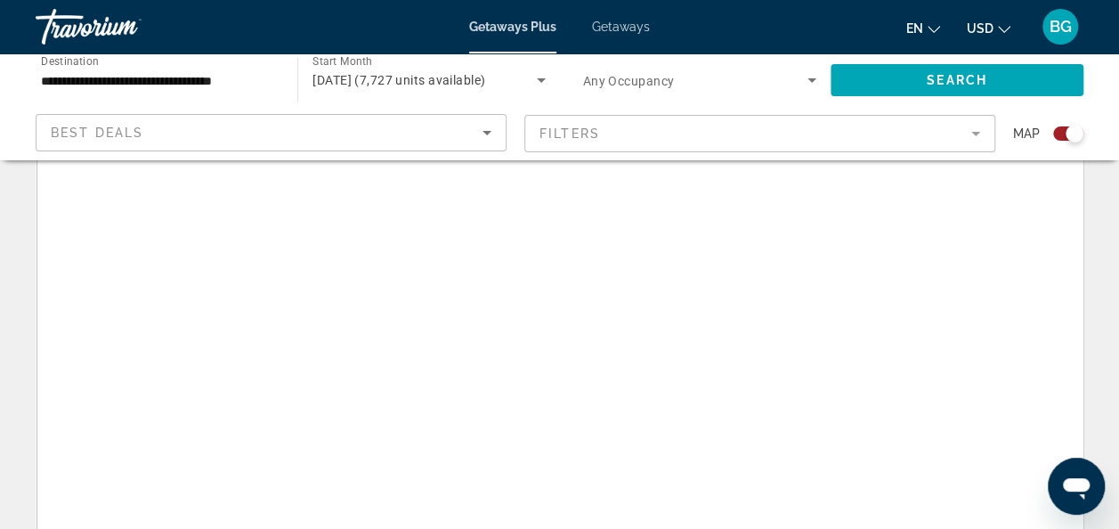
scroll to position [216, 0]
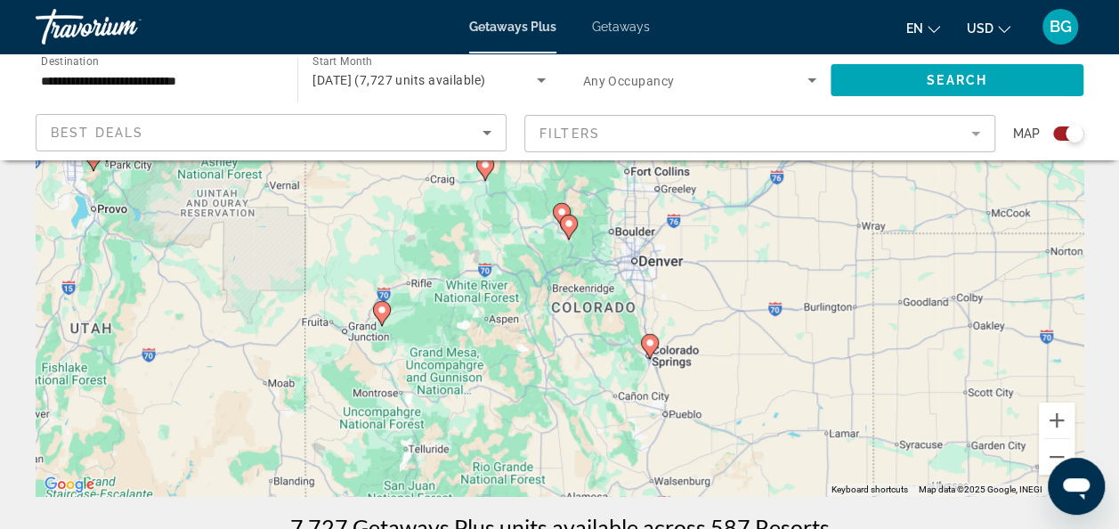
type input "**********"
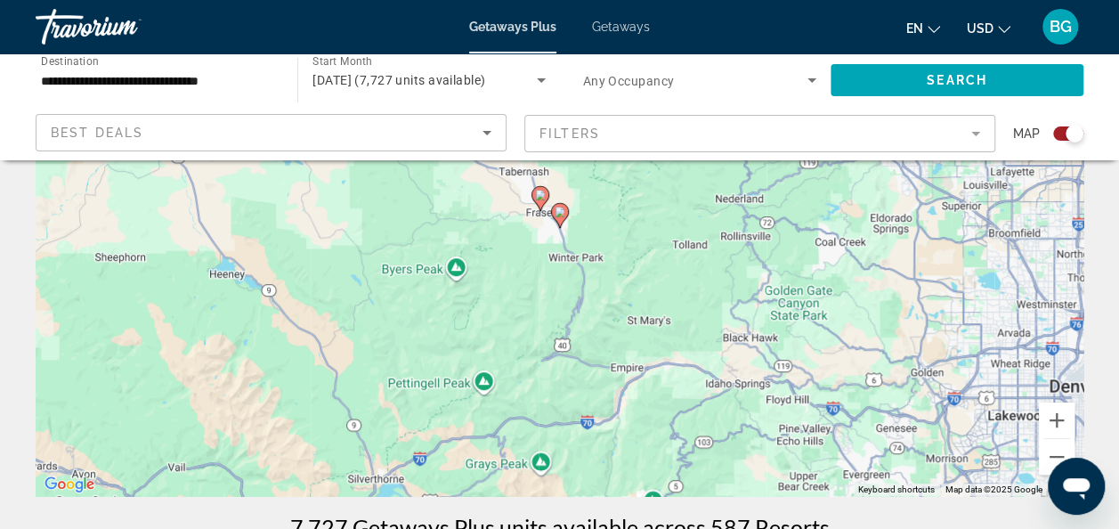
click at [560, 211] on image "Main content" at bounding box center [560, 212] width 11 height 11
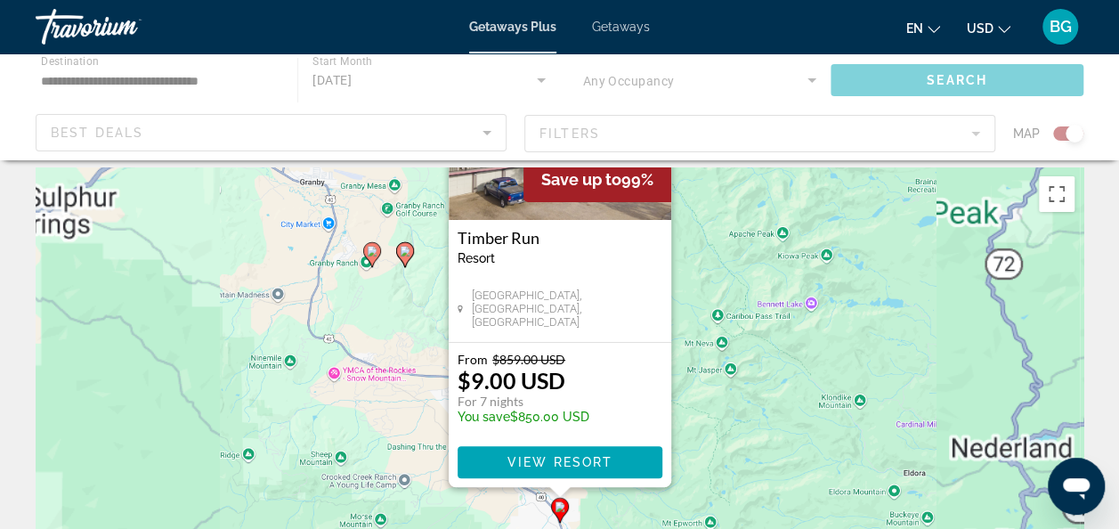
scroll to position [0, 0]
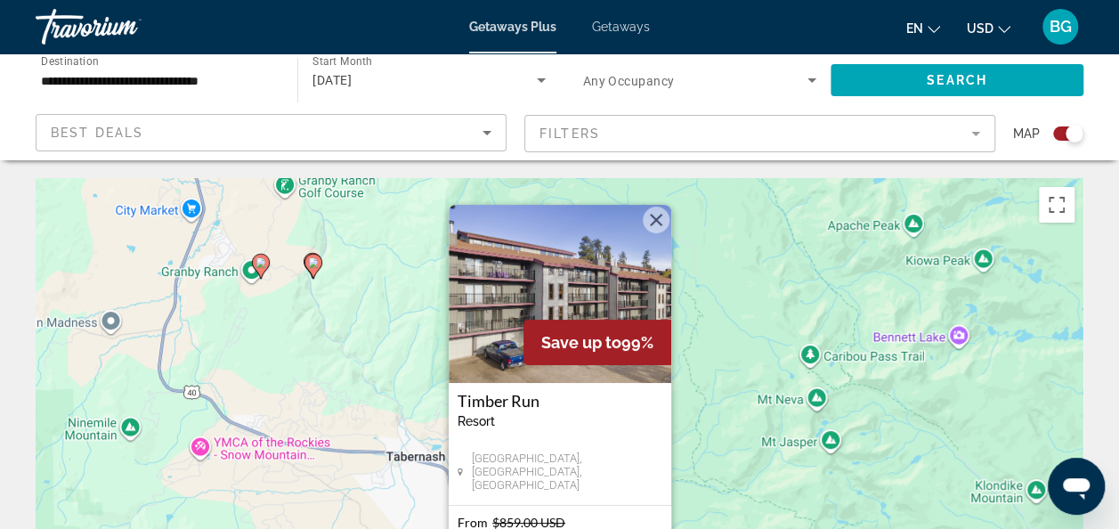
click at [648, 231] on button "Close" at bounding box center [656, 220] width 27 height 27
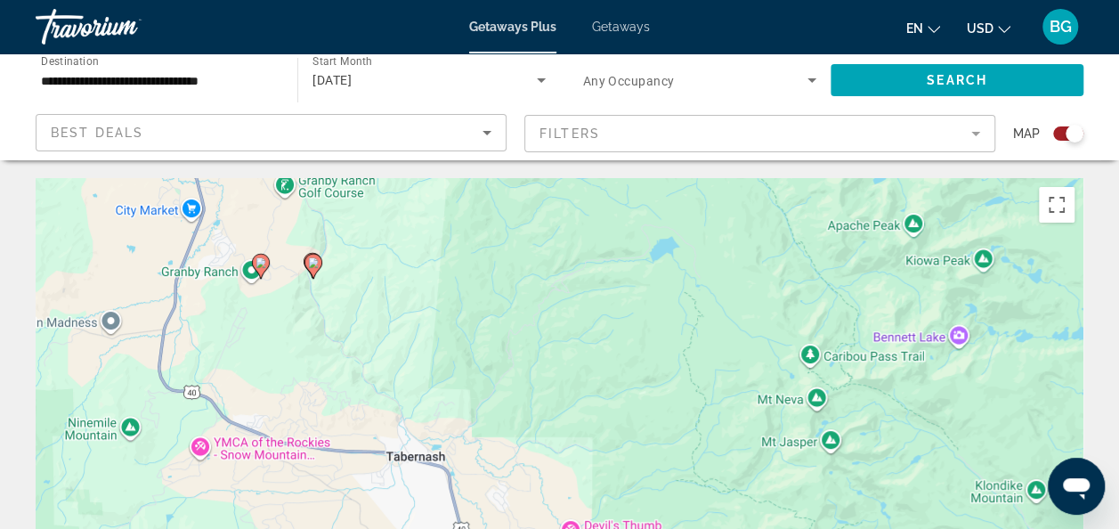
click at [311, 261] on div "To navigate, press the arrow keys. To activate drag with keyboard, press Alt + …" at bounding box center [560, 445] width 1048 height 534
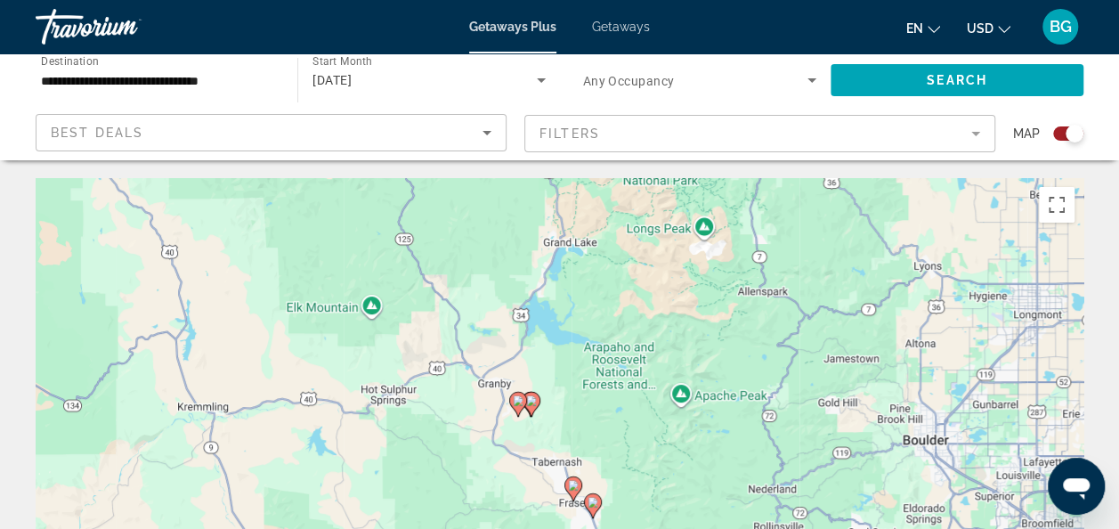
click at [517, 400] on image "Main content" at bounding box center [518, 400] width 11 height 11
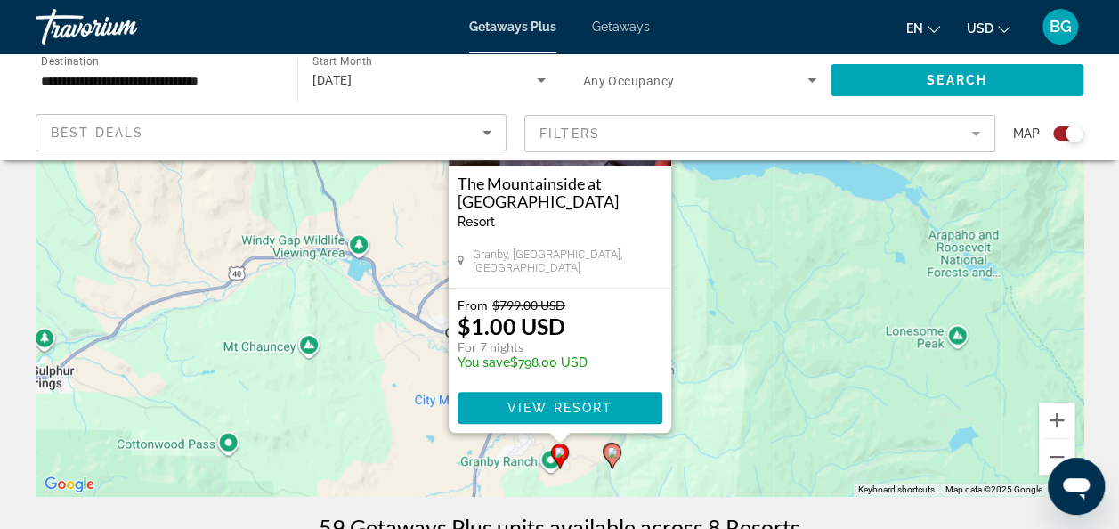
scroll to position [219, 0]
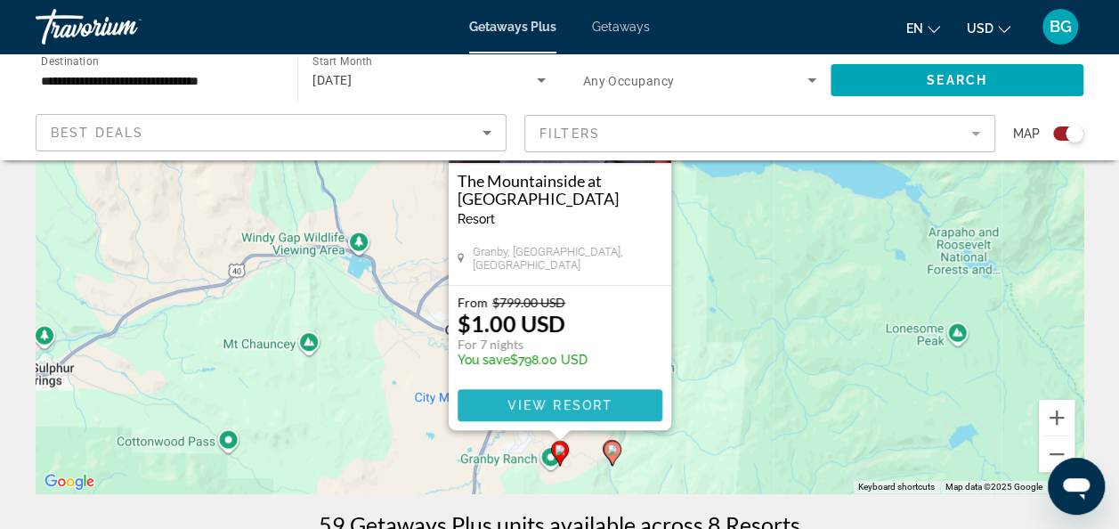
click at [623, 414] on span "Main content" at bounding box center [560, 405] width 205 height 43
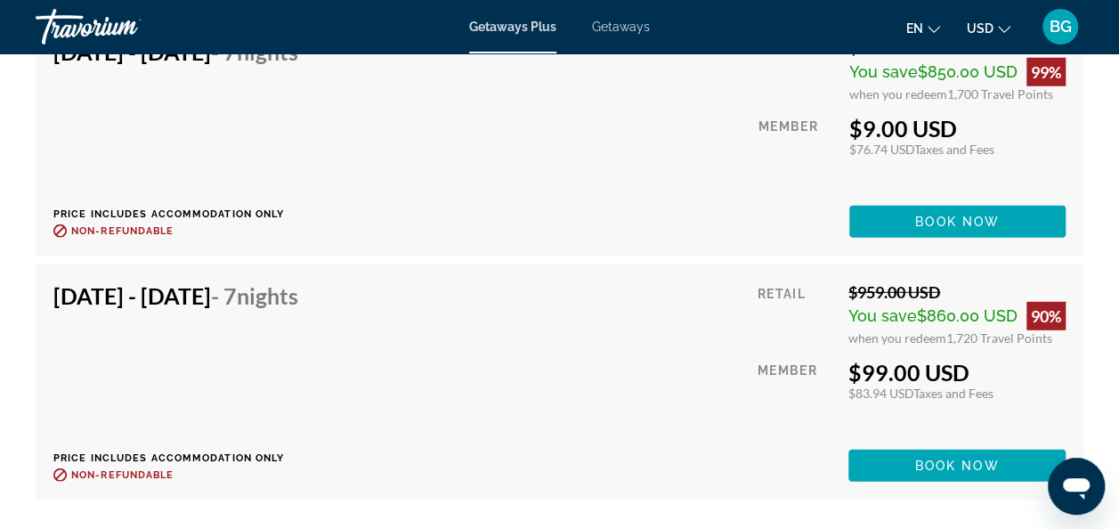
scroll to position [5727, 0]
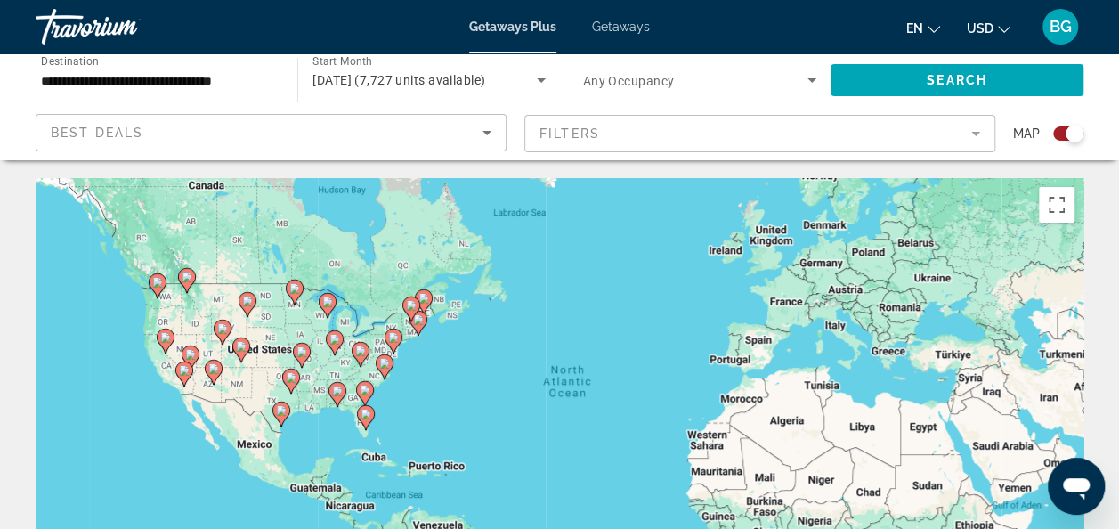
click at [301, 351] on div "To activate drag with keyboard, press Alt + Enter. Once in keyboard drag state,…" at bounding box center [560, 445] width 1048 height 534
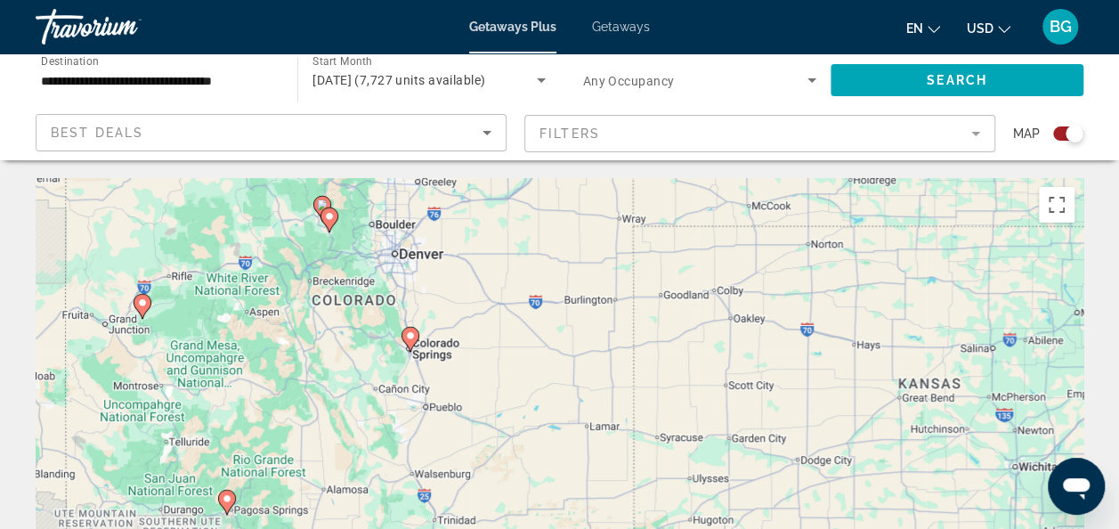
click at [418, 342] on gmp-advanced-marker "Main content" at bounding box center [411, 339] width 18 height 27
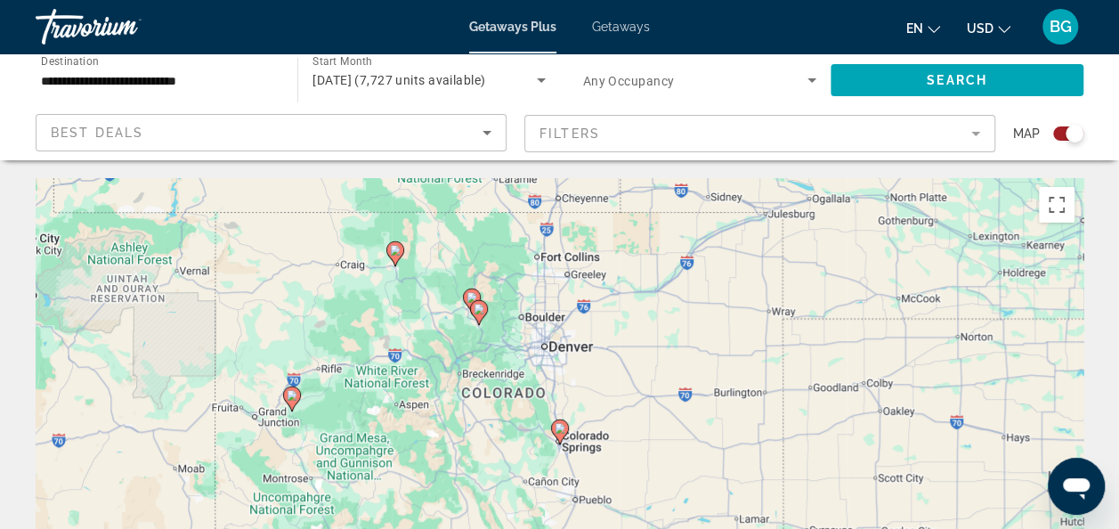
type input "**********"
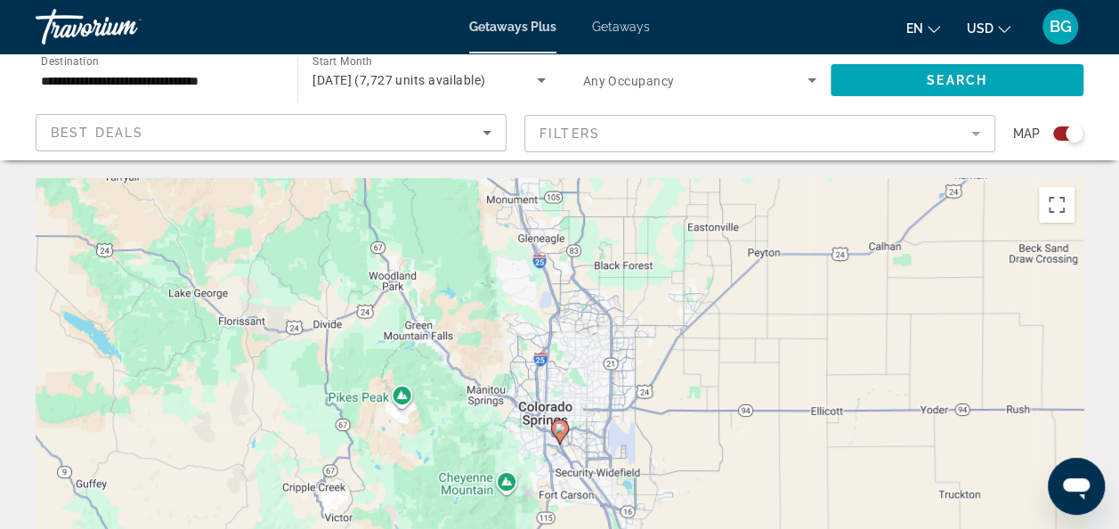
click at [560, 443] on icon "Main content" at bounding box center [560, 431] width 18 height 25
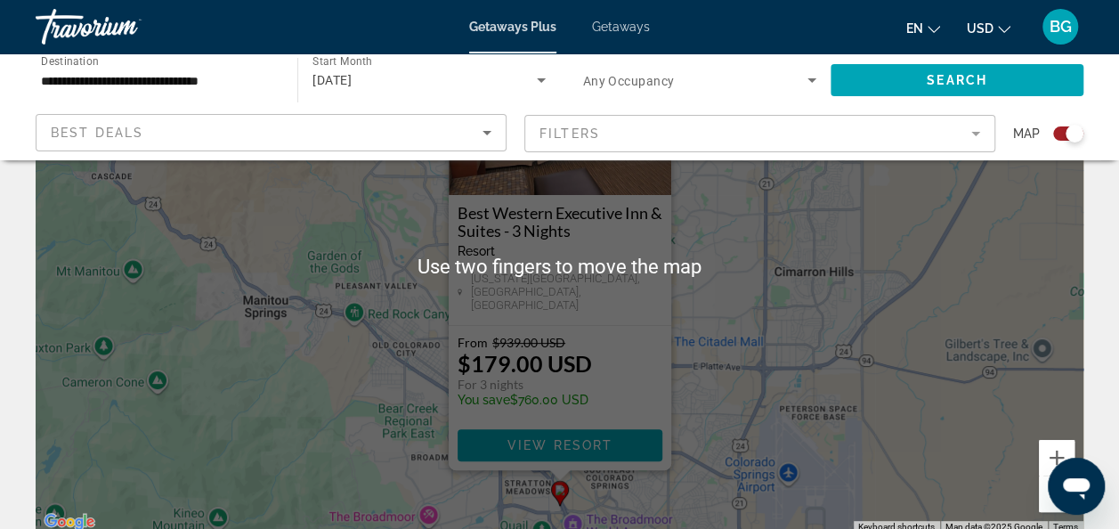
scroll to position [181, 0]
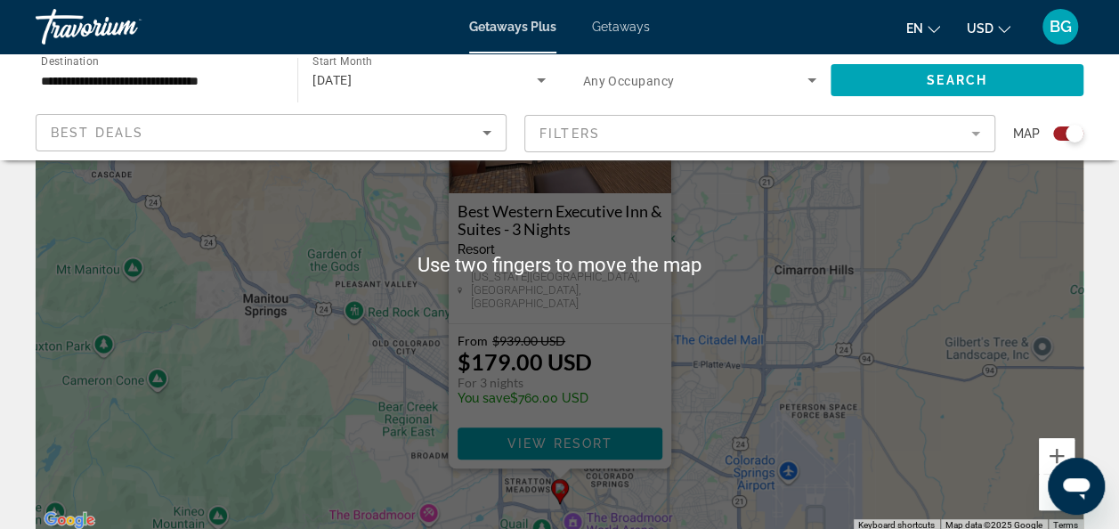
click at [628, 386] on div "From $939.00 USD $179.00 USD For 3 nights You save $760.00 USD" at bounding box center [560, 373] width 205 height 81
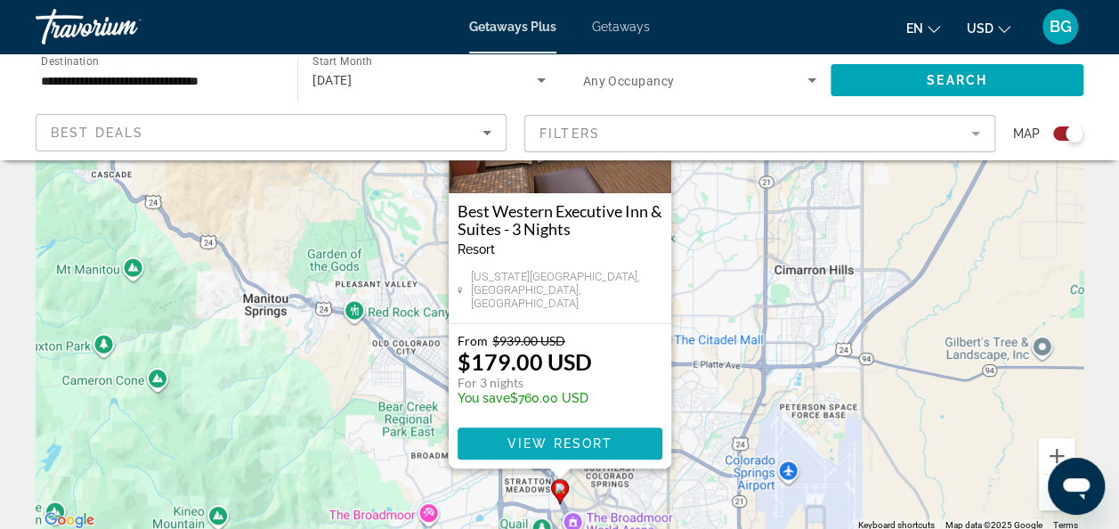
click at [606, 452] on span "Main content" at bounding box center [560, 443] width 205 height 43
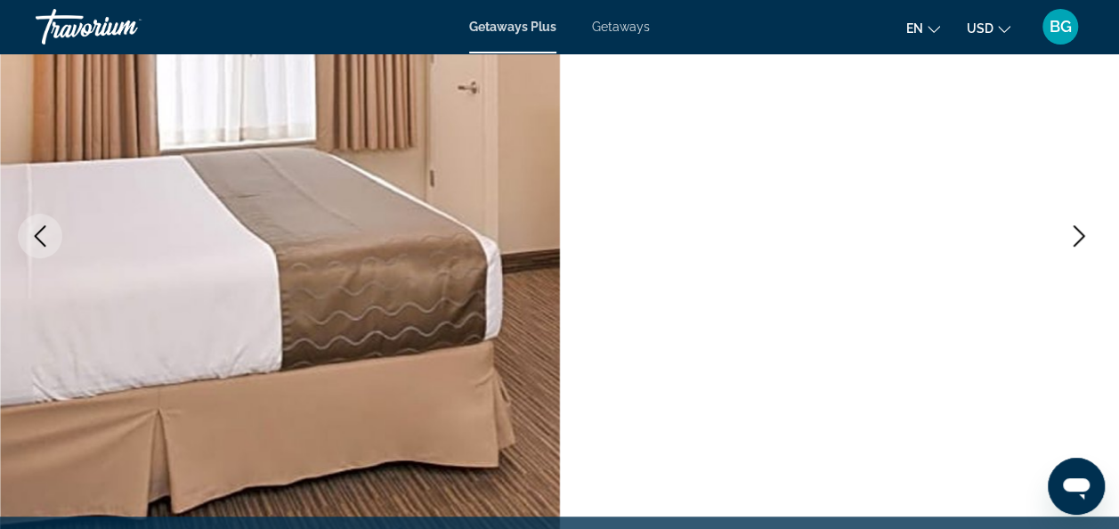
scroll to position [246, 0]
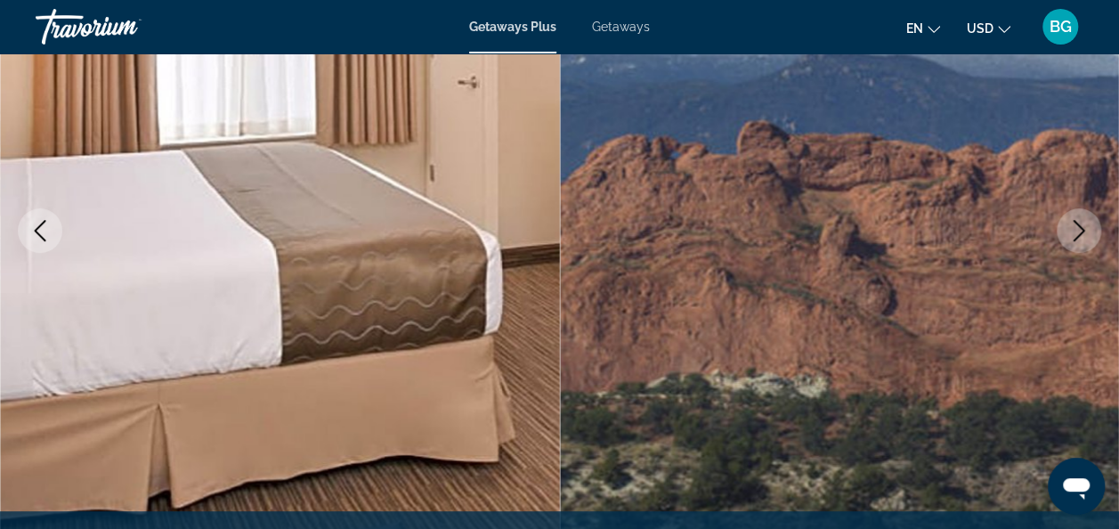
click at [1082, 245] on button "Next image" at bounding box center [1079, 230] width 45 height 45
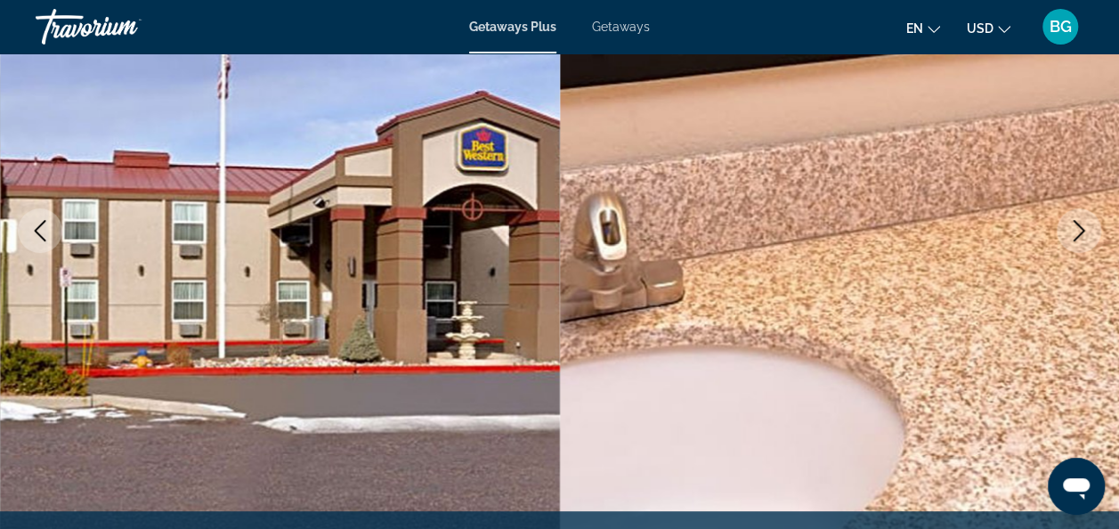
click at [1070, 235] on icon "Next image" at bounding box center [1078, 230] width 21 height 21
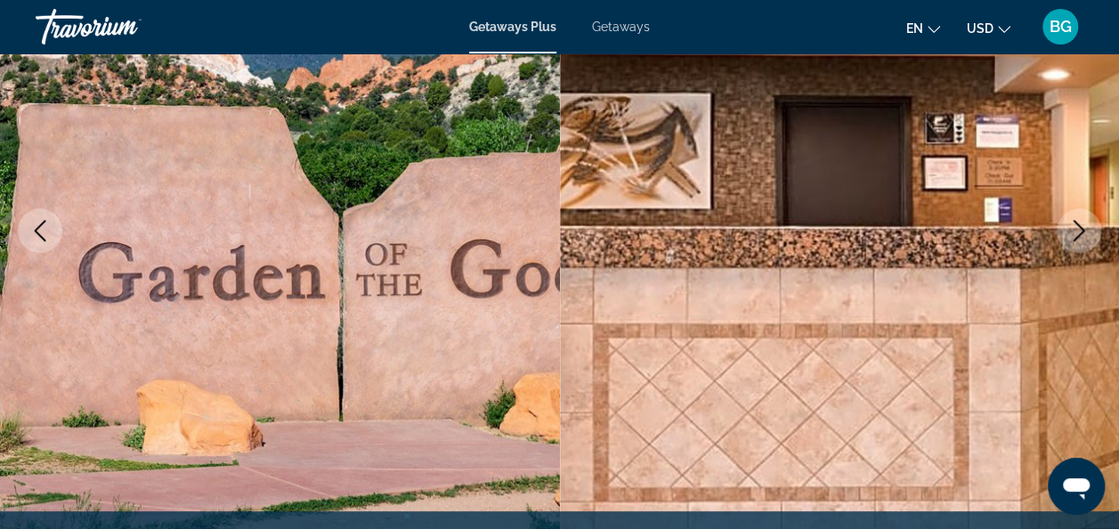
click at [1080, 237] on icon "Next image" at bounding box center [1078, 230] width 21 height 21
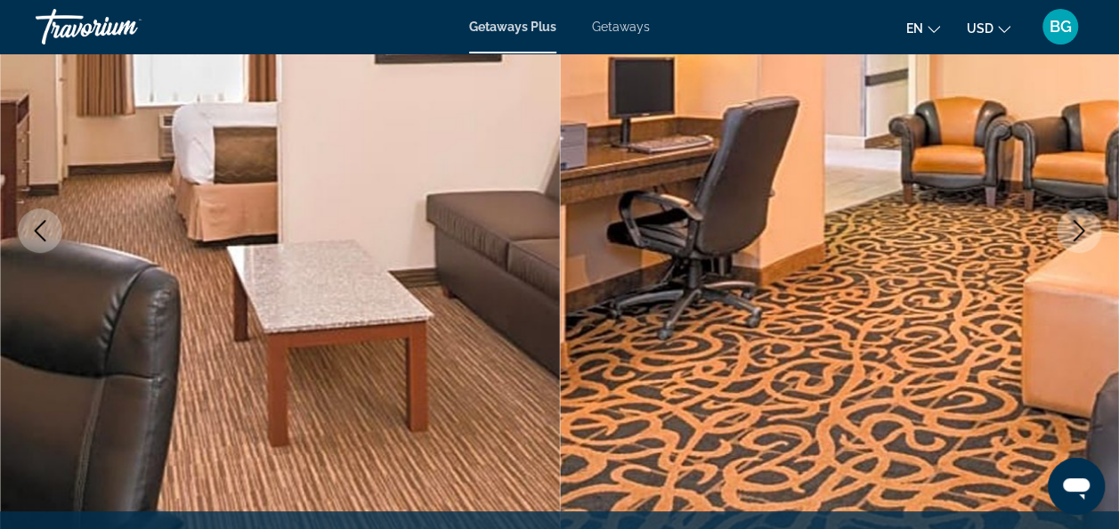
click at [1077, 235] on icon "Next image" at bounding box center [1078, 230] width 21 height 21
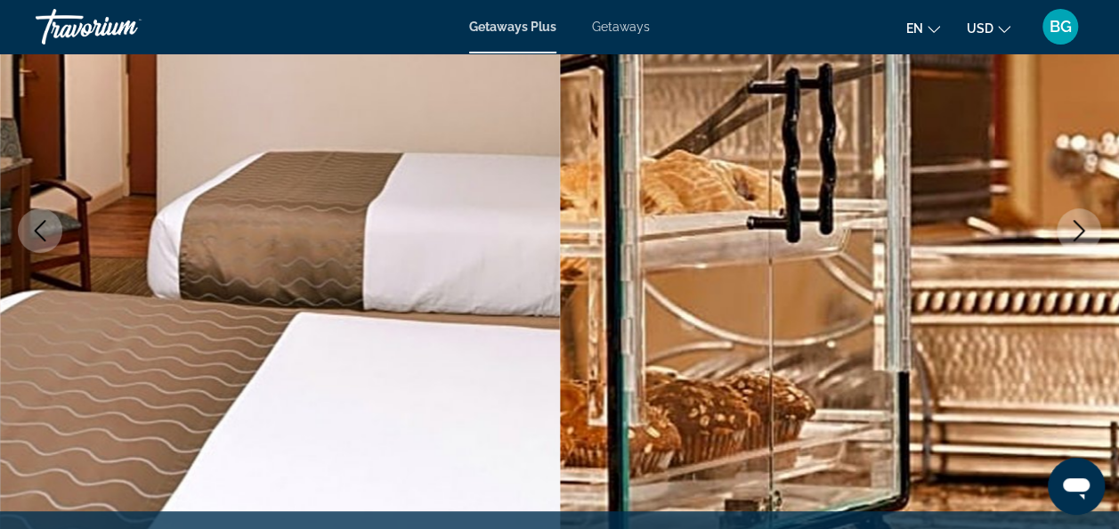
click at [1076, 237] on icon "Next image" at bounding box center [1078, 230] width 21 height 21
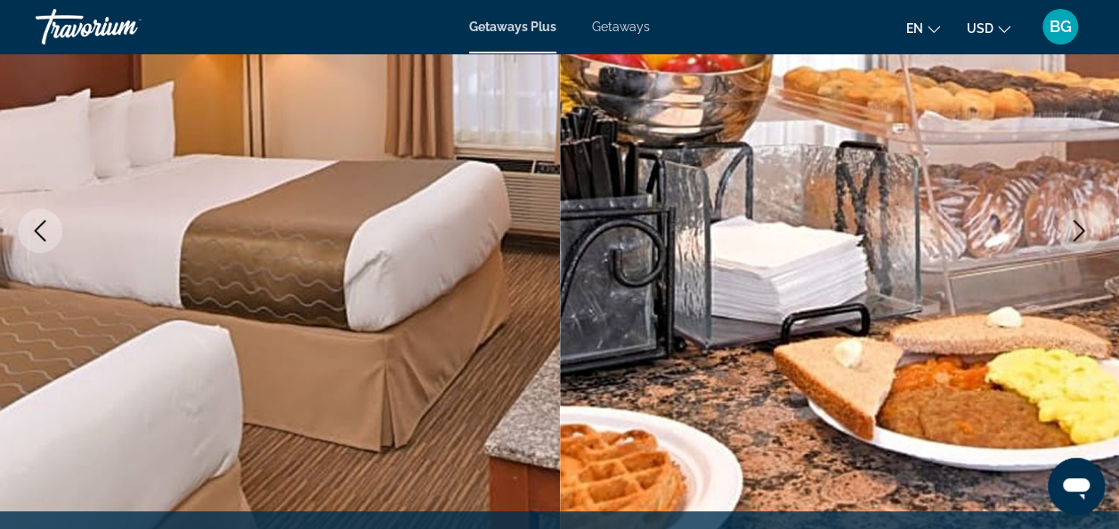
click at [1069, 223] on icon "Next image" at bounding box center [1078, 230] width 21 height 21
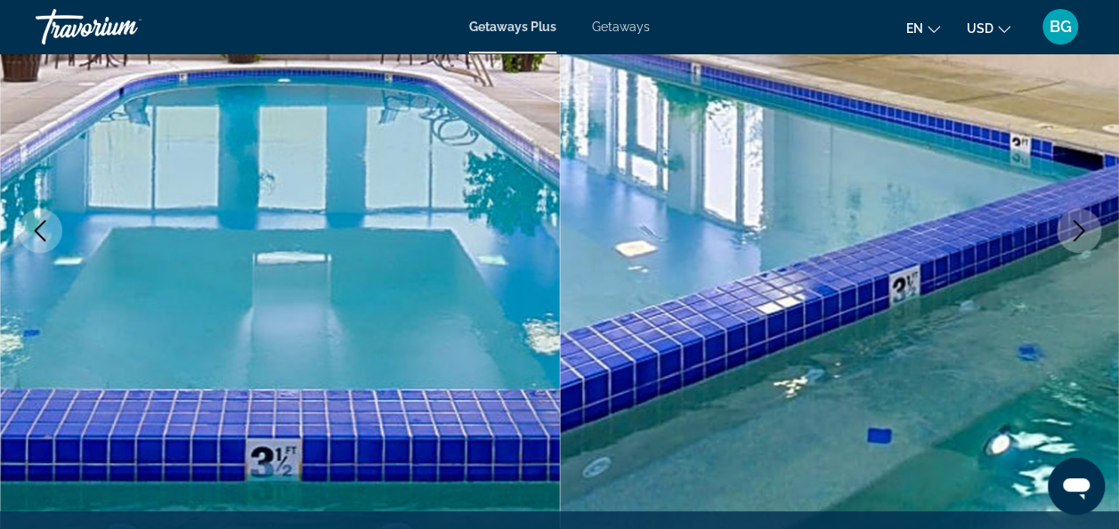
click at [1081, 240] on icon "Next image" at bounding box center [1078, 230] width 21 height 21
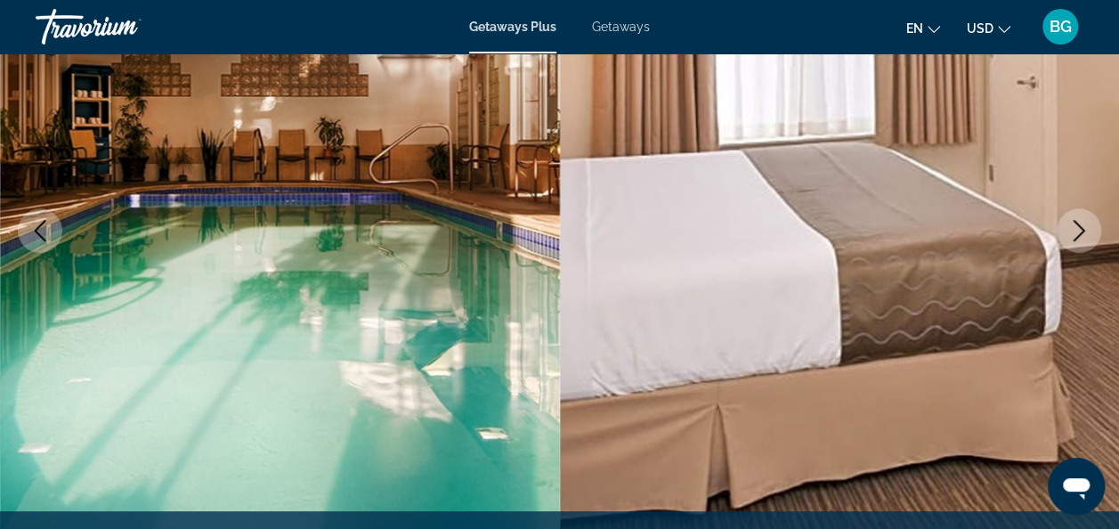
click at [1079, 235] on icon "Next image" at bounding box center [1080, 230] width 12 height 21
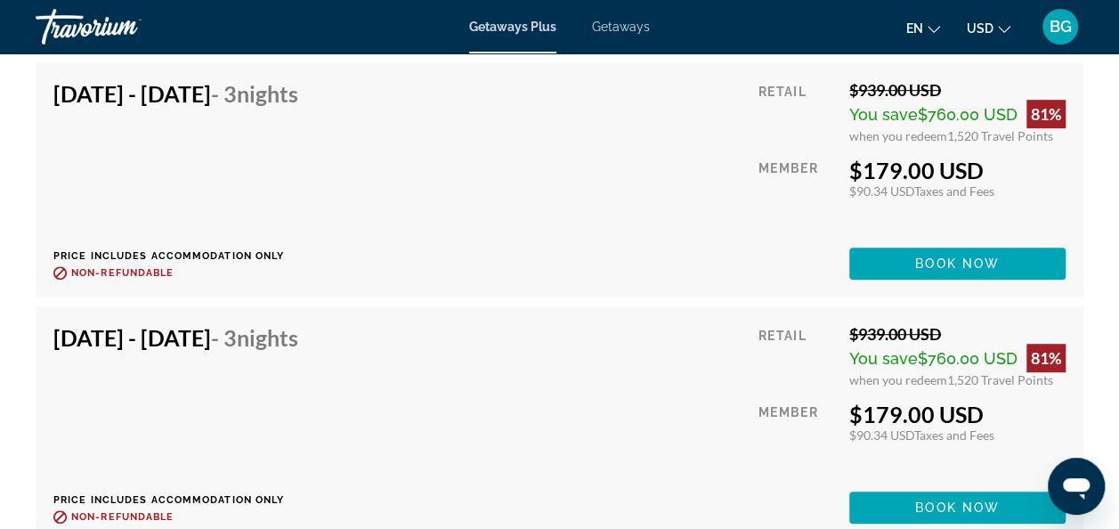
scroll to position [7383, 0]
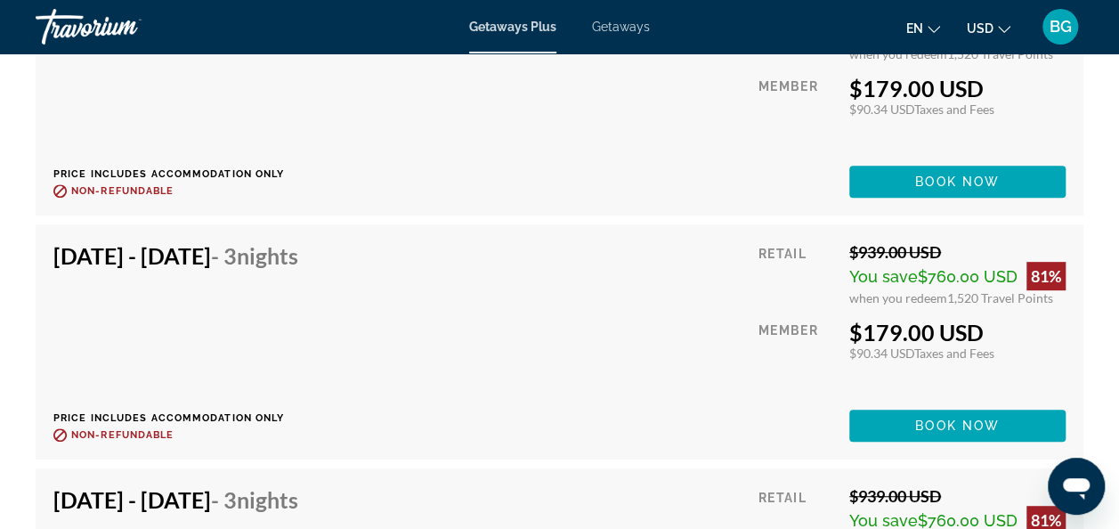
scroll to position [6973, 0]
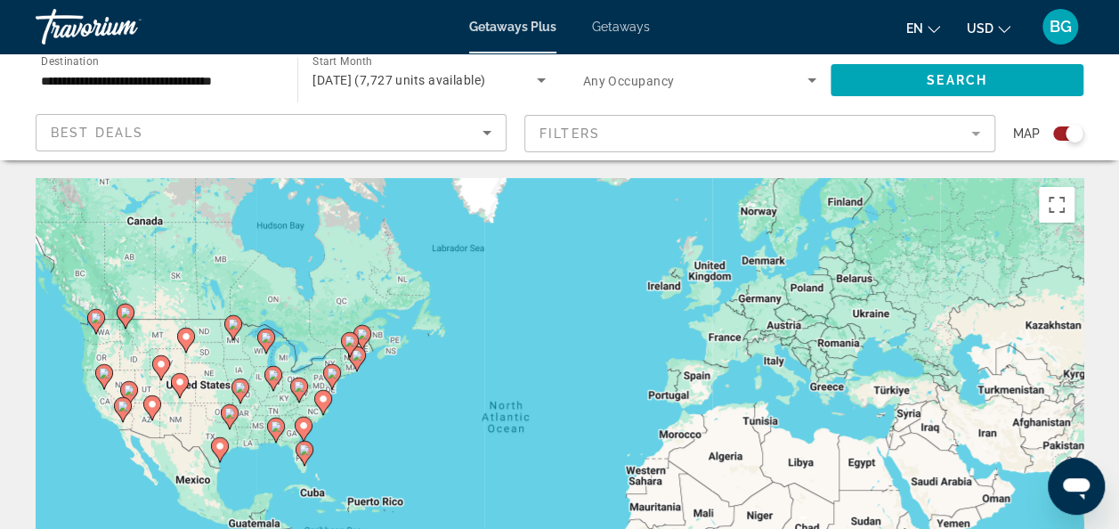
click at [344, 80] on span "[DATE] (7,727 units available)" at bounding box center [399, 80] width 173 height 14
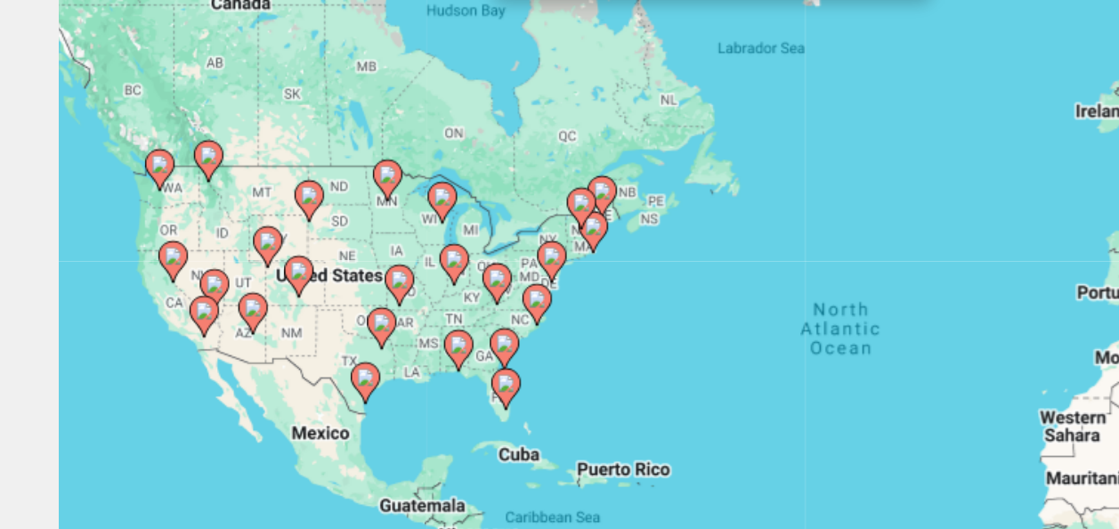
scroll to position [12, 0]
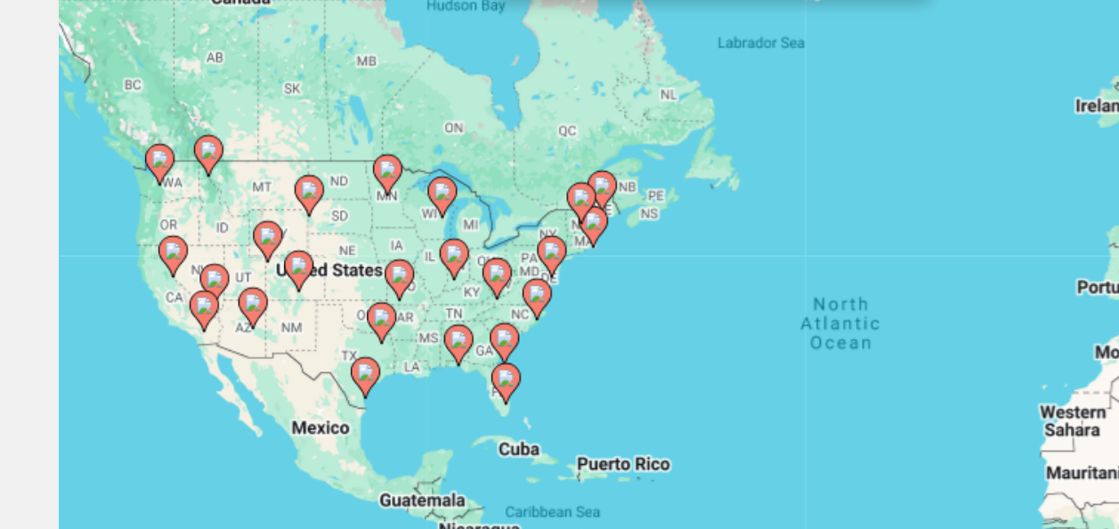
click at [280, 419] on div at bounding box center [559, 264] width 1119 height 529
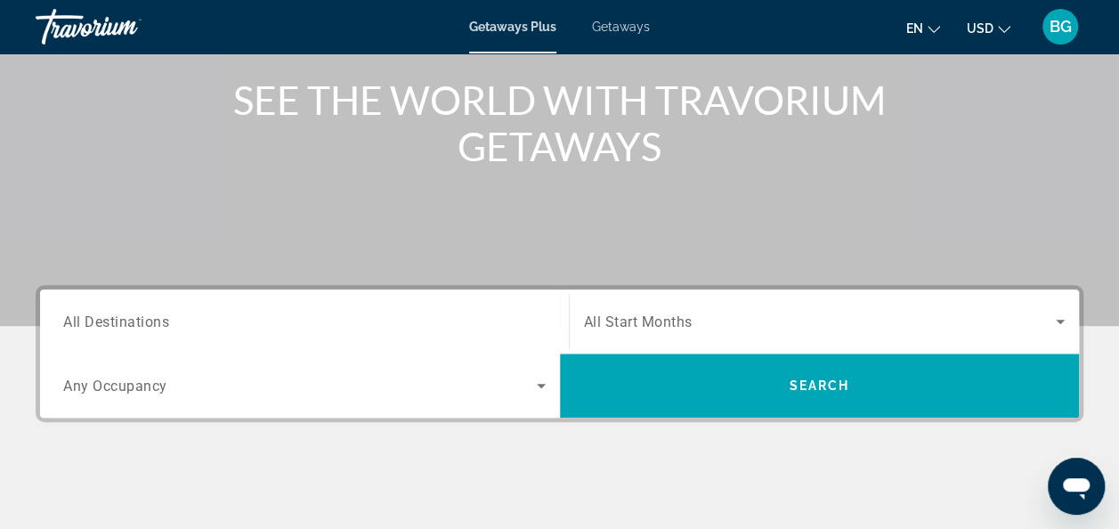
click at [170, 312] on input "Destination All Destinations" at bounding box center [304, 322] width 483 height 21
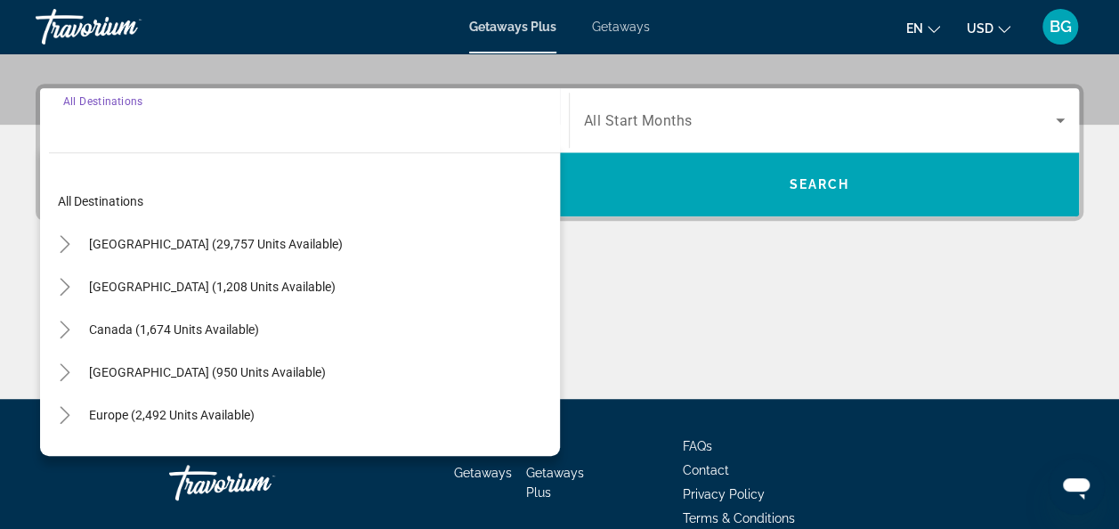
scroll to position [435, 0]
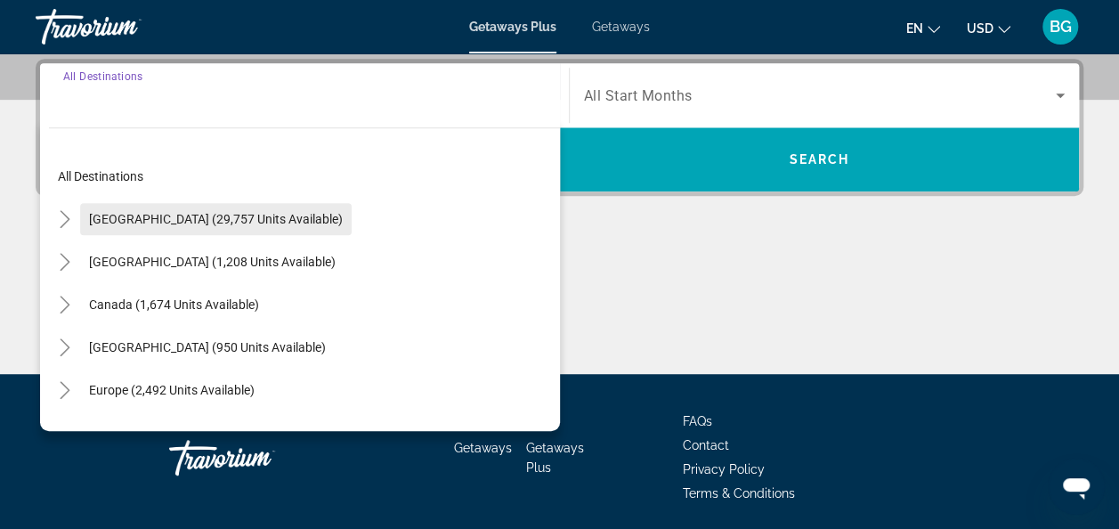
click at [98, 221] on span "[GEOGRAPHIC_DATA] (29,757 units available)" at bounding box center [216, 219] width 254 height 14
type input "**********"
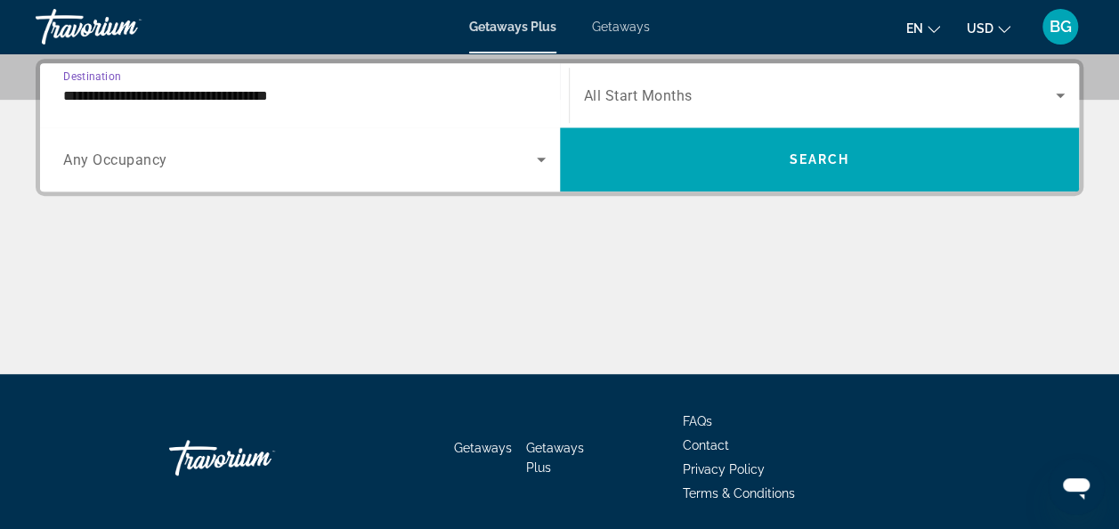
click at [711, 102] on span "Search widget" at bounding box center [820, 95] width 473 height 21
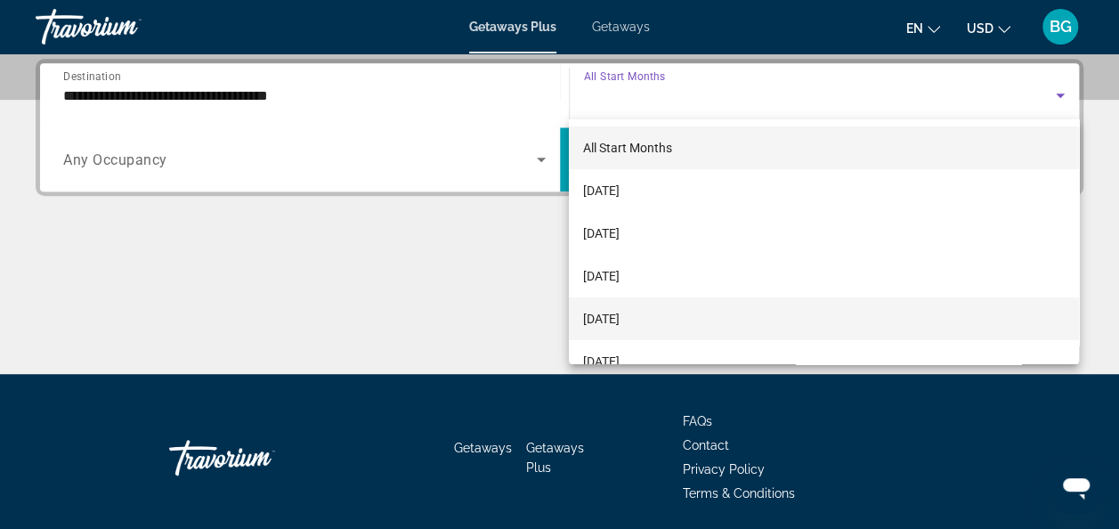
click at [620, 329] on span "[DATE]" at bounding box center [601, 318] width 37 height 21
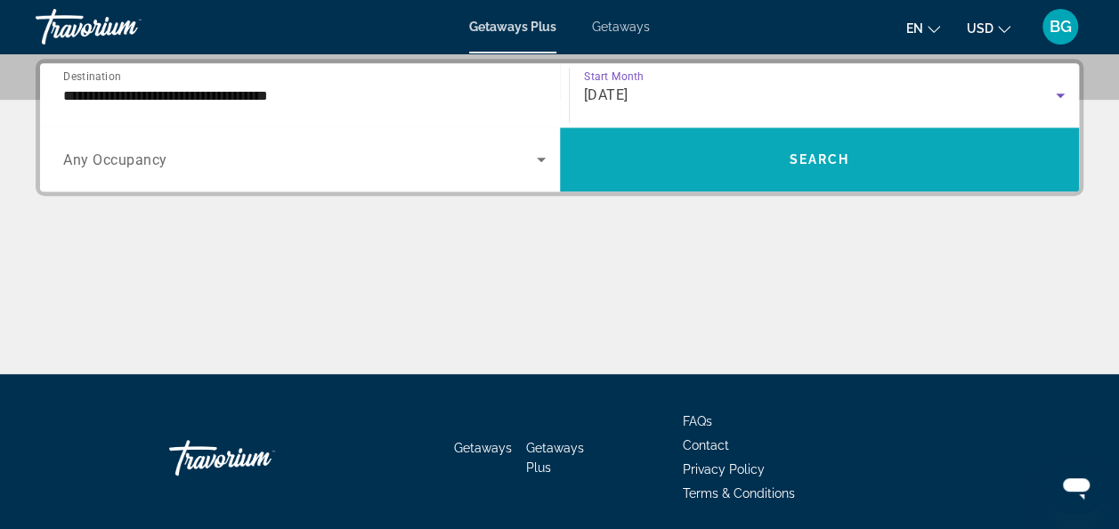
click at [714, 181] on span "Search widget" at bounding box center [820, 159] width 520 height 64
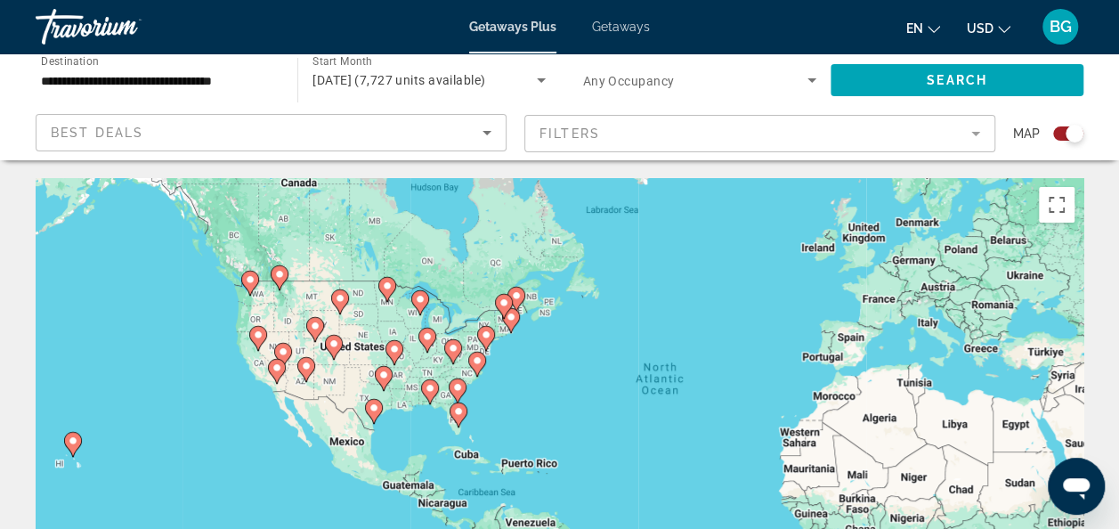
click at [531, 392] on div "To activate drag with keyboard, press Alt + Enter. Once in keyboard drag state,…" at bounding box center [560, 445] width 1048 height 534
click at [528, 395] on div "To activate drag with keyboard, press Alt + Enter. Once in keyboard drag state,…" at bounding box center [560, 445] width 1048 height 534
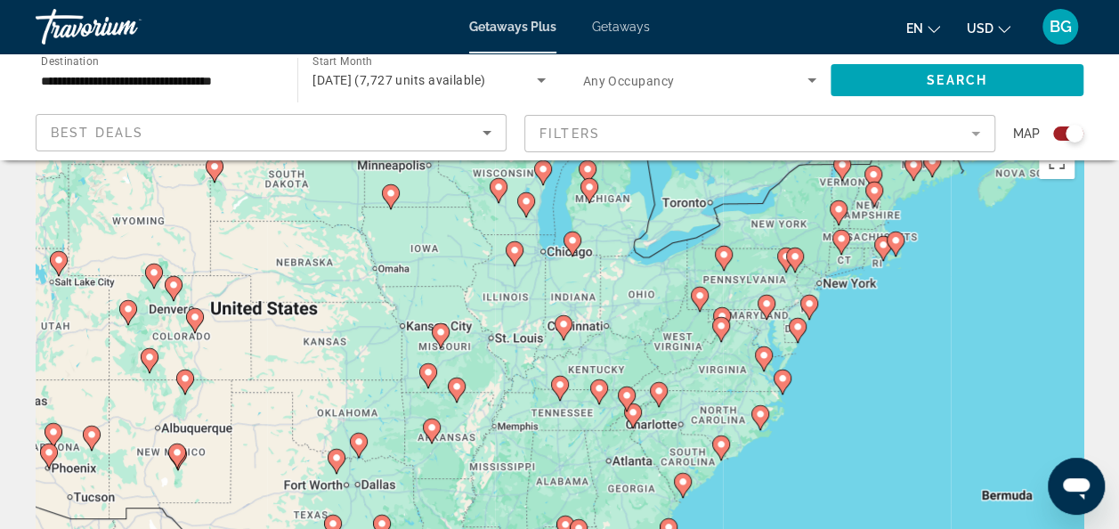
scroll to position [50, 0]
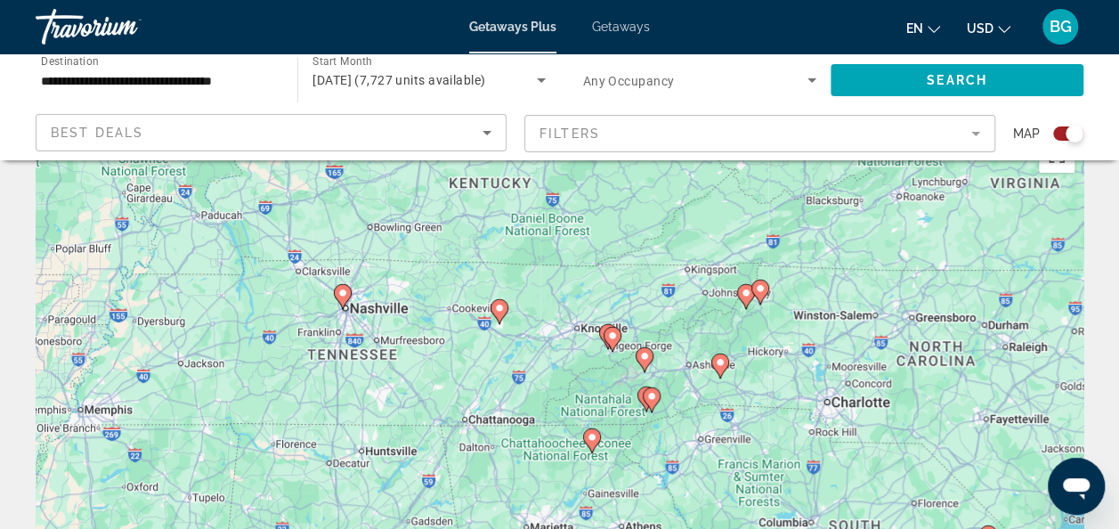
click at [346, 295] on image "Main content" at bounding box center [342, 293] width 11 height 11
click at [338, 293] on div "To activate drag with keyboard, press Alt + Enter. Once in keyboard drag state,…" at bounding box center [560, 395] width 1048 height 534
type input "**********"
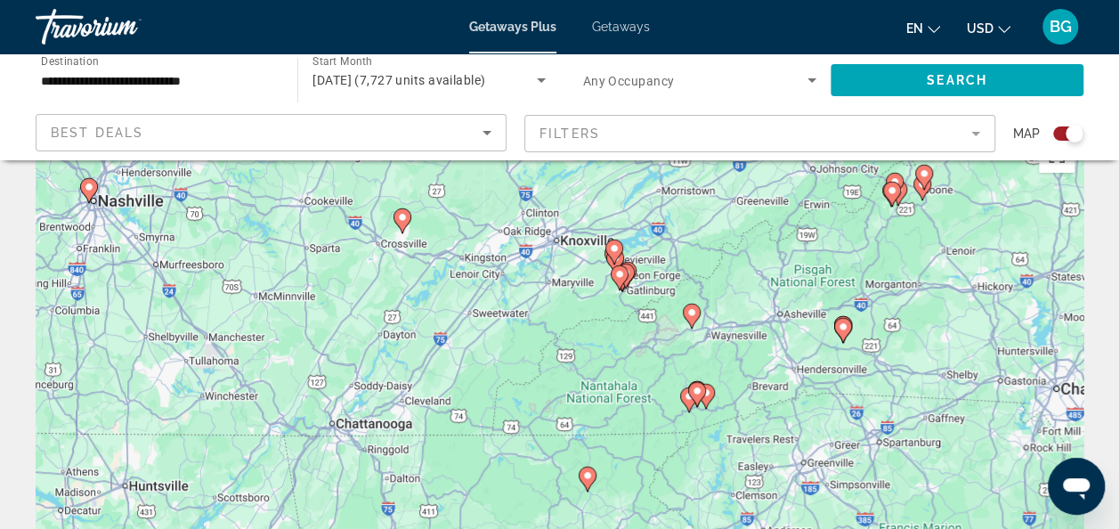
click at [94, 202] on gmp-advanced-marker "Main content" at bounding box center [89, 190] width 18 height 27
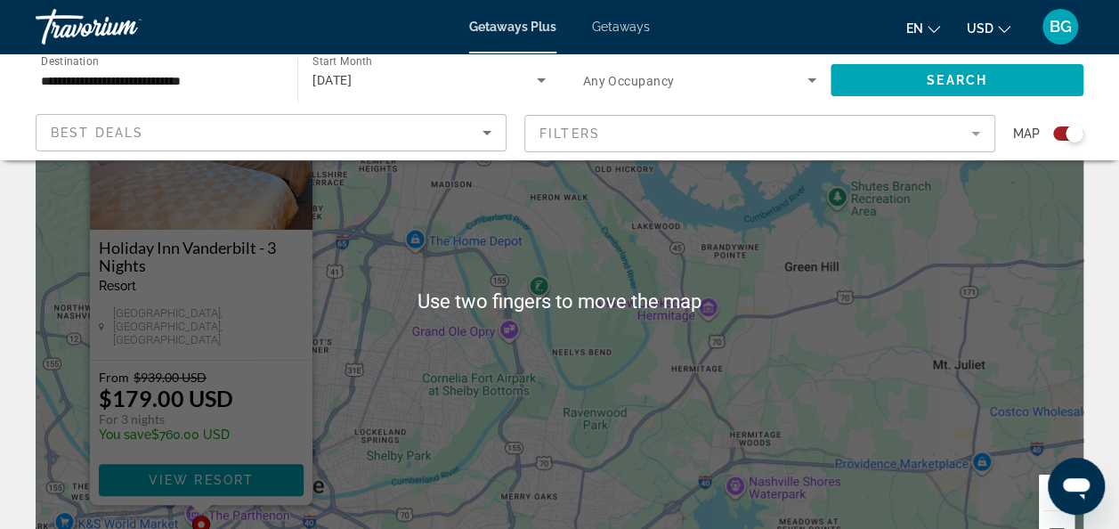
scroll to position [145, 0]
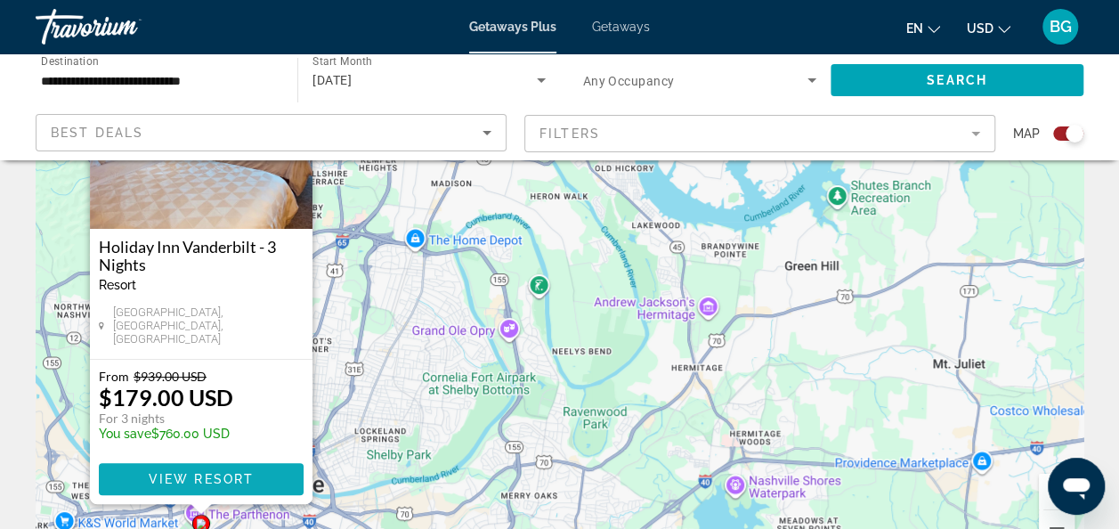
click at [146, 488] on span "Main content" at bounding box center [201, 479] width 205 height 43
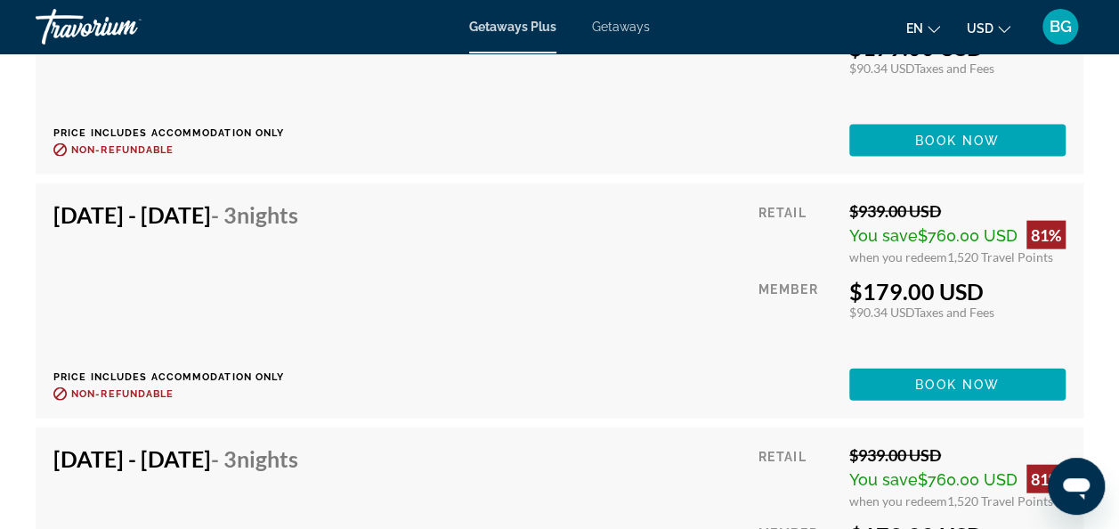
scroll to position [5422, 0]
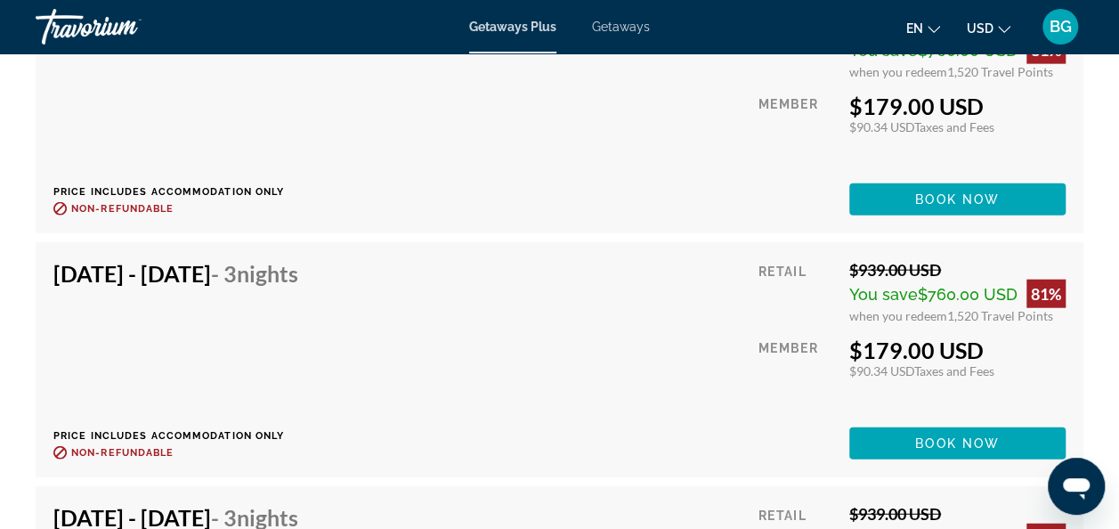
click at [162, 438] on p "Price includes accommodation only" at bounding box center [182, 436] width 258 height 12
